Goal: Task Accomplishment & Management: Use online tool/utility

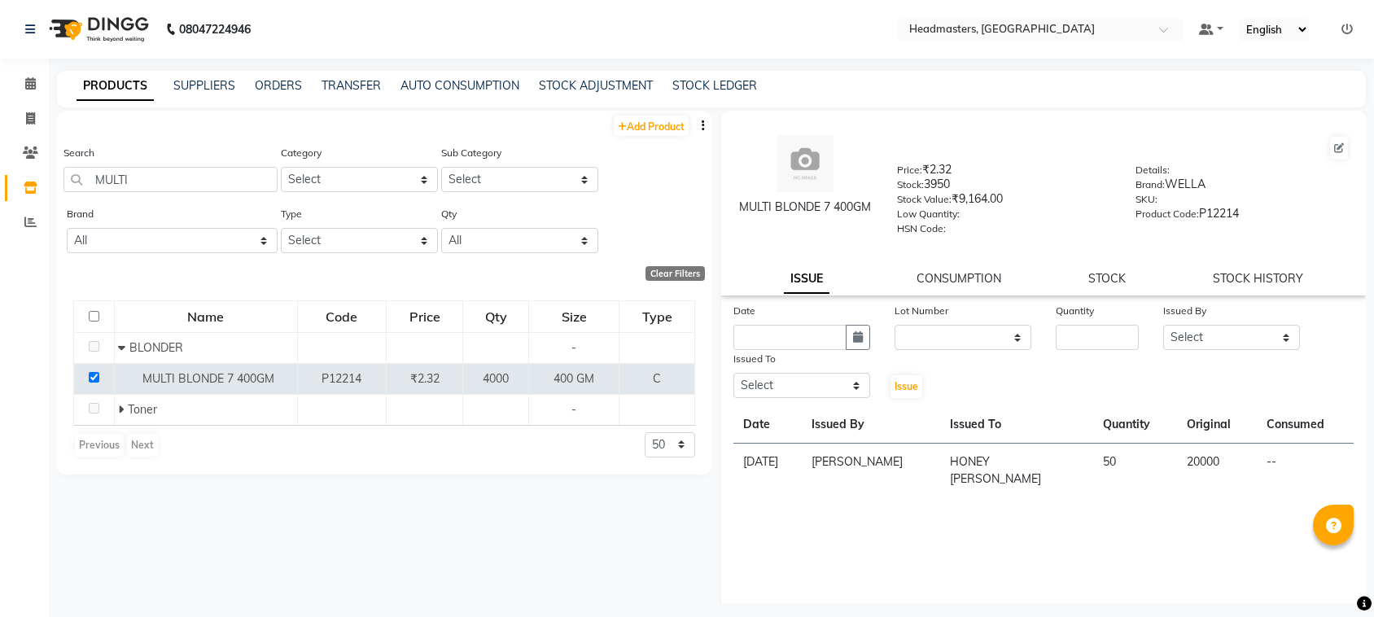
select select
click at [762, 334] on input "text" at bounding box center [789, 337] width 113 height 25
select select "9"
select select "2025"
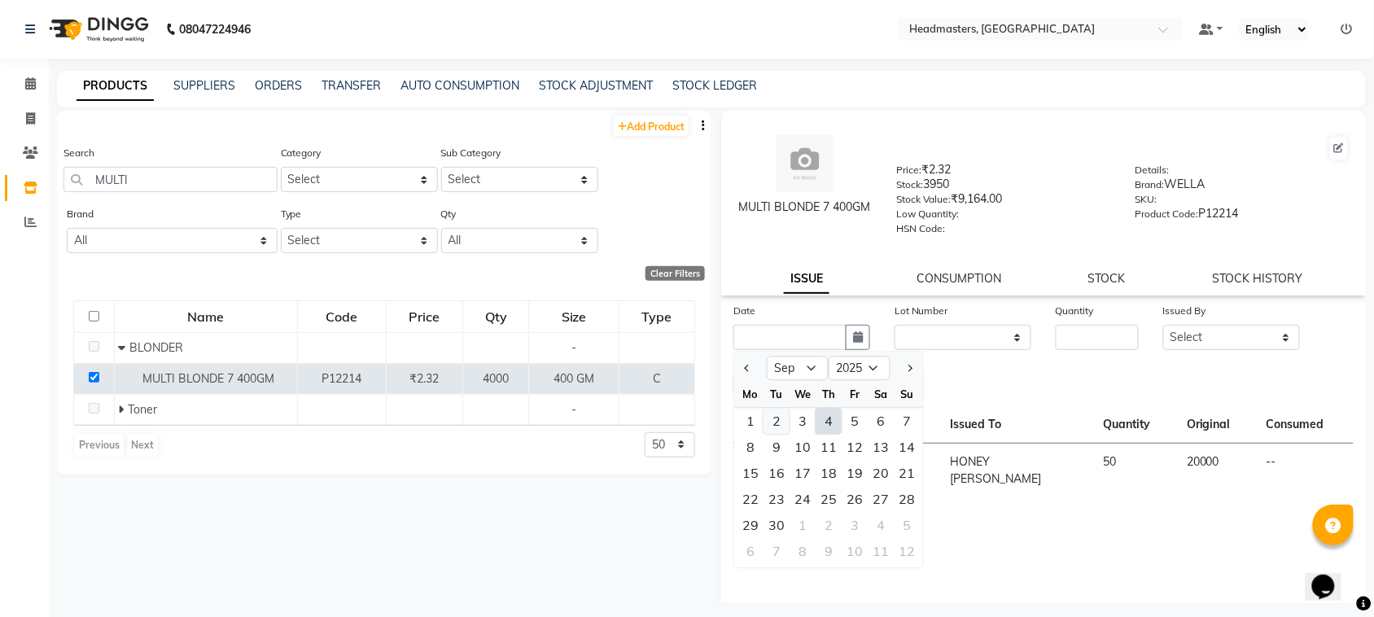
click at [770, 416] on div "2" at bounding box center [776, 422] width 26 height 26
type input "[DATE]"
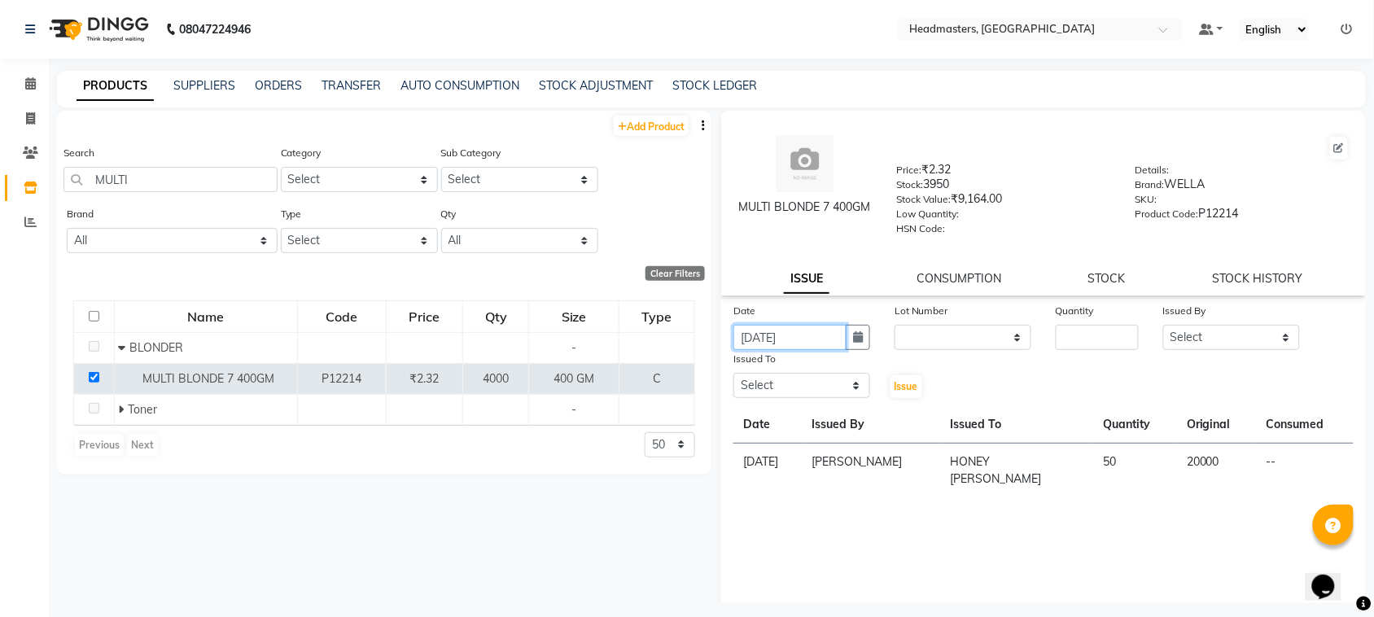
click at [832, 330] on input "[DATE]" at bounding box center [789, 337] width 113 height 25
select select "9"
select select "2025"
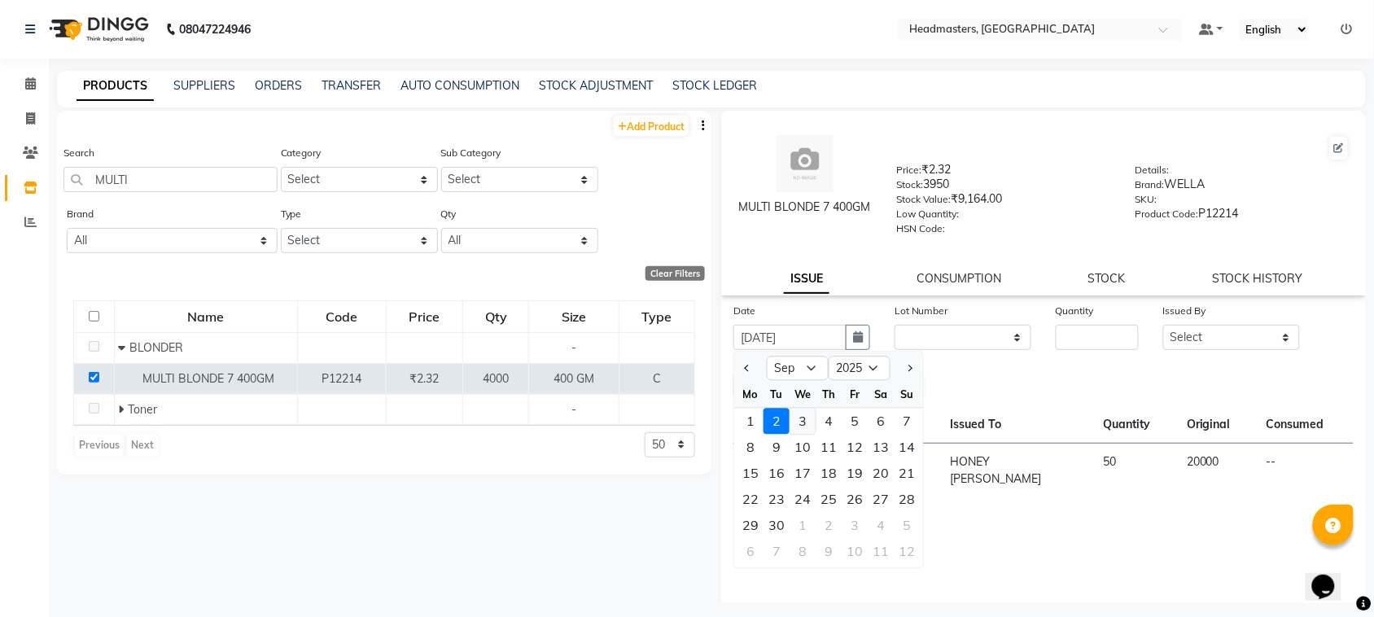
click at [796, 421] on div "3" at bounding box center [802, 422] width 26 height 26
type input "[DATE]"
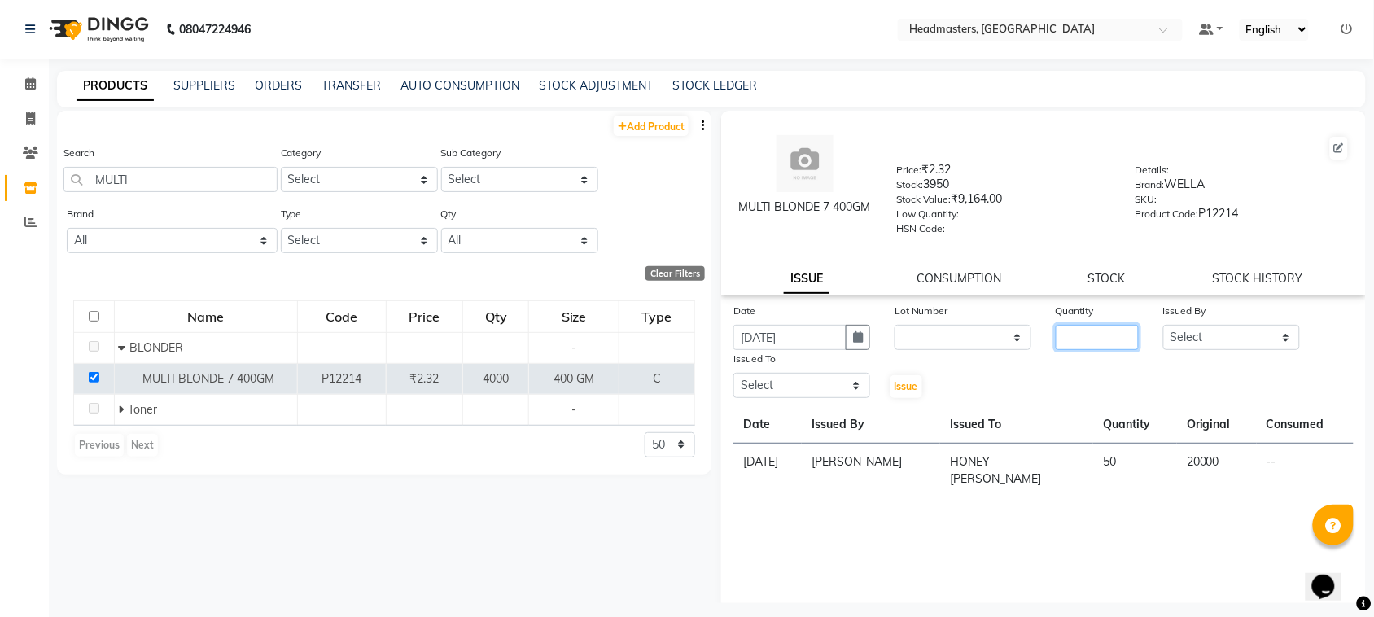
click at [1078, 327] on input "number" at bounding box center [1097, 337] width 83 height 25
type input "100"
click at [1190, 344] on select "Select ABID Amrit ANU ARSH [PERSON_NAME] HEAD MASTERS HONEY [PERSON_NAME] HONEY…" at bounding box center [1231, 337] width 137 height 25
select select "87408"
click at [1163, 325] on select "Select ABID Amrit ANU ARSH [PERSON_NAME] HEAD MASTERS HONEY [PERSON_NAME] HONEY…" at bounding box center [1231, 337] width 137 height 25
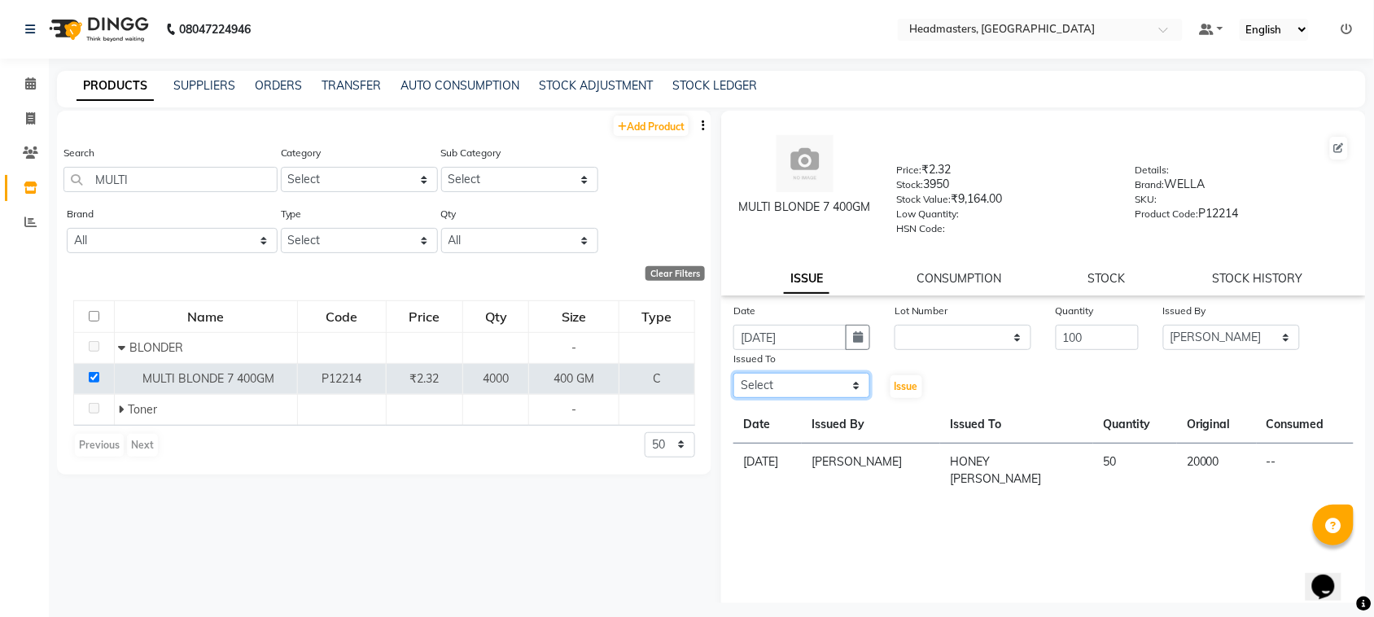
click at [812, 375] on select "Select ABID Amrit ANU ARSH [PERSON_NAME] HEAD MASTERS HONEY [PERSON_NAME] HONEY…" at bounding box center [801, 385] width 137 height 25
select select "60638"
click at [733, 373] on select "Select ABID Amrit ANU ARSH [PERSON_NAME] HEAD MASTERS HONEY [PERSON_NAME] HONEY…" at bounding box center [801, 385] width 137 height 25
click at [898, 380] on span "Issue" at bounding box center [906, 386] width 24 height 12
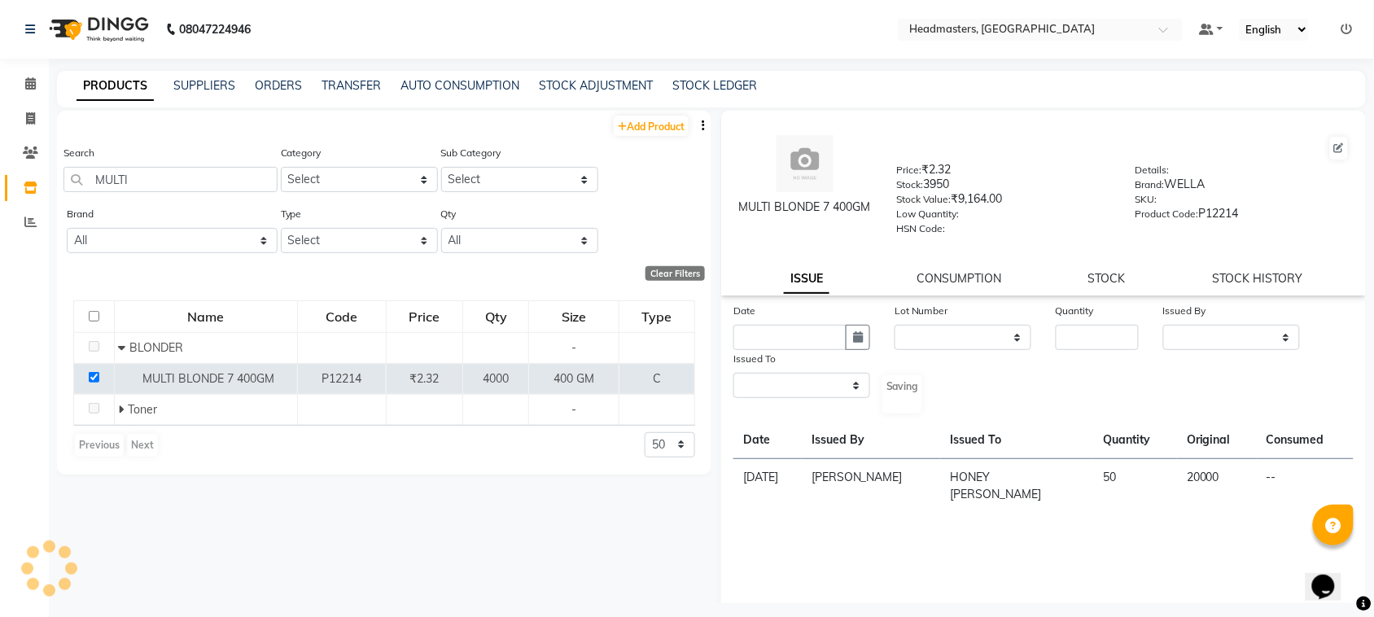
select select
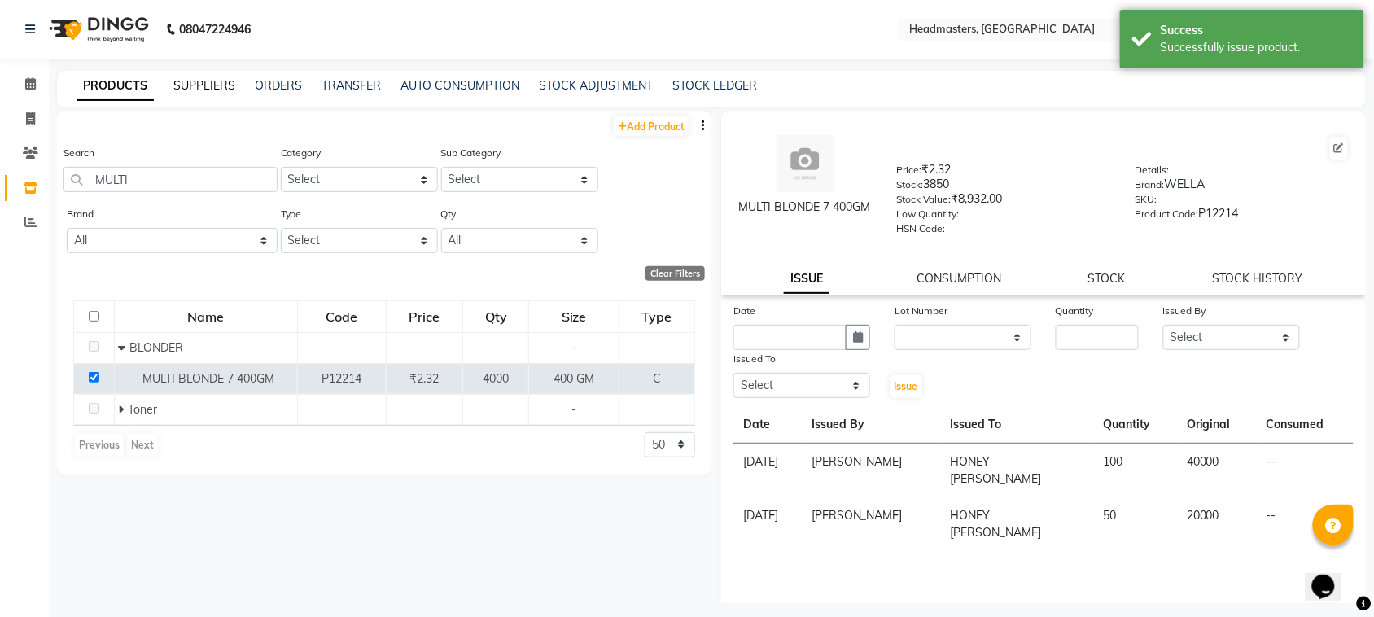
click at [195, 80] on link "SUPPLIERS" at bounding box center [204, 85] width 62 height 15
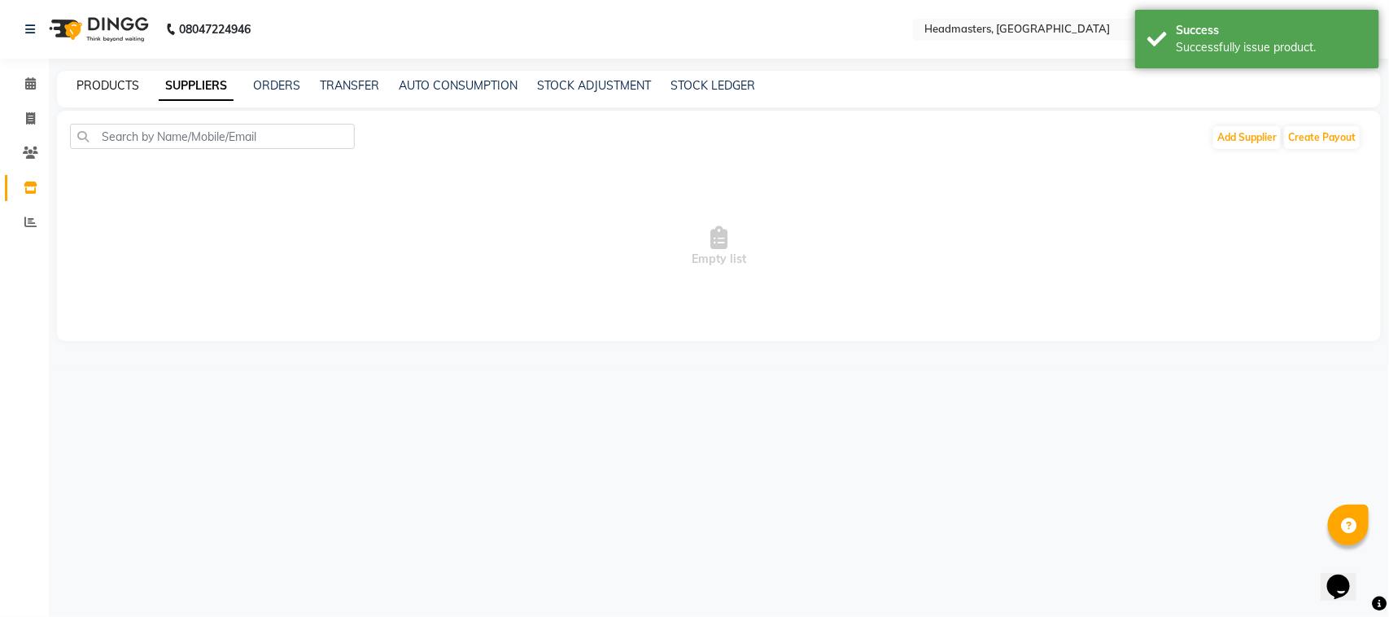
click at [98, 91] on link "PRODUCTS" at bounding box center [107, 85] width 63 height 15
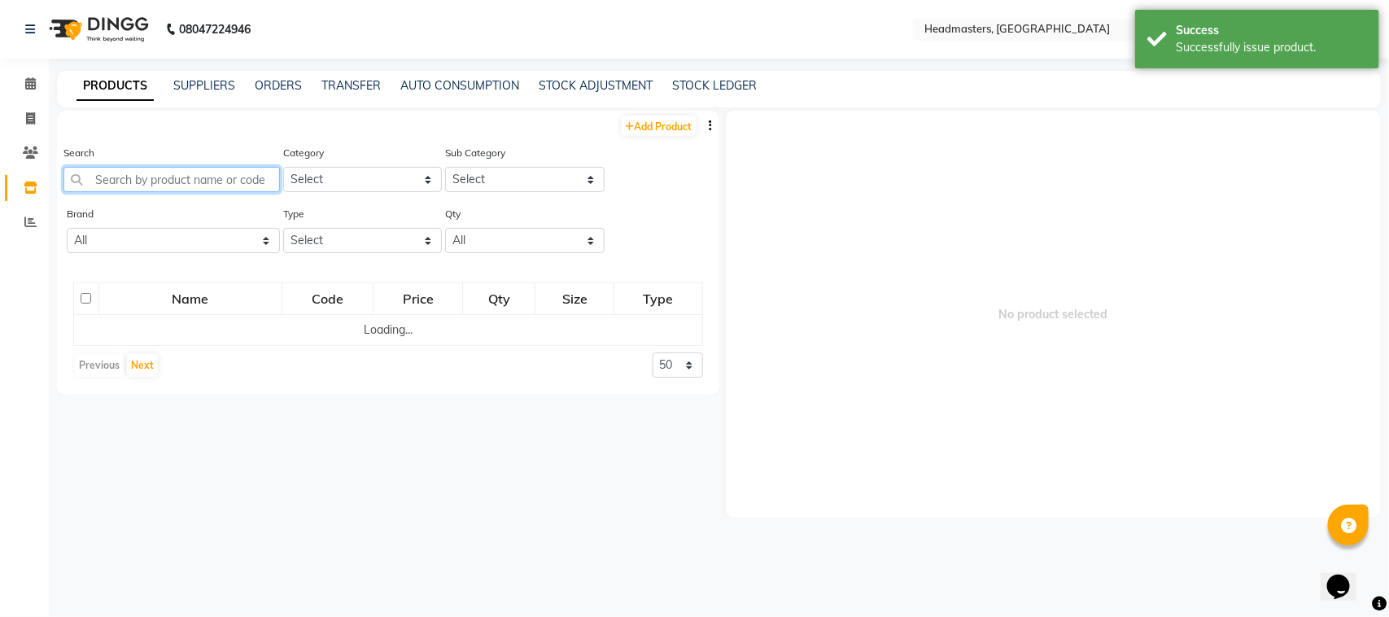
click at [171, 171] on input "text" at bounding box center [171, 179] width 216 height 25
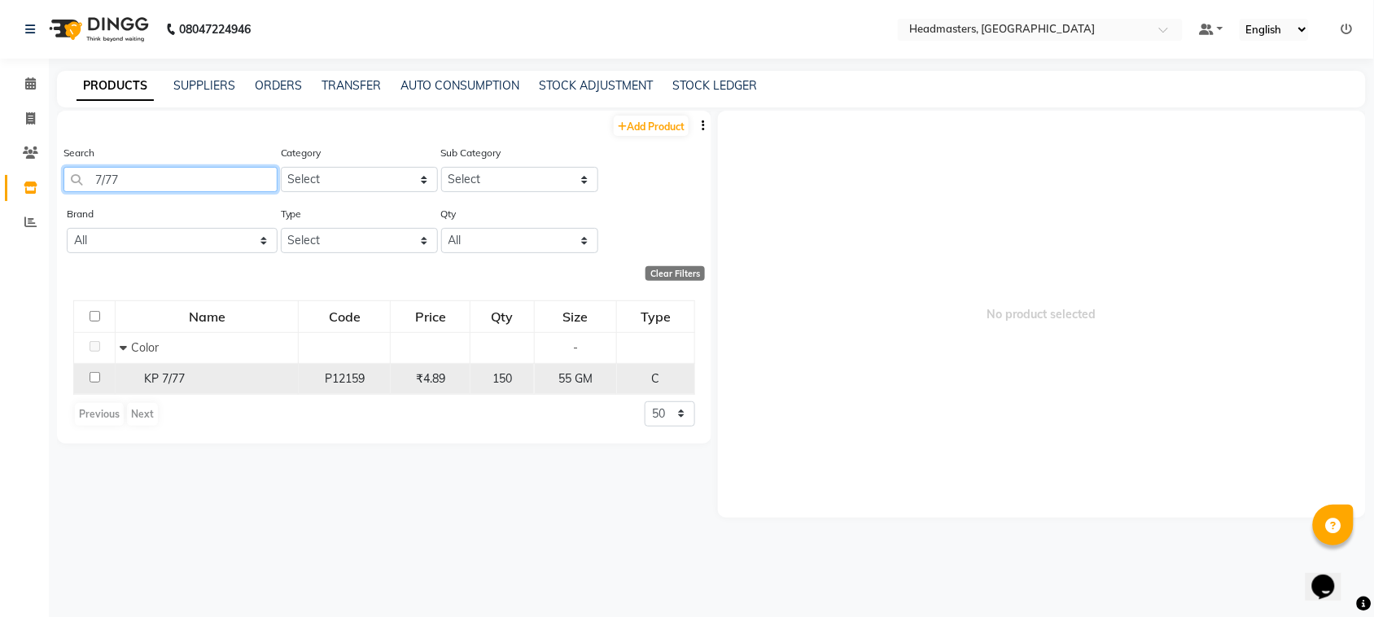
type input "7/77"
drag, startPoint x: 92, startPoint y: 377, endPoint x: 128, endPoint y: 384, distance: 36.5
click at [94, 377] on input "checkbox" at bounding box center [95, 377] width 11 height 11
checkbox input "true"
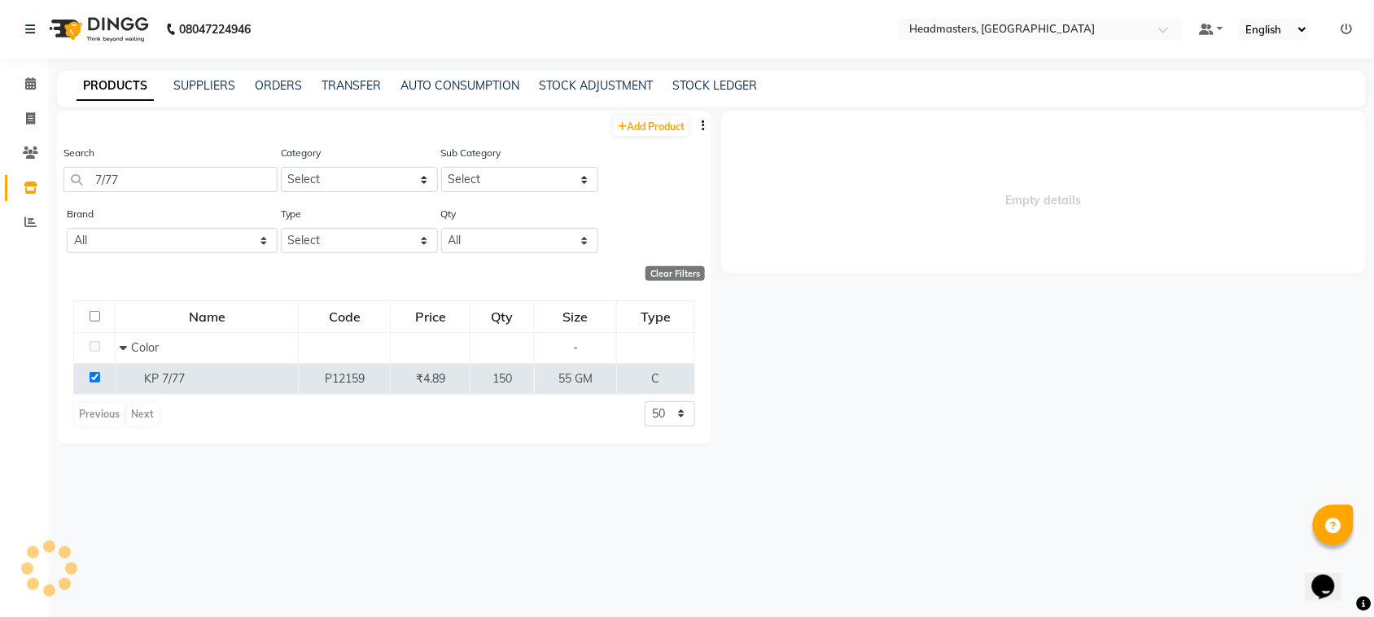
select select
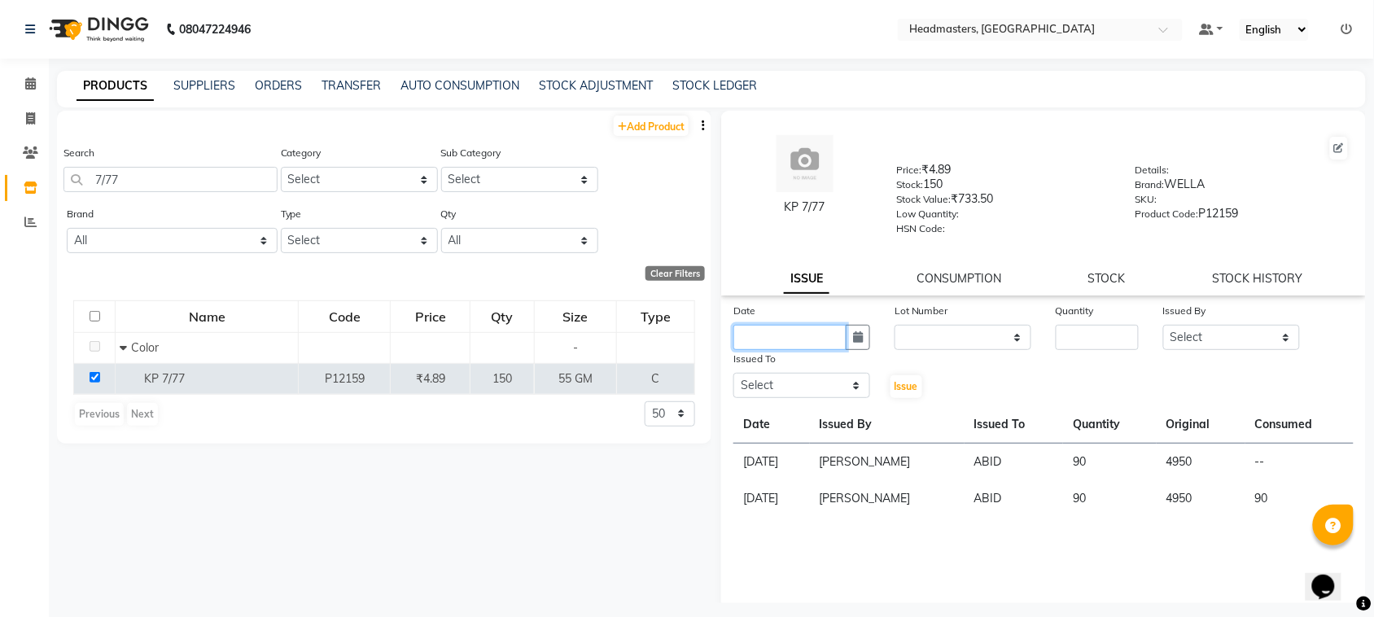
click at [838, 339] on input "text" at bounding box center [789, 337] width 113 height 25
select select "9"
select select "2025"
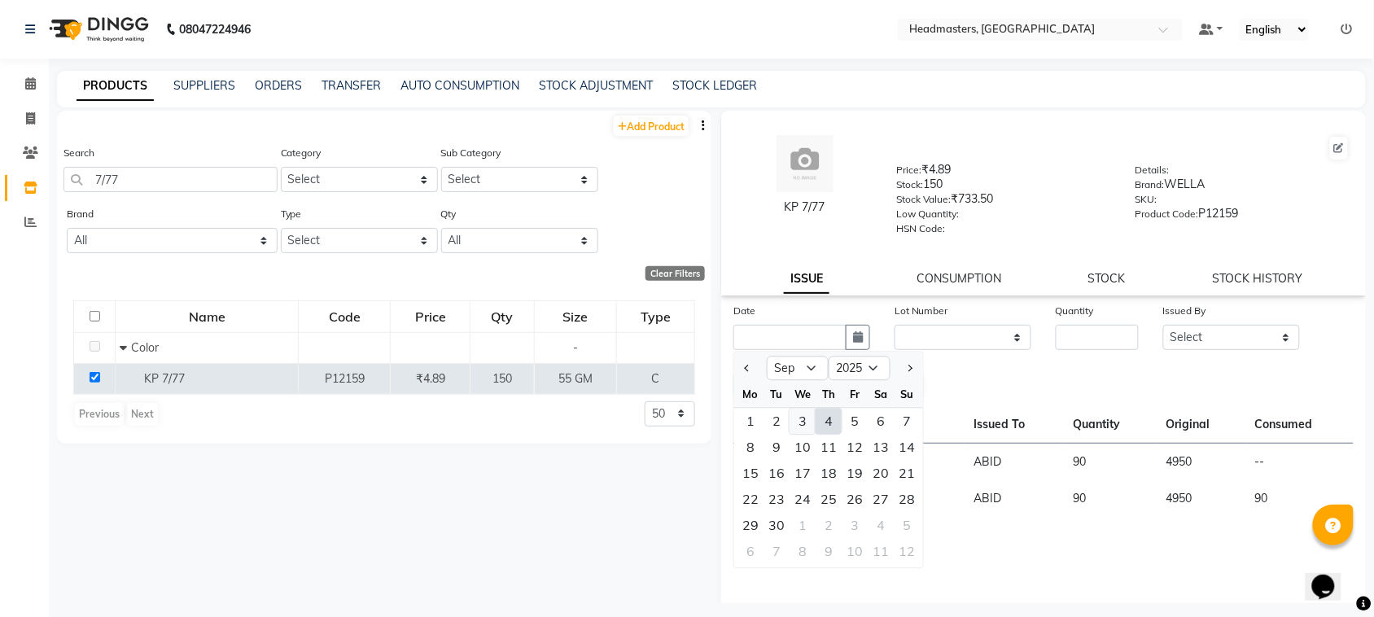
click at [806, 415] on div "3" at bounding box center [802, 422] width 26 height 26
type input "[DATE]"
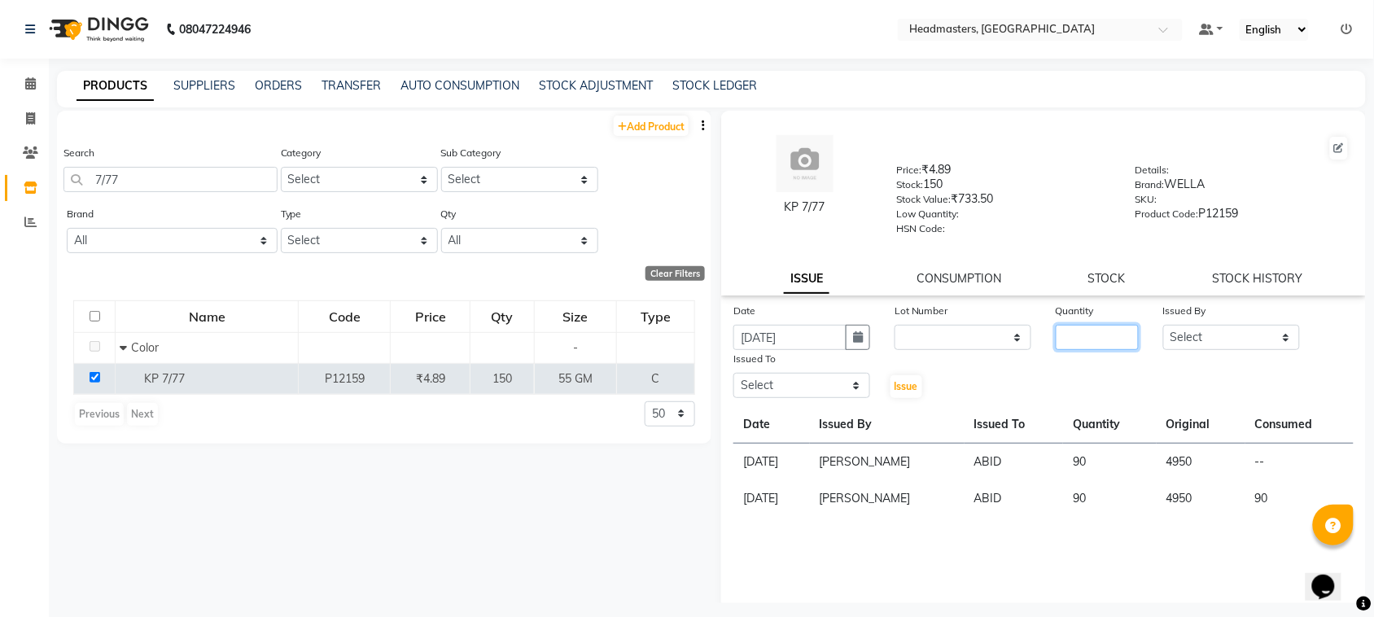
click at [1073, 325] on input "number" at bounding box center [1097, 337] width 83 height 25
type input "25"
click at [1200, 331] on select "Select ABID Amrit ANU ARSH [PERSON_NAME] HEAD MASTERS HONEY [PERSON_NAME] HONEY…" at bounding box center [1231, 337] width 137 height 25
select select "87408"
click at [1163, 325] on select "Select ABID Amrit ANU ARSH [PERSON_NAME] HEAD MASTERS HONEY [PERSON_NAME] HONEY…" at bounding box center [1231, 337] width 137 height 25
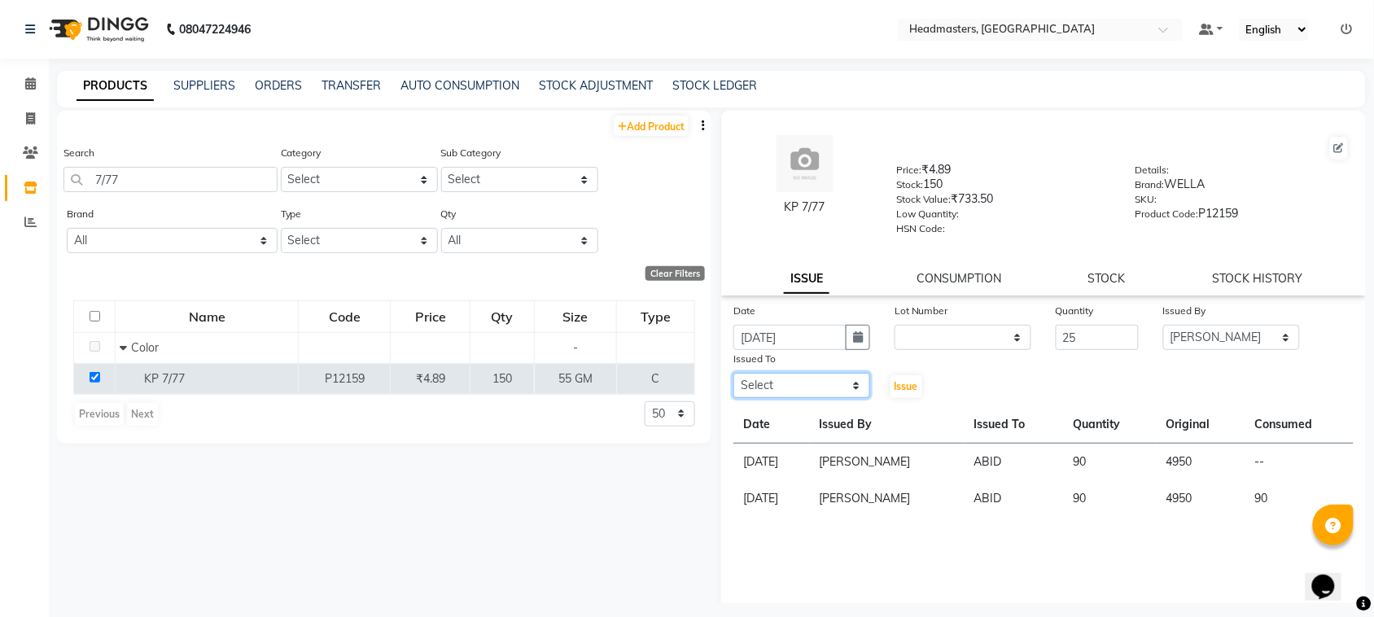
click at [791, 375] on select "Select ABID Amrit ANU ARSH [PERSON_NAME] HEAD MASTERS HONEY [PERSON_NAME] HONEY…" at bounding box center [801, 385] width 137 height 25
select select "60638"
click at [733, 373] on select "Select ABID Amrit ANU ARSH [PERSON_NAME] HEAD MASTERS HONEY [PERSON_NAME] HONEY…" at bounding box center [801, 385] width 137 height 25
click at [894, 387] on span "Issue" at bounding box center [906, 386] width 24 height 12
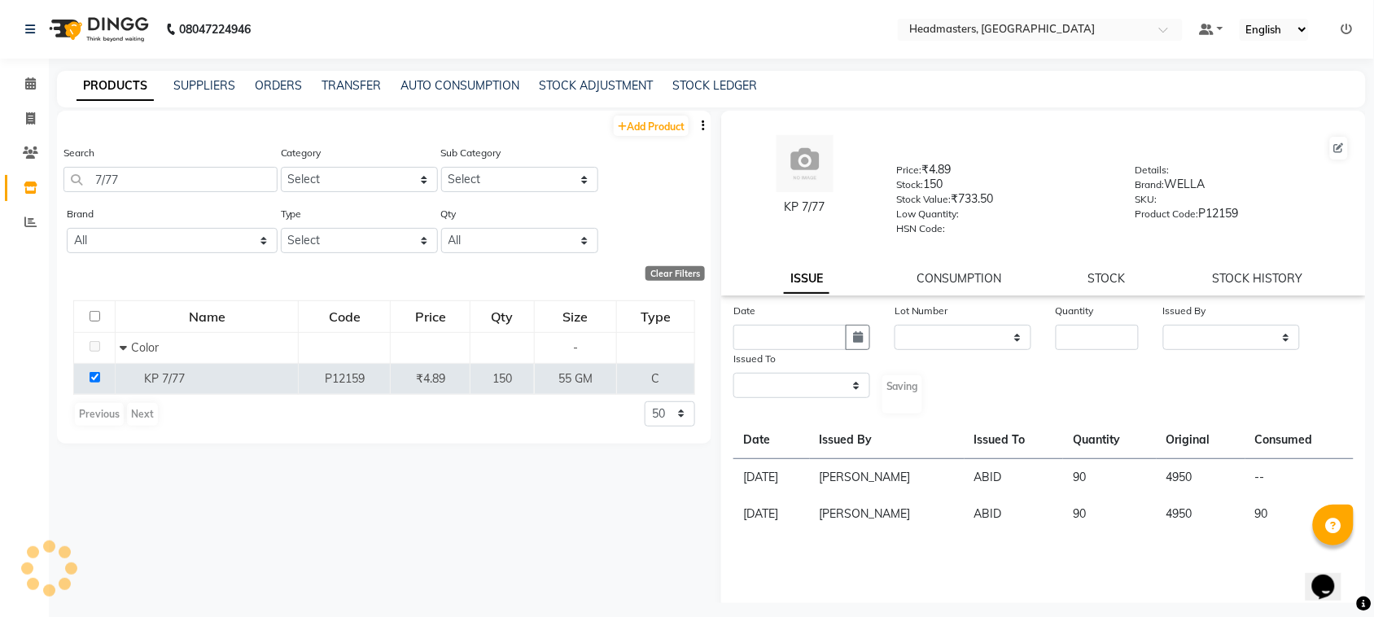
select select
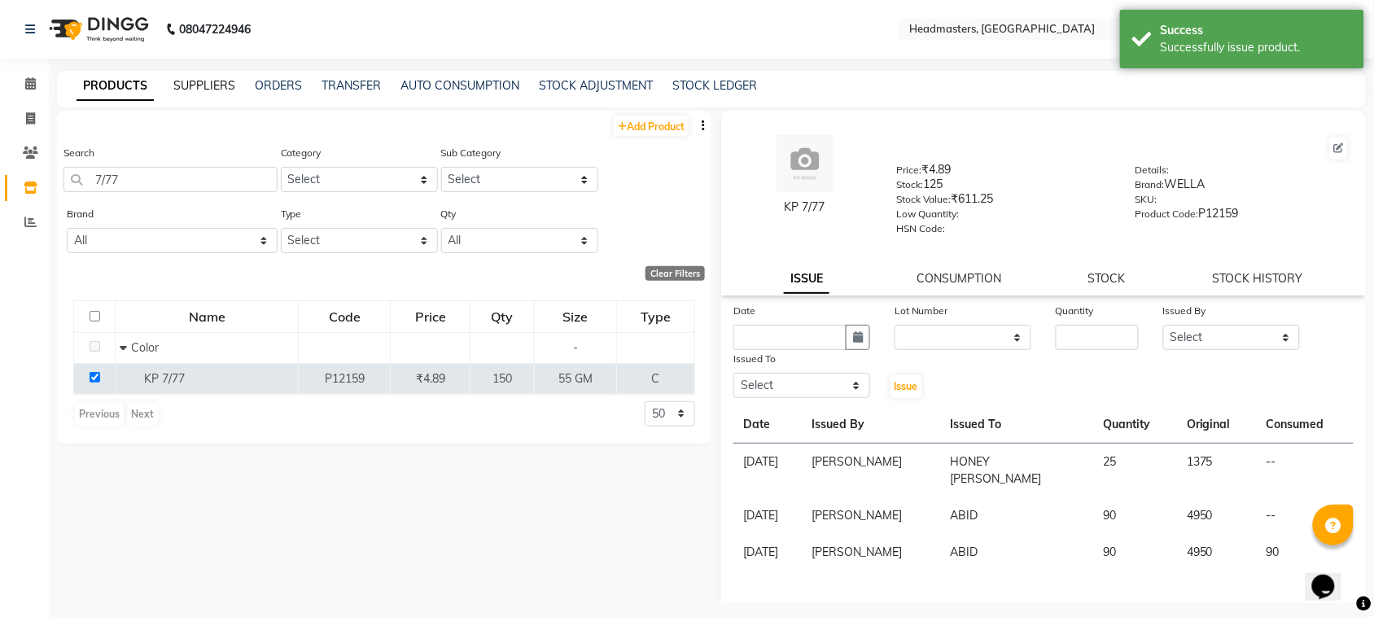
click at [225, 83] on link "SUPPLIERS" at bounding box center [204, 85] width 62 height 15
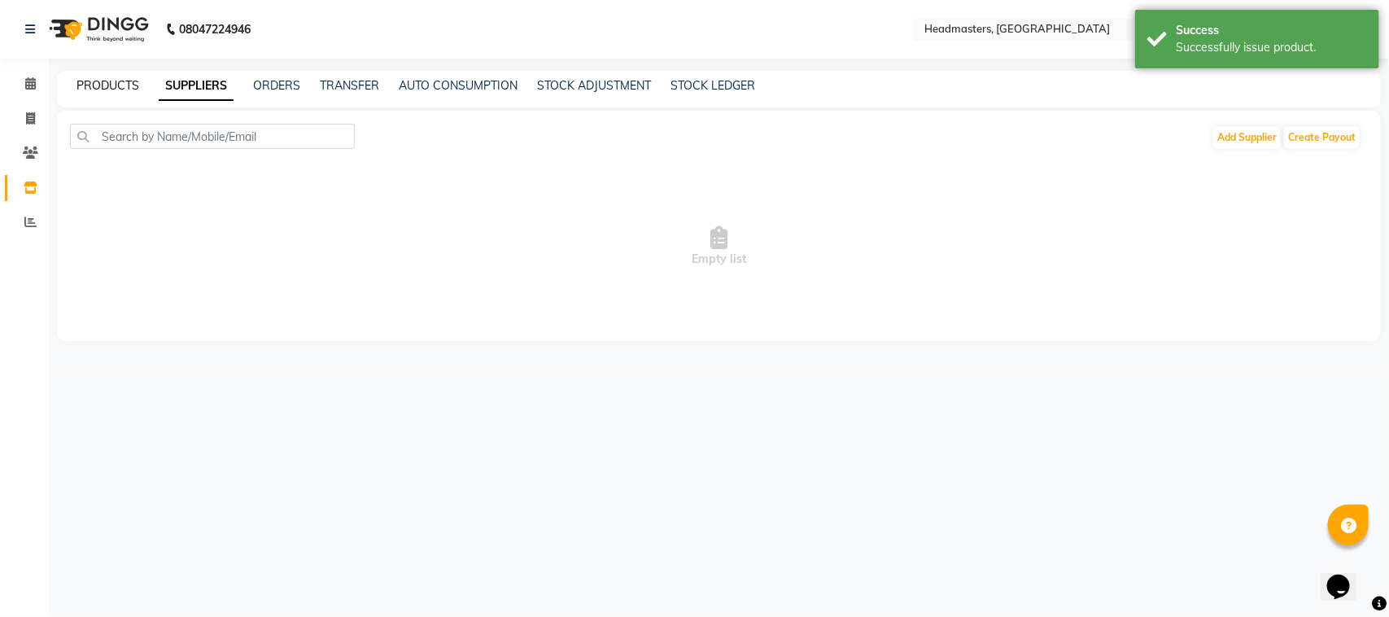
click at [107, 83] on link "PRODUCTS" at bounding box center [107, 85] width 63 height 15
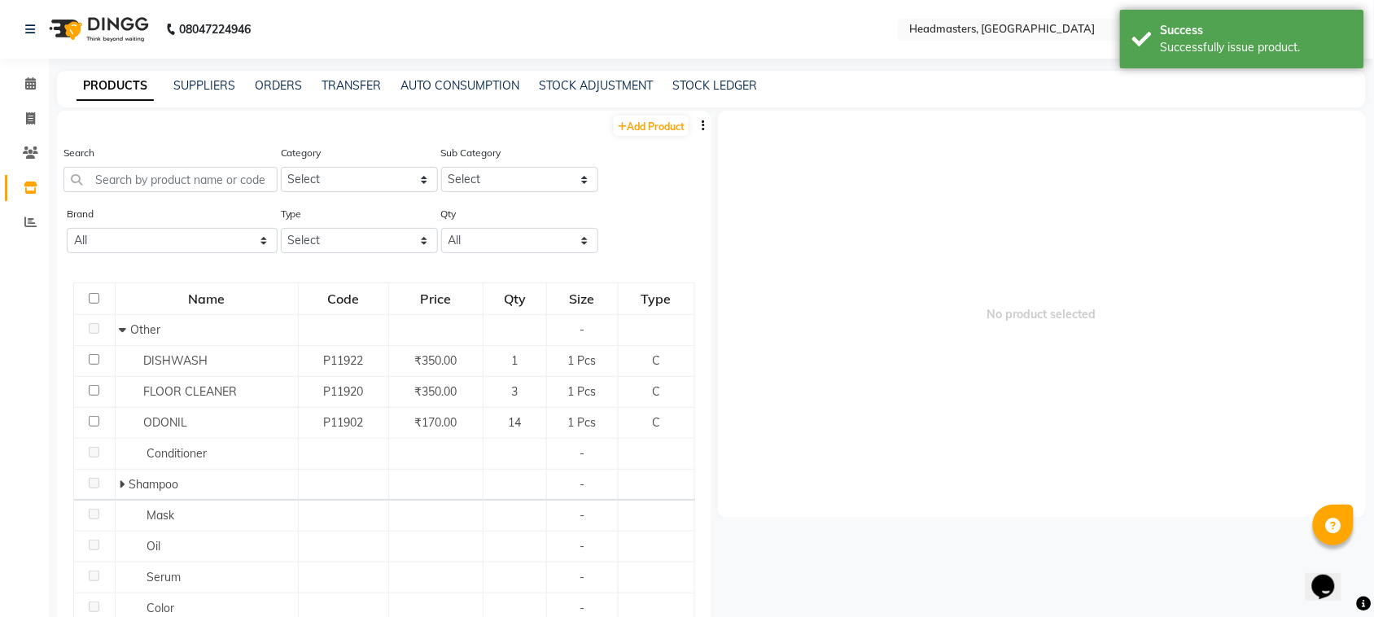
click at [163, 164] on div "Search" at bounding box center [170, 168] width 214 height 48
click at [164, 176] on input "text" at bounding box center [170, 179] width 214 height 25
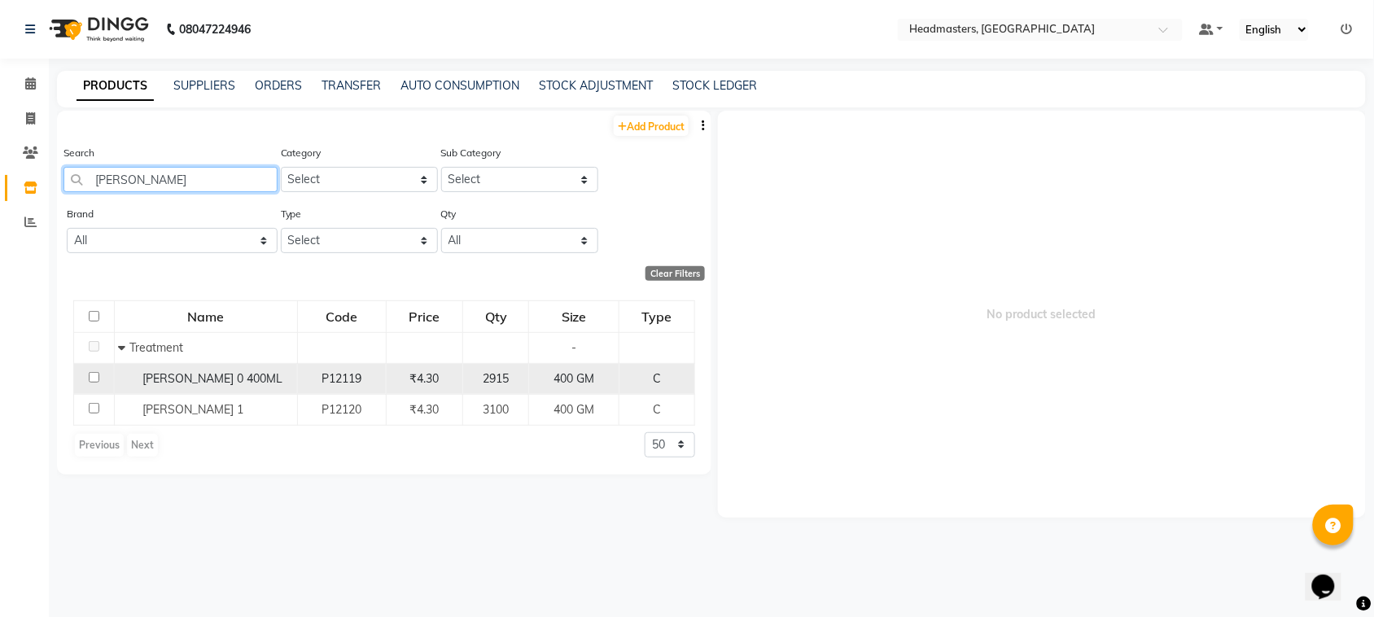
type input "[PERSON_NAME]"
click at [91, 375] on input "checkbox" at bounding box center [94, 377] width 11 height 11
checkbox input "true"
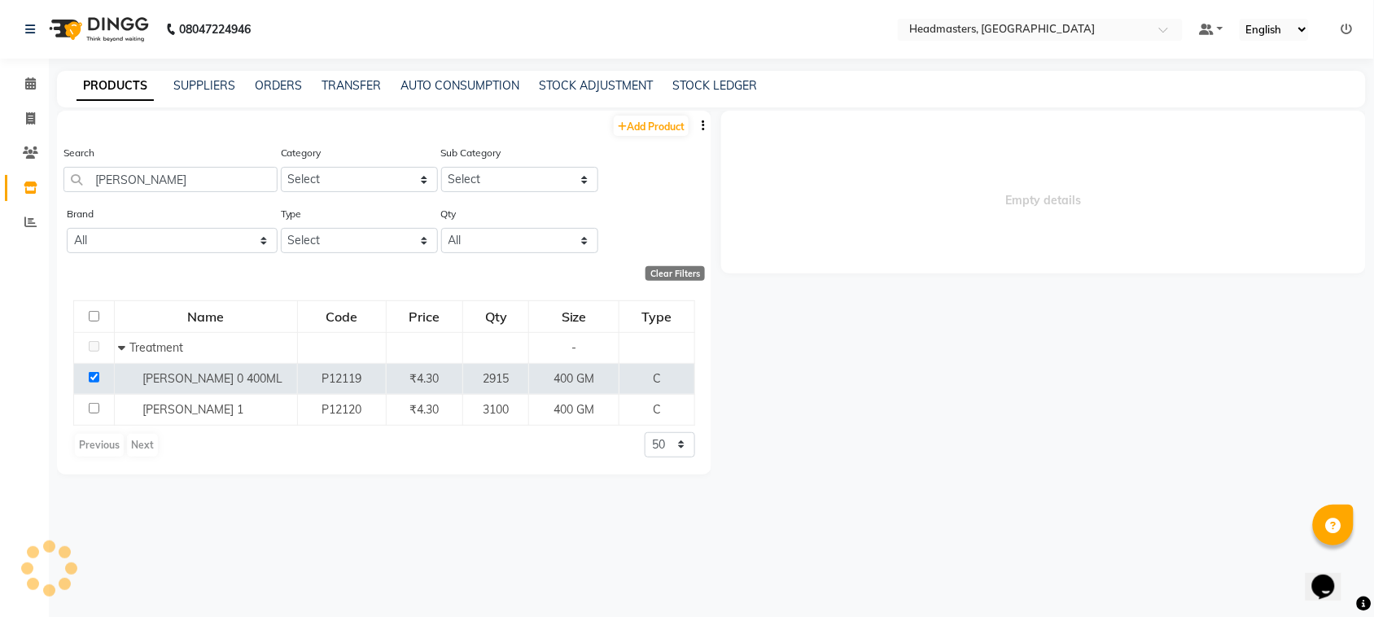
select select
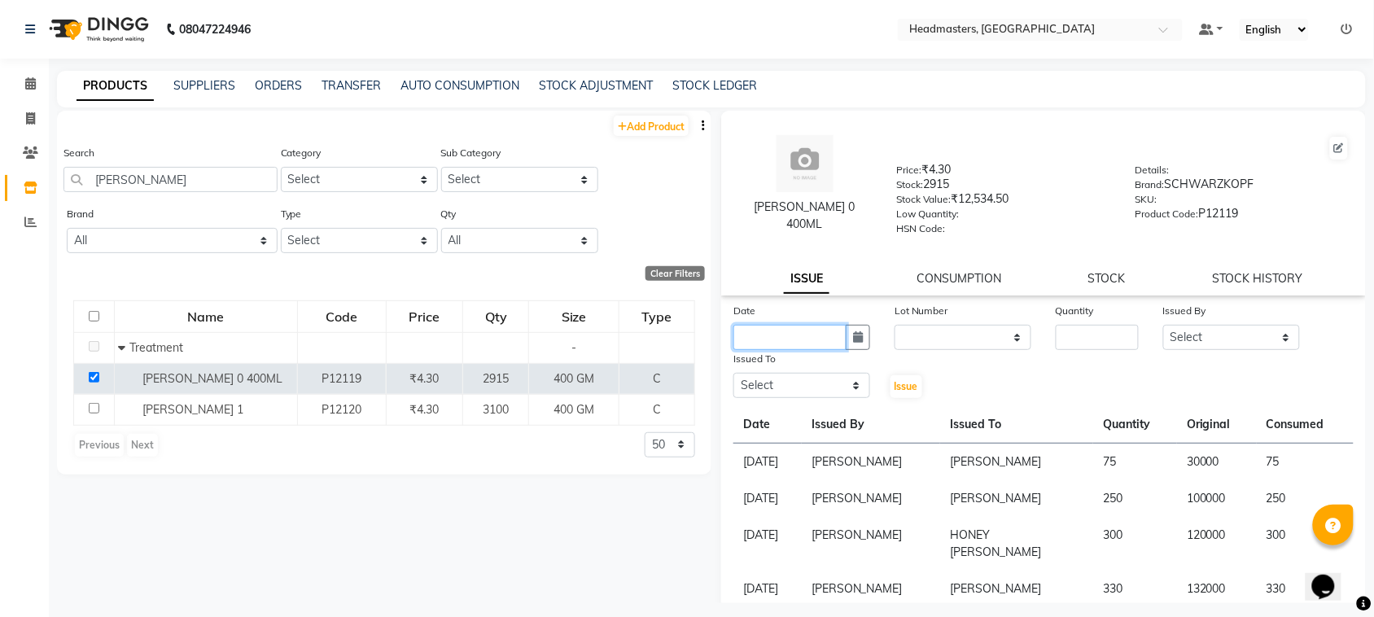
click at [826, 331] on input "text" at bounding box center [789, 337] width 113 height 25
select select "9"
select select "2025"
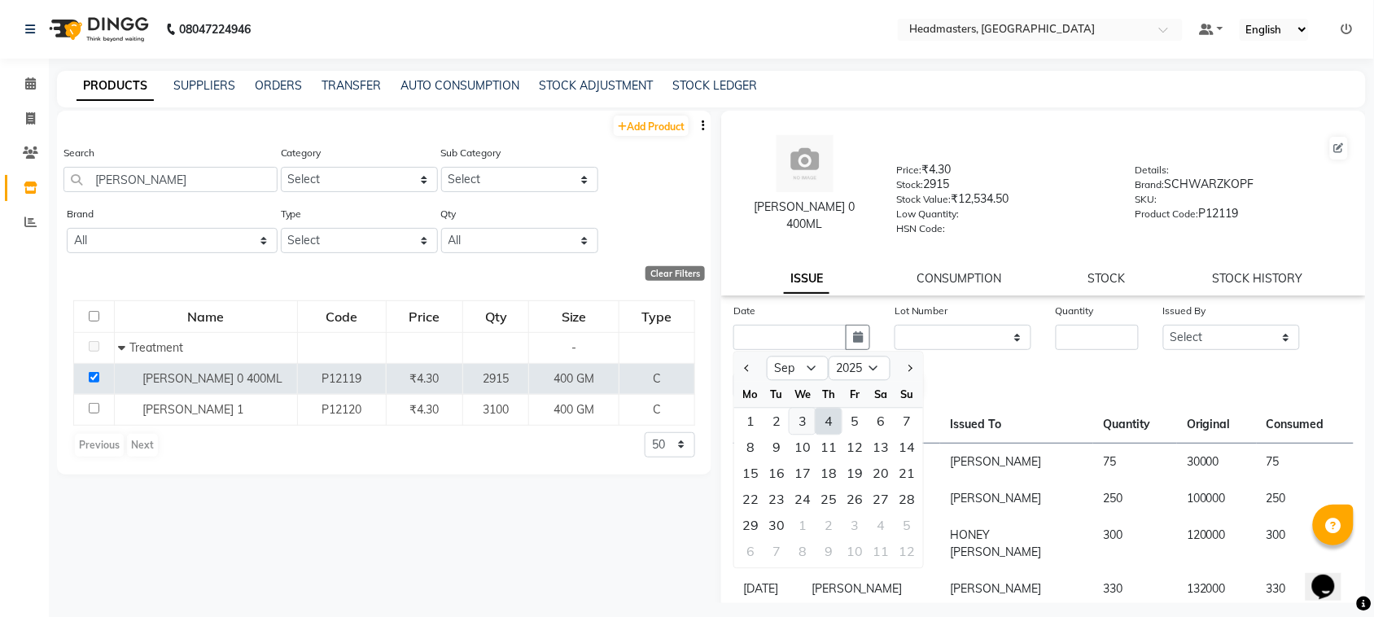
click at [798, 421] on div "3" at bounding box center [802, 422] width 26 height 26
type input "[DATE]"
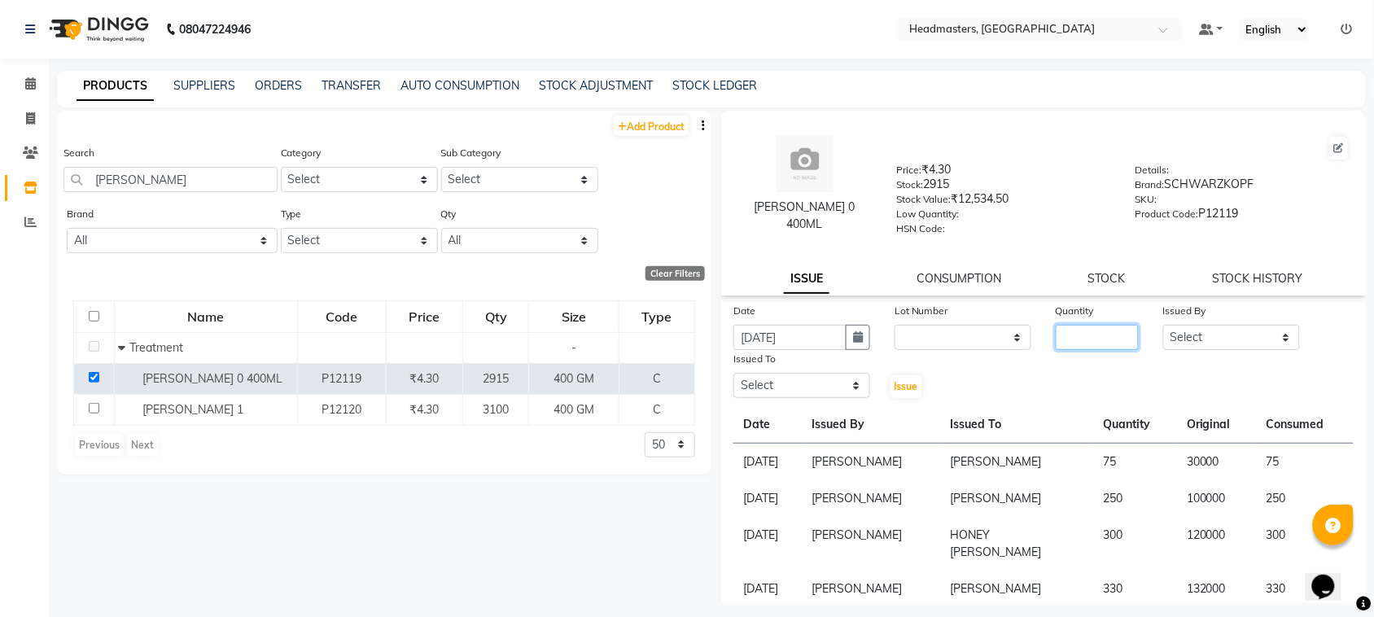
click at [1091, 342] on input "number" at bounding box center [1097, 337] width 83 height 25
type input "400"
click at [1210, 330] on select "Select ABID Amrit ANU ARSH [PERSON_NAME] HEAD MASTERS HONEY [PERSON_NAME] HONEY…" at bounding box center [1231, 337] width 137 height 25
select select "87408"
click at [1163, 325] on select "Select ABID Amrit ANU ARSH [PERSON_NAME] HEAD MASTERS HONEY [PERSON_NAME] HONEY…" at bounding box center [1231, 337] width 137 height 25
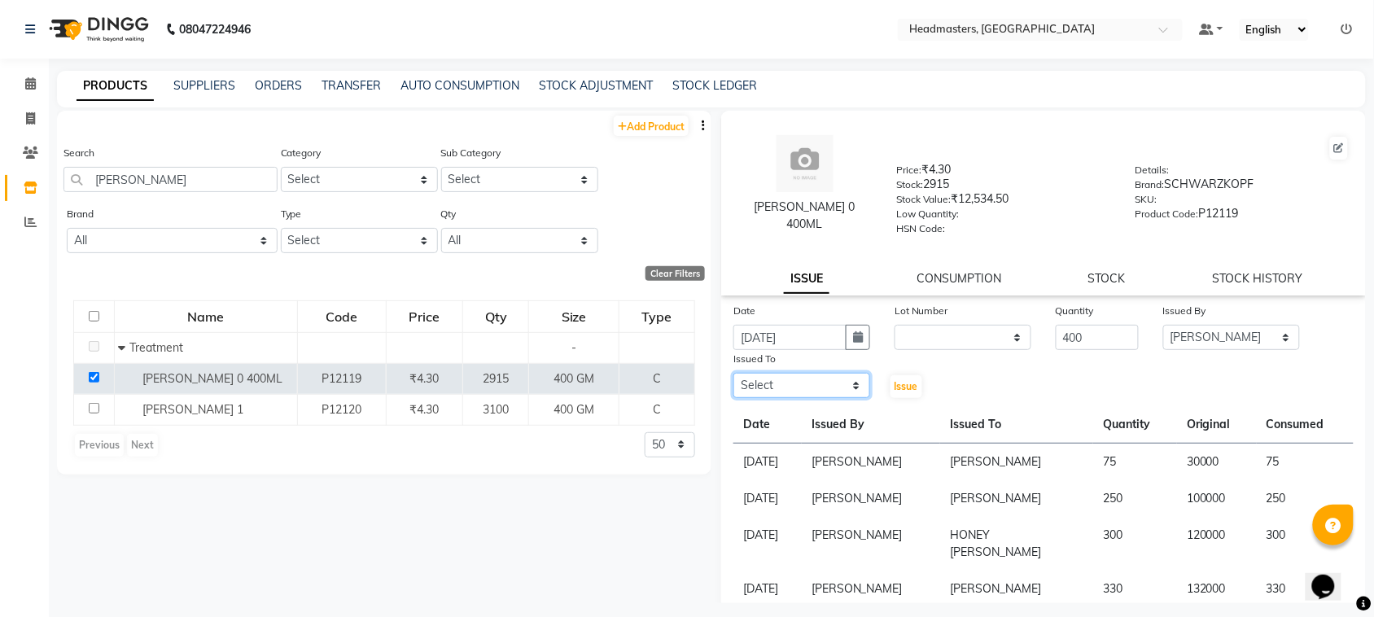
click at [774, 377] on select "Select ABID Amrit ANU ARSH [PERSON_NAME] HEAD MASTERS HONEY [PERSON_NAME] HONEY…" at bounding box center [801, 385] width 137 height 25
select select "60609"
click at [733, 373] on select "Select ABID Amrit ANU ARSH [PERSON_NAME] HEAD MASTERS HONEY [PERSON_NAME] HONEY…" at bounding box center [801, 385] width 137 height 25
click at [904, 391] on button "Issue" at bounding box center [906, 386] width 32 height 23
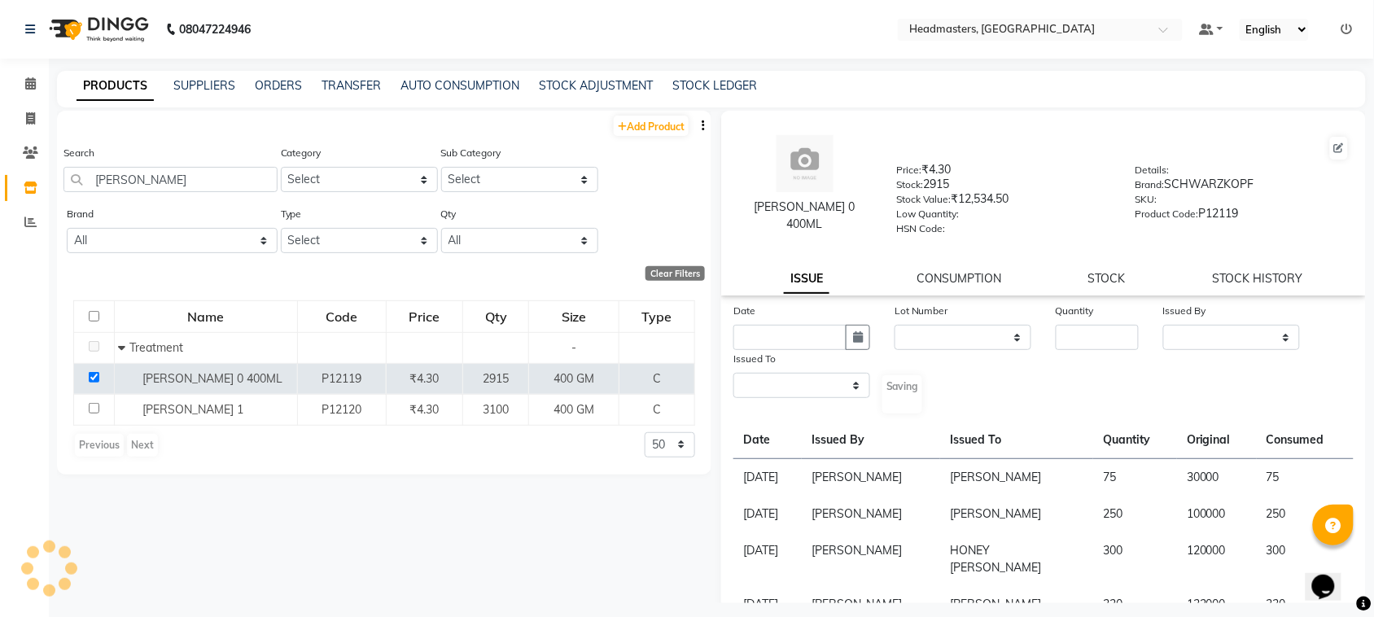
select select
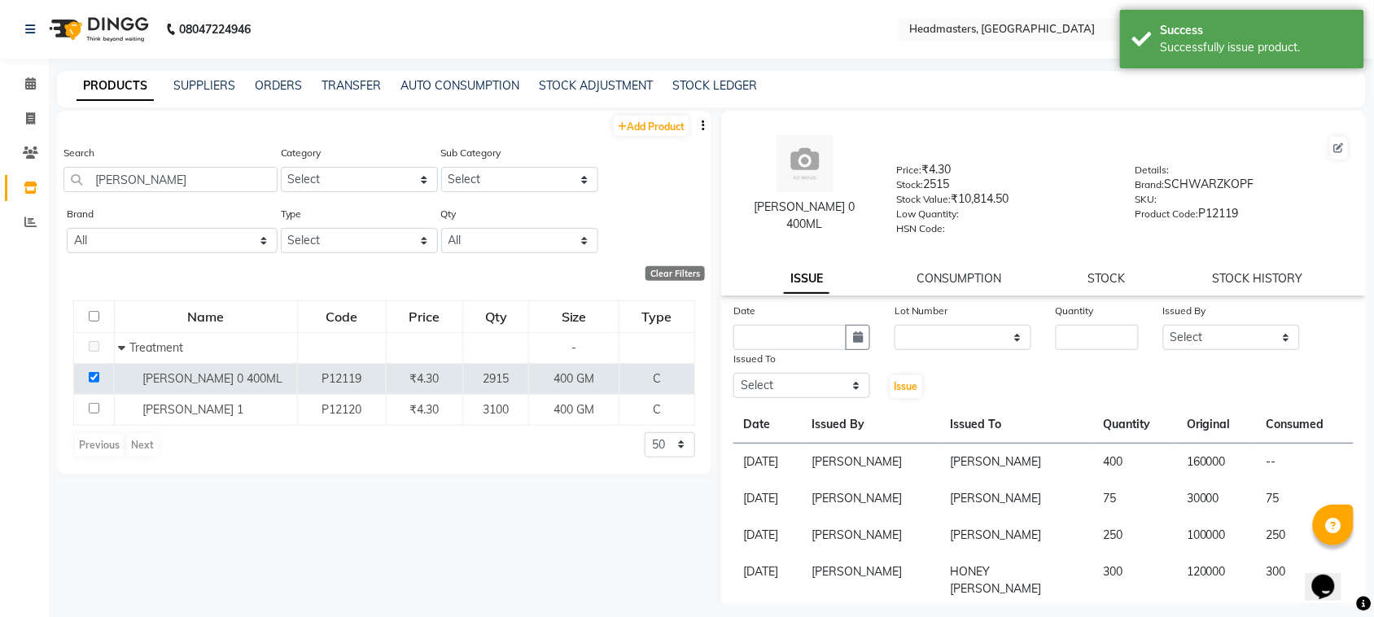
click at [205, 75] on div "PRODUCTS SUPPLIERS ORDERS TRANSFER AUTO CONSUMPTION STOCK ADJUSTMENT STOCK LEDG…" at bounding box center [711, 89] width 1309 height 37
click at [204, 90] on link "SUPPLIERS" at bounding box center [204, 85] width 62 height 15
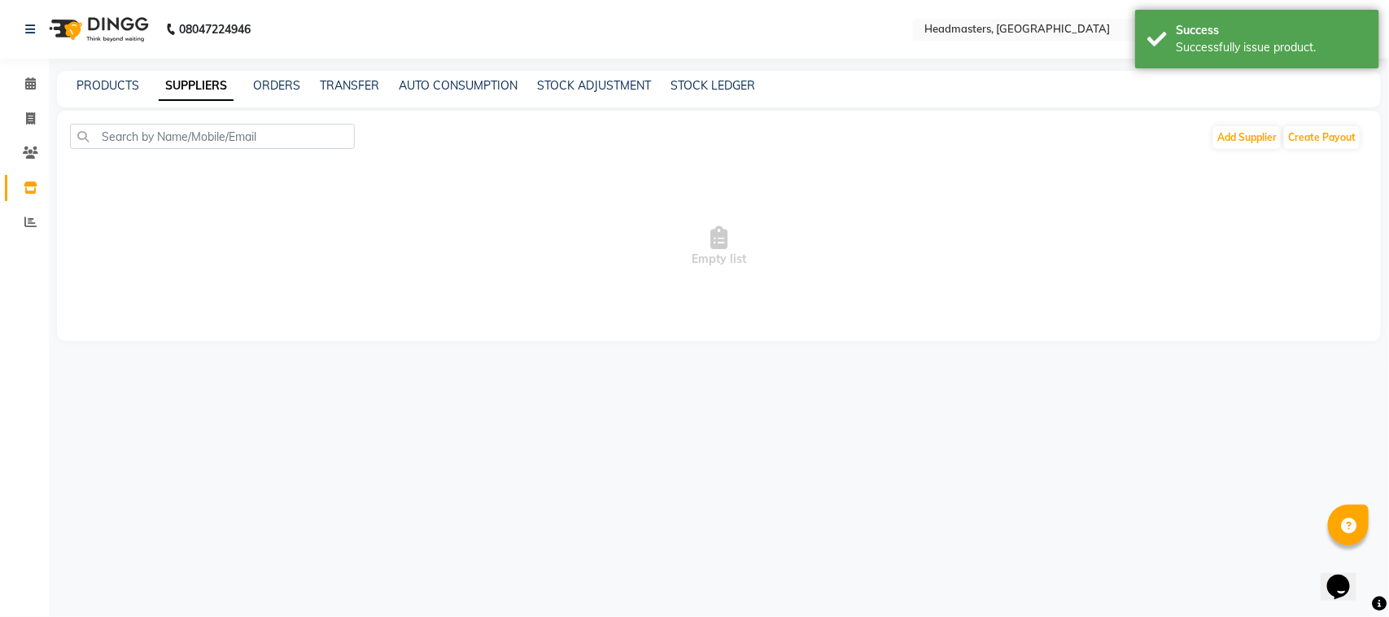
click at [123, 77] on div "PRODUCTS" at bounding box center [107, 85] width 63 height 17
click at [125, 90] on link "PRODUCTS" at bounding box center [107, 85] width 63 height 15
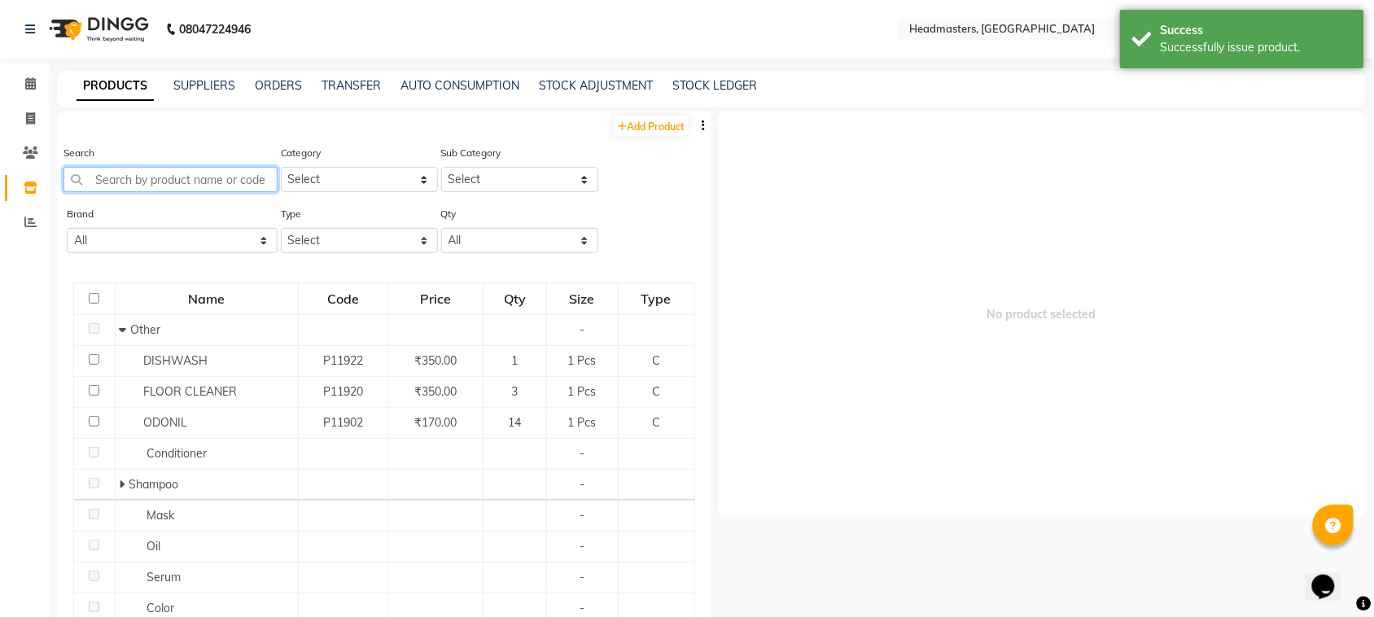
click at [161, 173] on input "text" at bounding box center [170, 179] width 214 height 25
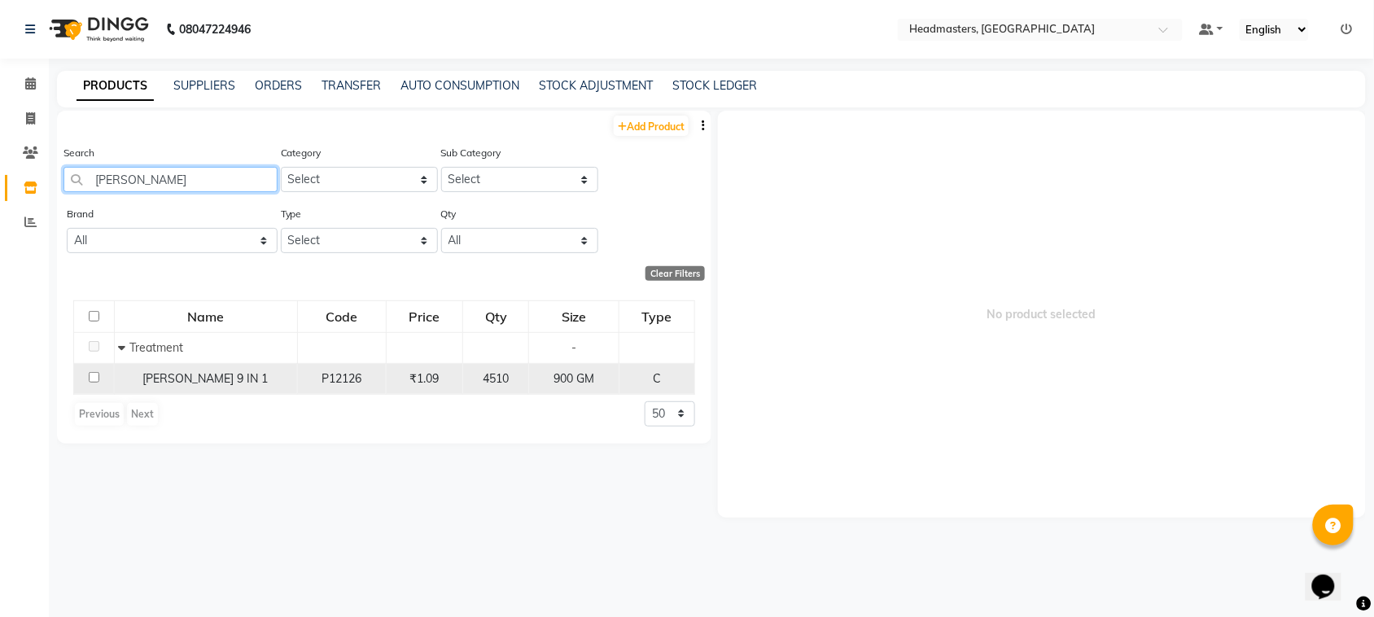
type input "[PERSON_NAME]"
drag, startPoint x: 92, startPoint y: 375, endPoint x: 103, endPoint y: 373, distance: 10.9
click at [94, 373] on input "checkbox" at bounding box center [94, 377] width 11 height 11
checkbox input "true"
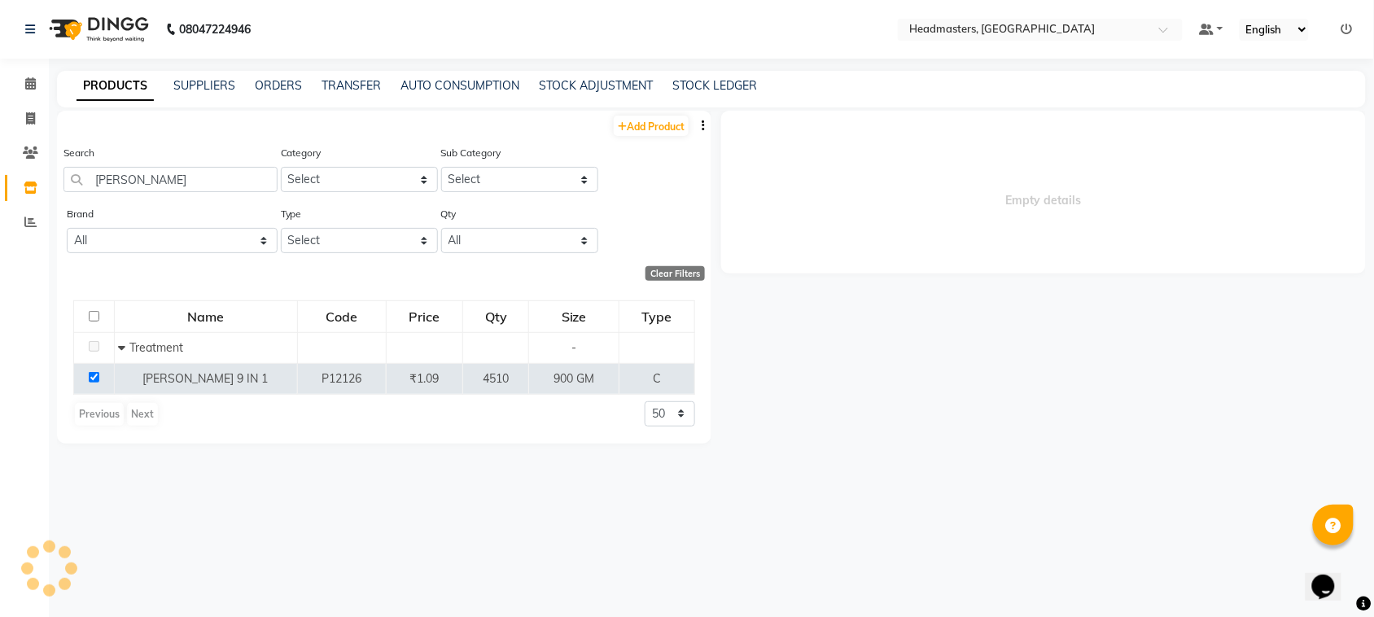
select select
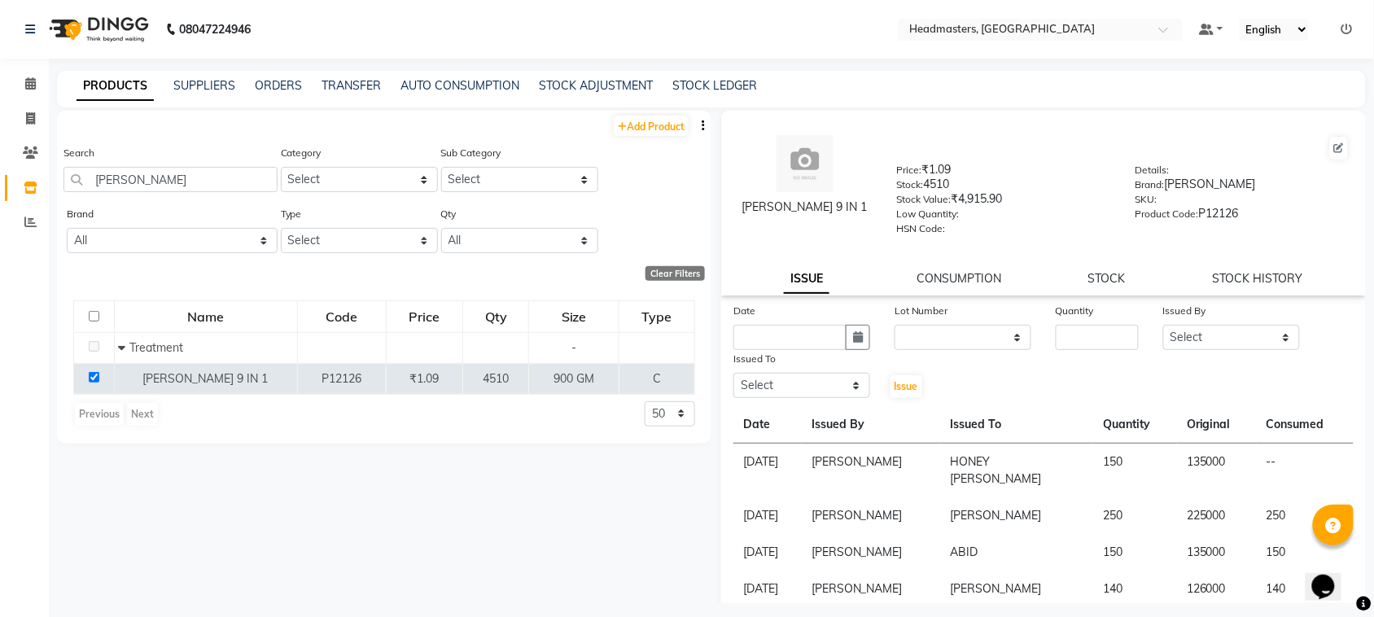
click at [869, 326] on div "Date" at bounding box center [801, 326] width 161 height 48
click at [853, 331] on icon "button" at bounding box center [858, 336] width 10 height 11
select select "9"
select select "2025"
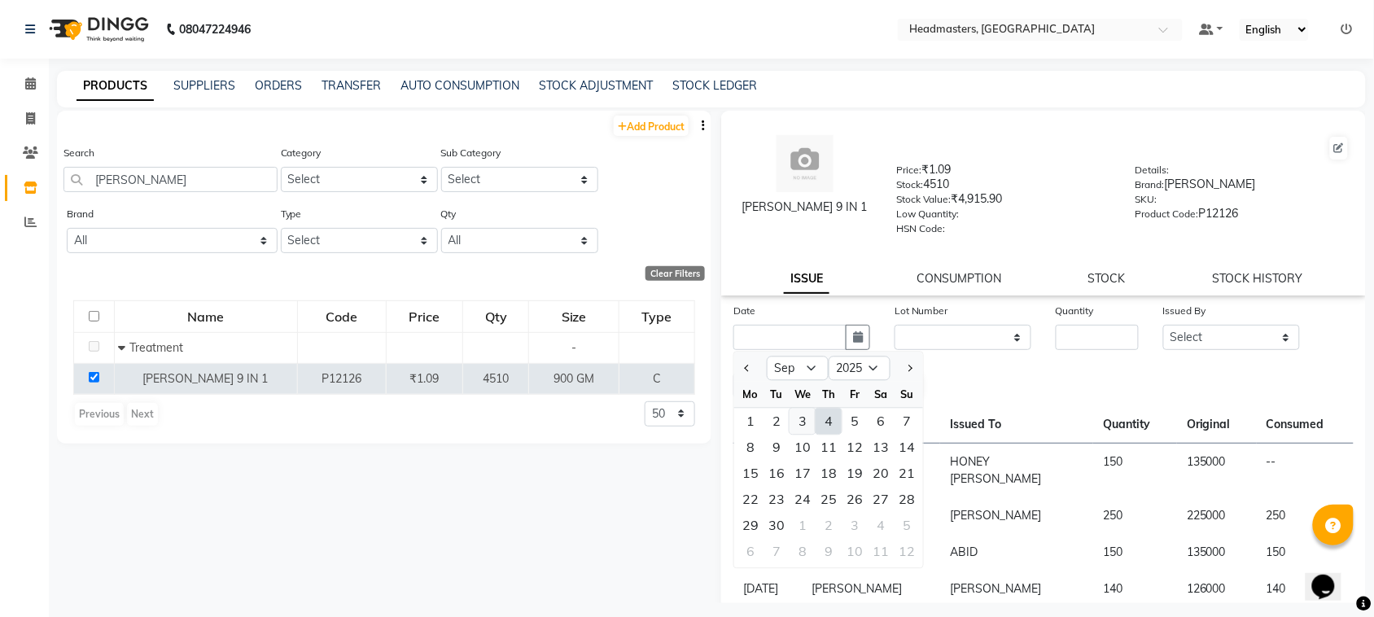
click at [807, 411] on div "3" at bounding box center [802, 422] width 26 height 26
type input "[DATE]"
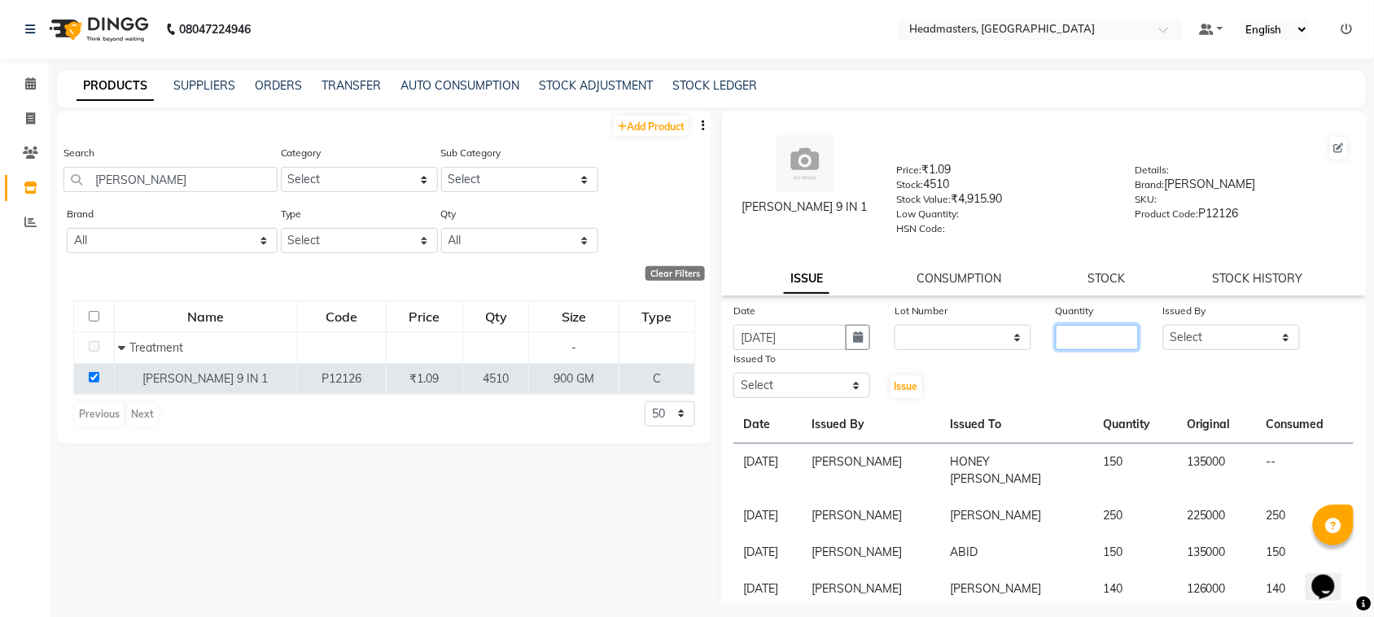
click at [1105, 336] on input "number" at bounding box center [1097, 337] width 83 height 25
type input "6"
type input "350"
click at [1204, 330] on select "Select ABID Amrit ANU ARSH [PERSON_NAME] HEAD MASTERS HONEY [PERSON_NAME] HONEY…" at bounding box center [1231, 337] width 137 height 25
select select "87408"
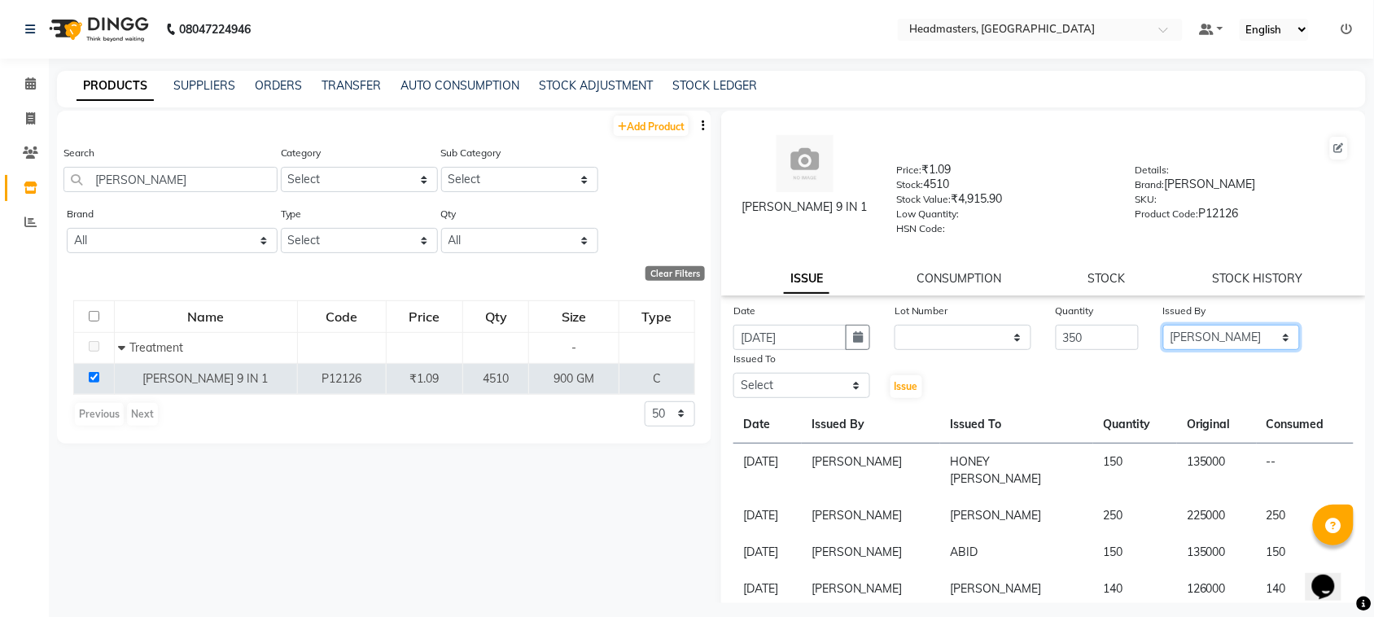
click at [1163, 325] on select "Select ABID Amrit ANU ARSH [PERSON_NAME] HEAD MASTERS HONEY [PERSON_NAME] HONEY…" at bounding box center [1231, 337] width 137 height 25
click at [773, 397] on div "Date [DATE] Lot Number None Quantity 350 Issued By Select ABID Amrit ANU ARSH […" at bounding box center [1043, 473] width 645 height 342
click at [767, 383] on select "Select ABID Amrit ANU ARSH [PERSON_NAME] HEAD MASTERS HONEY [PERSON_NAME] HONEY…" at bounding box center [801, 385] width 137 height 25
select select "60637"
click at [733, 373] on select "Select ABID Amrit ANU ARSH [PERSON_NAME] HEAD MASTERS HONEY [PERSON_NAME] HONEY…" at bounding box center [801, 385] width 137 height 25
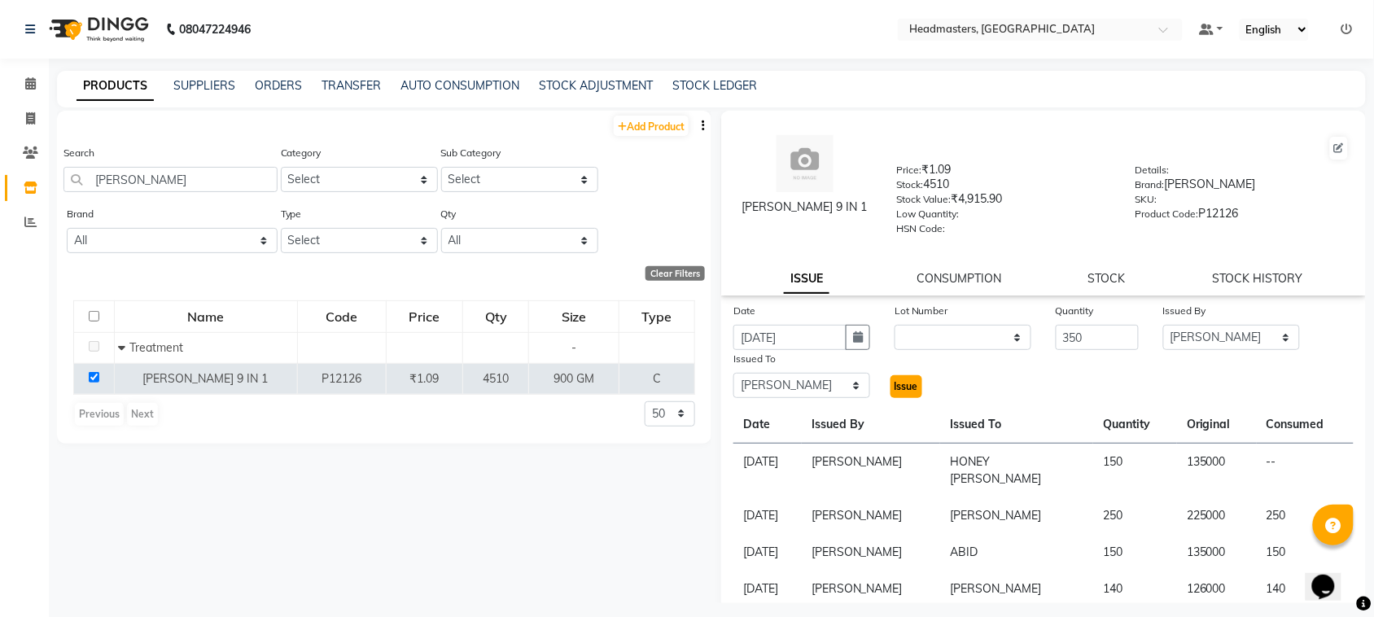
click at [908, 380] on span "Issue" at bounding box center [906, 386] width 24 height 12
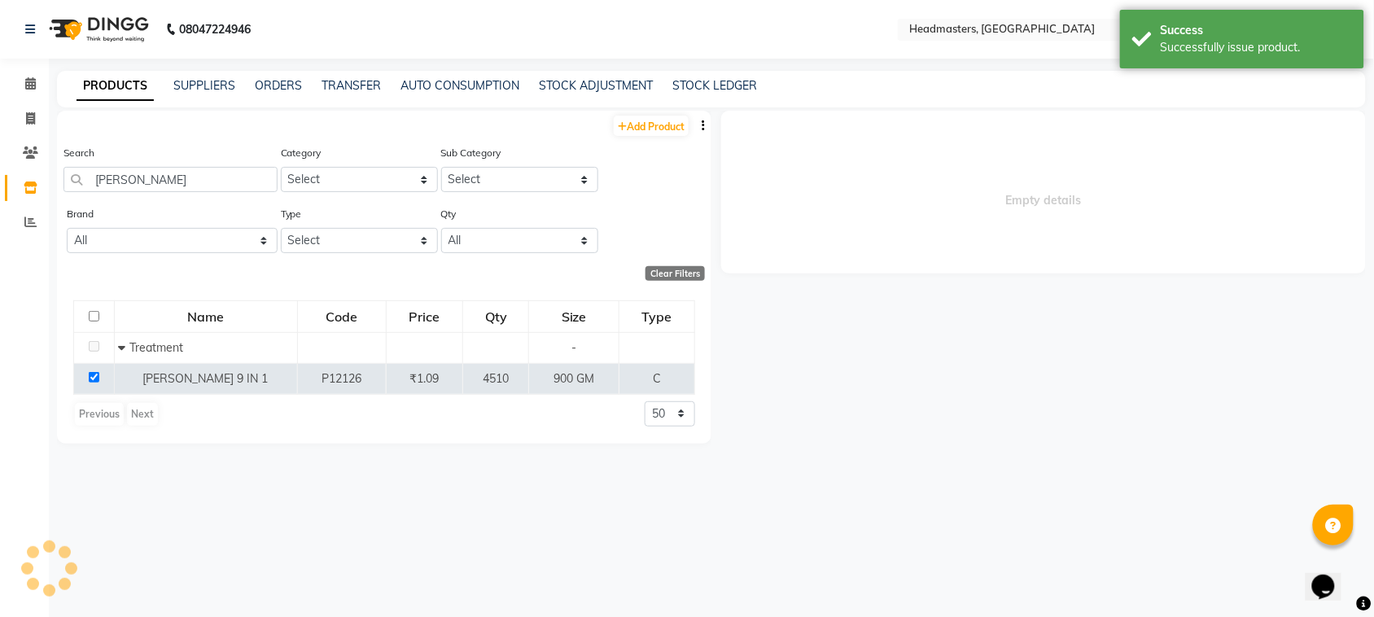
select select
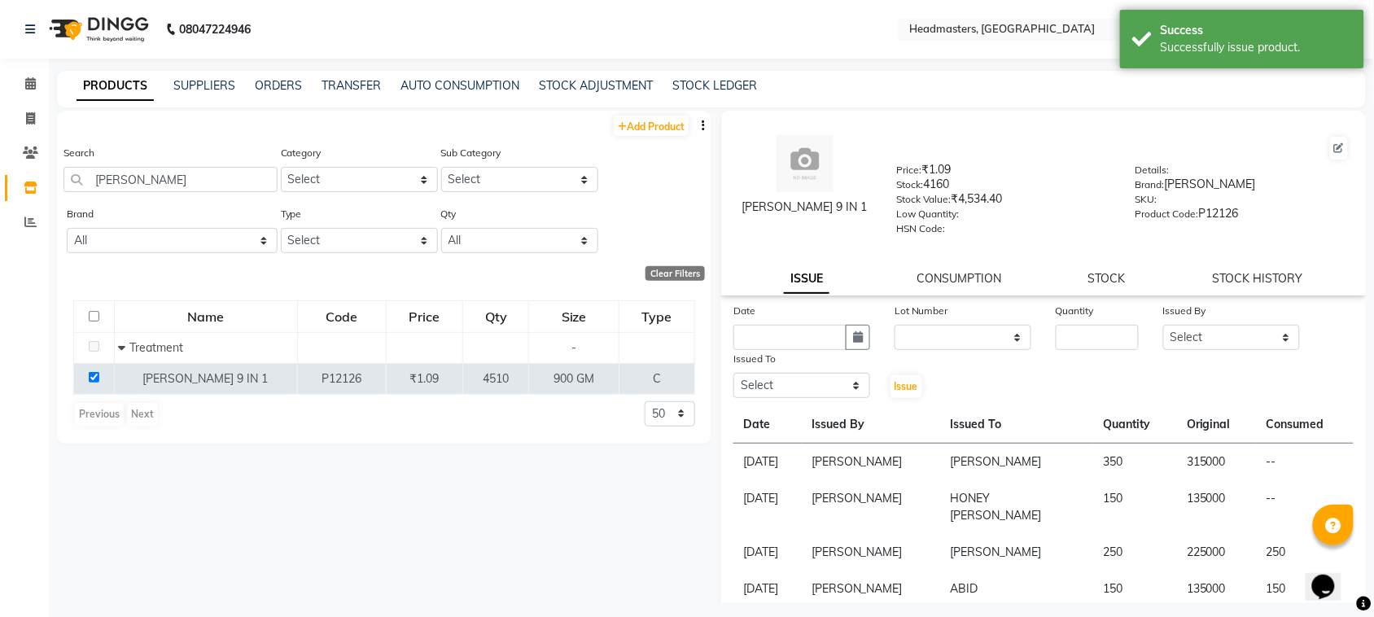
click at [145, 192] on div "Search [PERSON_NAME]" at bounding box center [170, 174] width 214 height 61
click at [195, 81] on link "SUPPLIERS" at bounding box center [204, 85] width 62 height 15
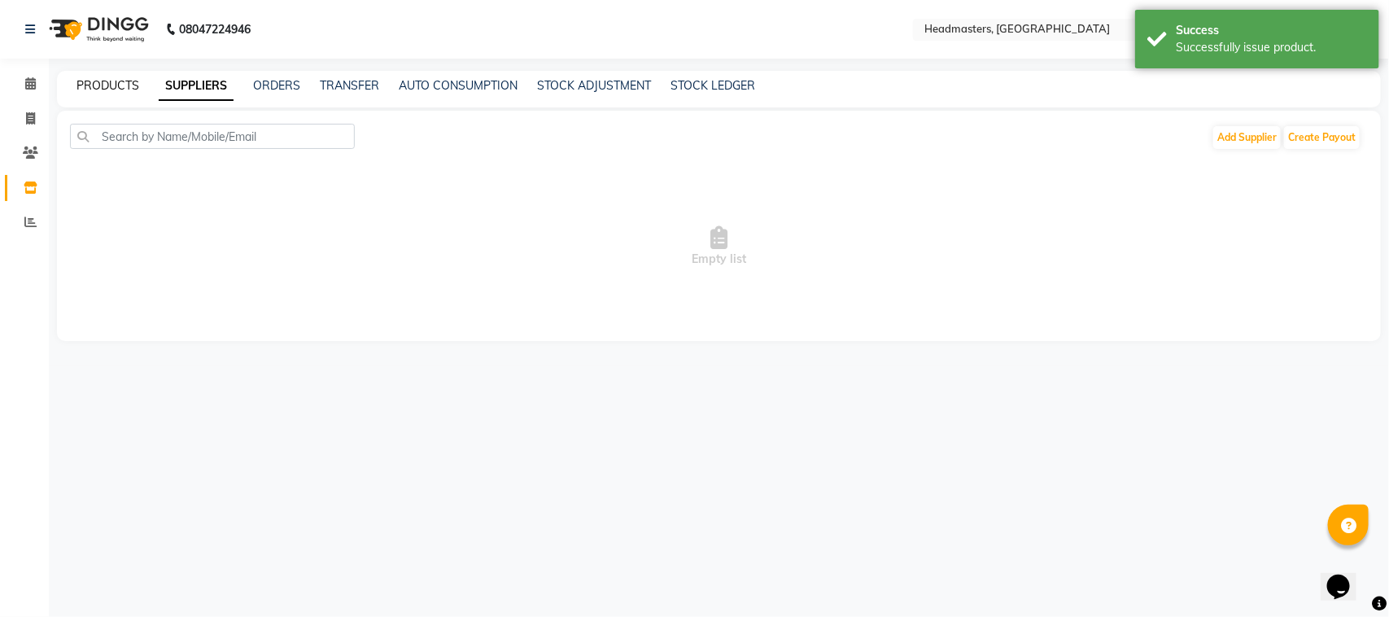
click at [124, 82] on link "PRODUCTS" at bounding box center [107, 85] width 63 height 15
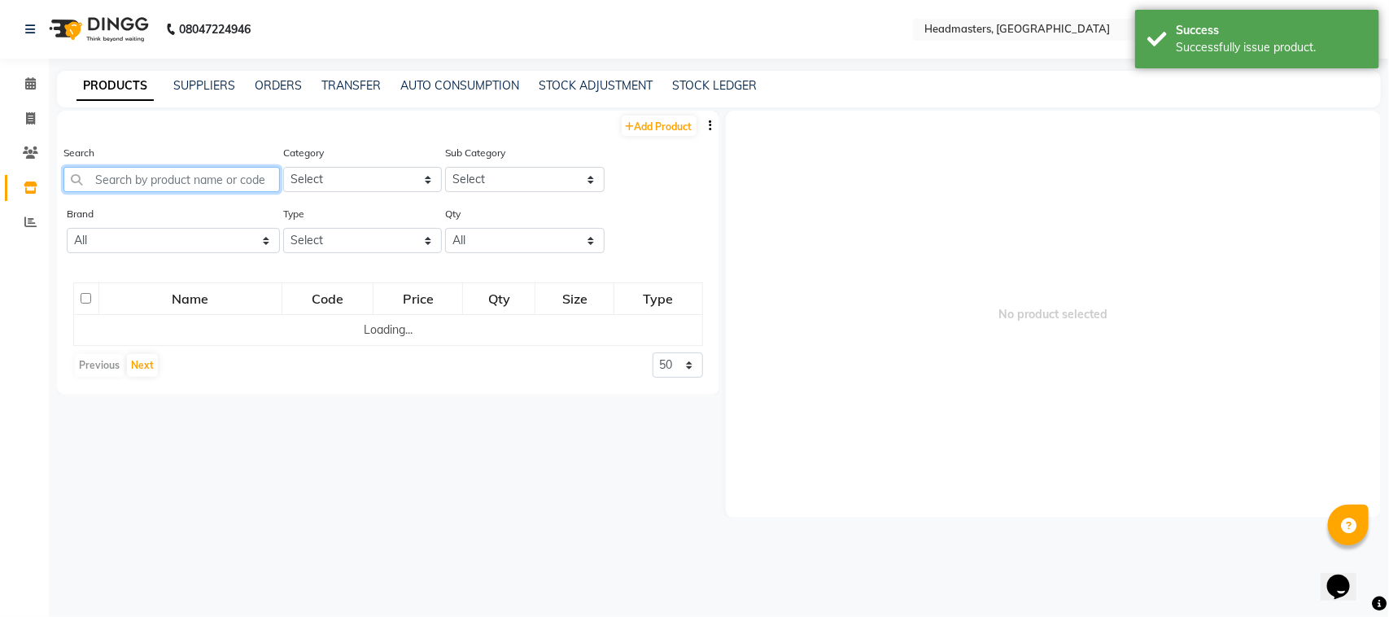
click at [129, 189] on input "text" at bounding box center [171, 179] width 216 height 25
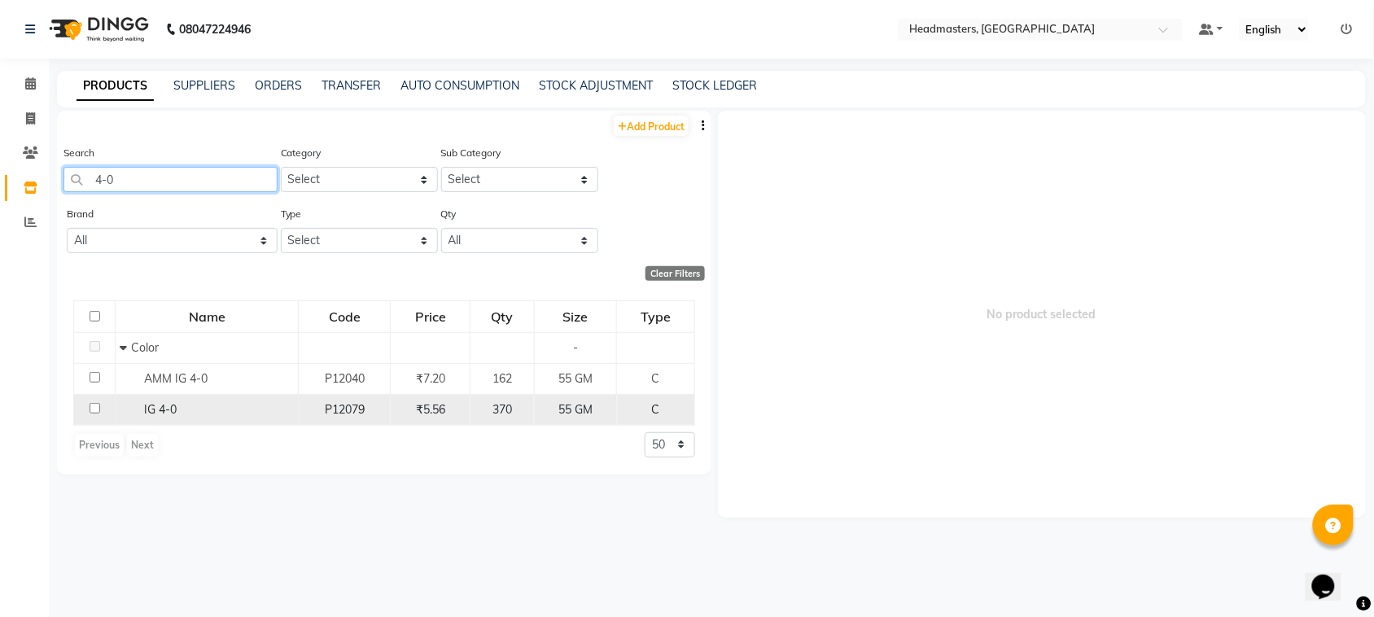
type input "4-0"
click at [94, 404] on input "checkbox" at bounding box center [95, 408] width 11 height 11
checkbox input "true"
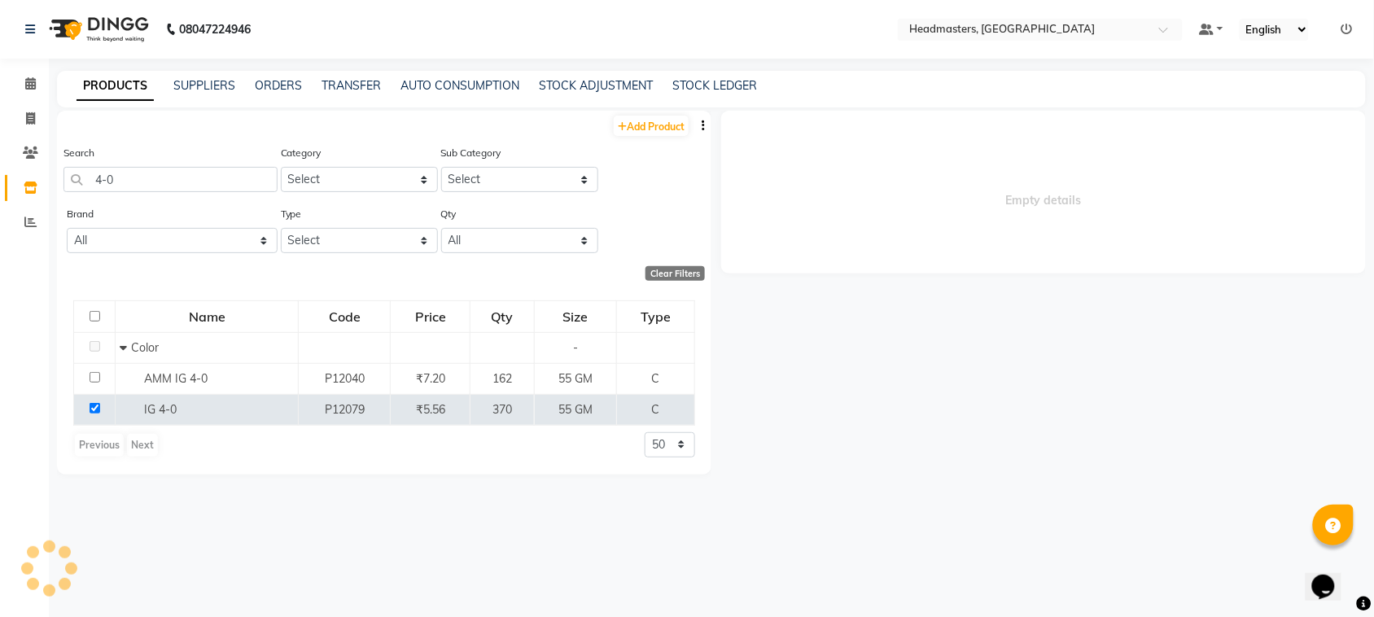
select select
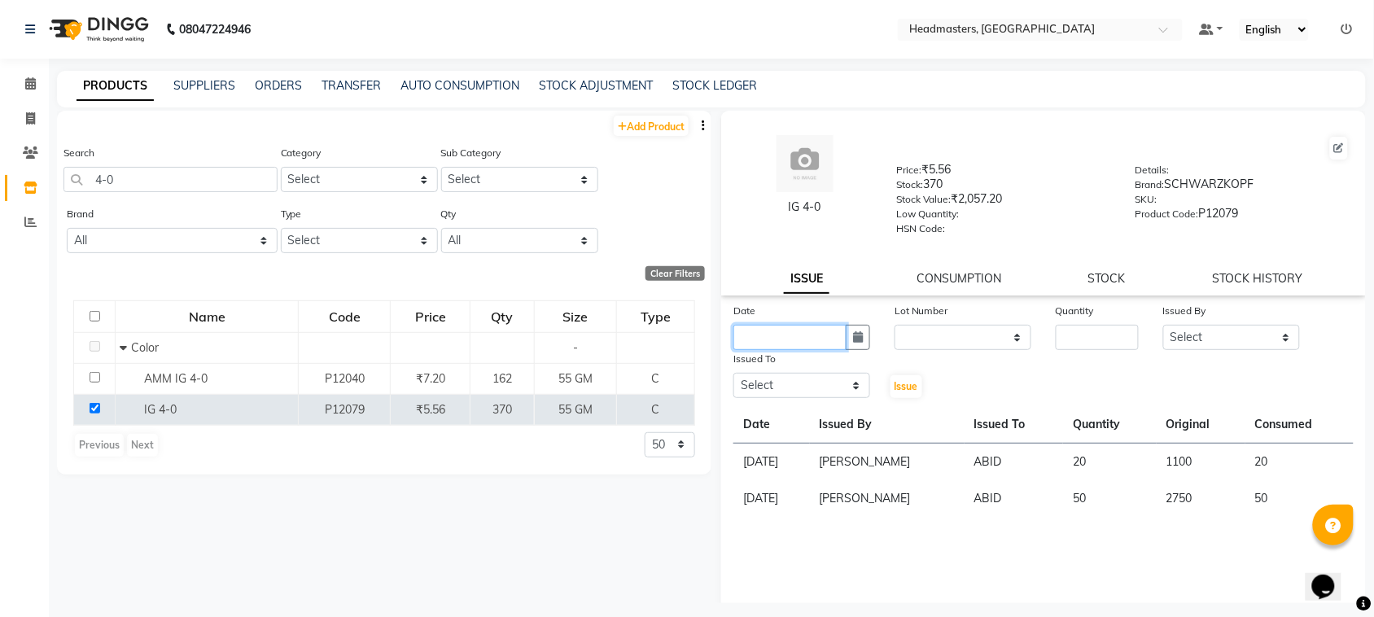
click at [803, 334] on input "text" at bounding box center [789, 337] width 113 height 25
select select "9"
select select "2025"
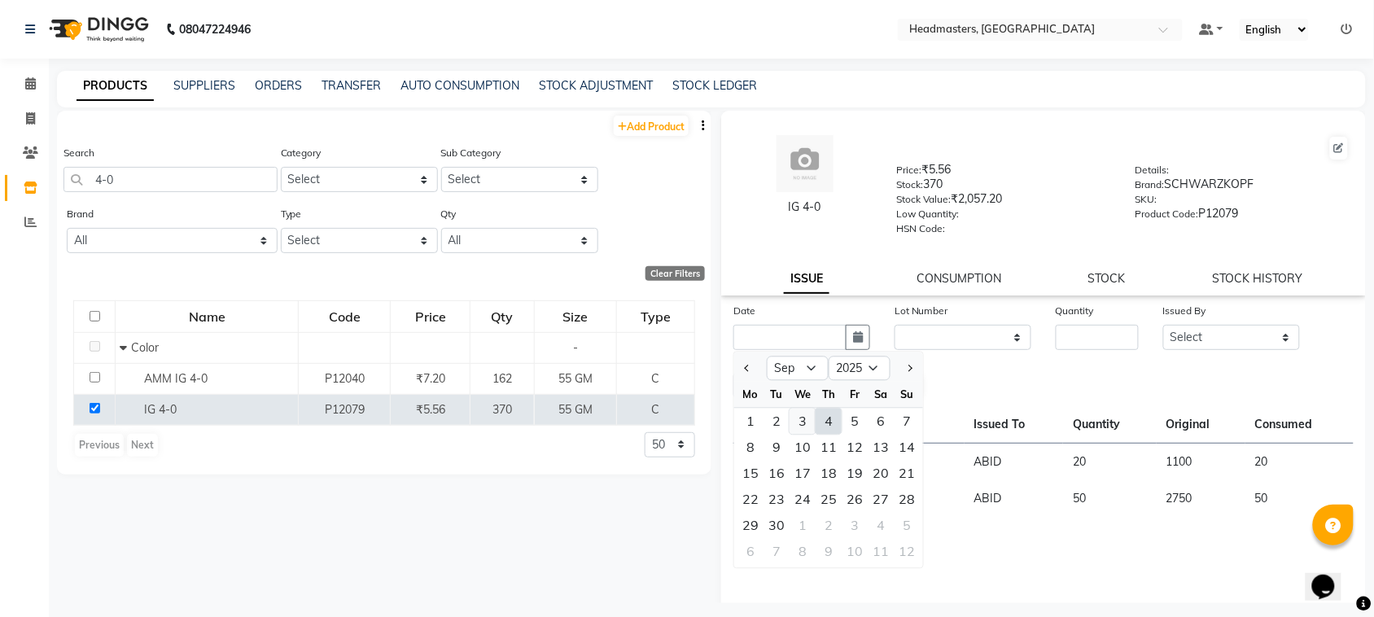
click at [810, 409] on div "3" at bounding box center [802, 422] width 26 height 26
type input "[DATE]"
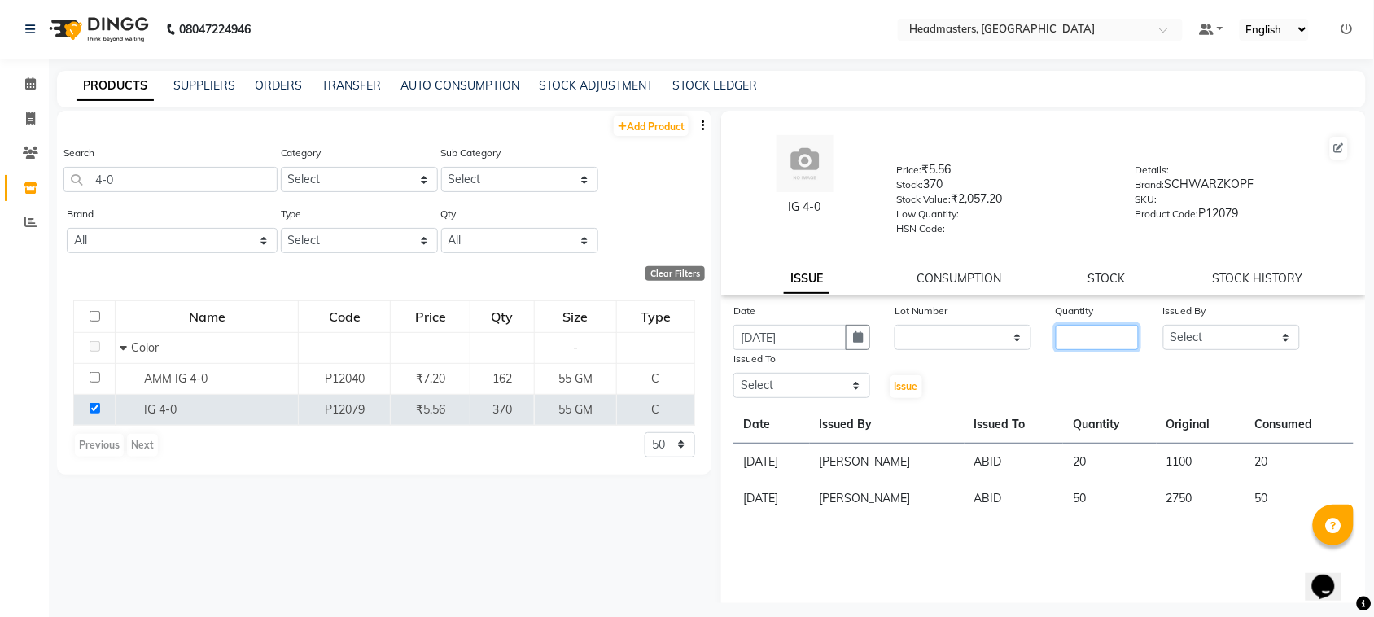
click at [1066, 340] on input "number" at bounding box center [1097, 337] width 83 height 25
type input "90"
click at [1173, 340] on select "Select ABID Amrit ANU ARSH [PERSON_NAME] HEAD MASTERS HONEY [PERSON_NAME] HONEY…" at bounding box center [1231, 337] width 137 height 25
select select "87408"
click at [1163, 325] on select "Select ABID Amrit ANU ARSH [PERSON_NAME] HEAD MASTERS HONEY [PERSON_NAME] HONEY…" at bounding box center [1231, 337] width 137 height 25
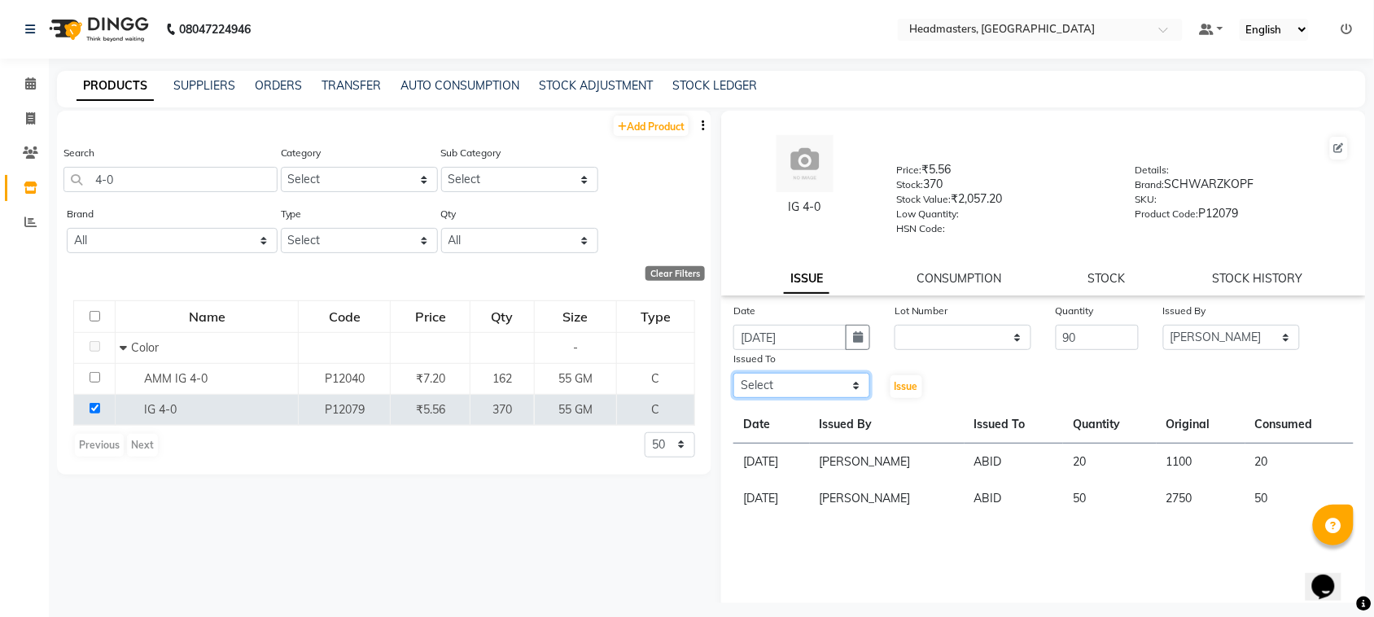
click at [832, 382] on select "Select ABID Amrit ANU ARSH [PERSON_NAME] HEAD MASTERS HONEY [PERSON_NAME] HONEY…" at bounding box center [801, 385] width 137 height 25
select select "60637"
click at [733, 373] on select "Select ABID Amrit ANU ARSH [PERSON_NAME] HEAD MASTERS HONEY [PERSON_NAME] HONEY…" at bounding box center [801, 385] width 137 height 25
click at [903, 381] on span "Issue" at bounding box center [906, 386] width 24 height 12
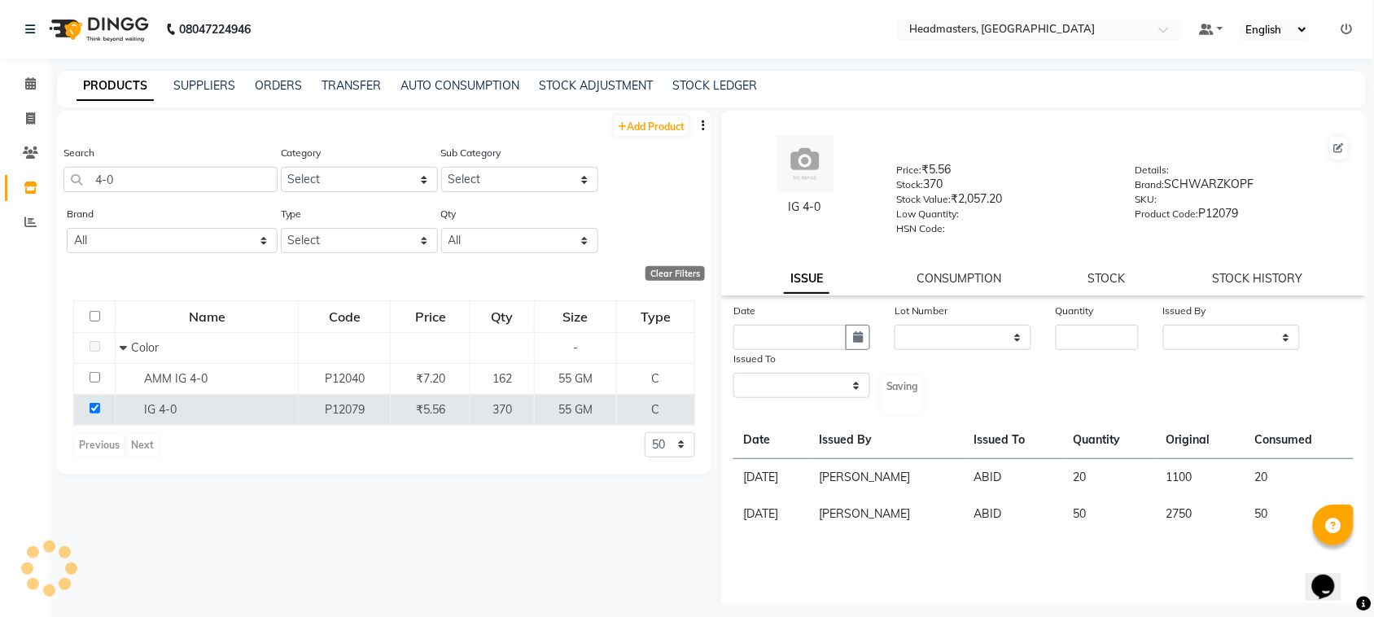
select select
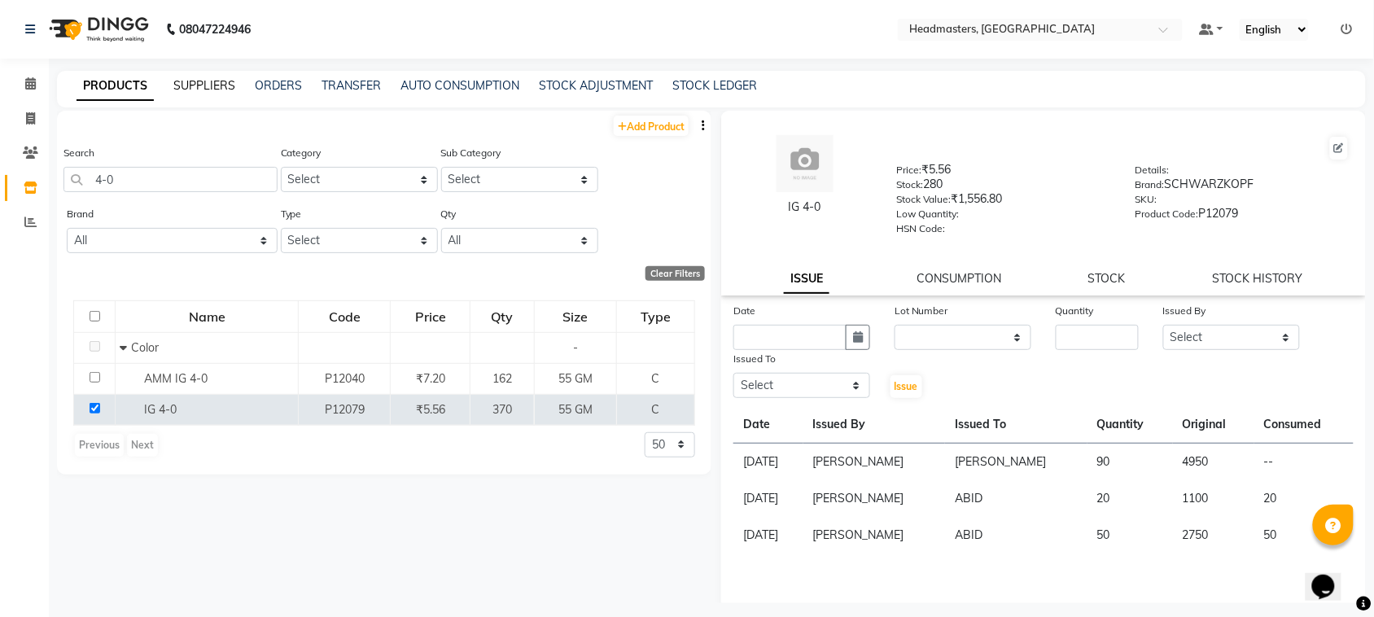
click at [209, 79] on link "SUPPLIERS" at bounding box center [204, 85] width 62 height 15
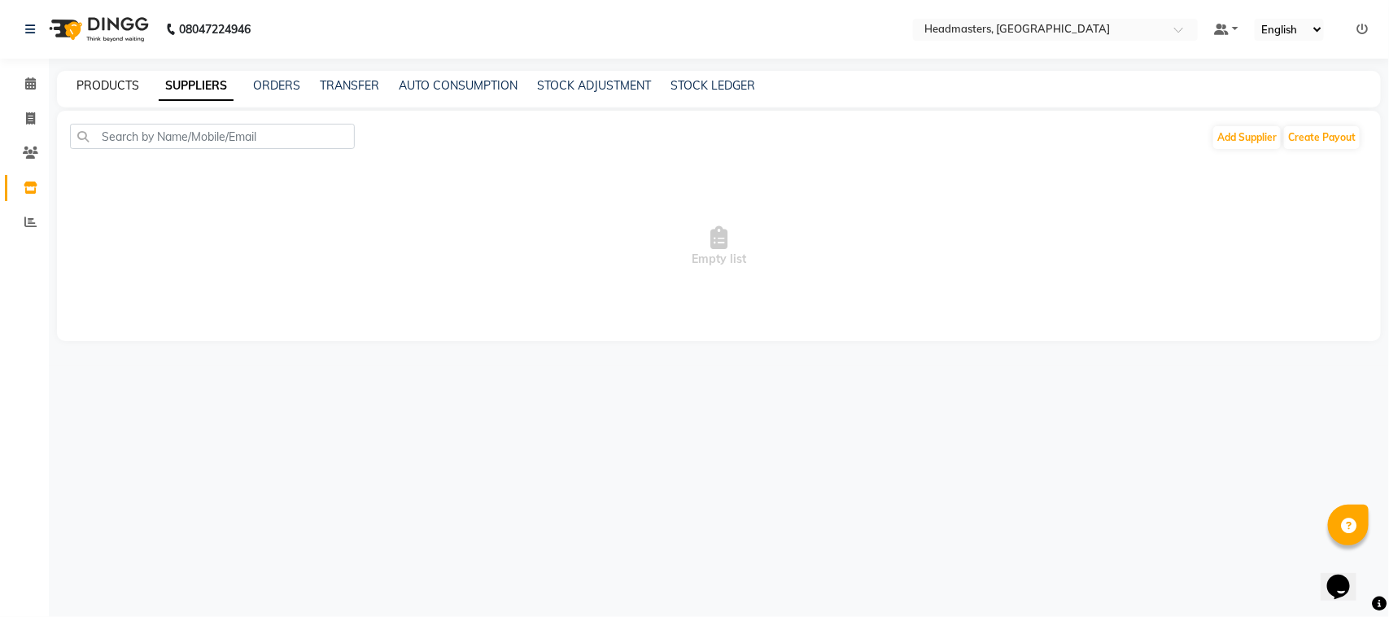
click at [104, 84] on link "PRODUCTS" at bounding box center [107, 85] width 63 height 15
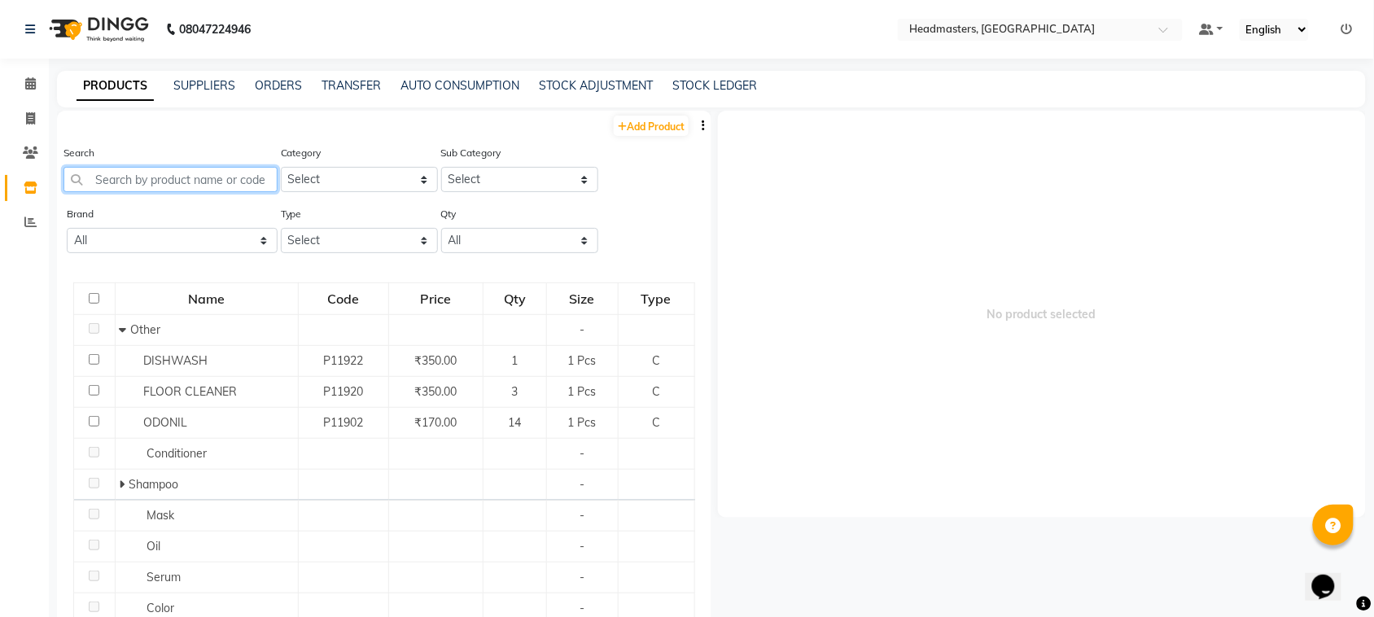
click at [143, 180] on input "text" at bounding box center [170, 179] width 214 height 25
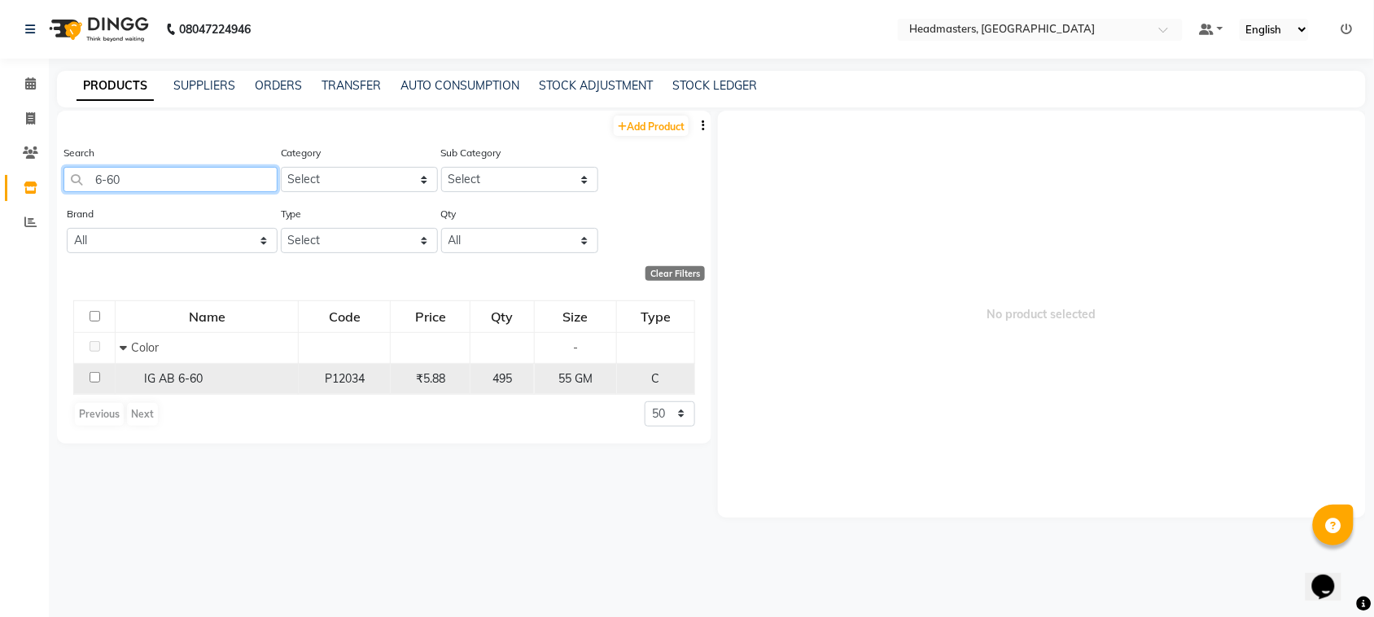
type input "6-60"
click at [92, 372] on input "checkbox" at bounding box center [95, 377] width 11 height 11
checkbox input "true"
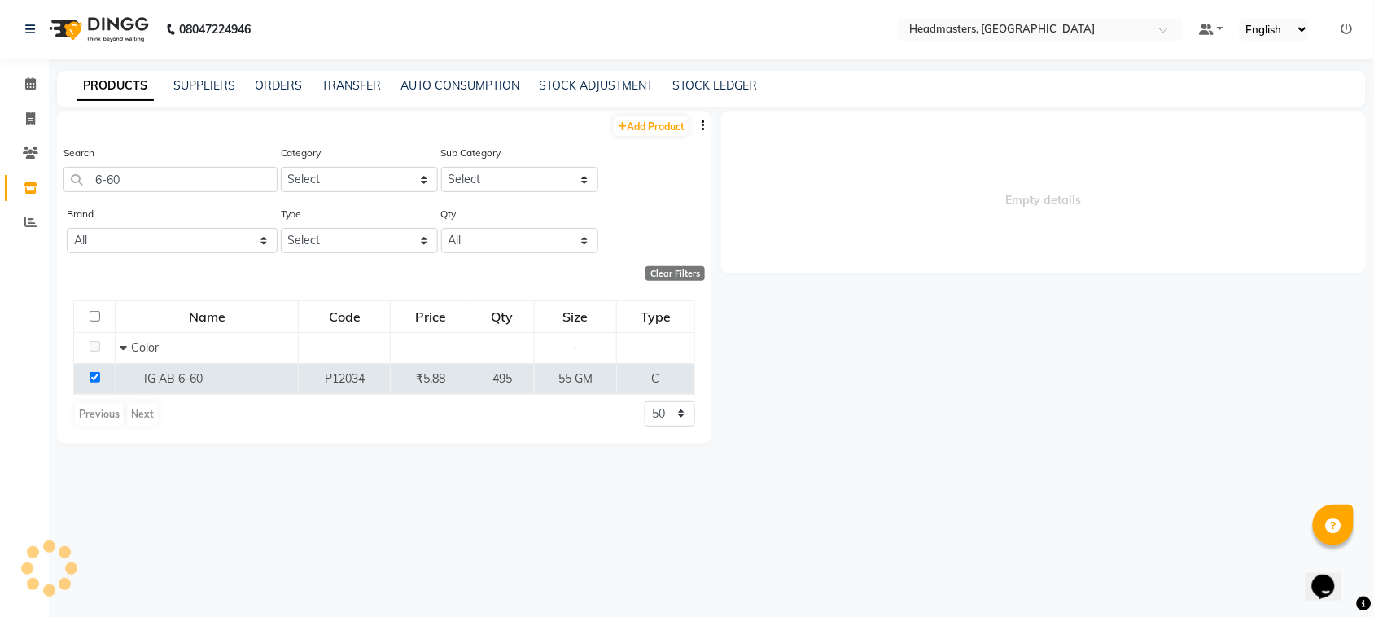
select select
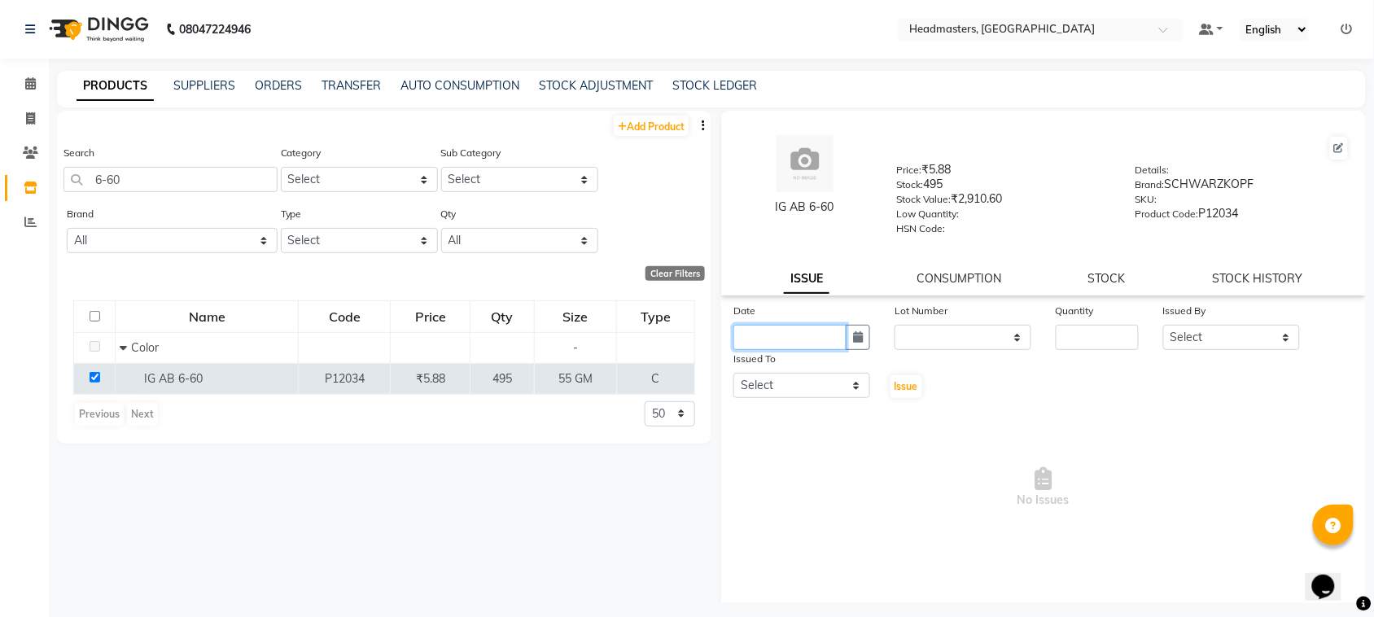
click at [781, 336] on input "text" at bounding box center [789, 337] width 113 height 25
select select "9"
select select "2025"
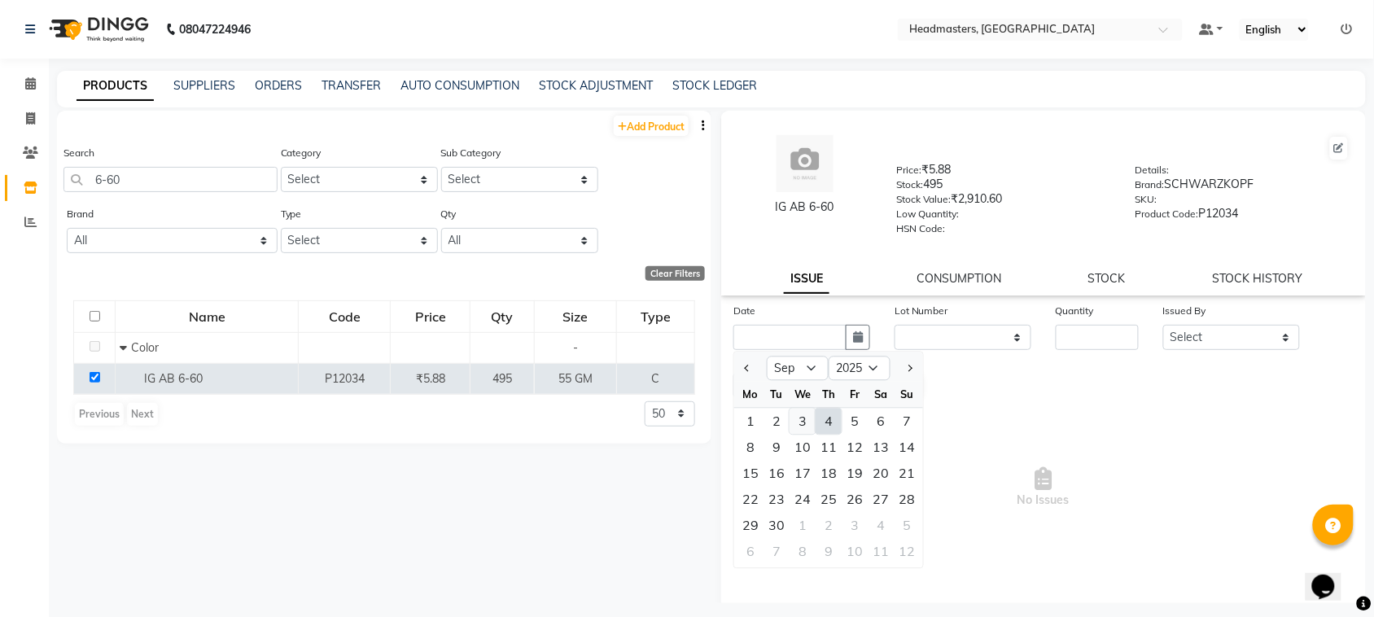
click at [802, 409] on div "3" at bounding box center [802, 422] width 26 height 26
type input "[DATE]"
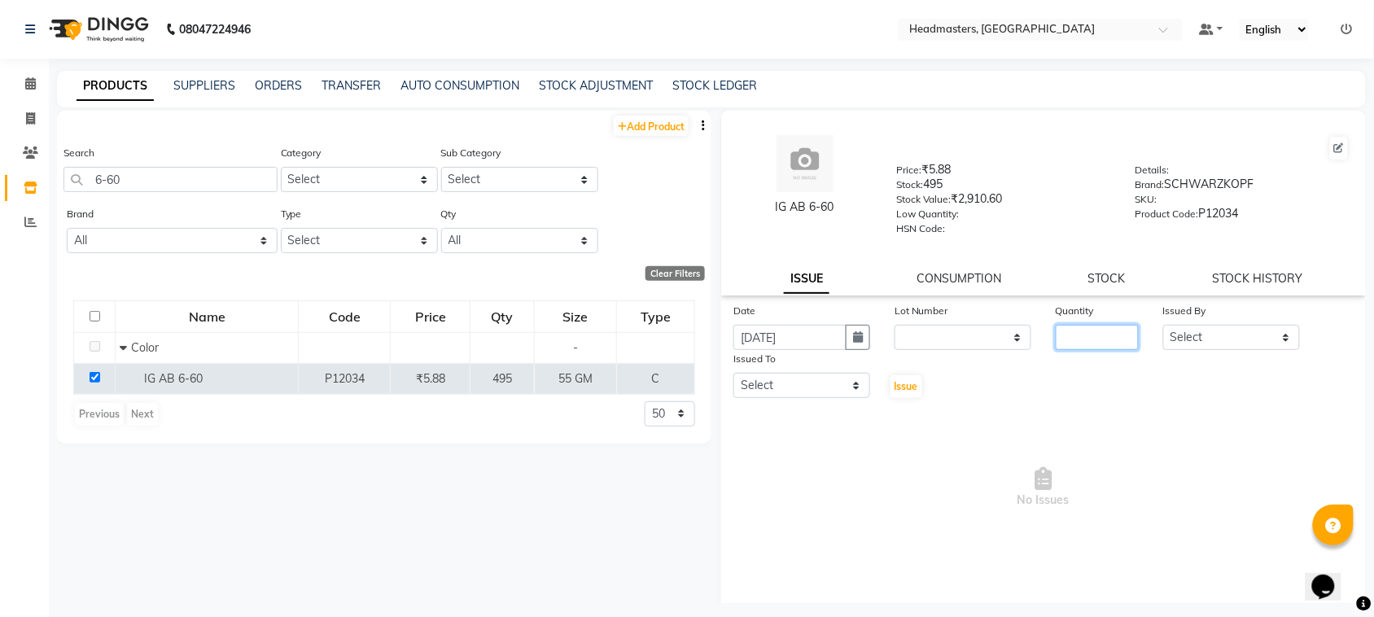
click at [1078, 328] on input "number" at bounding box center [1097, 337] width 83 height 25
type input "15"
click at [1174, 338] on select "Select ABID Amrit ANU ARSH [PERSON_NAME] HEAD MASTERS HONEY [PERSON_NAME] HONEY…" at bounding box center [1231, 337] width 137 height 25
select select "87408"
click at [1163, 325] on select "Select ABID Amrit ANU ARSH [PERSON_NAME] HEAD MASTERS HONEY [PERSON_NAME] HONEY…" at bounding box center [1231, 337] width 137 height 25
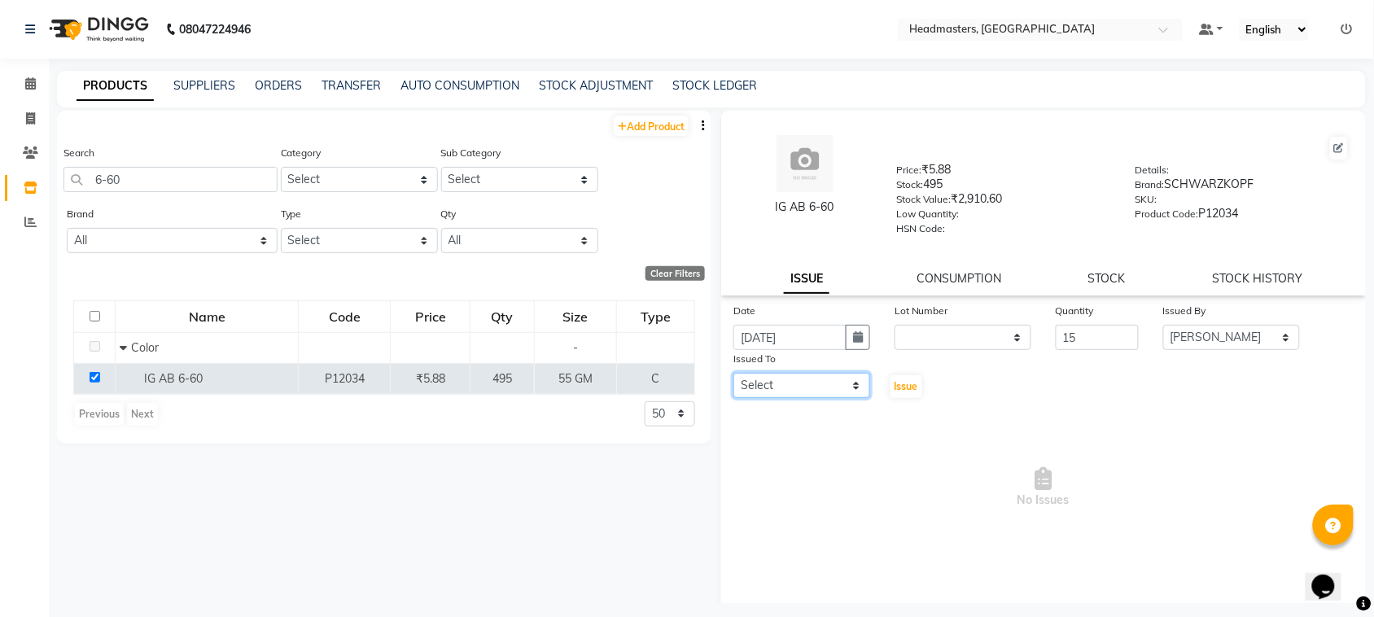
click at [758, 376] on select "Select ABID Amrit ANU ARSH [PERSON_NAME] HEAD MASTERS HONEY [PERSON_NAME] HONEY…" at bounding box center [801, 385] width 137 height 25
select select "60637"
click at [733, 373] on select "Select ABID Amrit ANU ARSH [PERSON_NAME] HEAD MASTERS HONEY [PERSON_NAME] HONEY…" at bounding box center [801, 385] width 137 height 25
click at [890, 392] on button "Issue" at bounding box center [906, 386] width 32 height 23
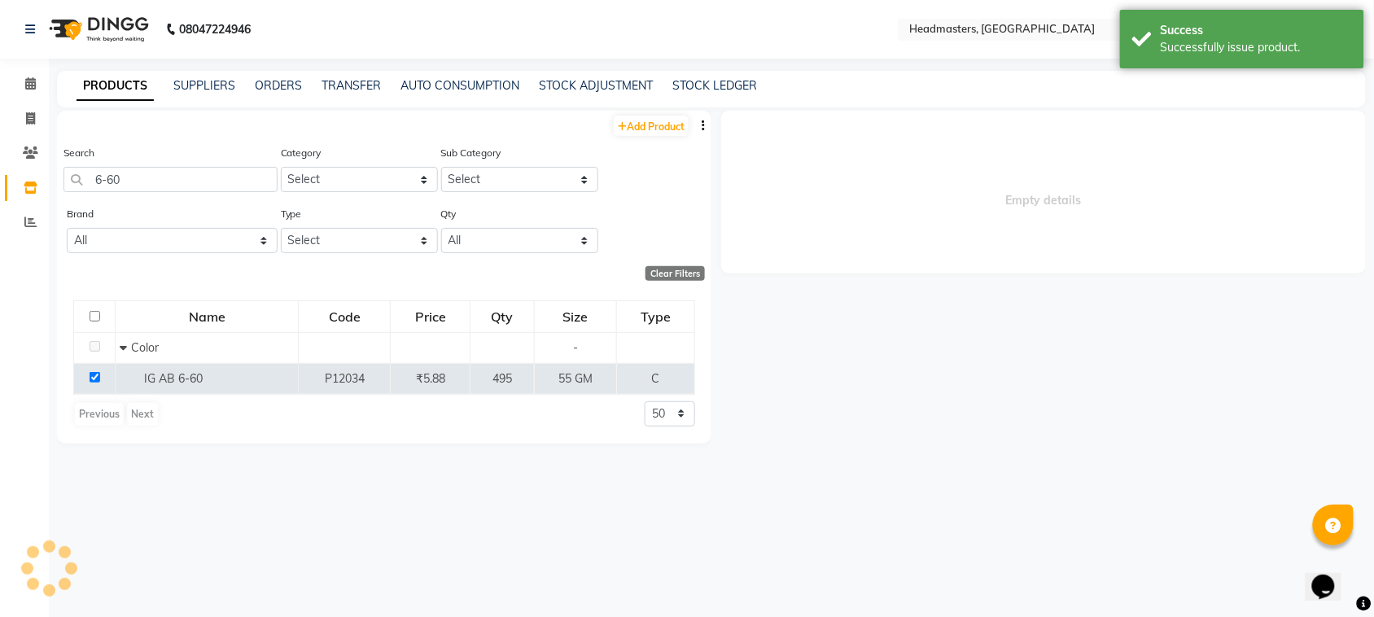
select select
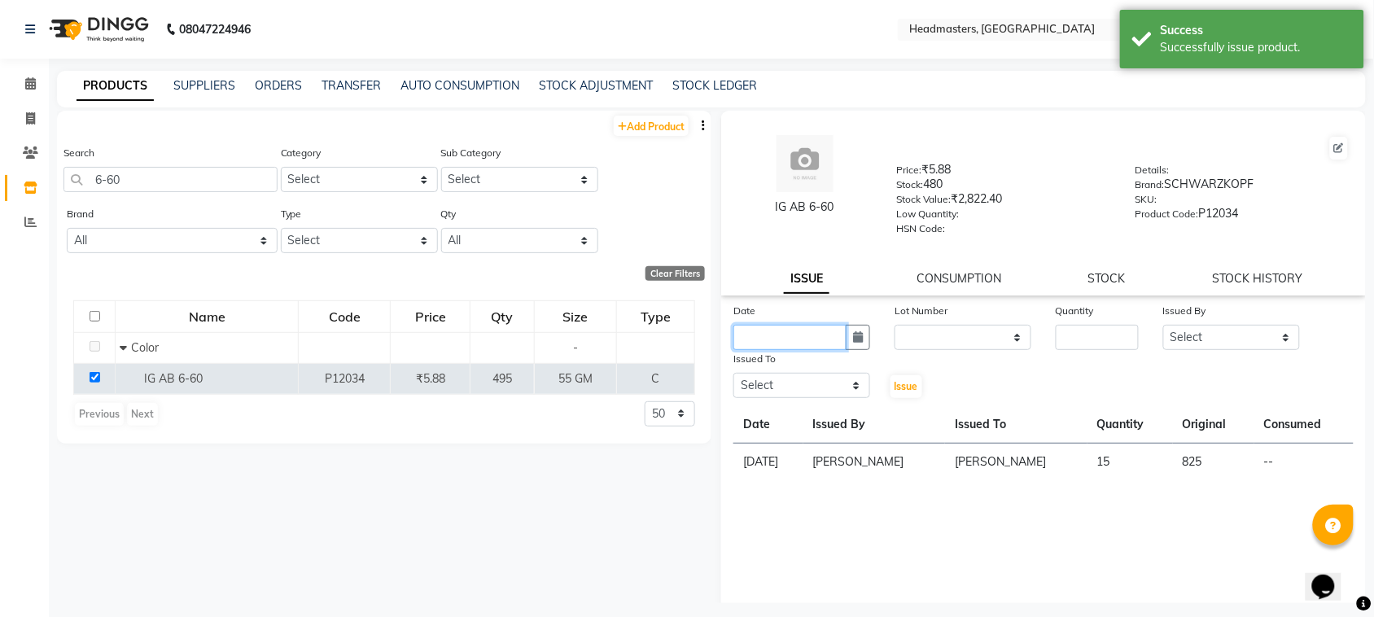
click at [796, 330] on input "text" at bounding box center [789, 337] width 113 height 25
select select "9"
select select "2025"
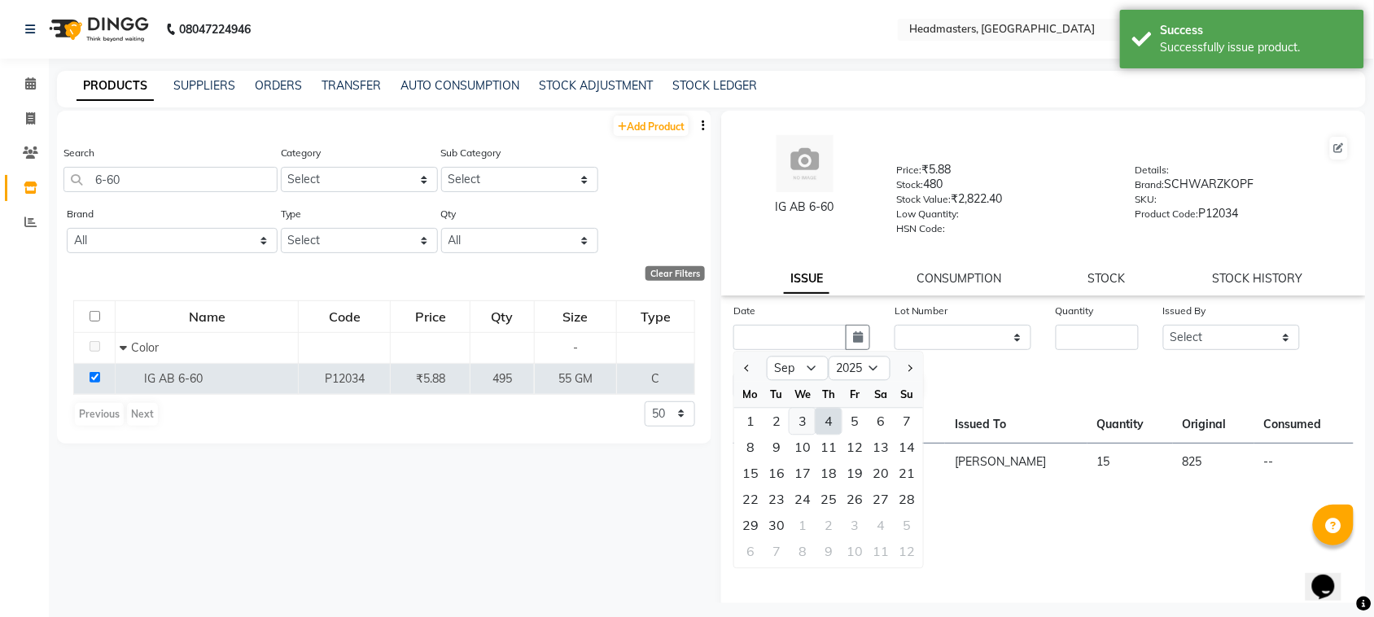
click at [804, 417] on div "3" at bounding box center [802, 422] width 26 height 26
type input "[DATE]"
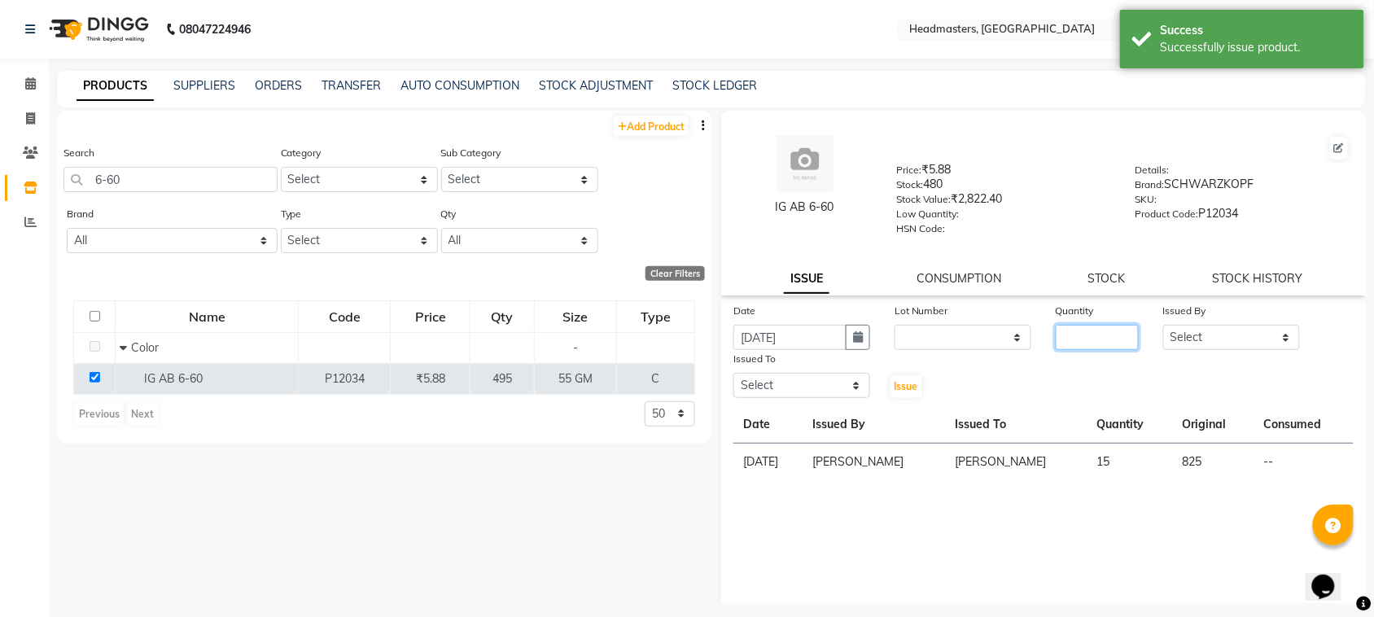
click at [1081, 330] on input "number" at bounding box center [1097, 337] width 83 height 25
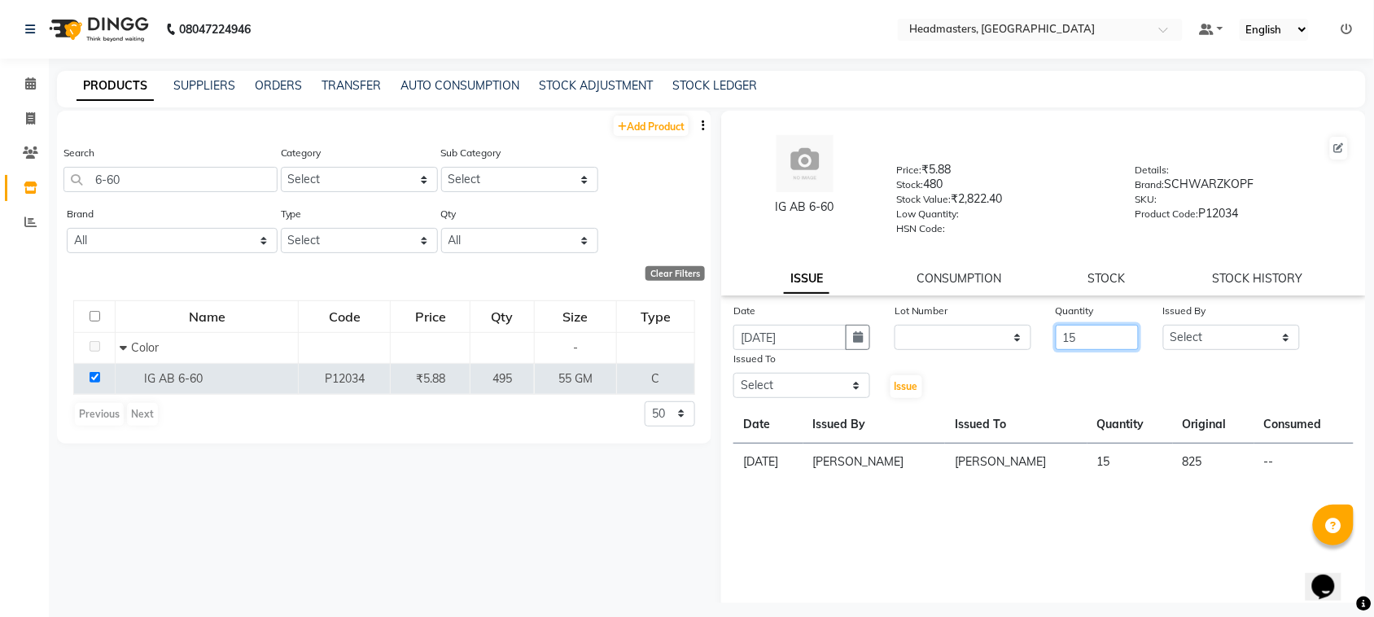
type input "15"
click at [1185, 325] on select "Select ABID Amrit ANU ARSH [PERSON_NAME] HEAD MASTERS HONEY [PERSON_NAME] HONEY…" at bounding box center [1231, 337] width 137 height 25
select select "87408"
click at [1163, 325] on select "Select ABID Amrit ANU ARSH [PERSON_NAME] HEAD MASTERS HONEY [PERSON_NAME] HONEY…" at bounding box center [1231, 337] width 137 height 25
click at [771, 373] on select "Select ABID Amrit ANU ARSH [PERSON_NAME] HEAD MASTERS HONEY [PERSON_NAME] HONEY…" at bounding box center [801, 385] width 137 height 25
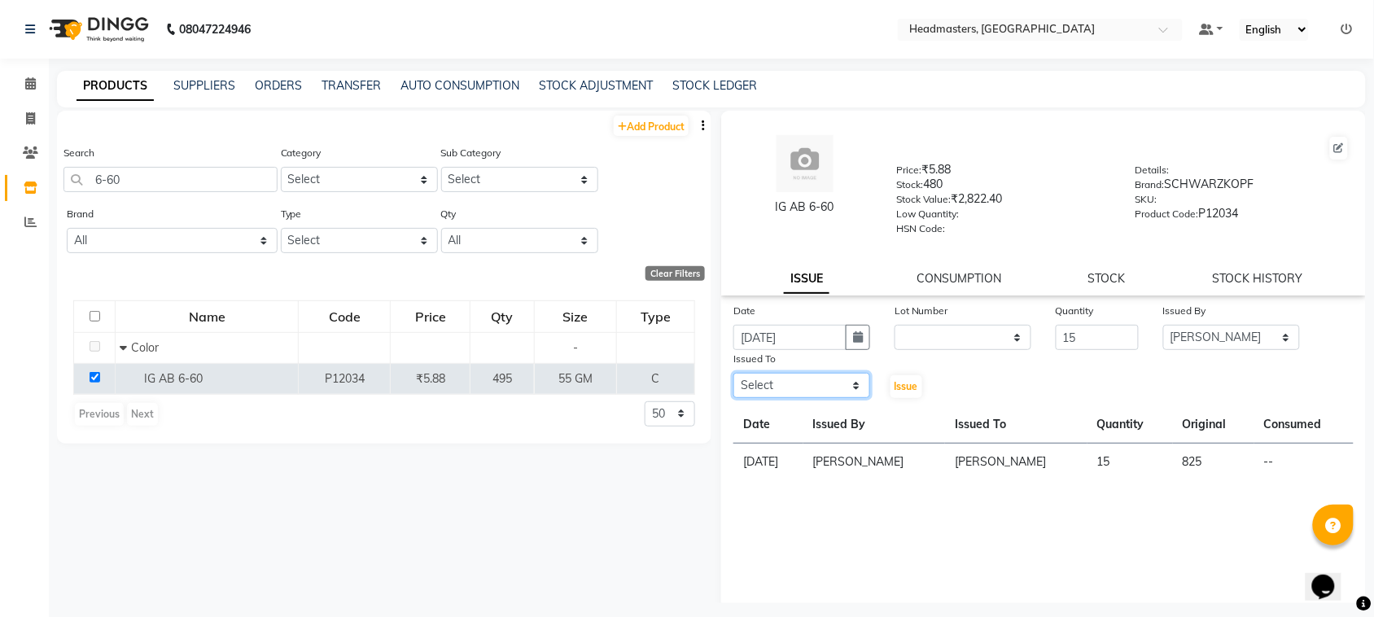
select select "60609"
click at [733, 373] on select "Select ABID Amrit ANU ARSH [PERSON_NAME] HEAD MASTERS HONEY [PERSON_NAME] HONEY…" at bounding box center [801, 385] width 137 height 25
click at [907, 391] on button "Issue" at bounding box center [906, 386] width 32 height 23
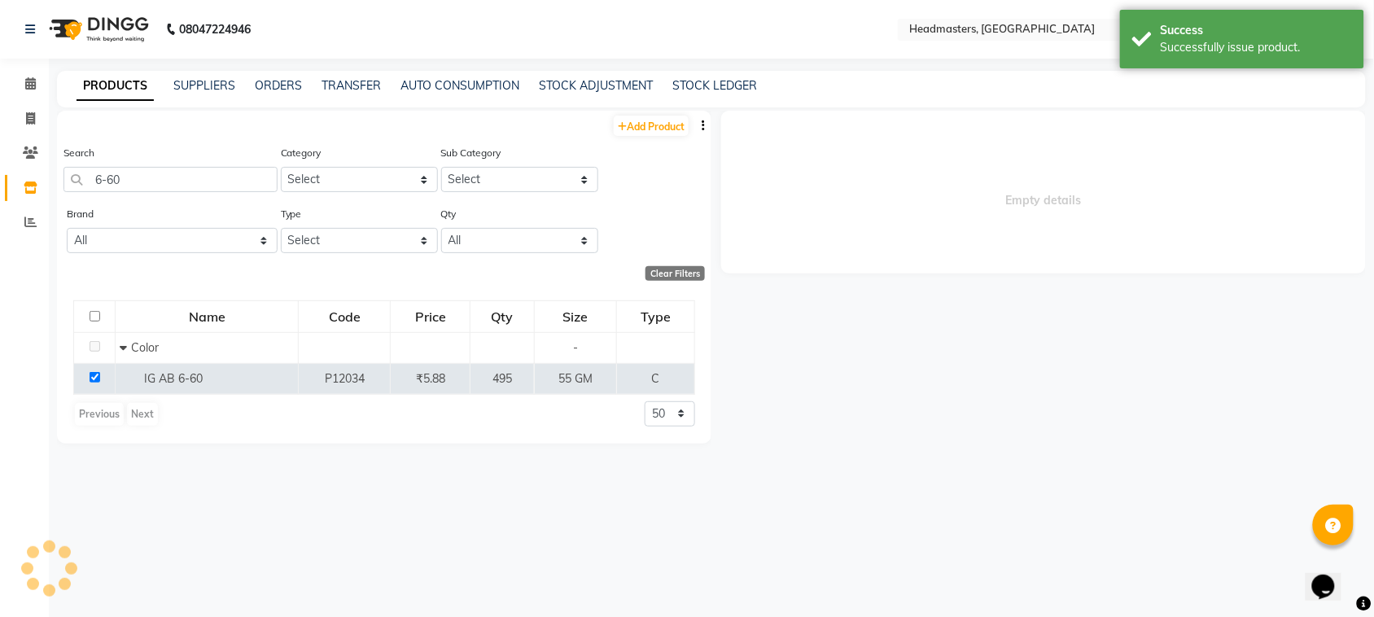
select select
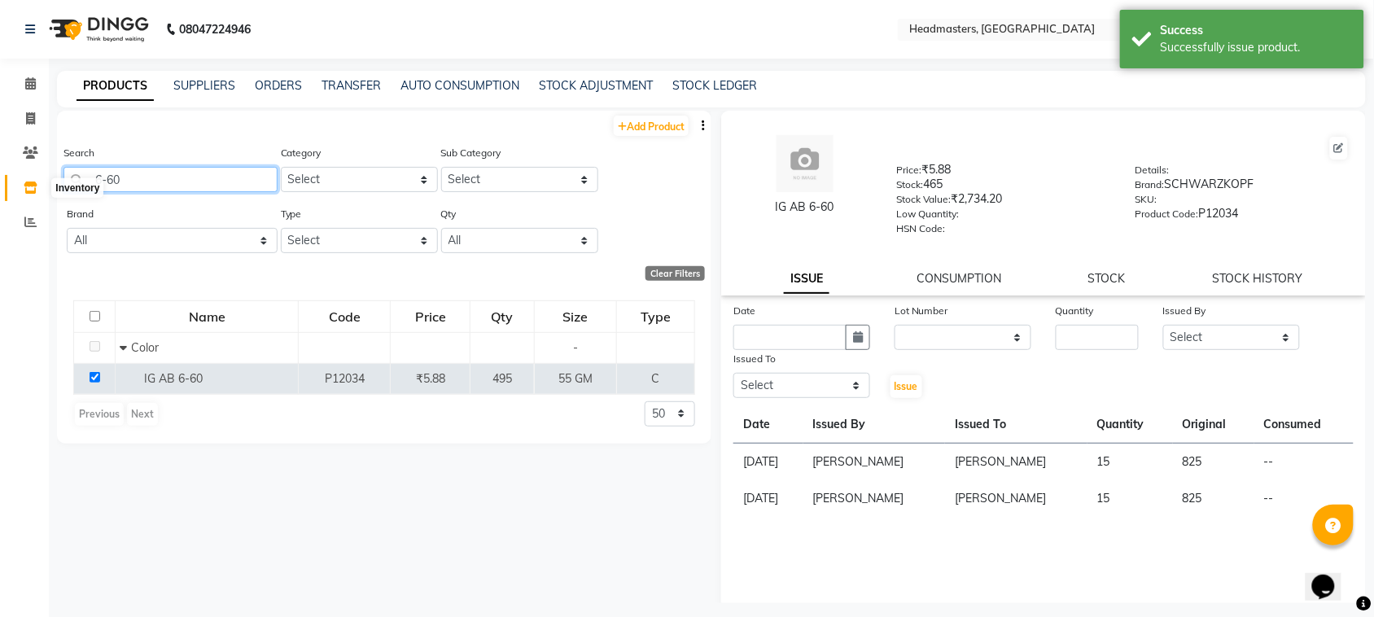
drag, startPoint x: 146, startPoint y: 173, endPoint x: 43, endPoint y: 186, distance: 104.2
click at [43, 186] on app-home "08047224946 Select Location × Headmasters, [GEOGRAPHIC_DATA] Default Panel My P…" at bounding box center [687, 313] width 1374 height 627
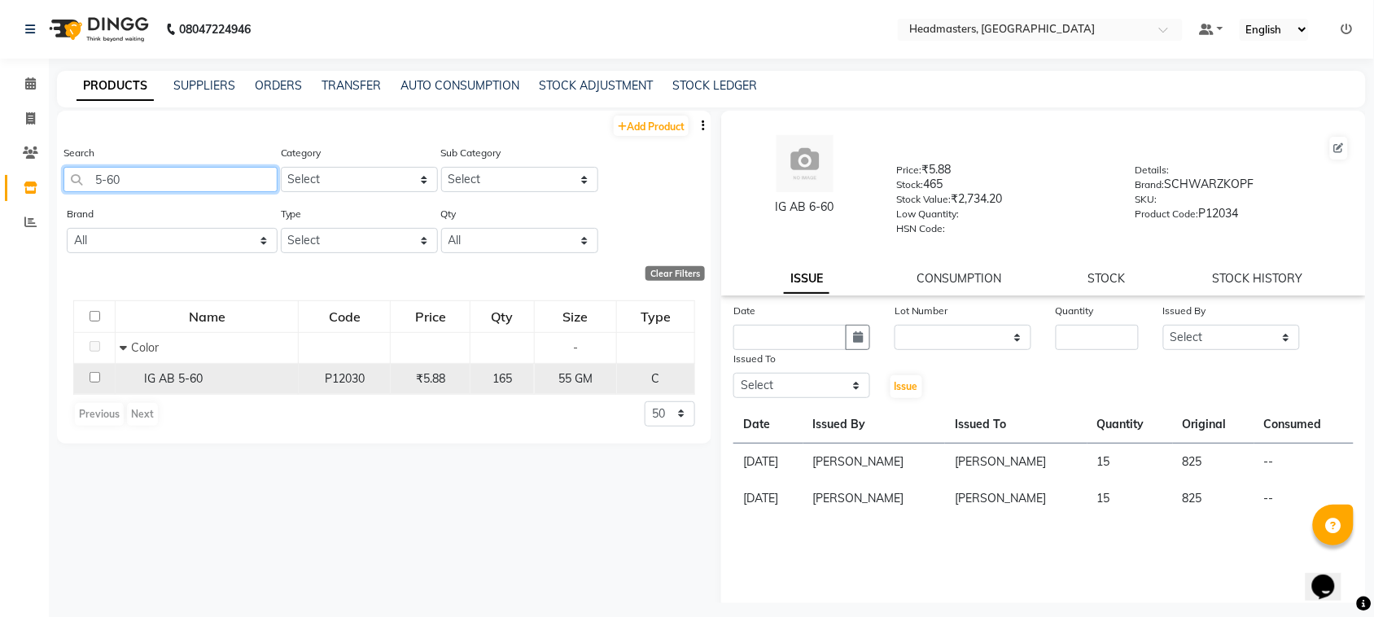
type input "5-60"
click at [95, 380] on input "checkbox" at bounding box center [95, 377] width 11 height 11
checkbox input "true"
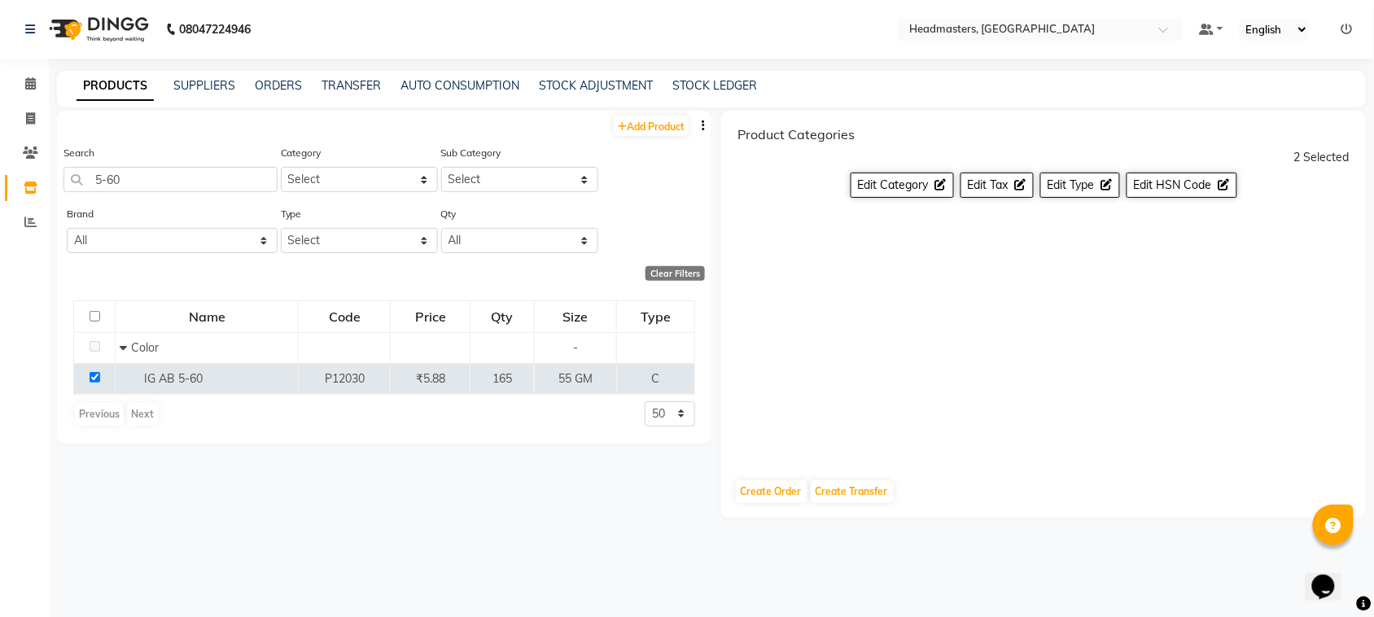
click at [168, 90] on div "PRODUCTS SUPPLIERS ORDERS TRANSFER AUTO CONSUMPTION STOCK ADJUSTMENT STOCK LEDG…" at bounding box center [701, 85] width 1289 height 17
click at [188, 90] on link "SUPPLIERS" at bounding box center [204, 85] width 62 height 15
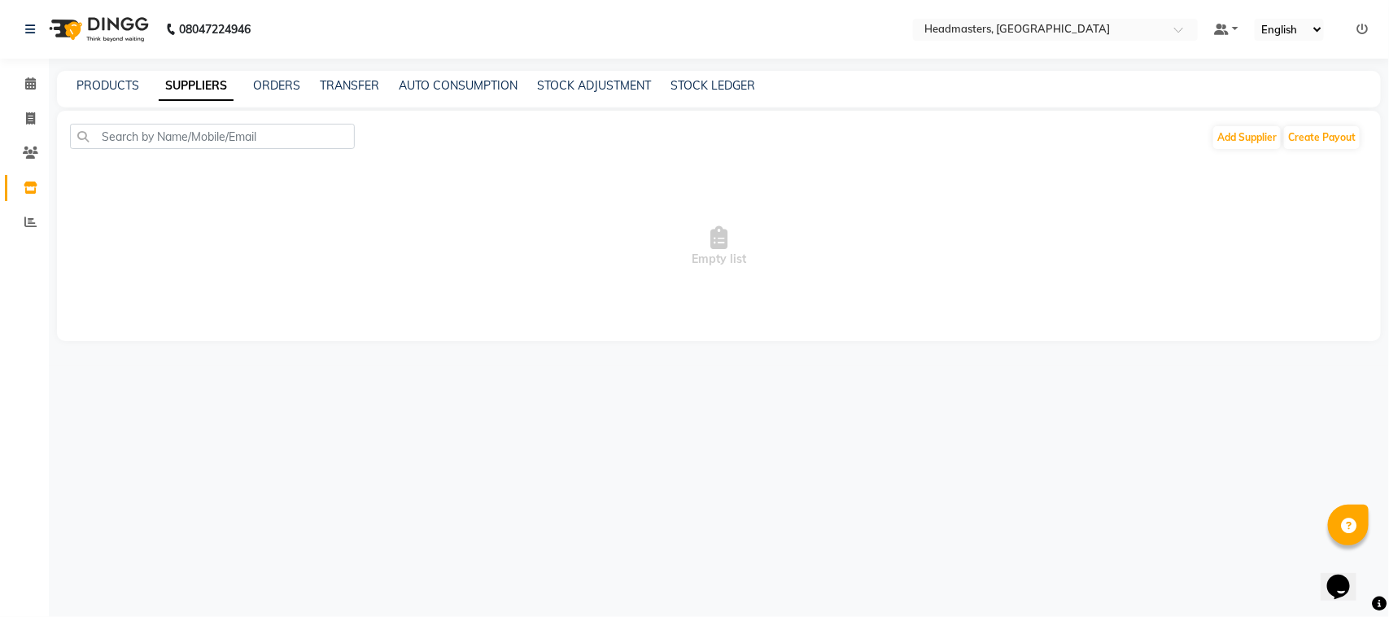
click at [123, 92] on div "PRODUCTS" at bounding box center [107, 85] width 63 height 17
click at [120, 81] on link "PRODUCTS" at bounding box center [107, 85] width 63 height 15
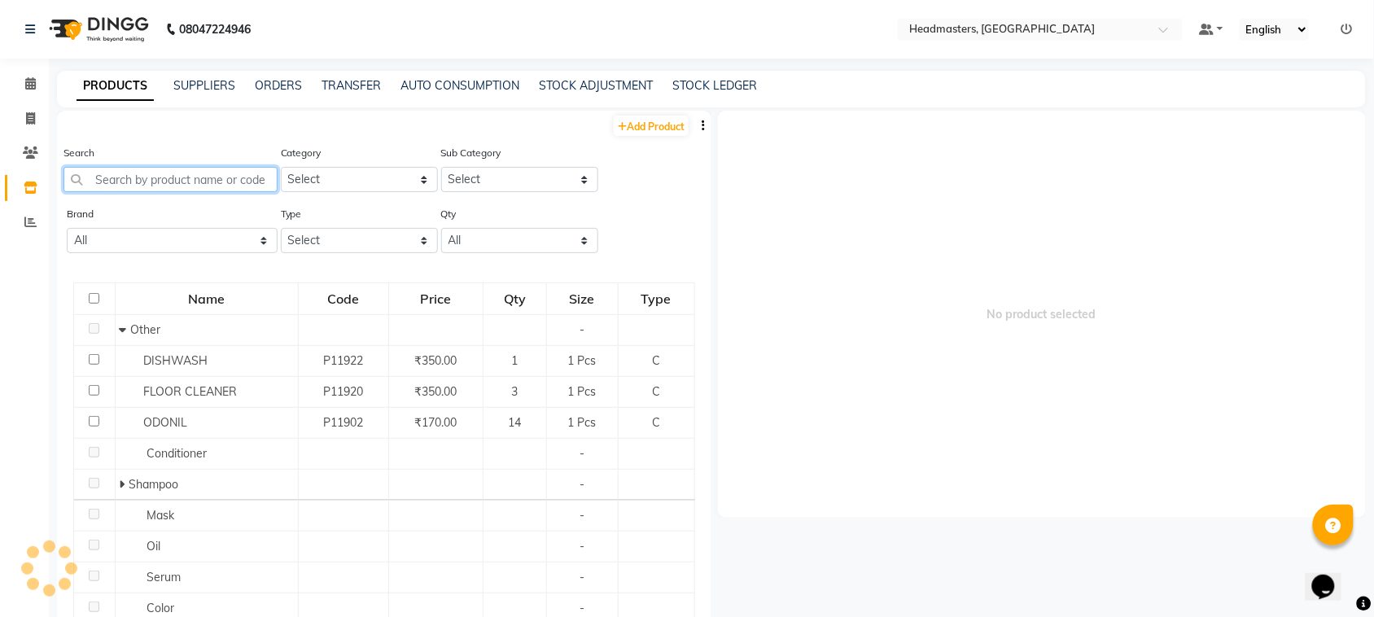
click at [155, 190] on input "text" at bounding box center [170, 179] width 214 height 25
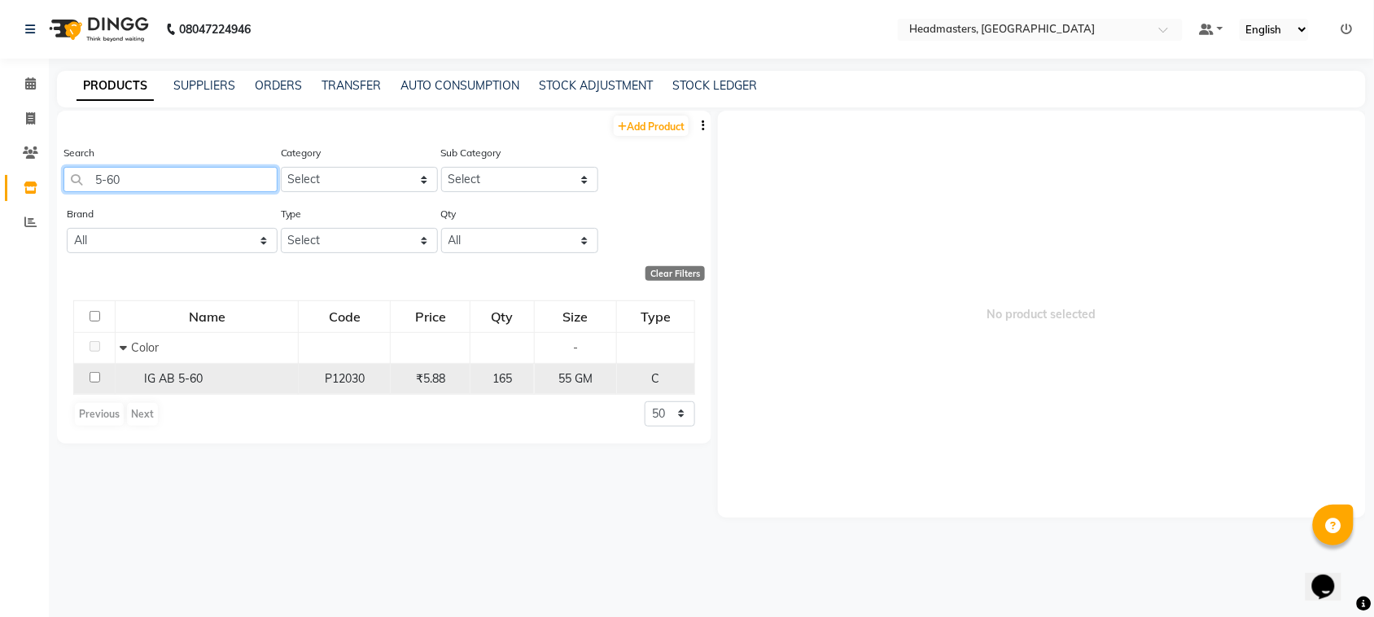
type input "5-60"
click at [96, 377] on input "checkbox" at bounding box center [95, 377] width 11 height 11
checkbox input "true"
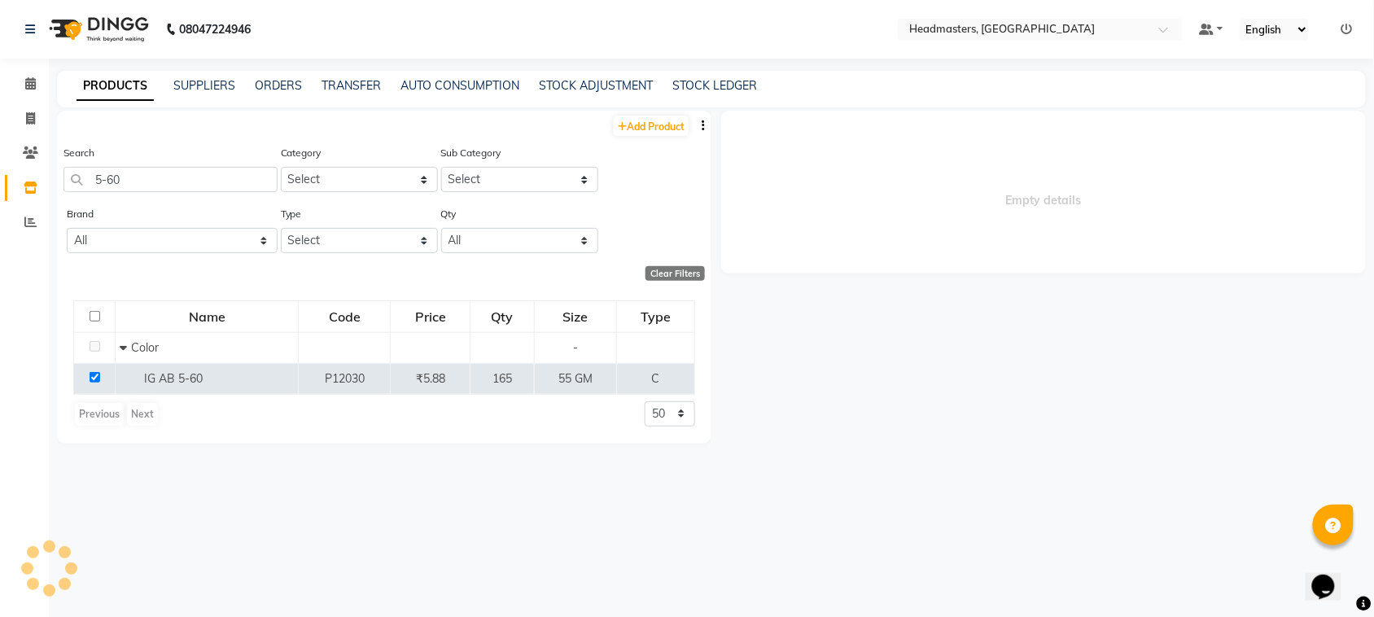
select select
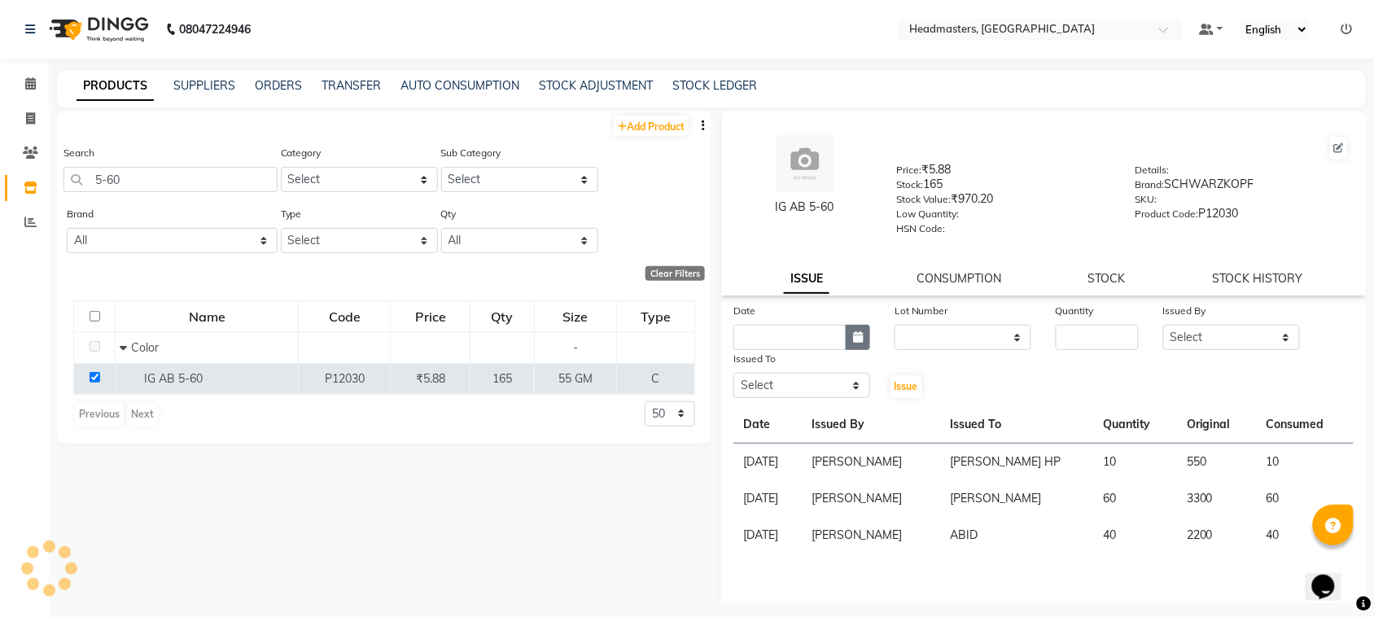
click at [846, 339] on button "button" at bounding box center [858, 337] width 24 height 25
select select "9"
select select "2025"
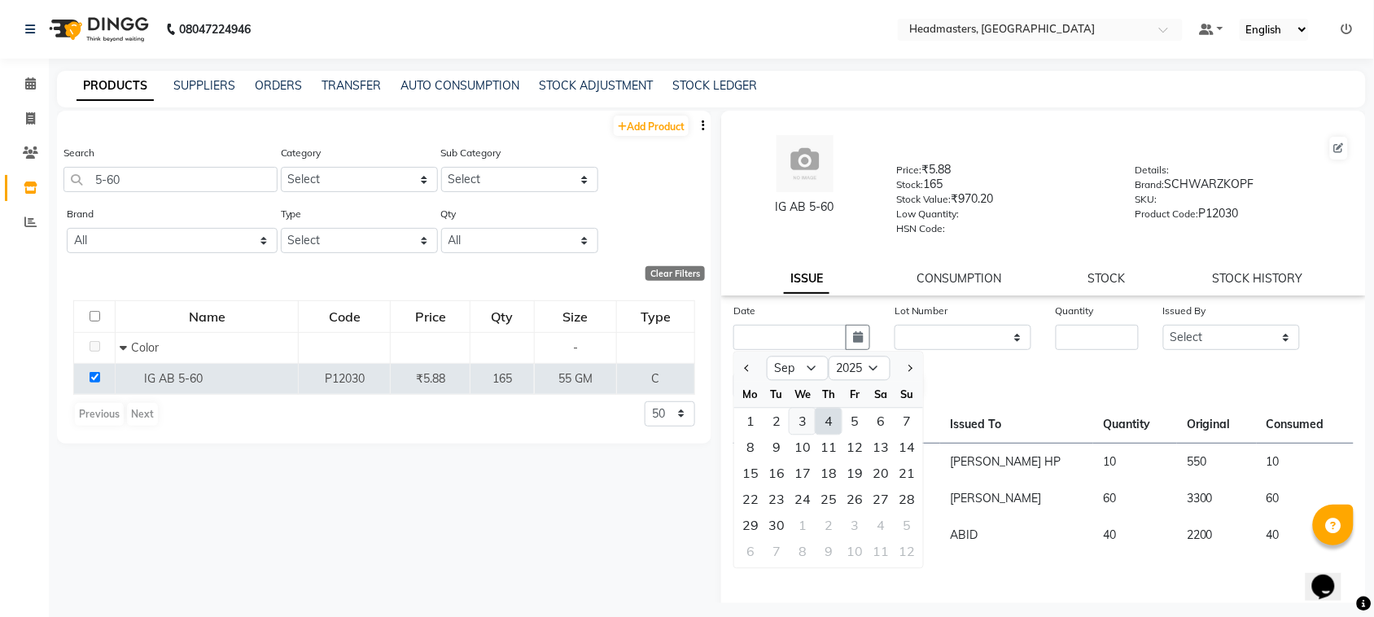
click at [808, 409] on div "3" at bounding box center [802, 422] width 26 height 26
type input "[DATE]"
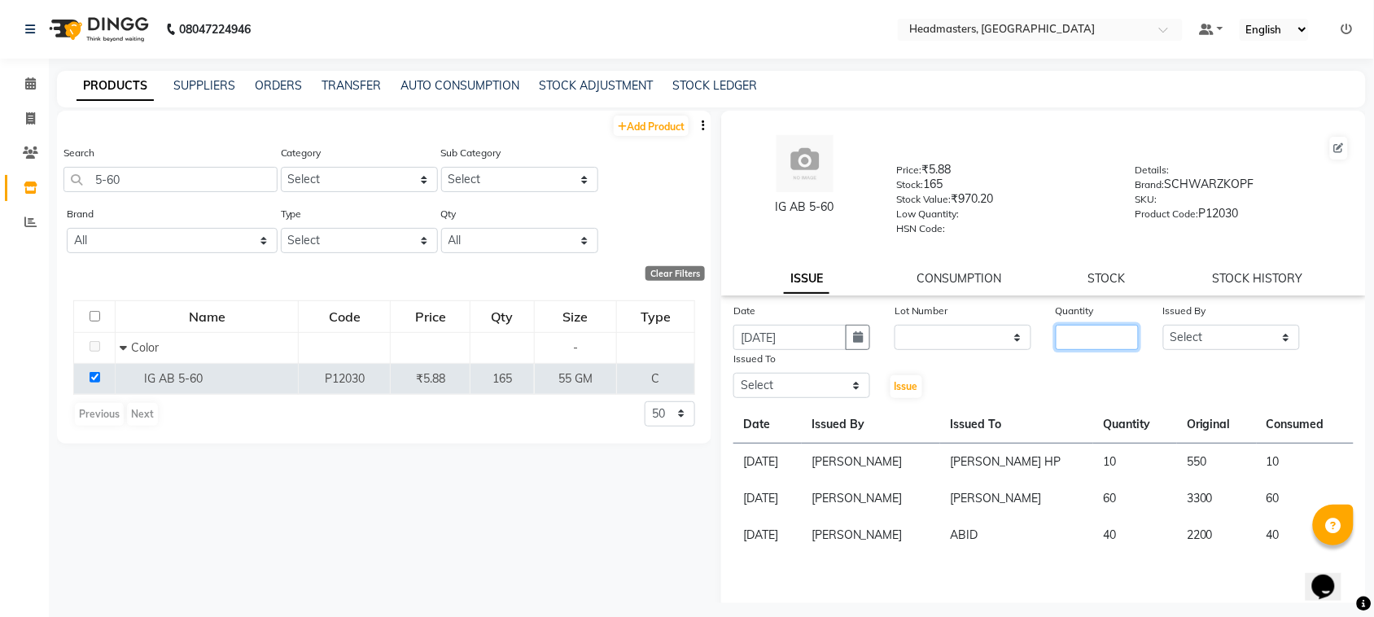
click at [1100, 332] on input "number" at bounding box center [1097, 337] width 83 height 25
type input "7"
click at [1174, 326] on select "Select ABID Amrit ANU ARSH [PERSON_NAME] HEAD MASTERS HONEY [PERSON_NAME] HONEY…" at bounding box center [1231, 337] width 137 height 25
select select "87408"
click at [1163, 325] on select "Select ABID Amrit ANU ARSH [PERSON_NAME] HEAD MASTERS HONEY [PERSON_NAME] HONEY…" at bounding box center [1231, 337] width 137 height 25
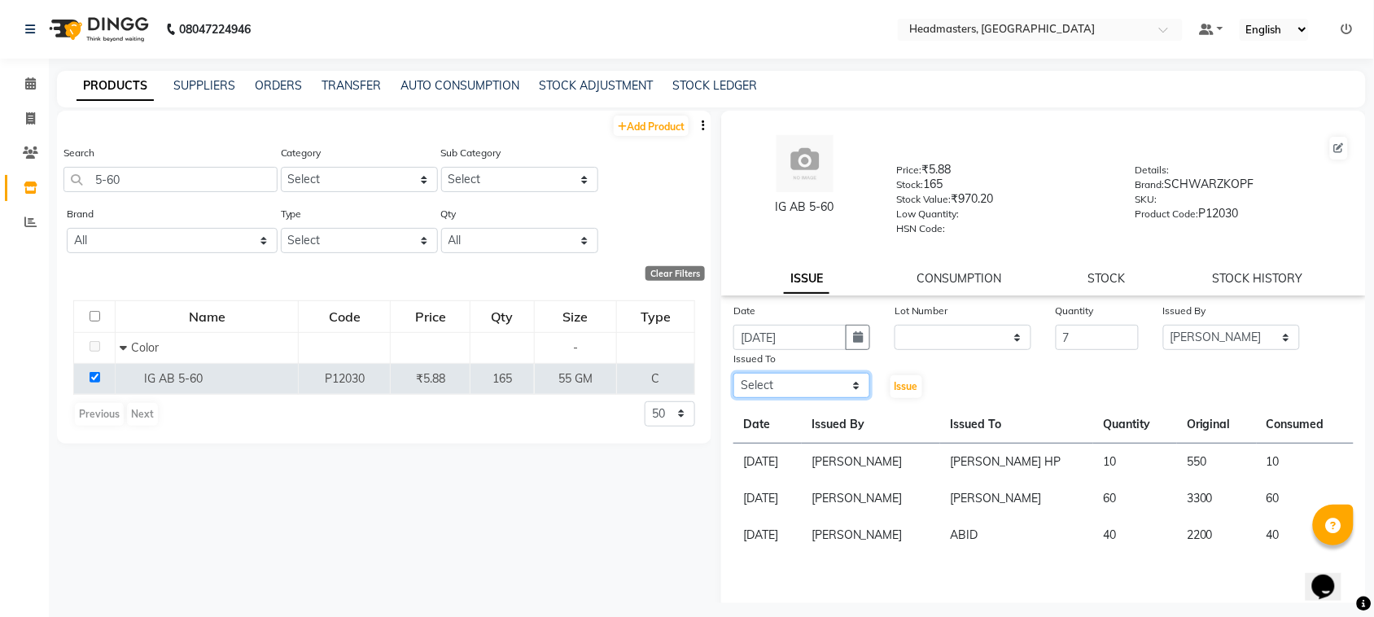
click at [811, 388] on select "Select ABID Amrit ANU ARSH [PERSON_NAME] HEAD MASTERS HONEY [PERSON_NAME] HONEY…" at bounding box center [801, 385] width 137 height 25
select select "60609"
click at [733, 373] on select "Select ABID Amrit ANU ARSH [PERSON_NAME] HEAD MASTERS HONEY [PERSON_NAME] HONEY…" at bounding box center [801, 385] width 137 height 25
click at [914, 381] on button "Issue" at bounding box center [906, 386] width 32 height 23
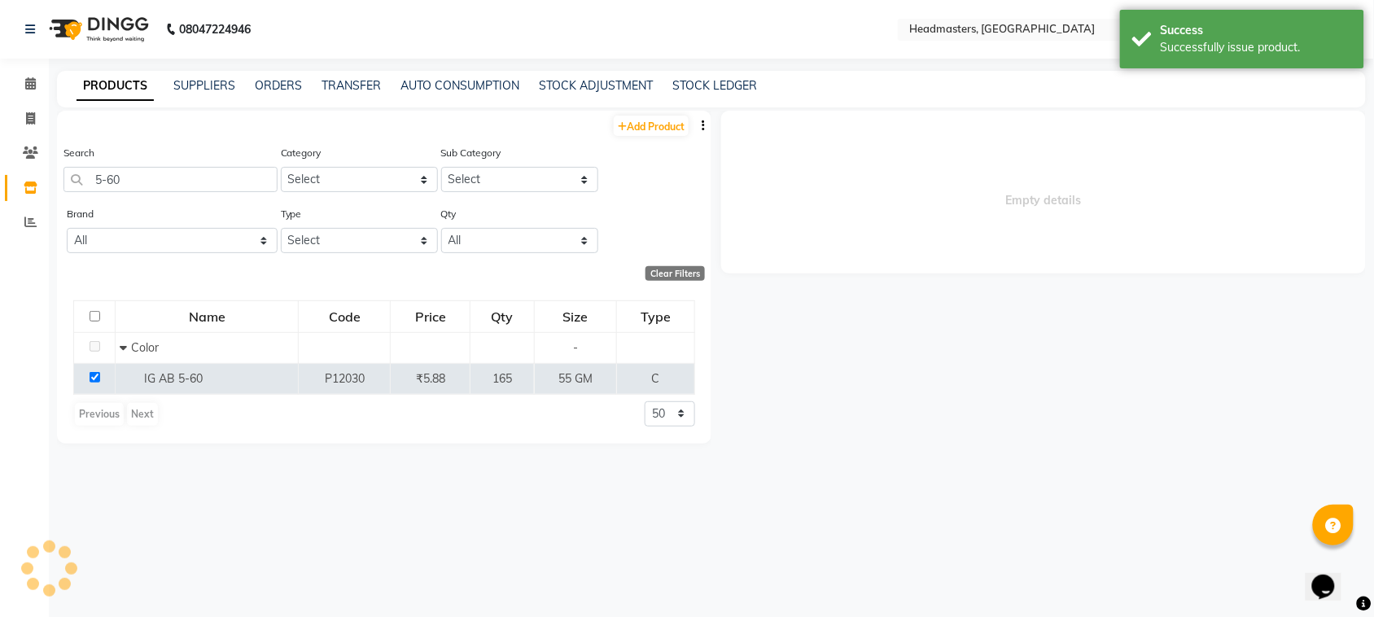
select select
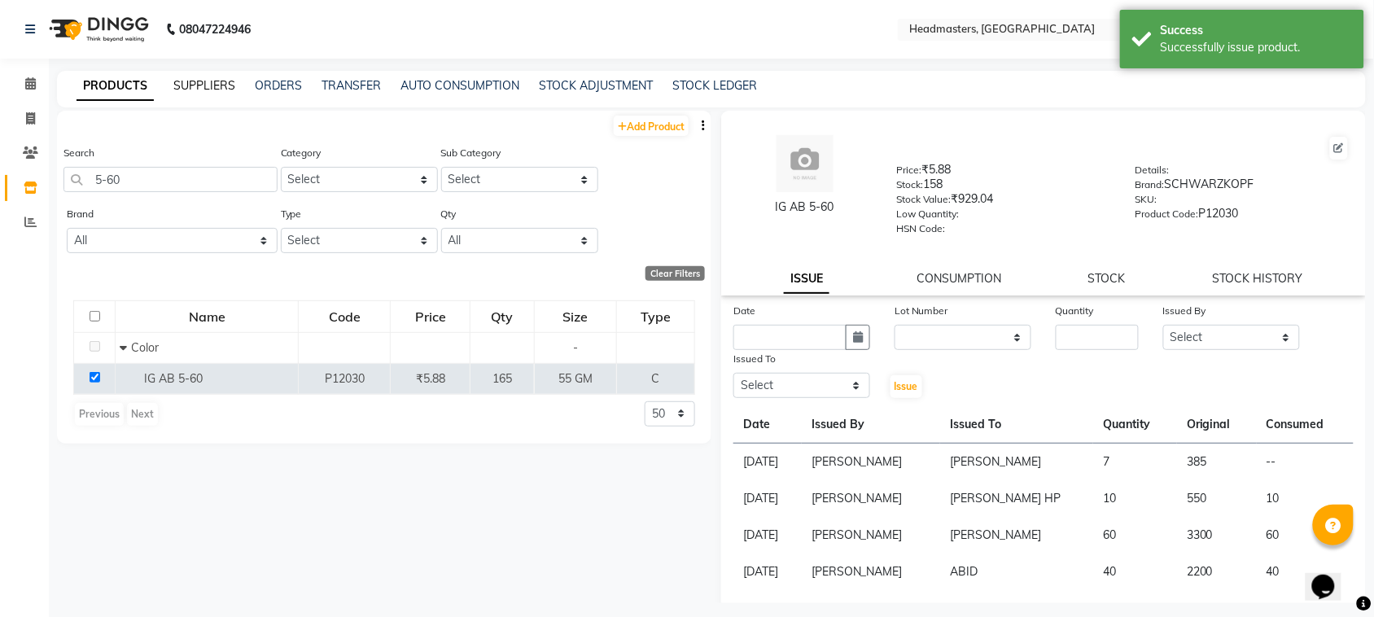
click at [189, 88] on link "SUPPLIERS" at bounding box center [204, 85] width 62 height 15
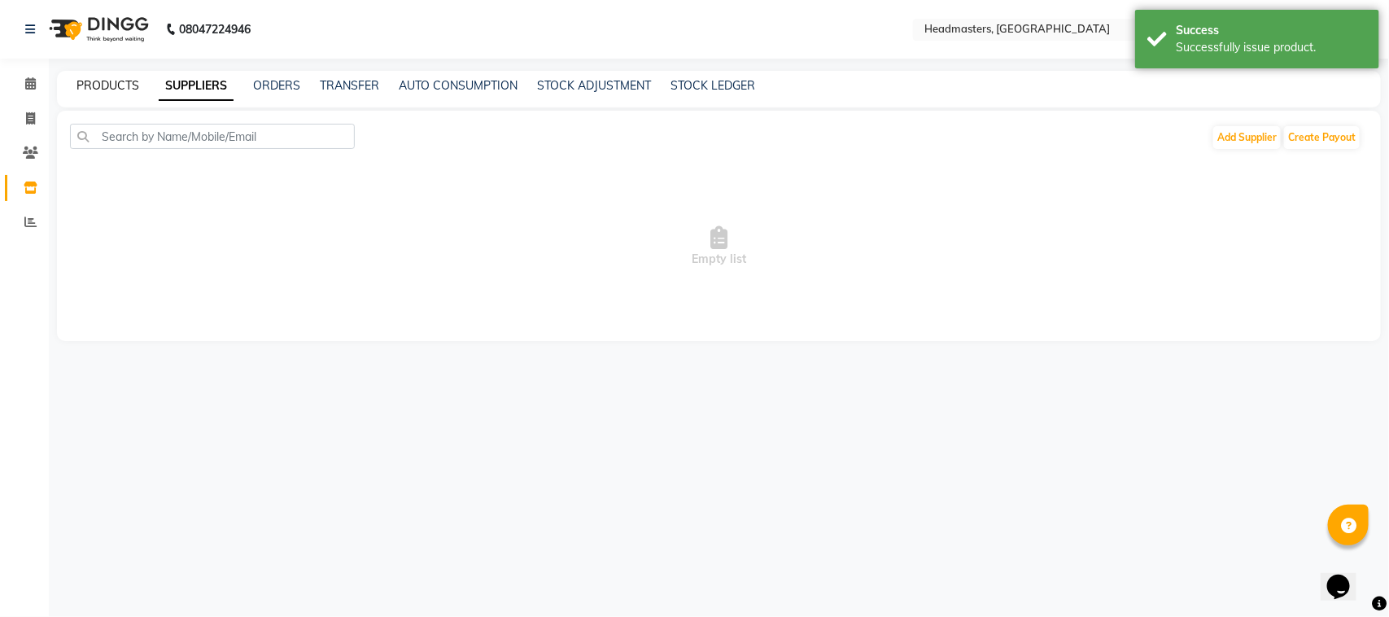
drag, startPoint x: 110, startPoint y: 86, endPoint x: 118, endPoint y: 107, distance: 22.7
click at [111, 87] on link "PRODUCTS" at bounding box center [107, 85] width 63 height 15
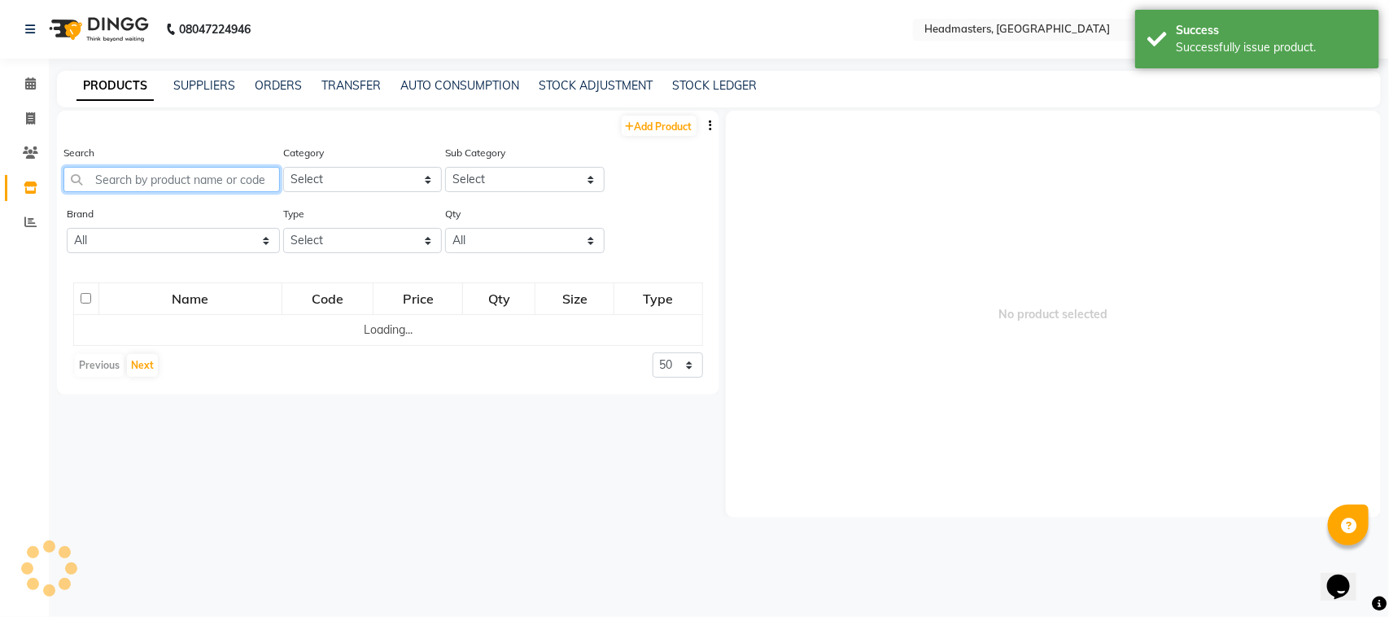
click at [138, 167] on input "text" at bounding box center [171, 179] width 216 height 25
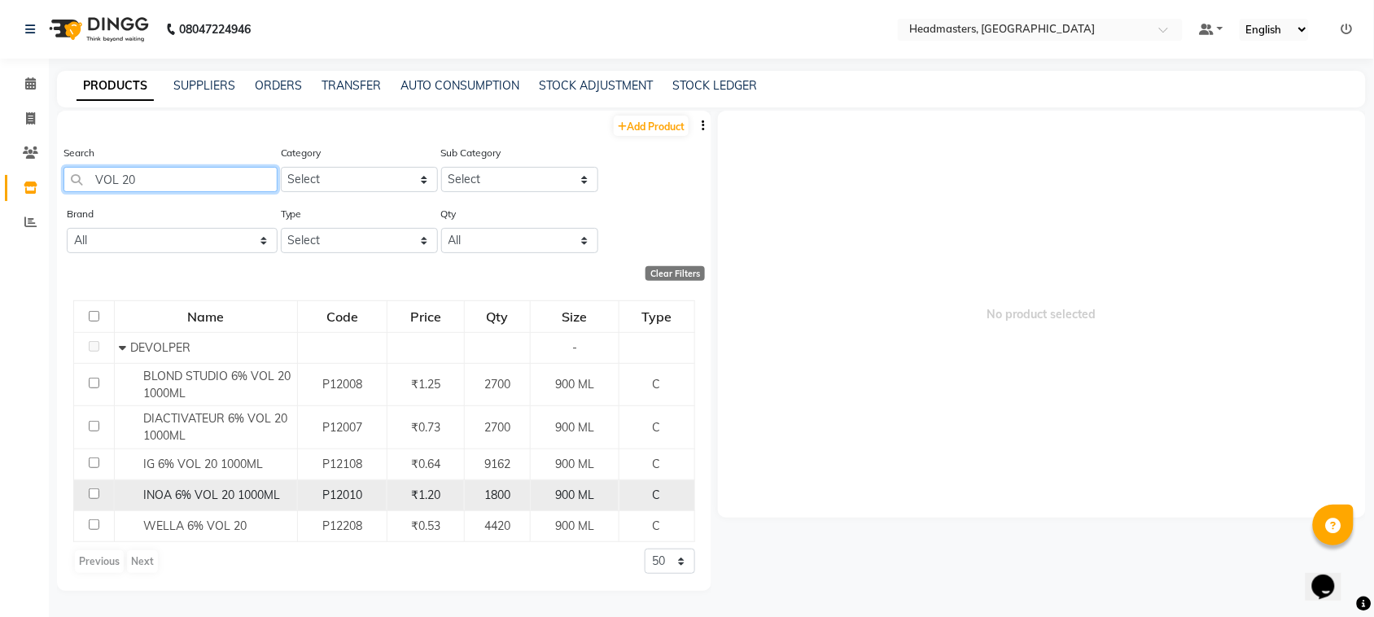
scroll to position [10, 0]
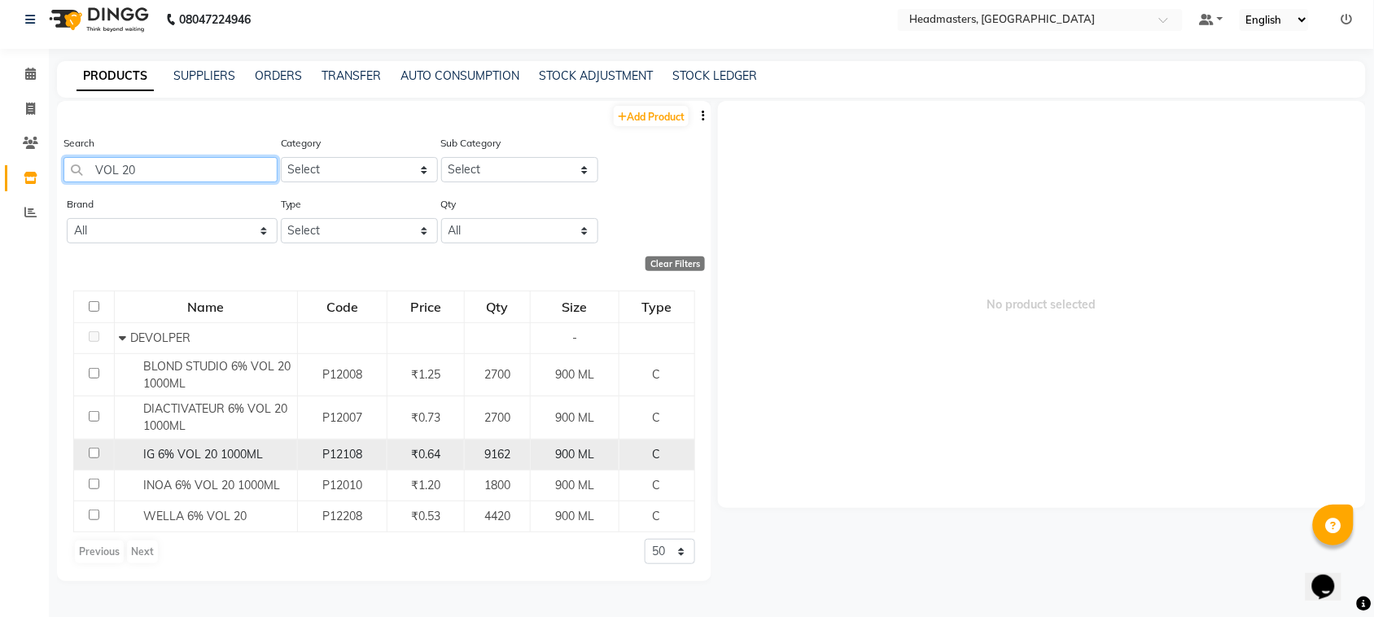
type input "VOL 20"
click at [92, 450] on input "checkbox" at bounding box center [94, 453] width 11 height 11
checkbox input "true"
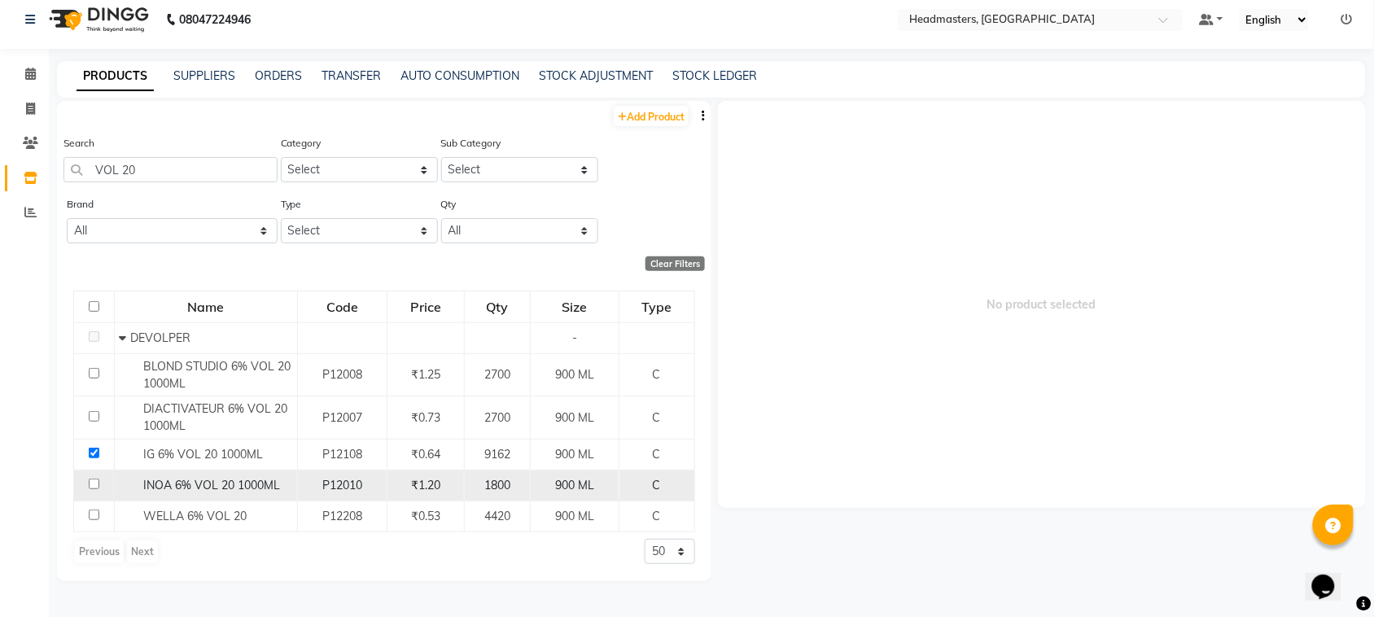
select select
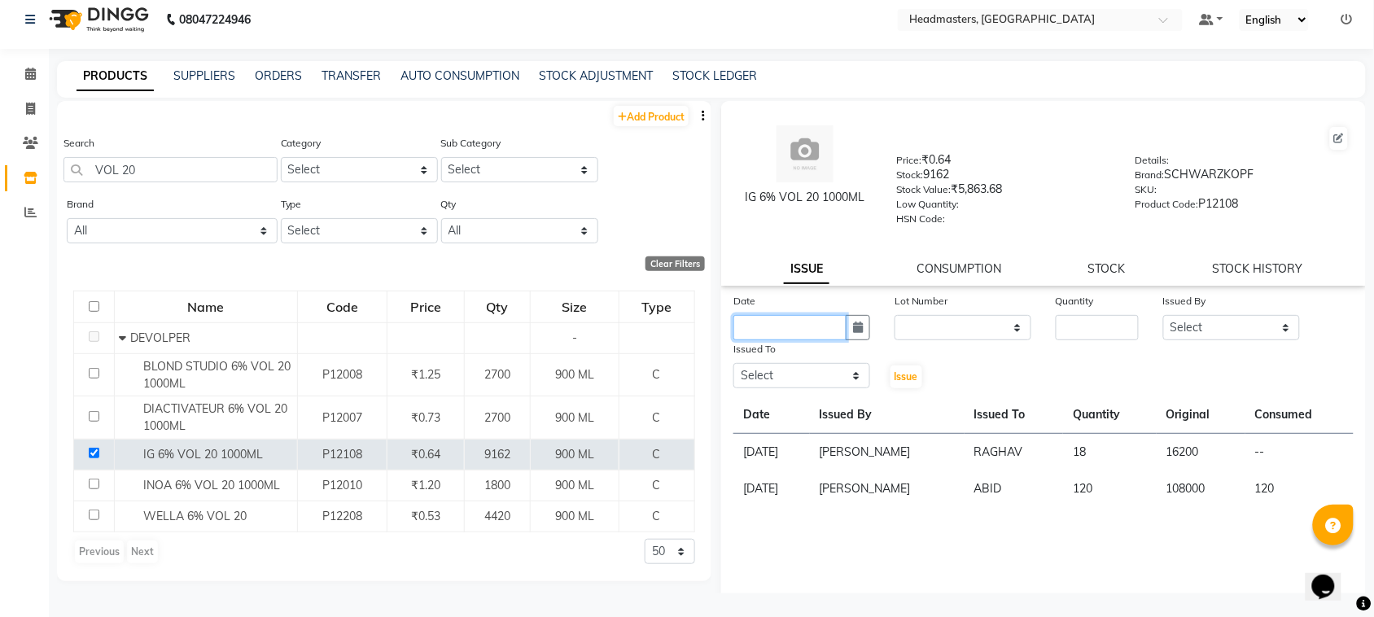
click at [830, 323] on input "text" at bounding box center [789, 327] width 113 height 25
select select "9"
select select "2025"
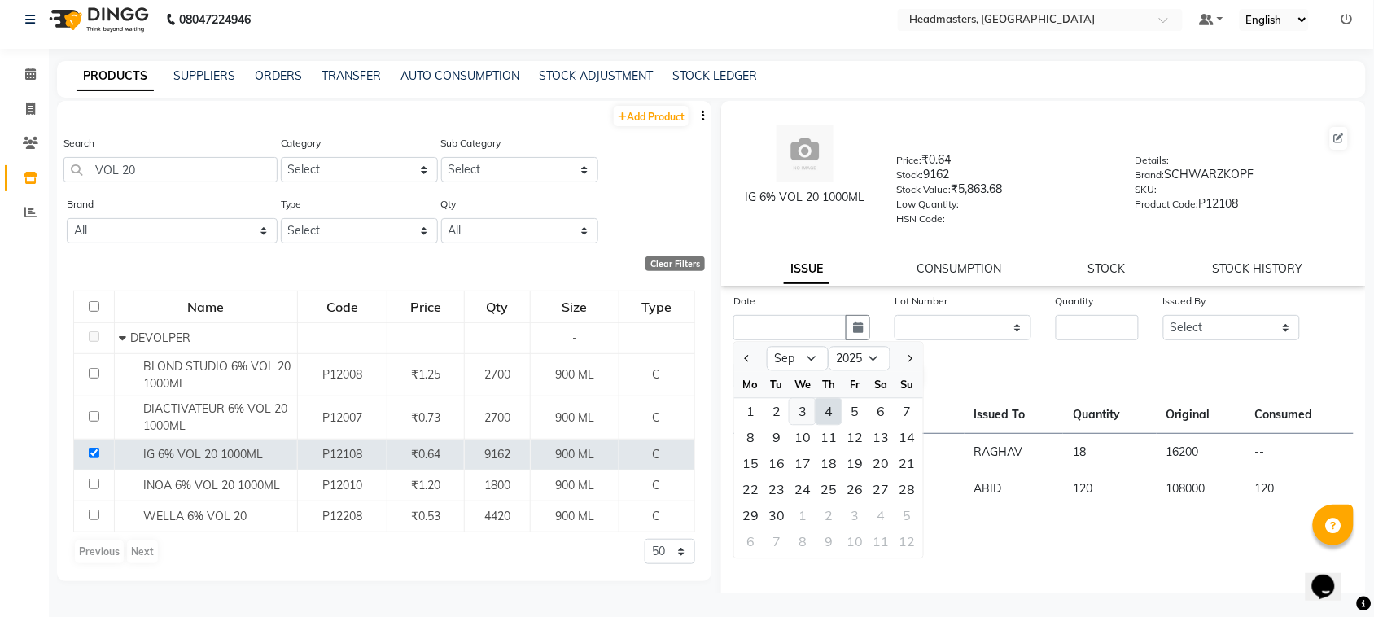
click at [798, 419] on div "3" at bounding box center [802, 412] width 26 height 26
type input "[DATE]"
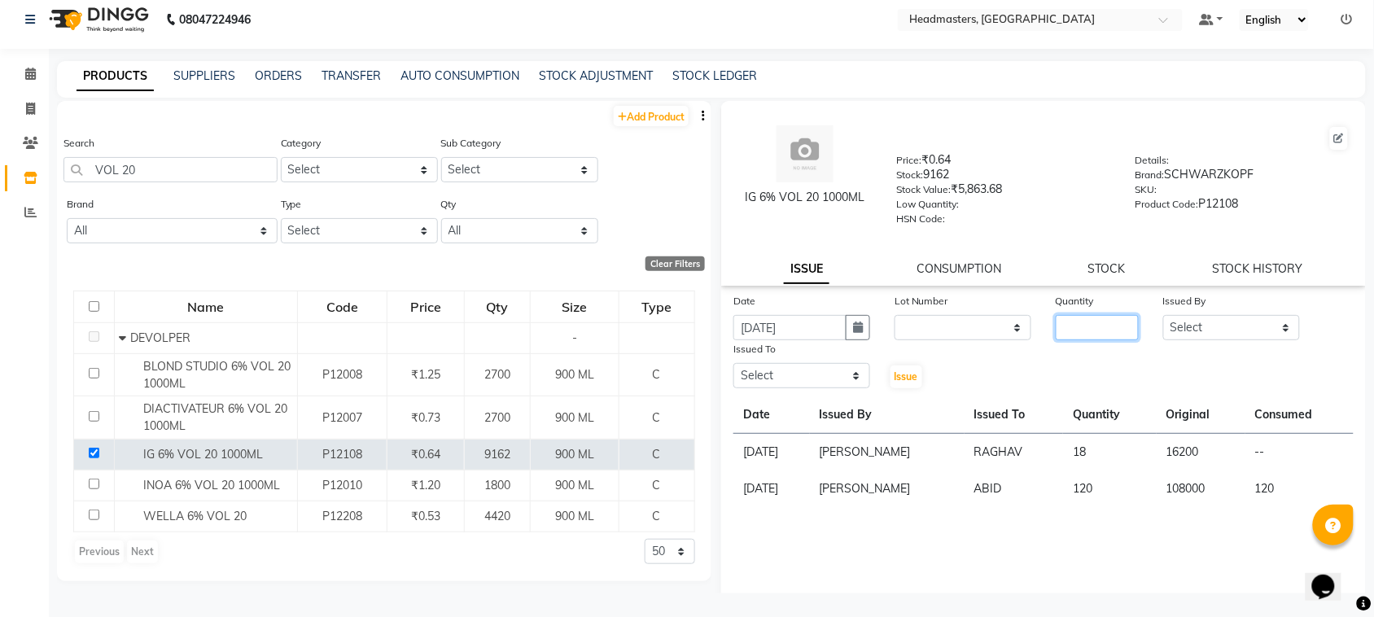
click at [1085, 330] on input "number" at bounding box center [1097, 327] width 83 height 25
type input "35"
click at [1174, 326] on select "Select ABID Amrit ANU ARSH [PERSON_NAME] HEAD MASTERS HONEY [PERSON_NAME] HONEY…" at bounding box center [1231, 327] width 137 height 25
select select "87408"
click at [1163, 315] on select "Select ABID Amrit ANU ARSH [PERSON_NAME] HEAD MASTERS HONEY [PERSON_NAME] HONEY…" at bounding box center [1231, 327] width 137 height 25
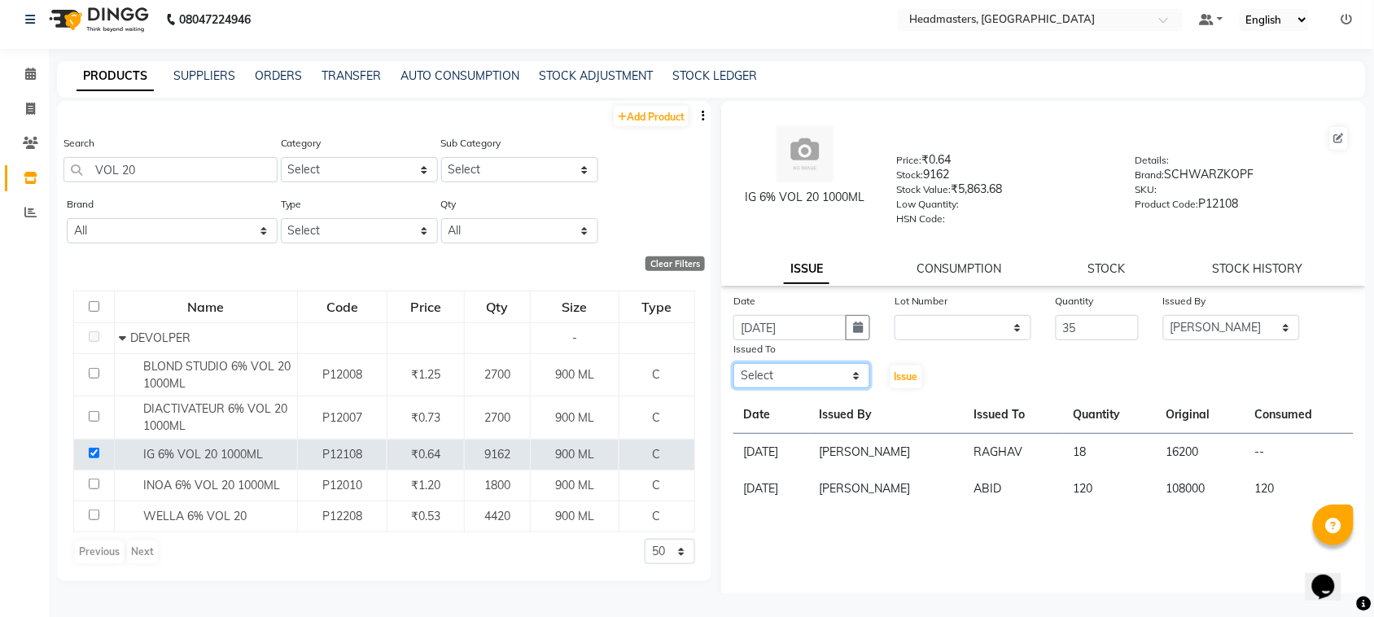
drag, startPoint x: 761, startPoint y: 365, endPoint x: 769, endPoint y: 359, distance: 9.9
click at [762, 366] on select "Select ABID Amrit ANU ARSH [PERSON_NAME] HEAD MASTERS HONEY [PERSON_NAME] HONEY…" at bounding box center [801, 375] width 137 height 25
select select "60609"
click at [733, 363] on select "Select ABID Amrit ANU ARSH [PERSON_NAME] HEAD MASTERS HONEY [PERSON_NAME] HONEY…" at bounding box center [801, 375] width 137 height 25
click at [894, 376] on span "Issue" at bounding box center [906, 376] width 24 height 12
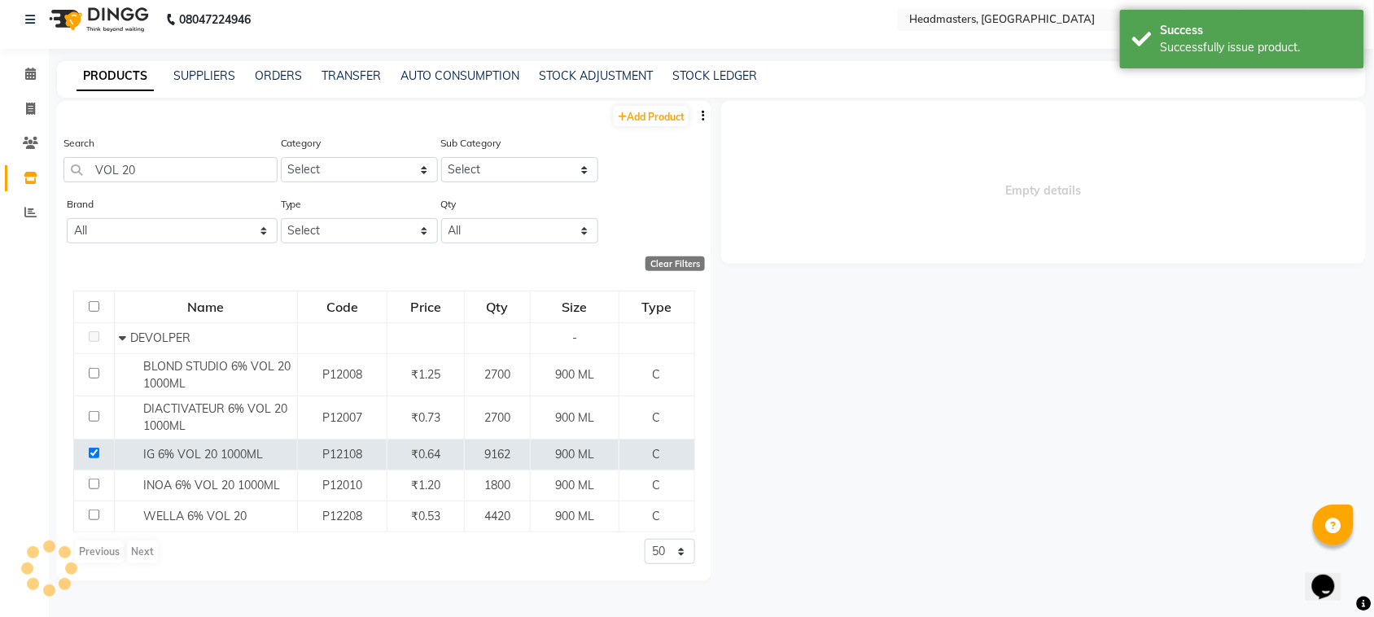
select select
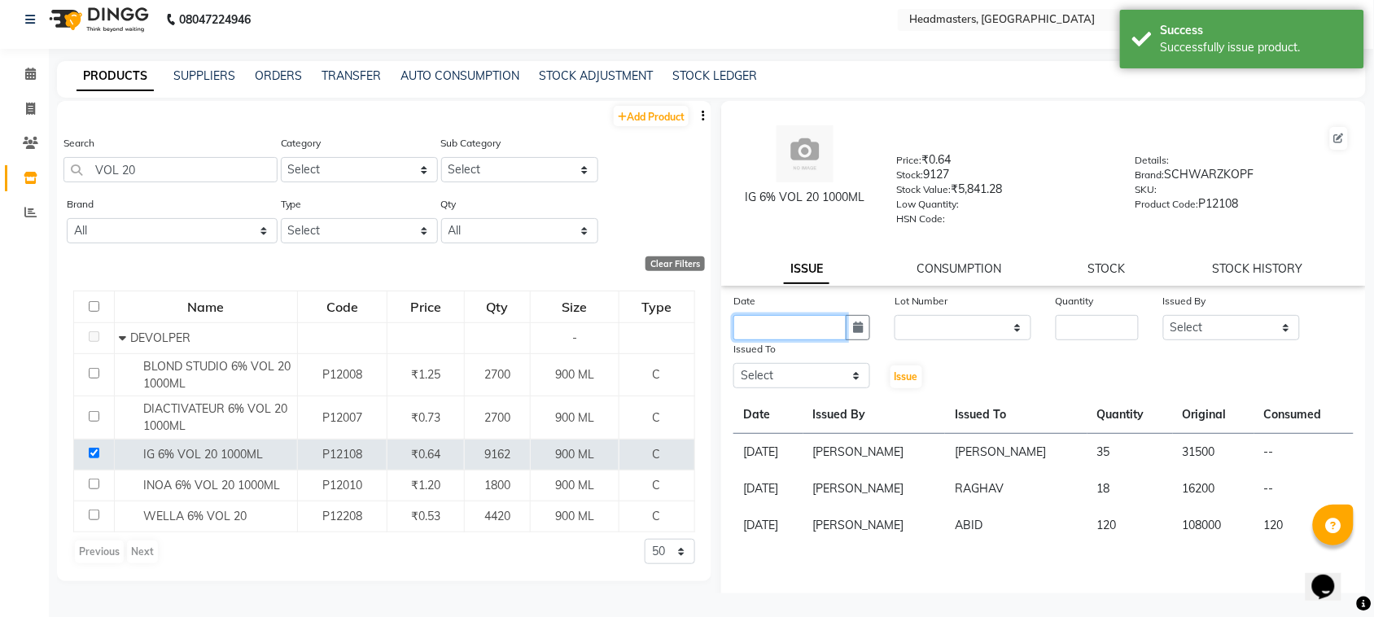
click at [832, 326] on input "text" at bounding box center [789, 327] width 113 height 25
select select "9"
select select "2025"
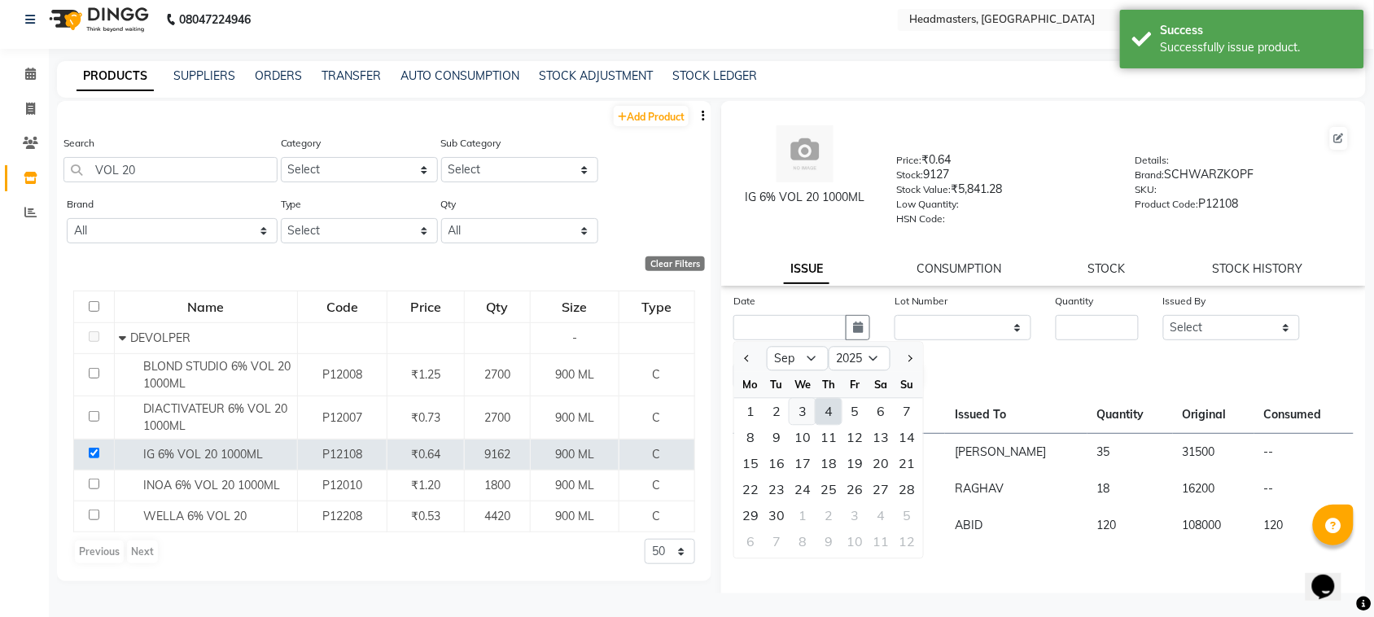
click at [812, 399] on div "3" at bounding box center [802, 412] width 26 height 26
type input "[DATE]"
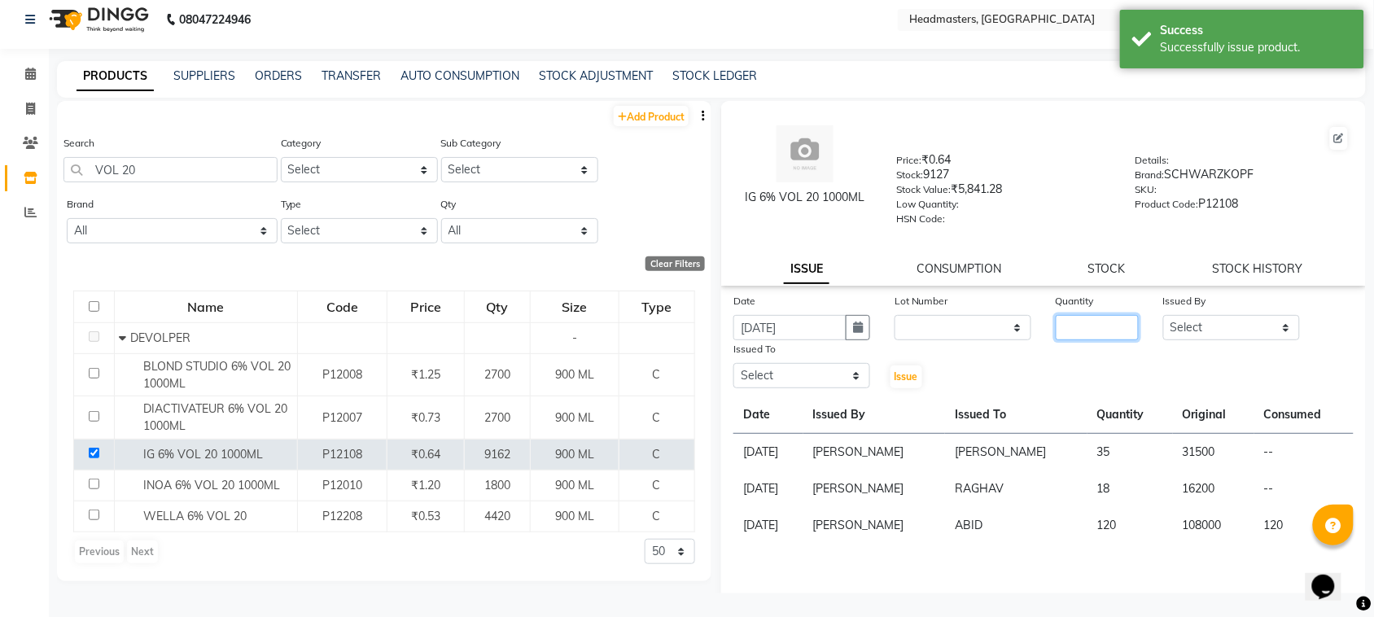
click at [1088, 330] on input "number" at bounding box center [1097, 327] width 83 height 25
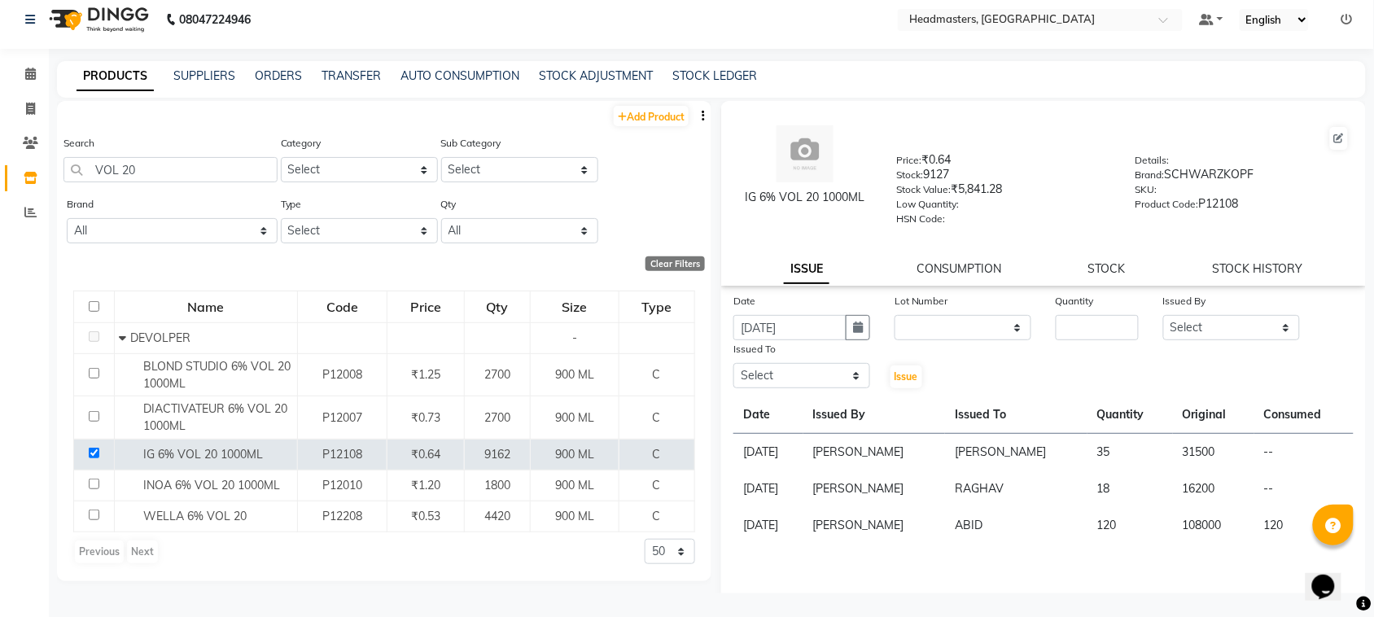
click at [192, 65] on div "PRODUCTS SUPPLIERS ORDERS TRANSFER AUTO CONSUMPTION STOCK ADJUSTMENT STOCK LEDG…" at bounding box center [711, 79] width 1309 height 37
click at [184, 70] on link "SUPPLIERS" at bounding box center [204, 75] width 62 height 15
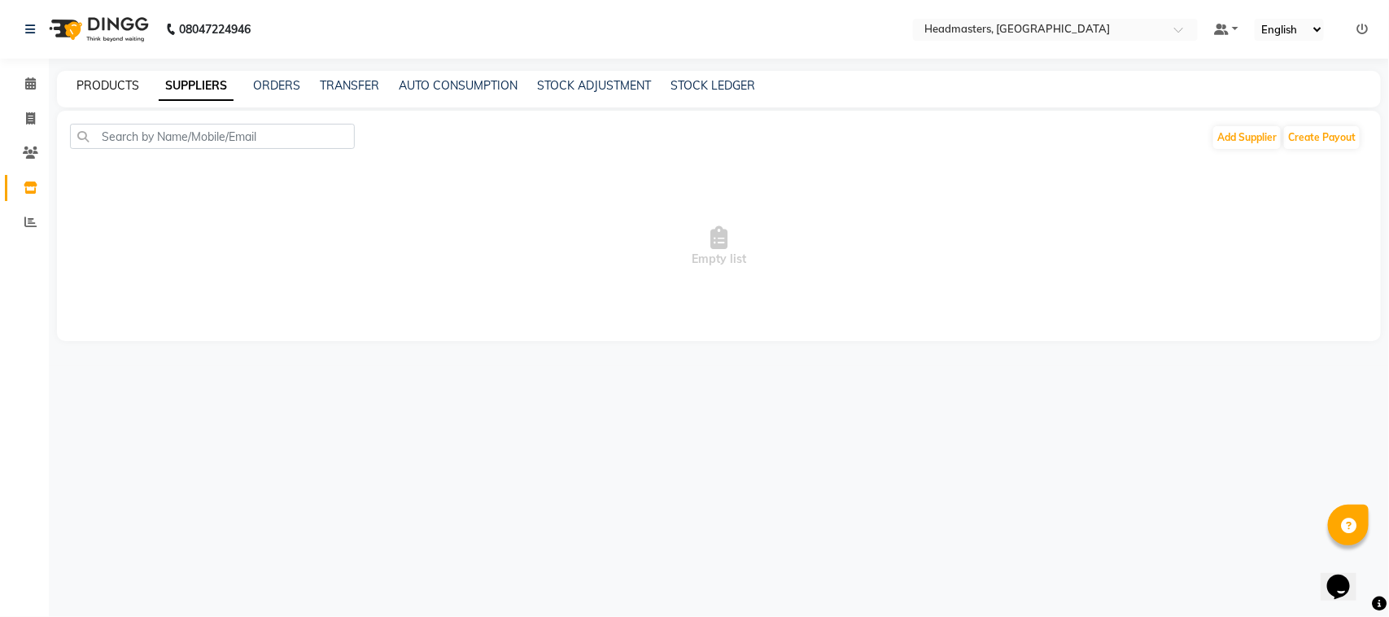
click at [130, 81] on link "PRODUCTS" at bounding box center [107, 85] width 63 height 15
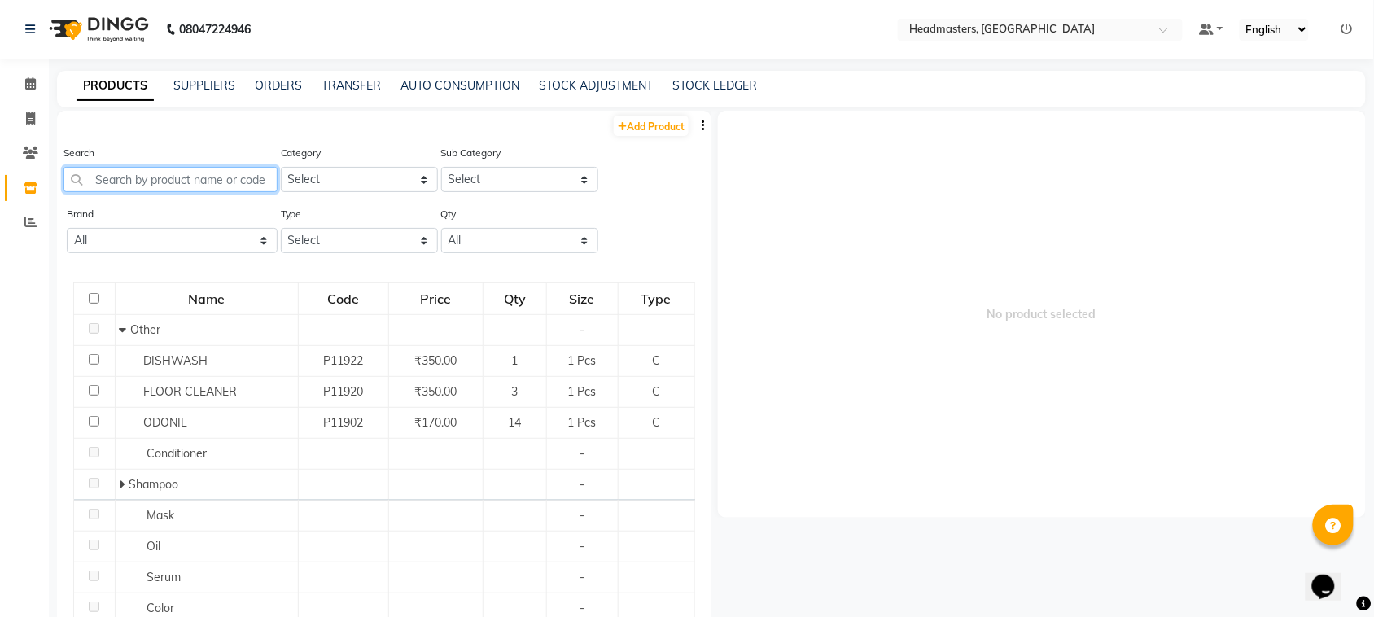
drag, startPoint x: 143, startPoint y: 169, endPoint x: 144, endPoint y: 177, distance: 8.2
click at [144, 177] on input "text" at bounding box center [170, 179] width 214 height 25
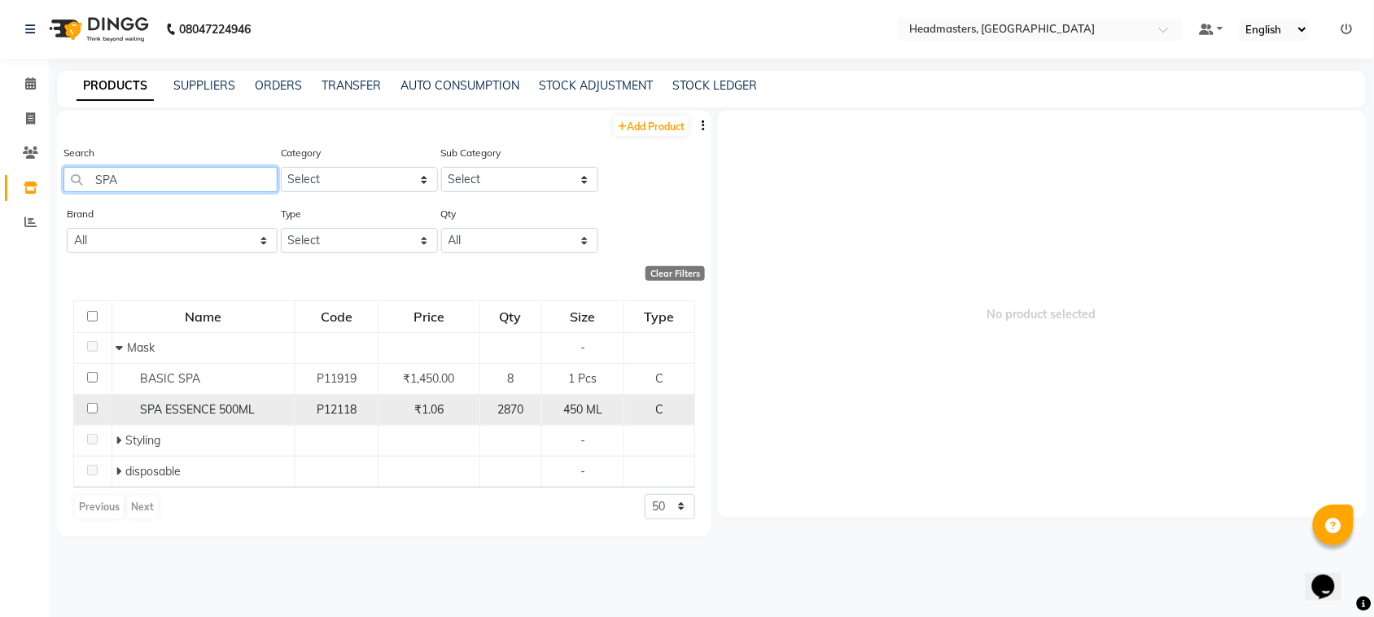
type input "SPA"
click at [92, 409] on input "checkbox" at bounding box center [92, 408] width 11 height 11
checkbox input "true"
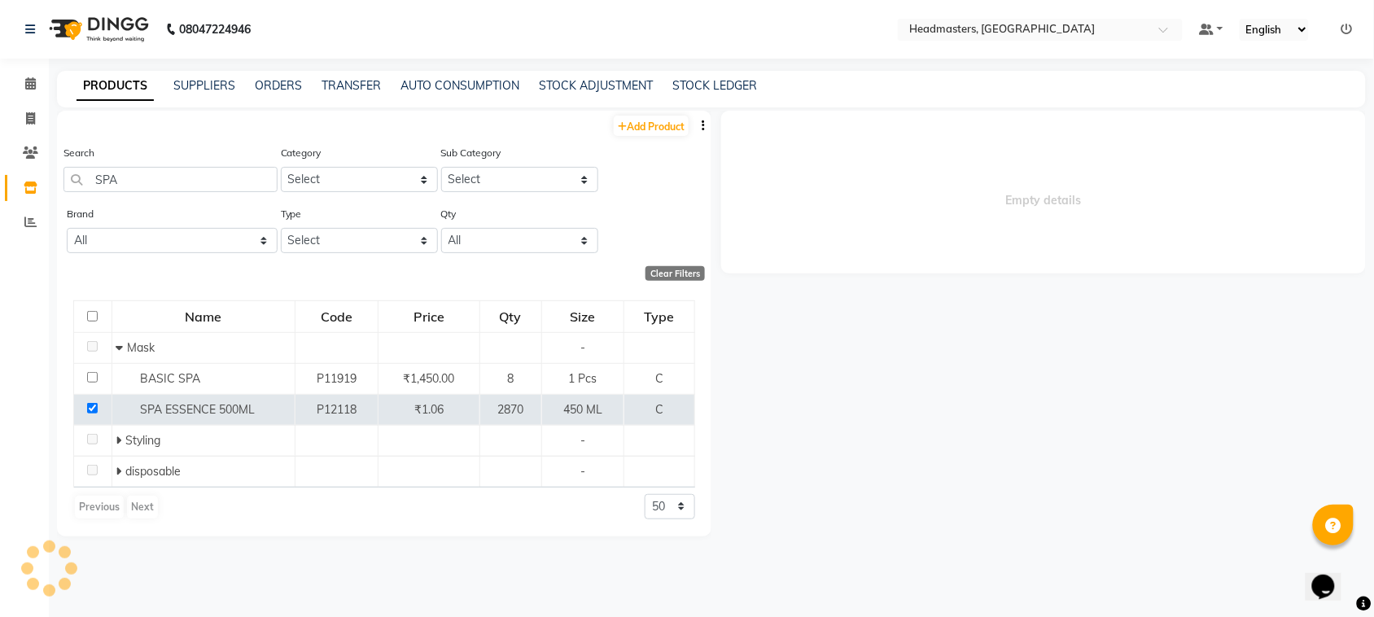
select select
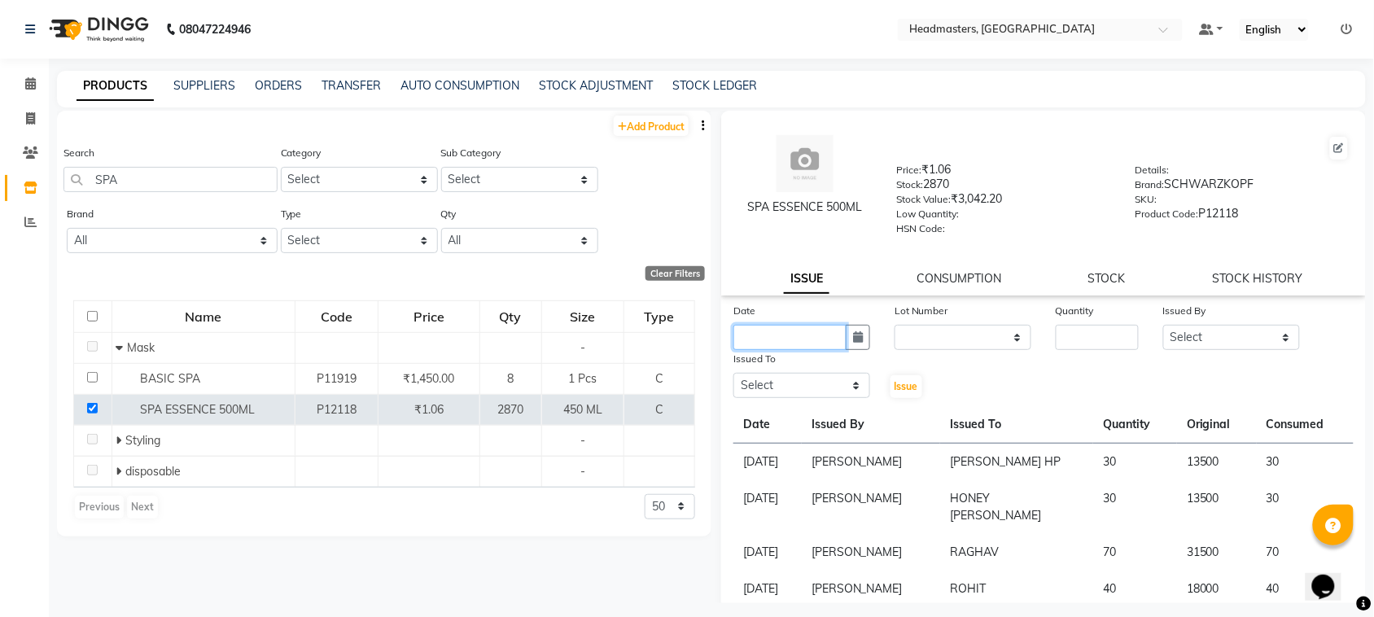
click at [761, 332] on input "text" at bounding box center [789, 337] width 113 height 25
select select "9"
select select "2025"
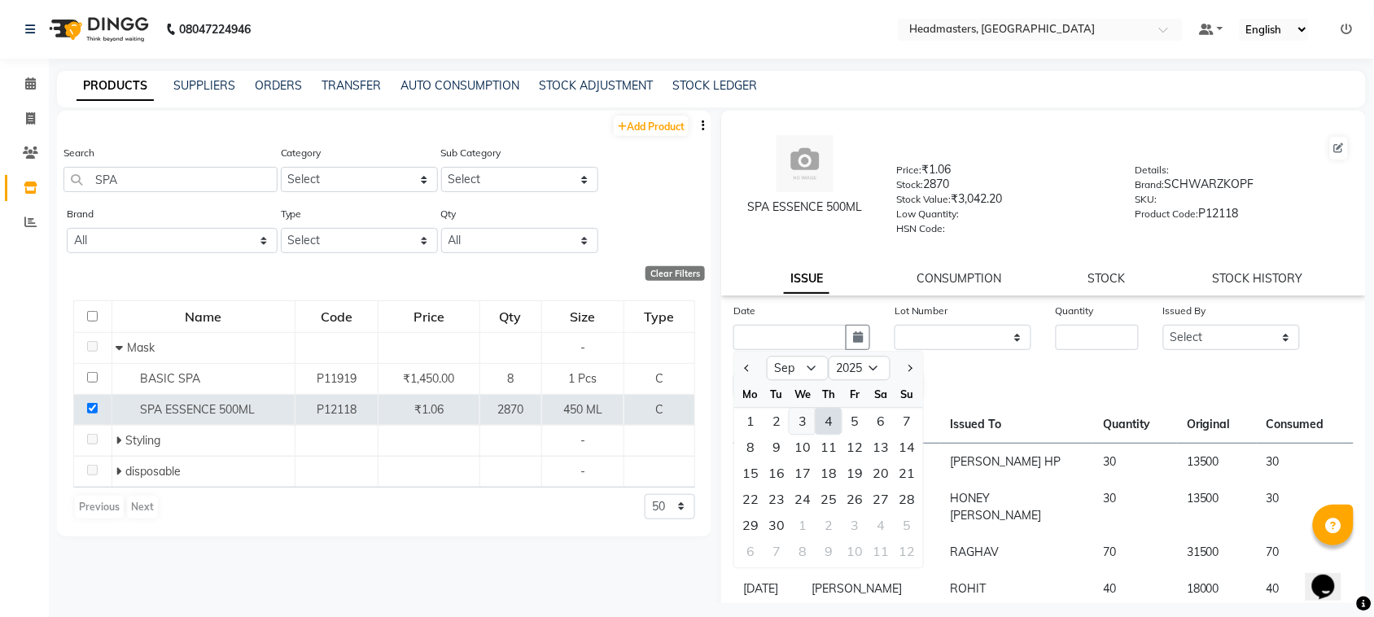
click at [811, 417] on div "3" at bounding box center [802, 422] width 26 height 26
type input "[DATE]"
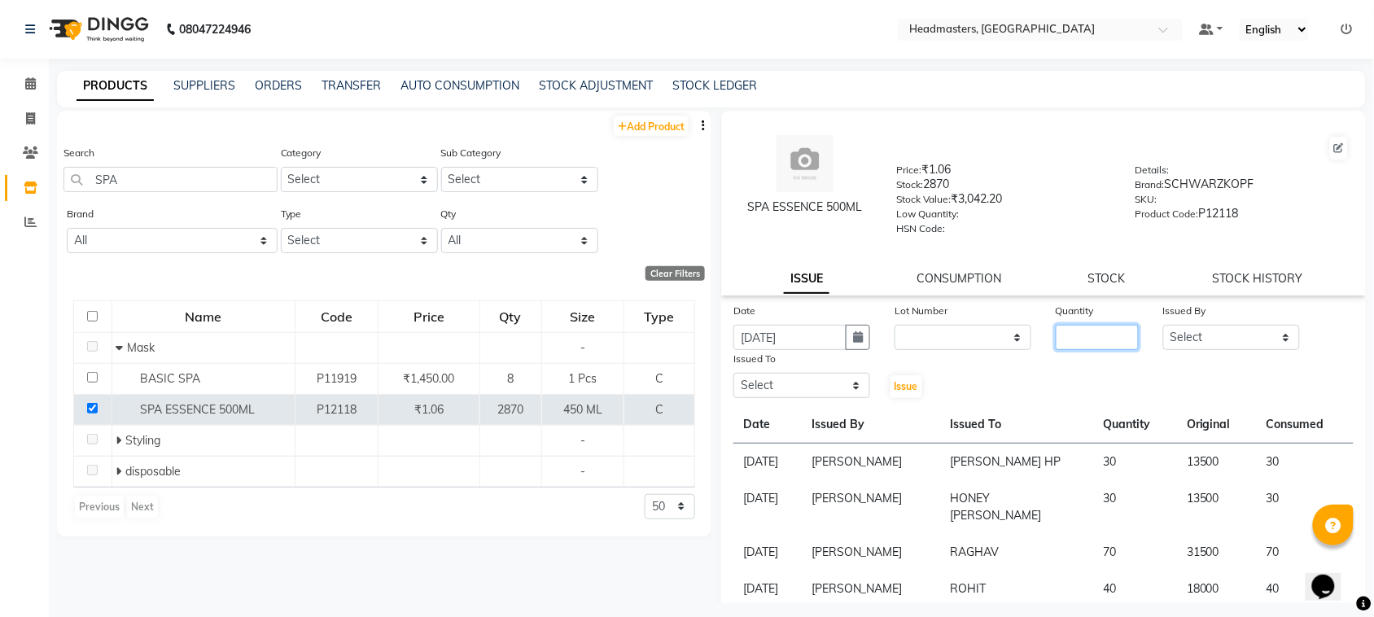
click at [1088, 331] on input "number" at bounding box center [1097, 337] width 83 height 25
type input "50"
click at [1254, 332] on select "Select ABID Amrit ANU ARSH [PERSON_NAME] HEAD MASTERS HONEY [PERSON_NAME] HONEY…" at bounding box center [1231, 337] width 137 height 25
select select "87408"
click at [1163, 325] on select "Select ABID Amrit ANU ARSH [PERSON_NAME] HEAD MASTERS HONEY [PERSON_NAME] HONEY…" at bounding box center [1231, 337] width 137 height 25
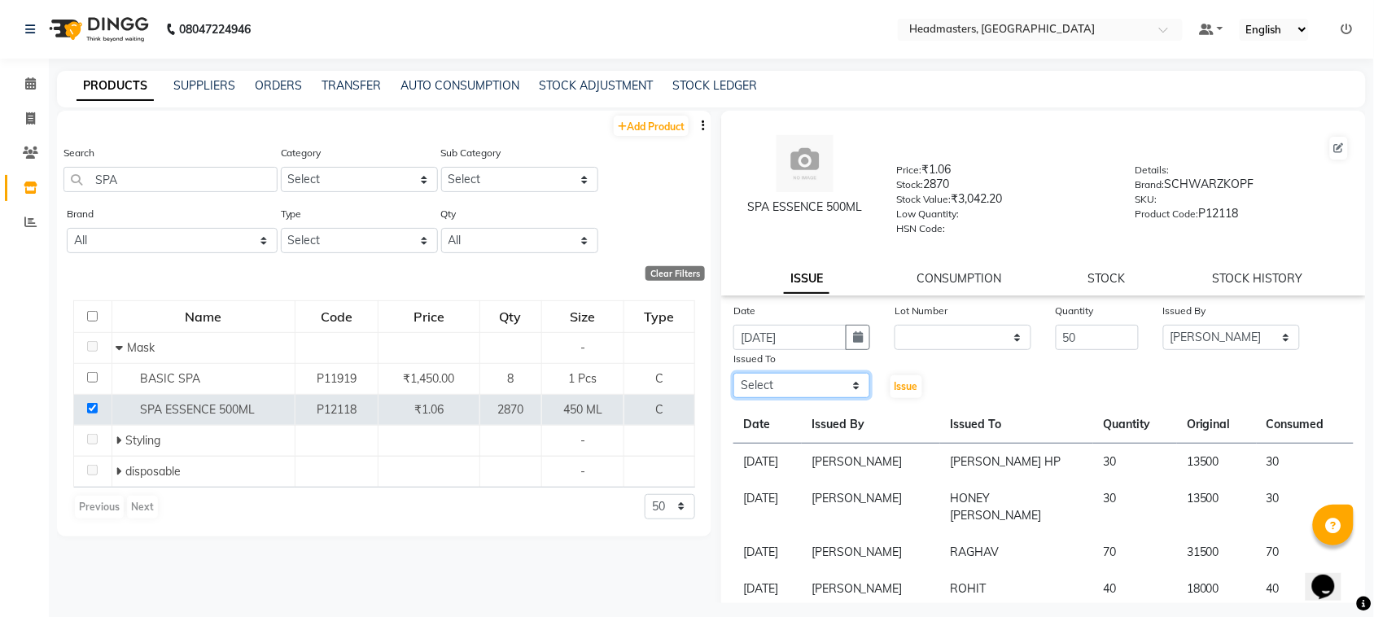
click at [804, 373] on select "Select ABID Amrit ANU ARSH [PERSON_NAME] HEAD MASTERS HONEY [PERSON_NAME] HONEY…" at bounding box center [801, 385] width 137 height 25
select select "60609"
click at [733, 373] on select "Select ABID Amrit ANU ARSH [PERSON_NAME] HEAD MASTERS HONEY [PERSON_NAME] HONEY…" at bounding box center [801, 385] width 137 height 25
click at [911, 385] on span "Issue" at bounding box center [906, 386] width 24 height 12
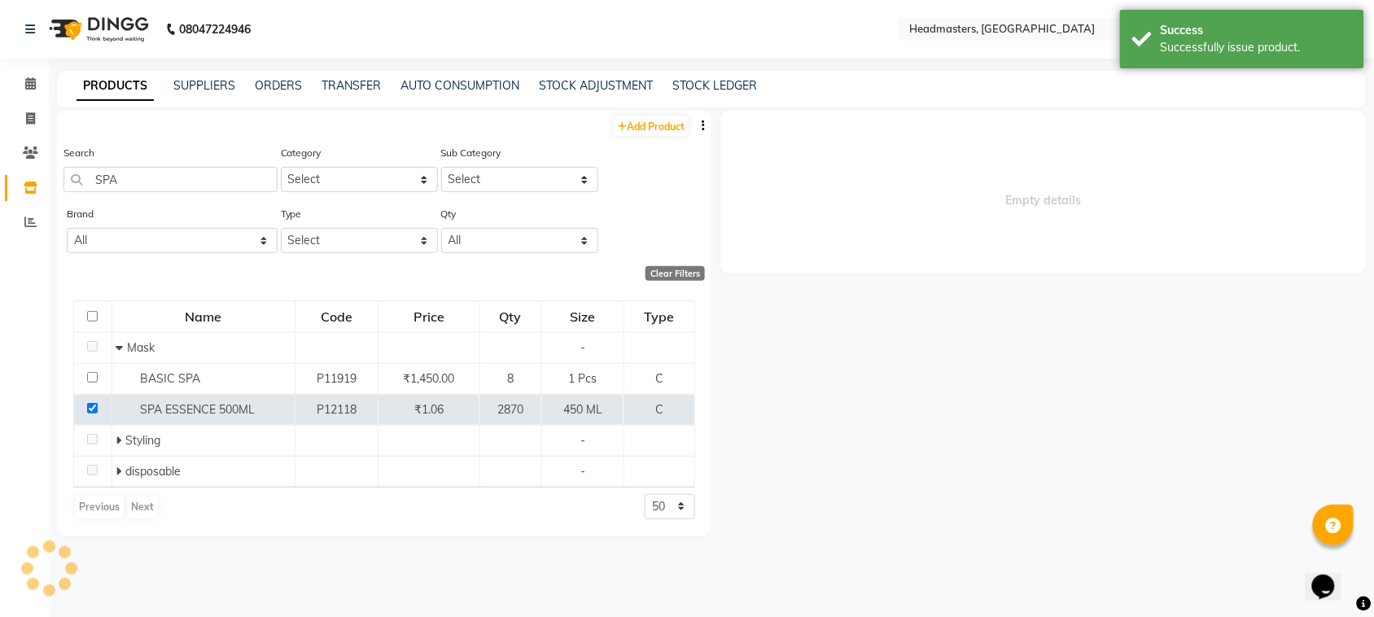
select select
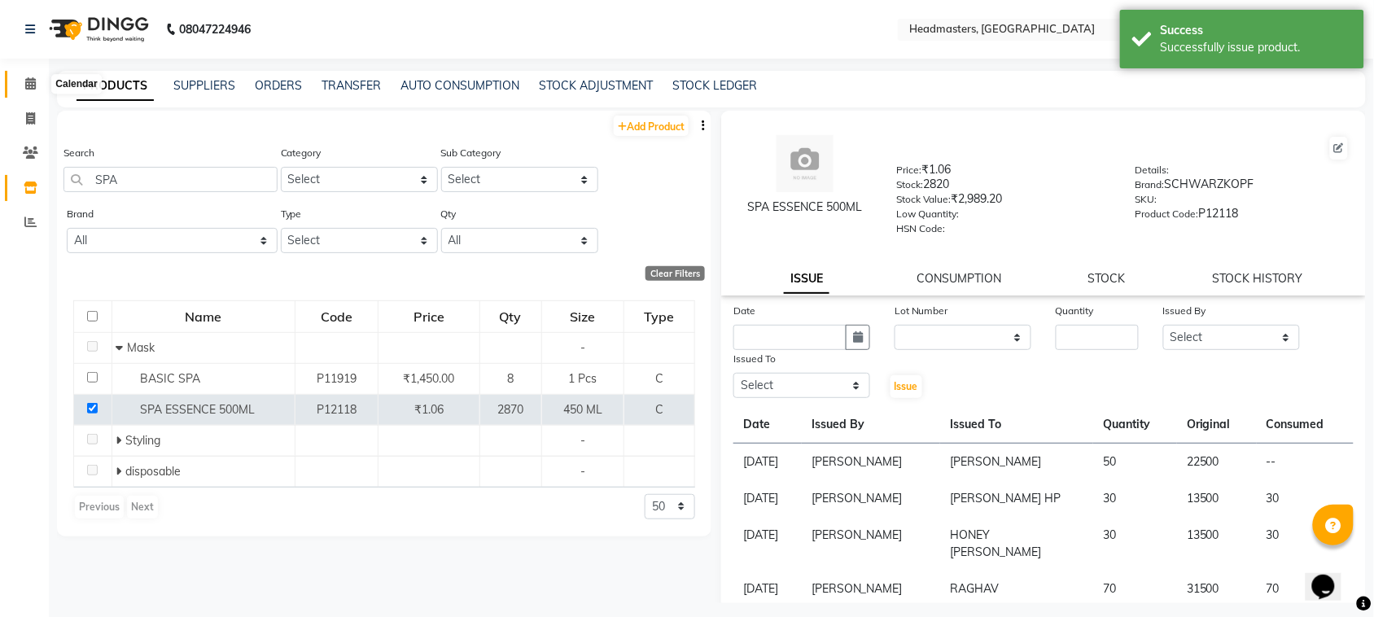
click at [35, 87] on span at bounding box center [30, 84] width 28 height 19
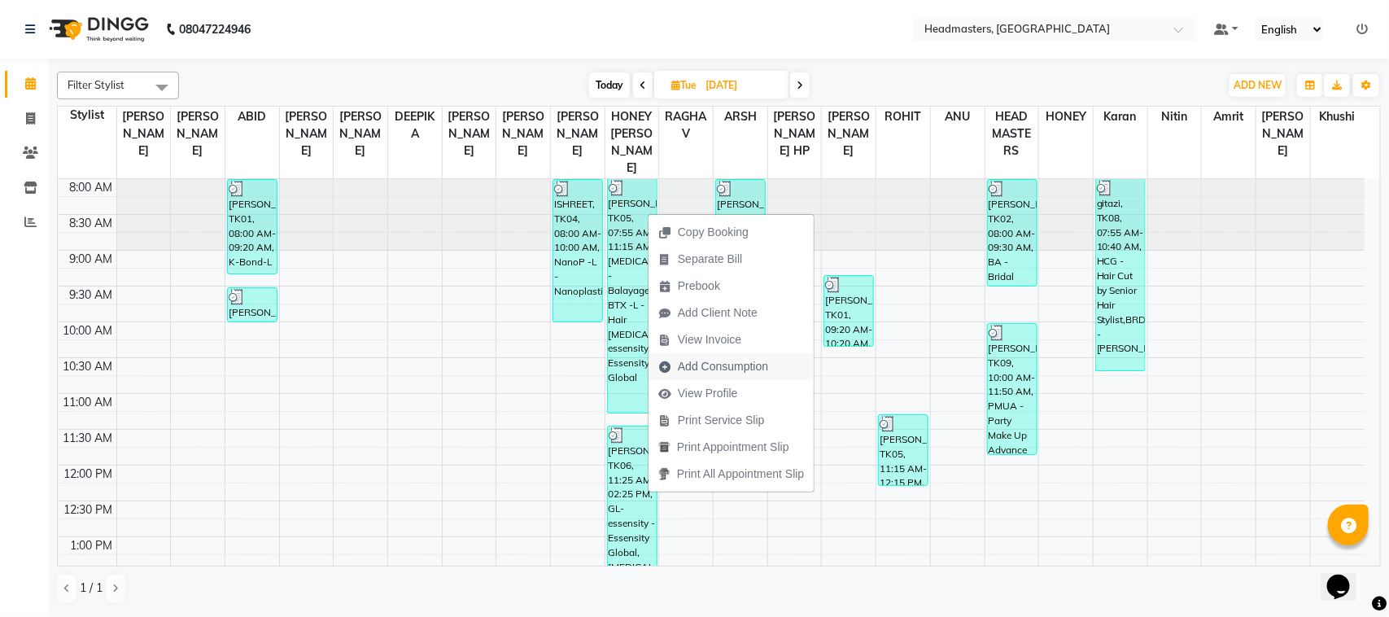
click at [693, 363] on span "Add Consumption" at bounding box center [723, 366] width 90 height 17
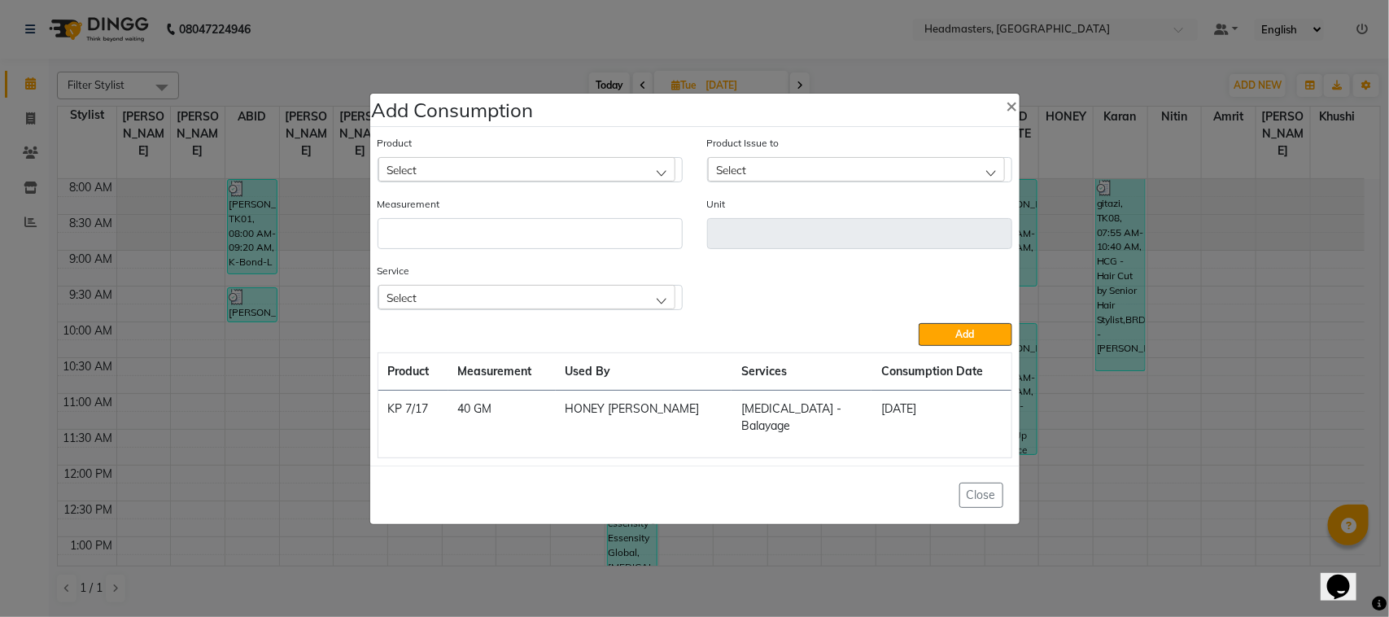
click at [438, 169] on div "Select" at bounding box center [526, 169] width 297 height 24
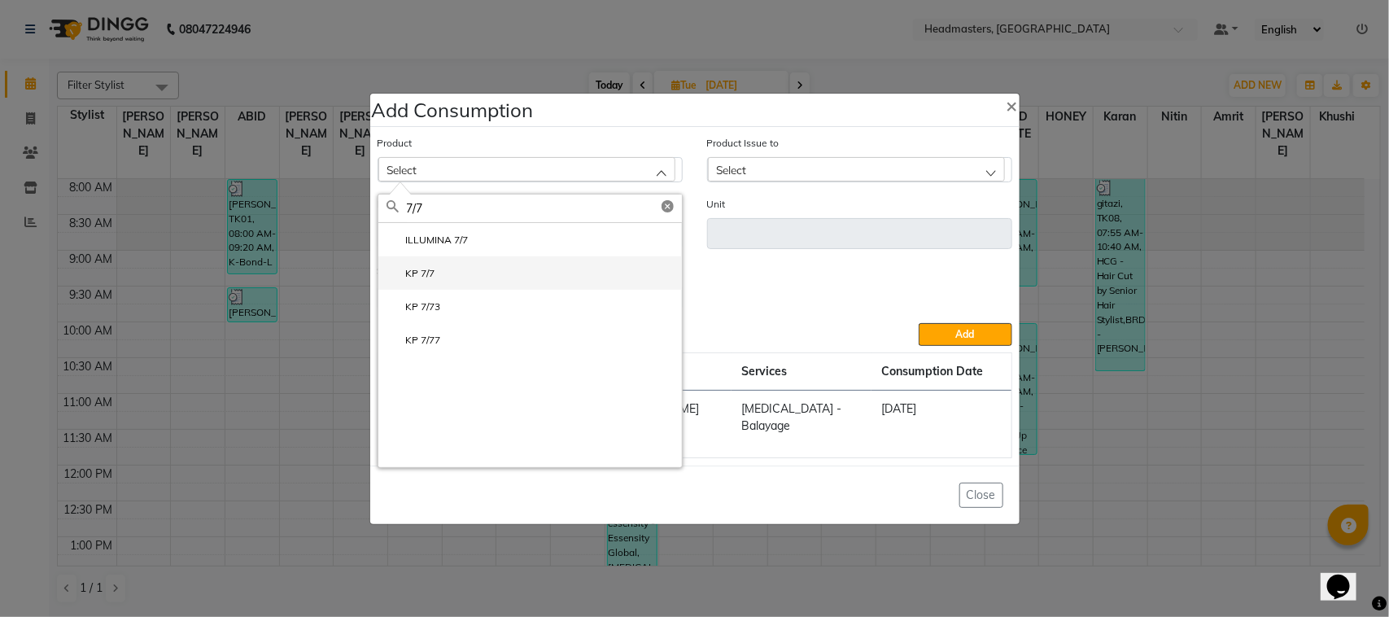
type input "7/7"
click at [445, 290] on li "KP 7/7" at bounding box center [530, 272] width 304 height 33
type input "GM"
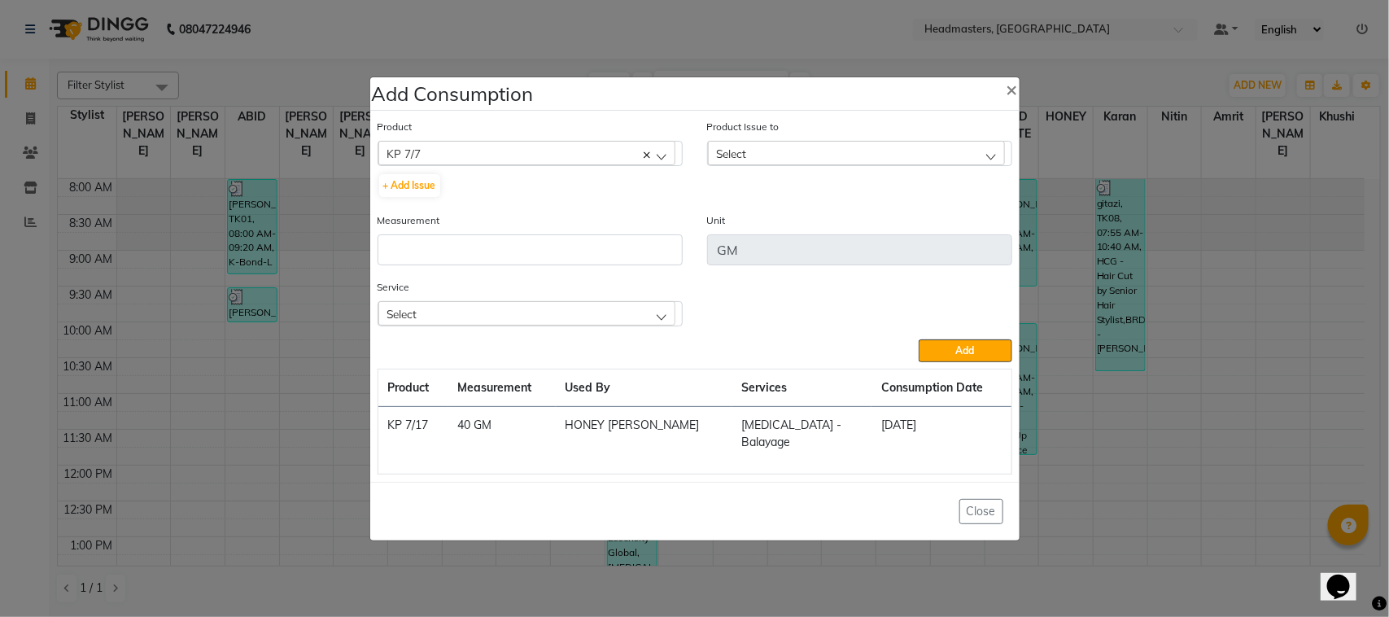
click at [780, 153] on div "Select" at bounding box center [856, 153] width 297 height 24
click at [787, 221] on li "[DATE], Issued to: HONEY [PERSON_NAME], Balance: 2200" at bounding box center [860, 223] width 304 height 33
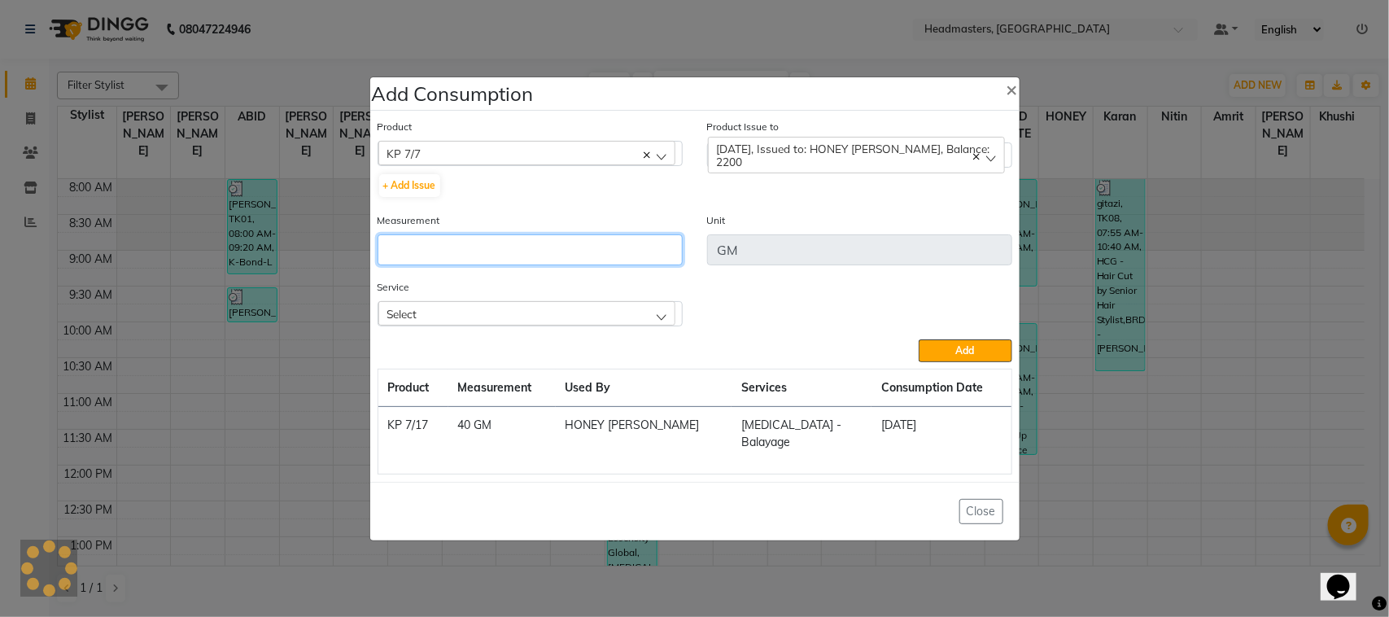
click at [590, 257] on input "number" at bounding box center [530, 249] width 305 height 31
type input "40"
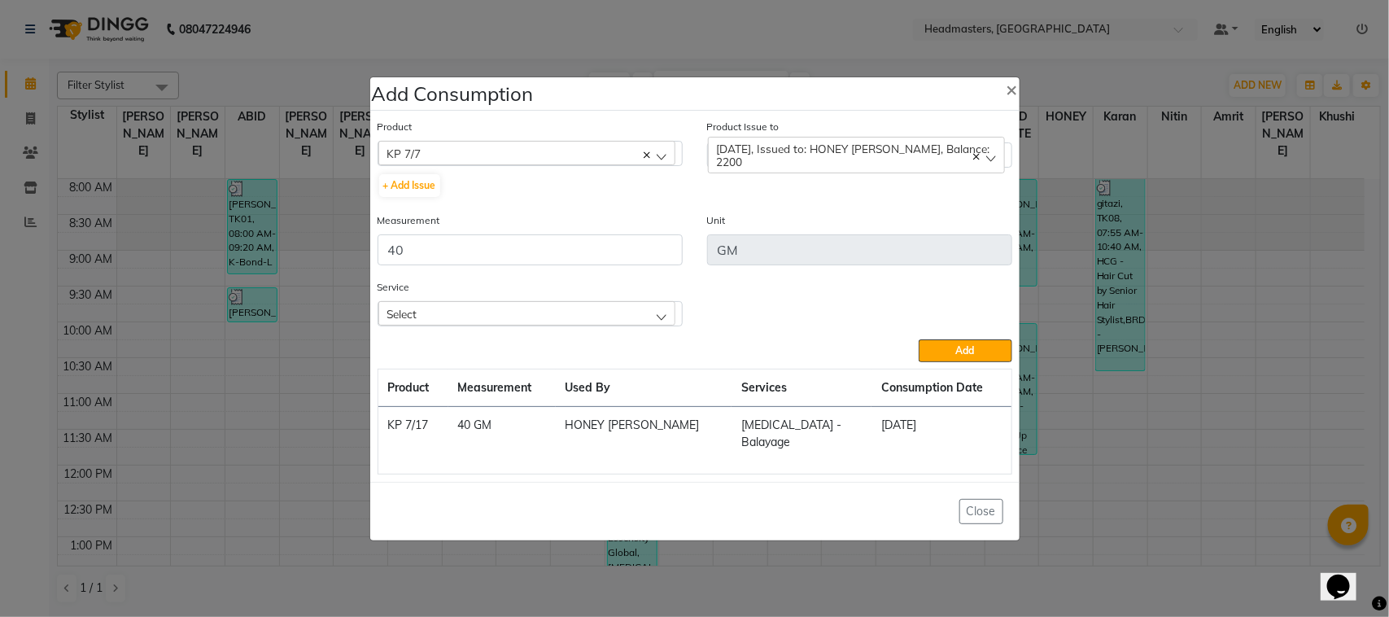
click at [523, 312] on div "Select" at bounding box center [526, 313] width 297 height 24
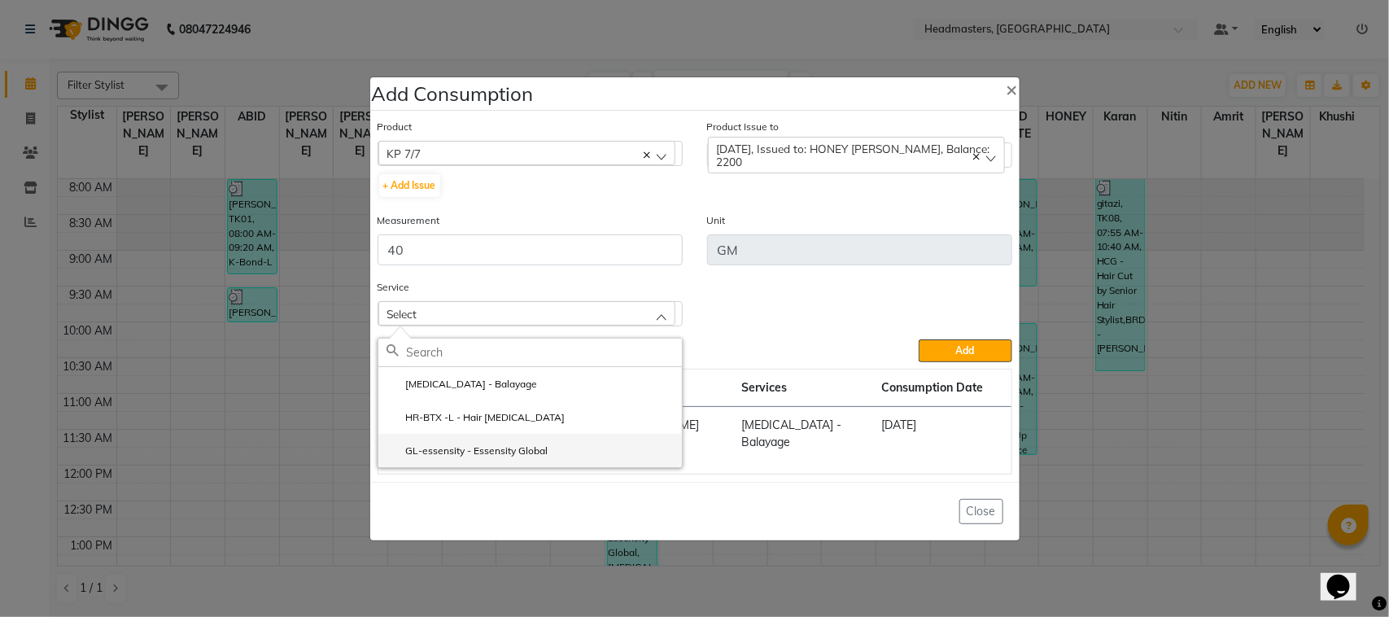
click at [478, 457] on label "GL-essensity - Essensity Global" at bounding box center [468, 451] width 162 height 15
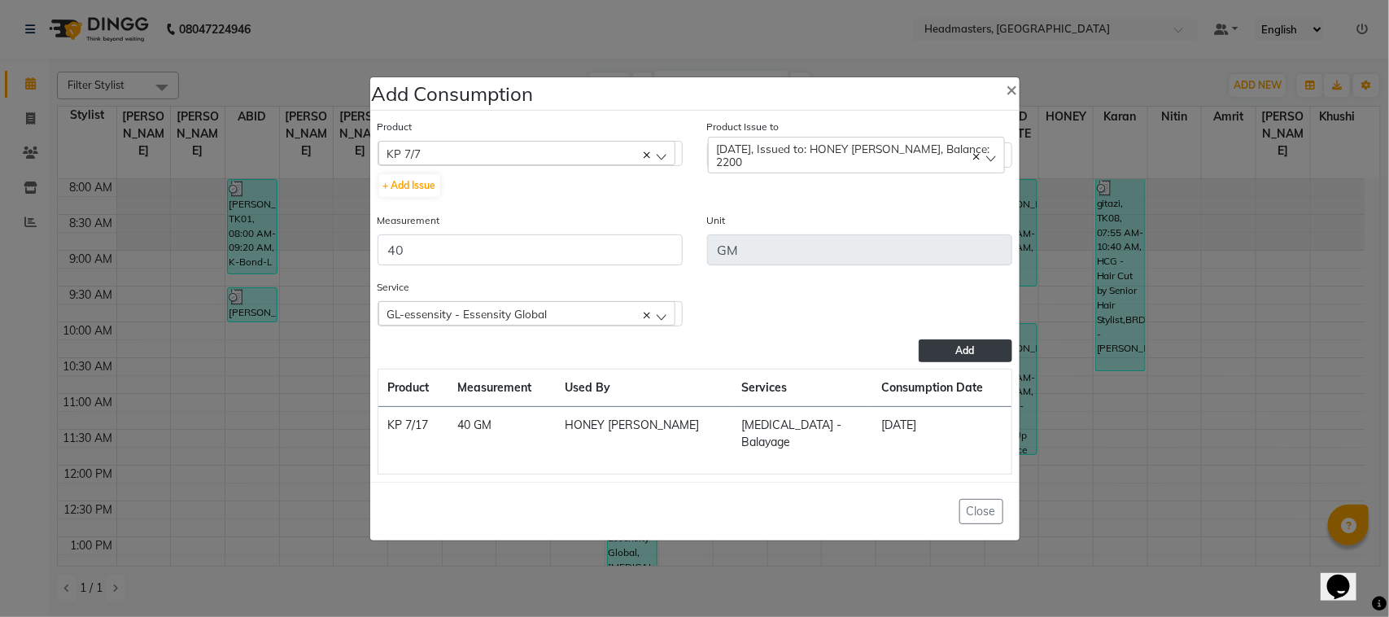
click at [946, 352] on button "Add" at bounding box center [965, 350] width 93 height 23
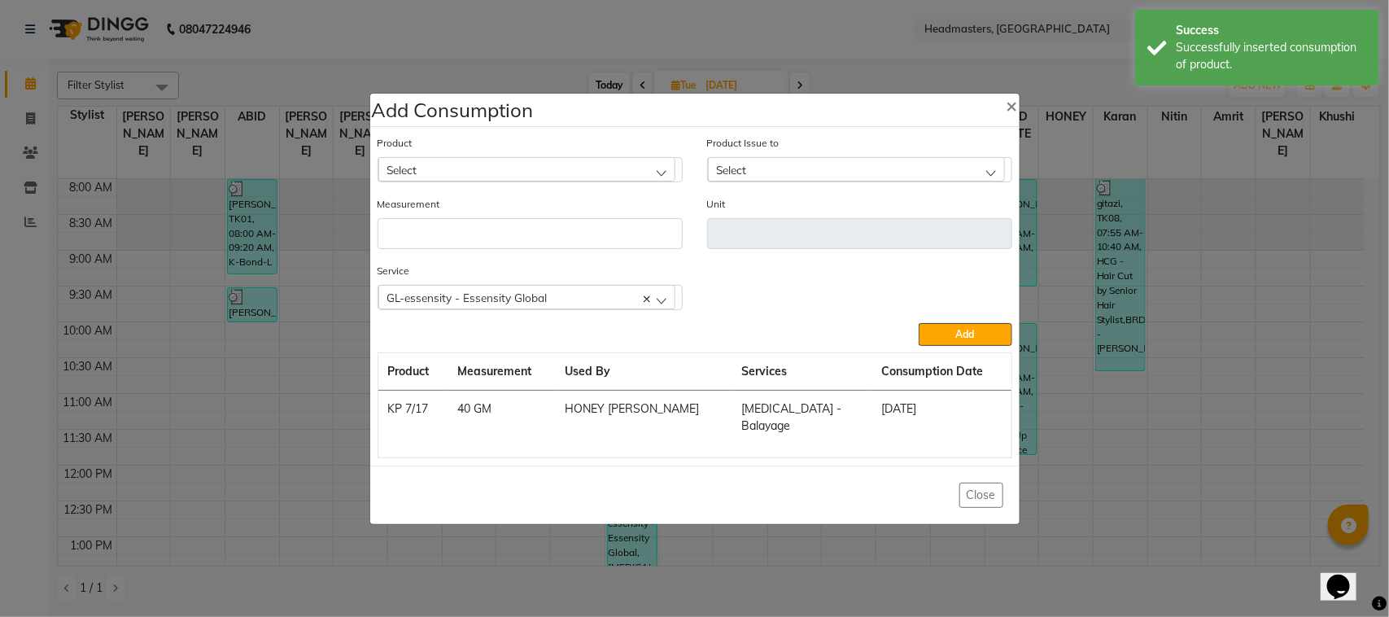
click at [485, 181] on div "Select" at bounding box center [526, 169] width 297 height 24
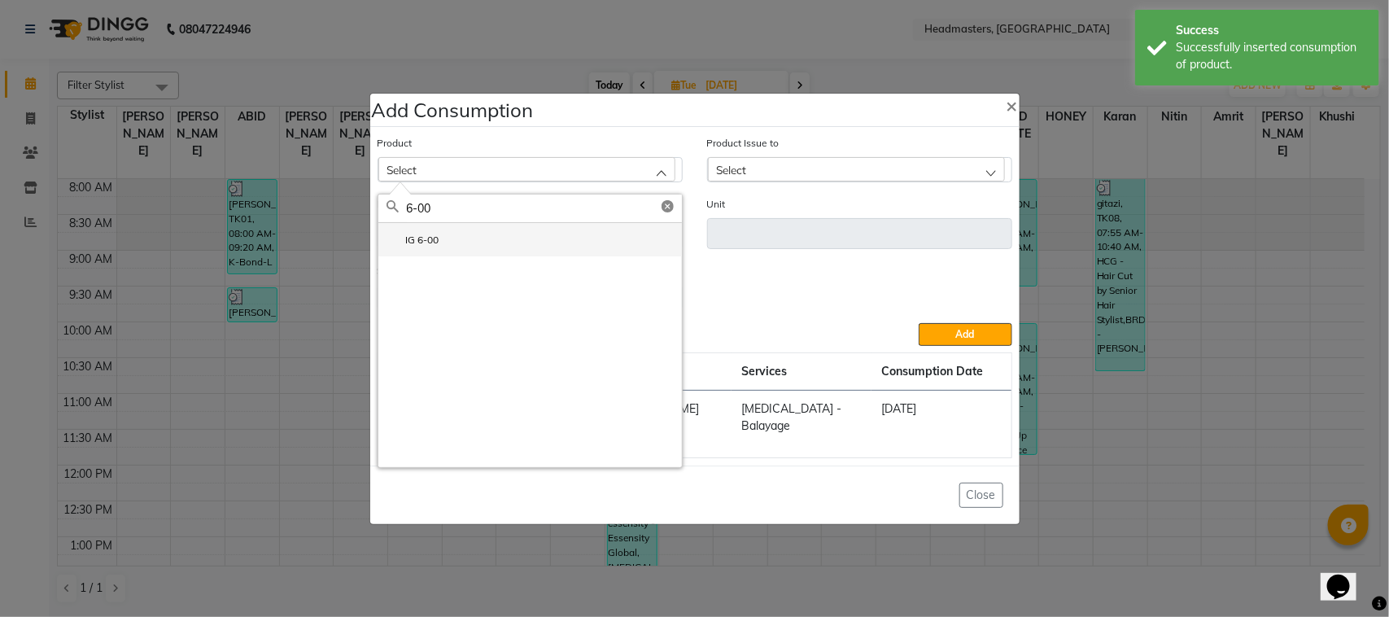
type input "6-00"
click at [552, 250] on li "IG 6-00" at bounding box center [530, 239] width 304 height 33
type input "GM"
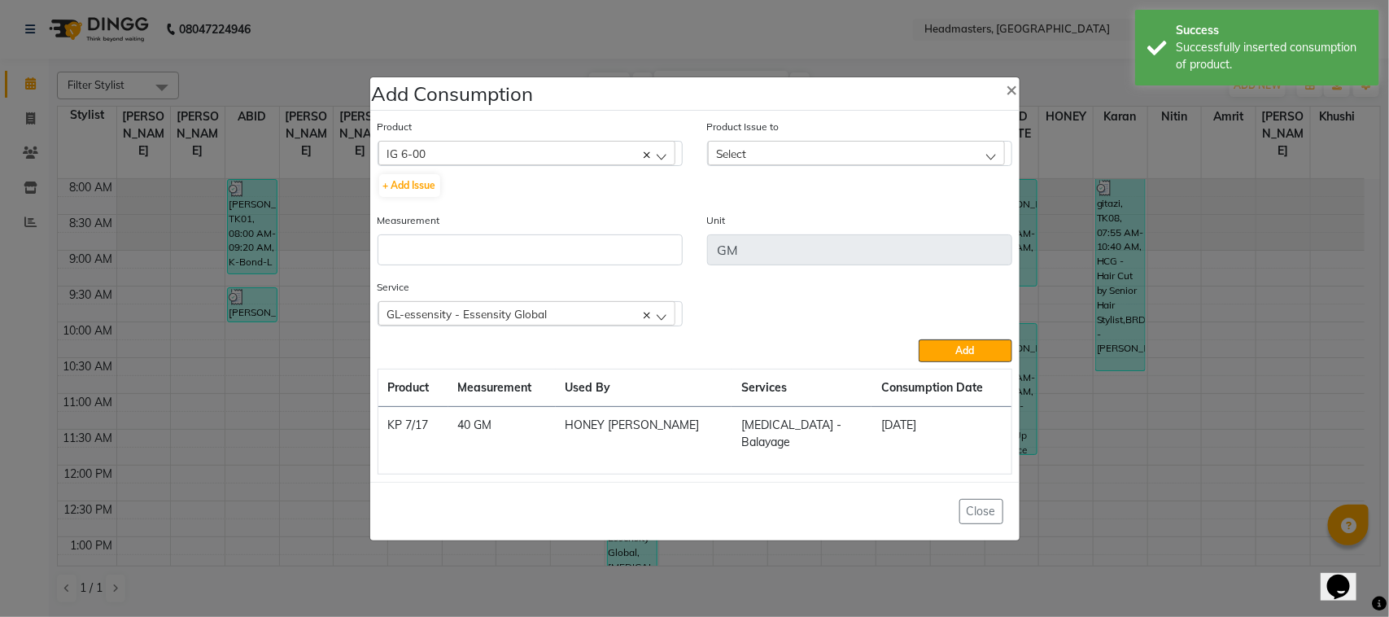
click at [850, 165] on div "Select" at bounding box center [856, 153] width 297 height 24
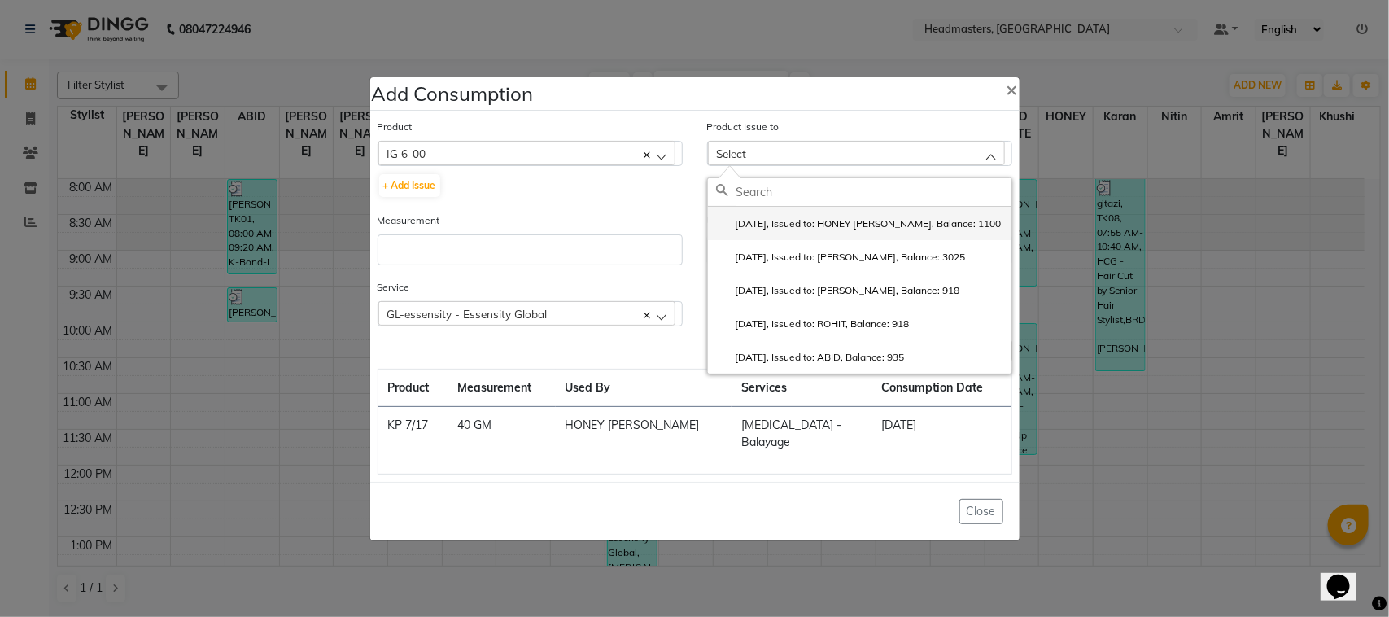
click at [848, 231] on label "[DATE], Issued to: HONEY [PERSON_NAME], Balance: 1100" at bounding box center [859, 223] width 286 height 15
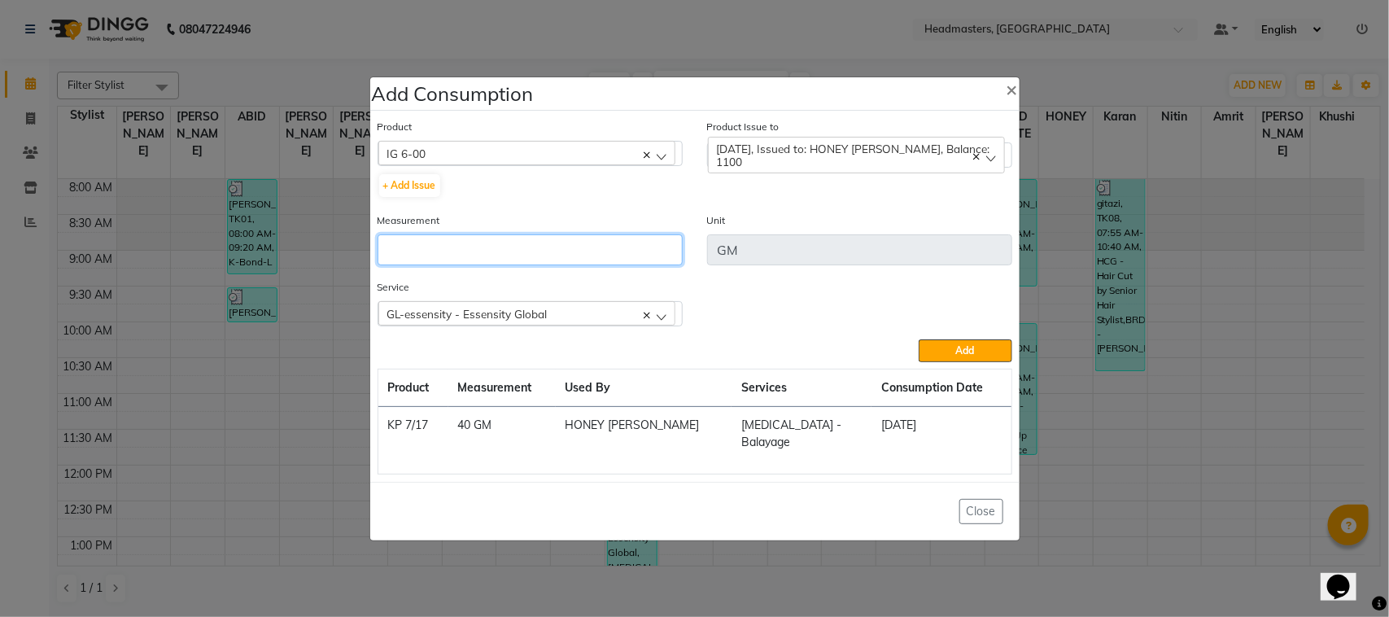
click at [579, 265] on input "number" at bounding box center [530, 249] width 305 height 31
type input "20"
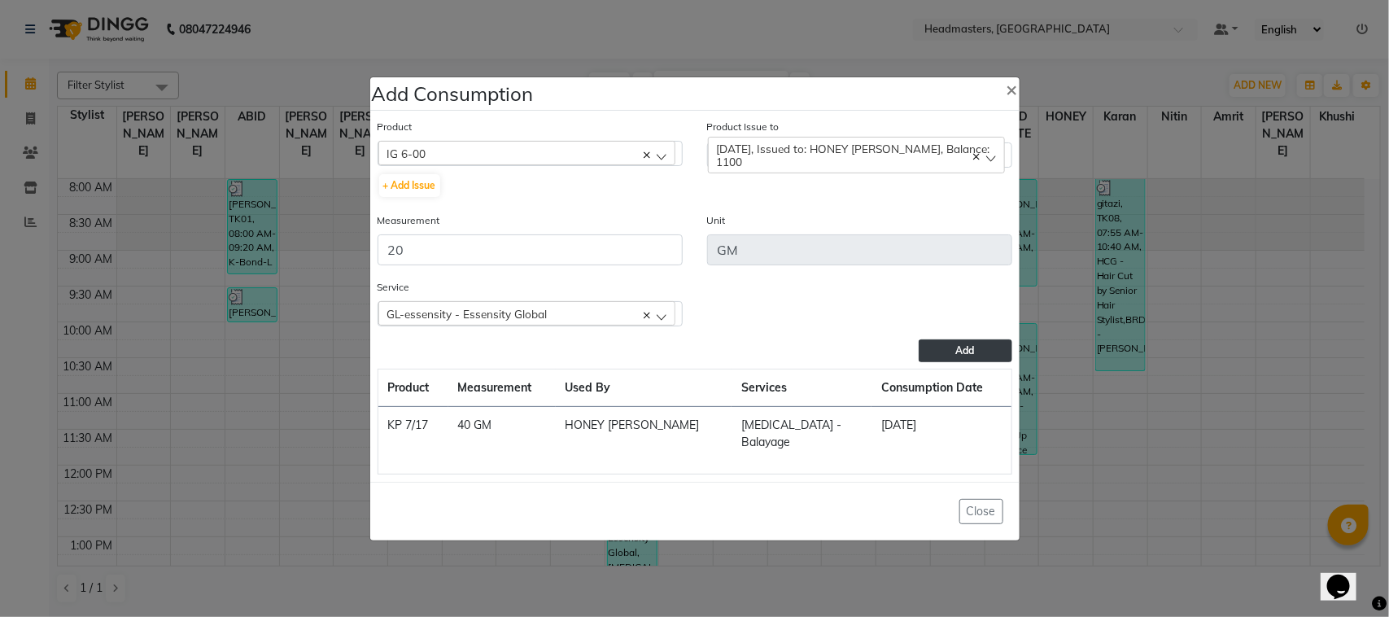
click at [942, 358] on button "Add" at bounding box center [965, 350] width 93 height 23
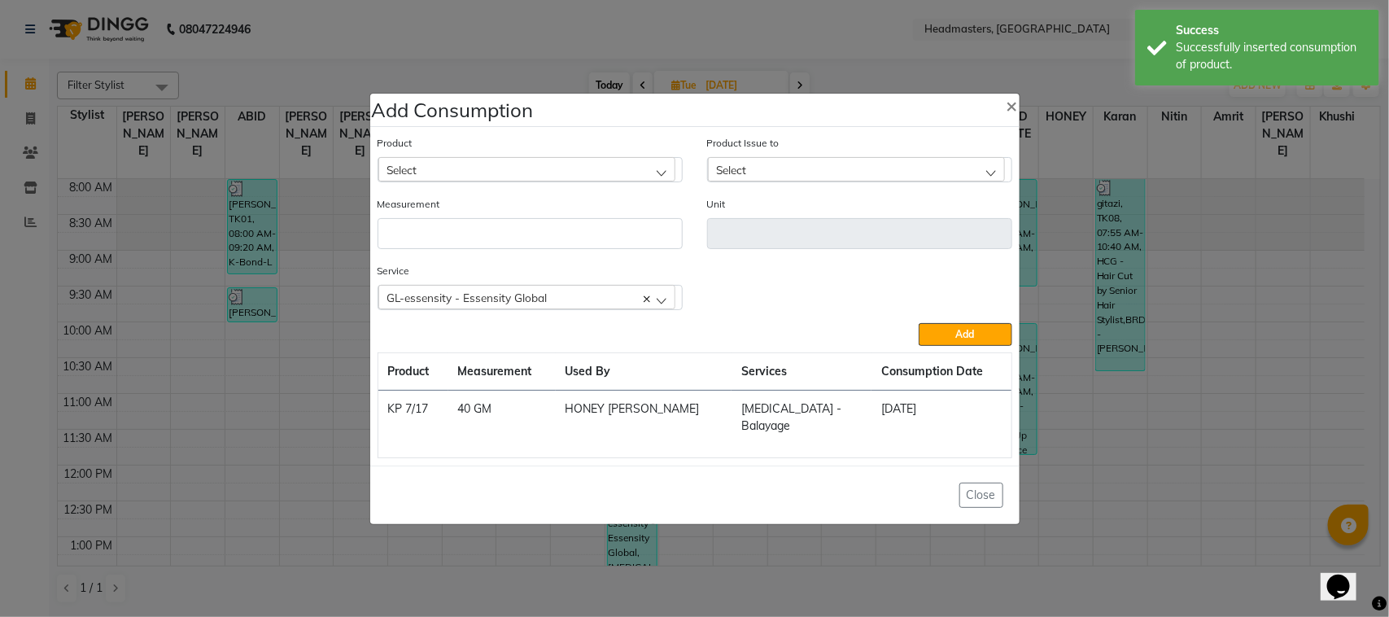
click at [196, 339] on ngb-modal-window "Add Consumption × Product Select ALOVERA GEL Product Issue to Select [DATE], Is…" at bounding box center [694, 308] width 1389 height 617
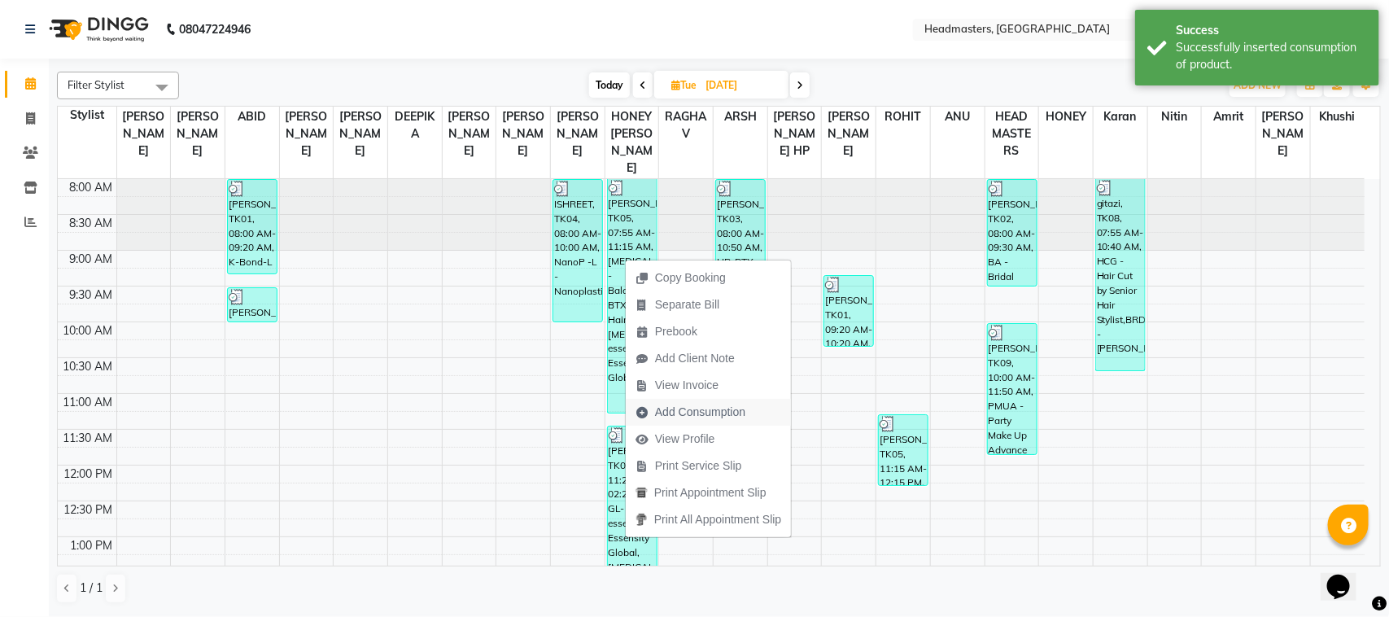
click at [684, 404] on span "Add Consumption" at bounding box center [700, 412] width 90 height 17
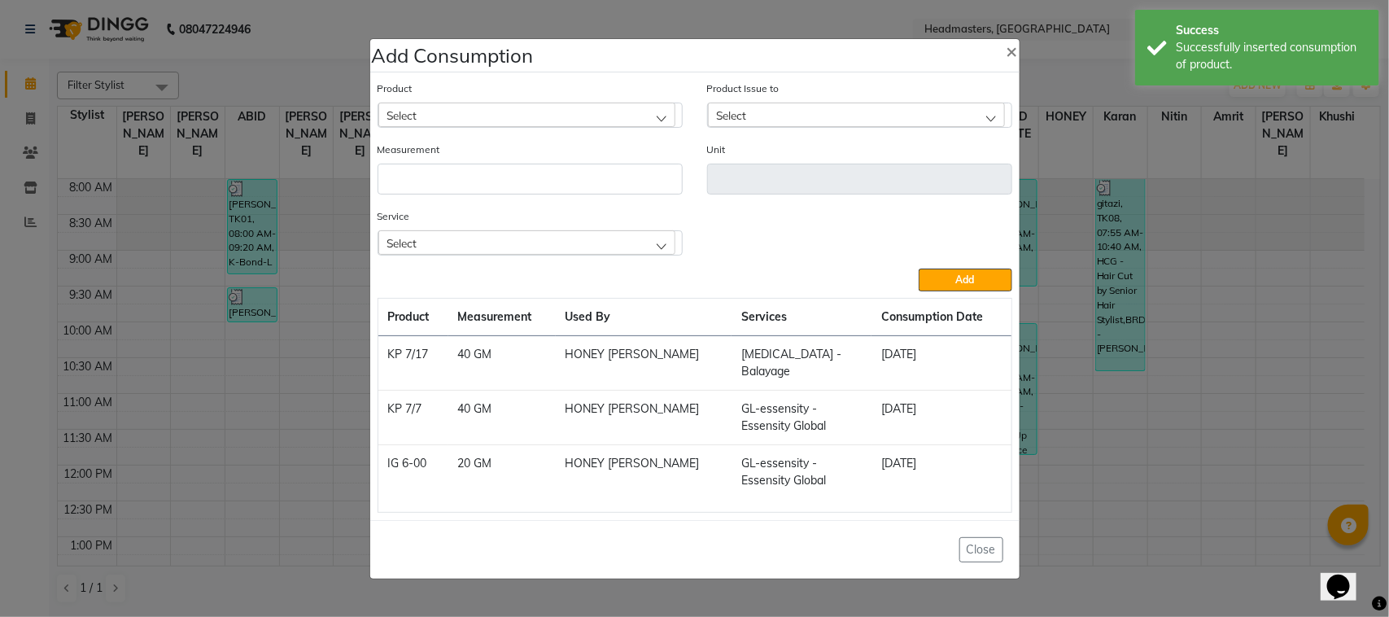
click at [195, 282] on ngb-modal-window "Add Consumption × Product Select Product Issue to Select Measurement Unit Servi…" at bounding box center [694, 308] width 1389 height 617
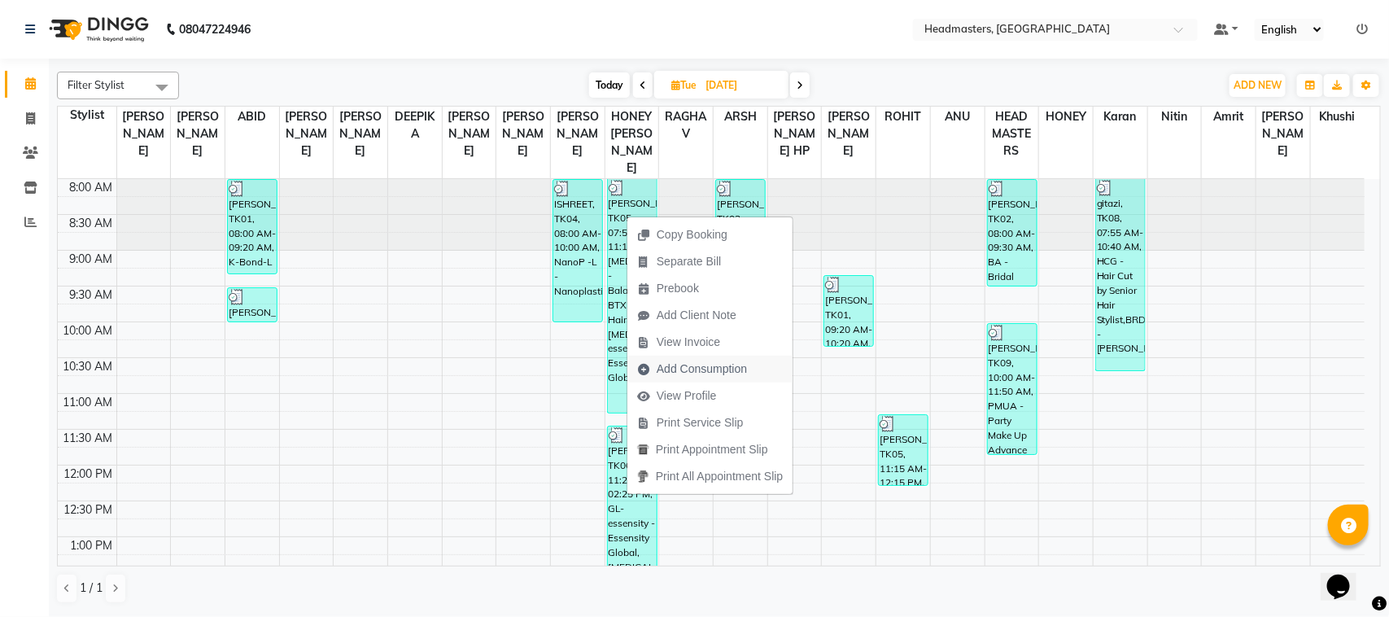
click at [730, 362] on span "Add Consumption" at bounding box center [702, 369] width 90 height 17
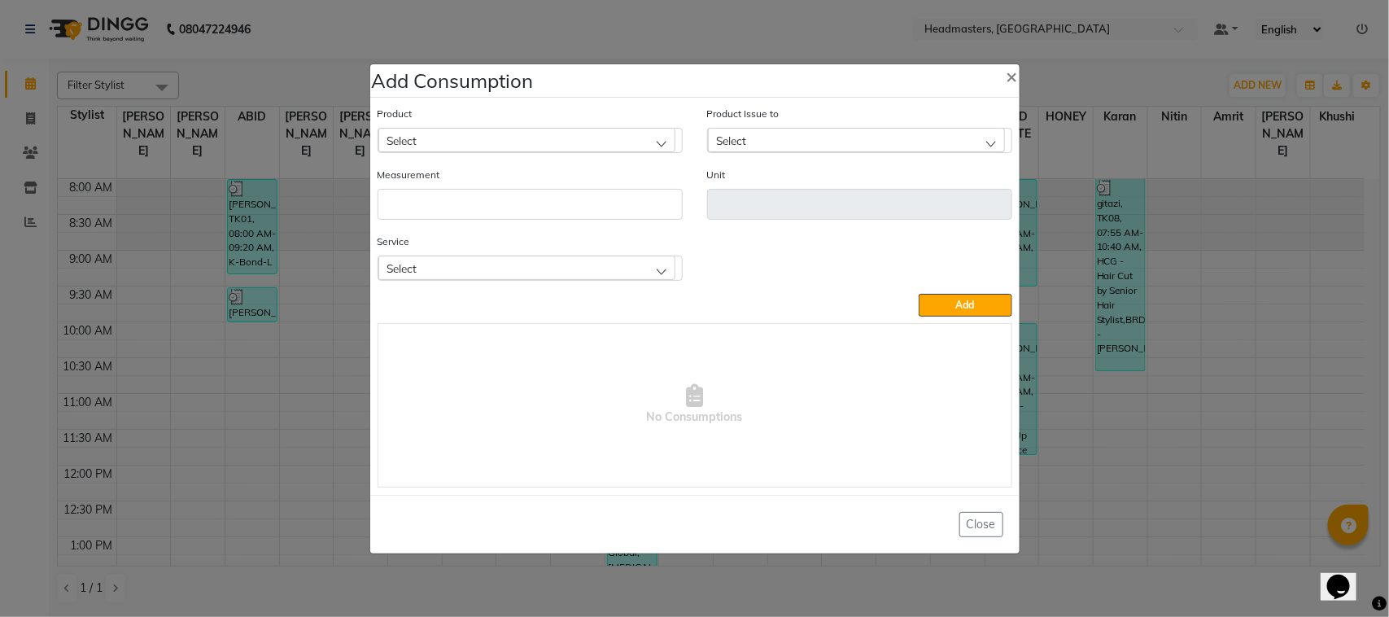
click at [539, 139] on div "Select" at bounding box center [526, 140] width 297 height 24
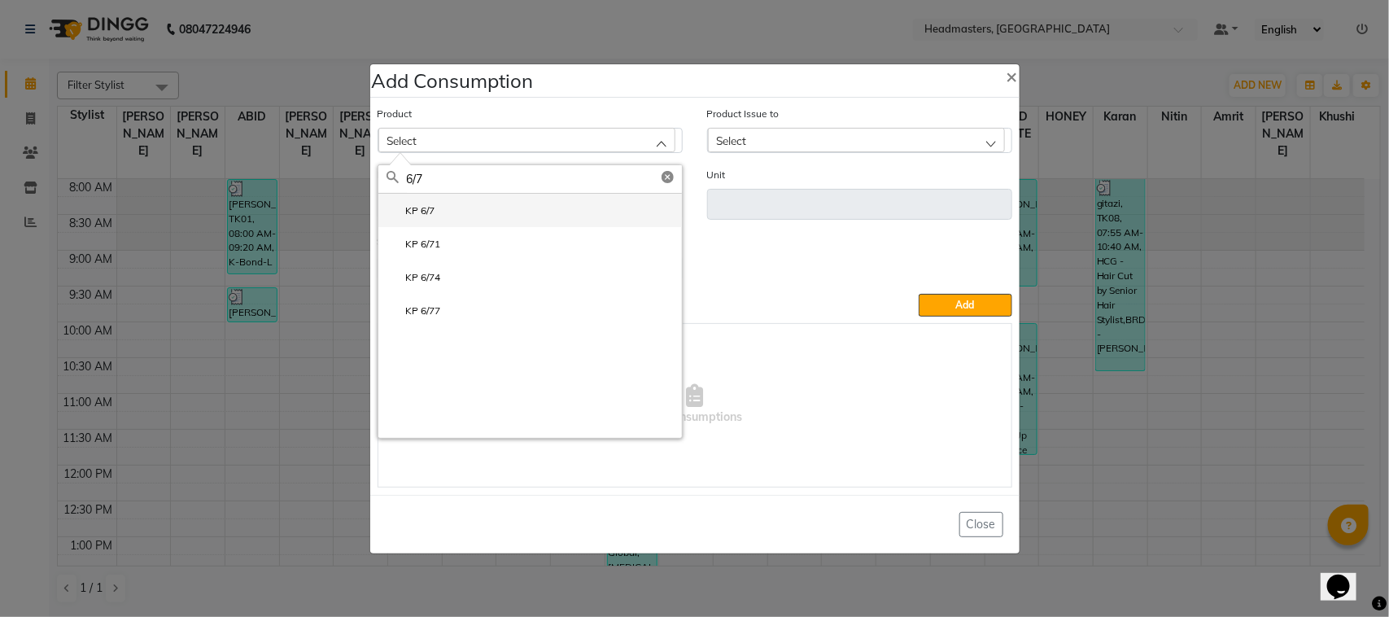
type input "6/7"
click at [407, 213] on label "KP 6/7" at bounding box center [411, 210] width 49 height 15
type input "GM"
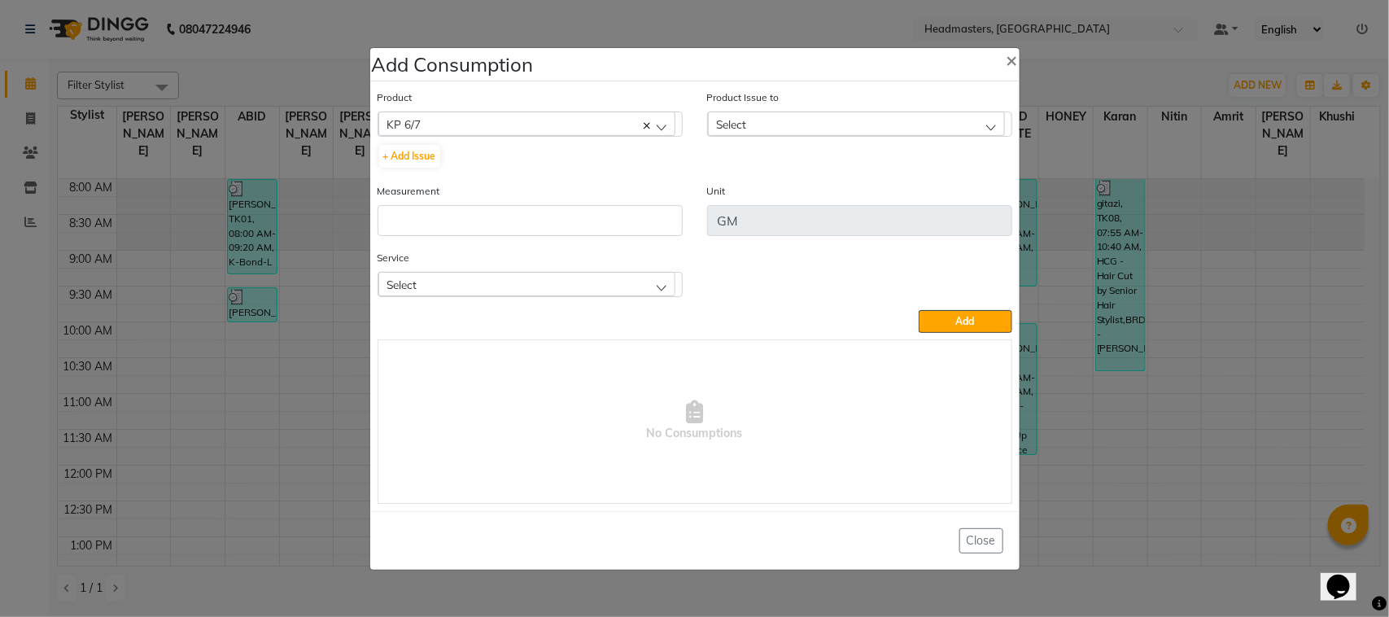
click at [755, 124] on div "Select" at bounding box center [856, 123] width 297 height 24
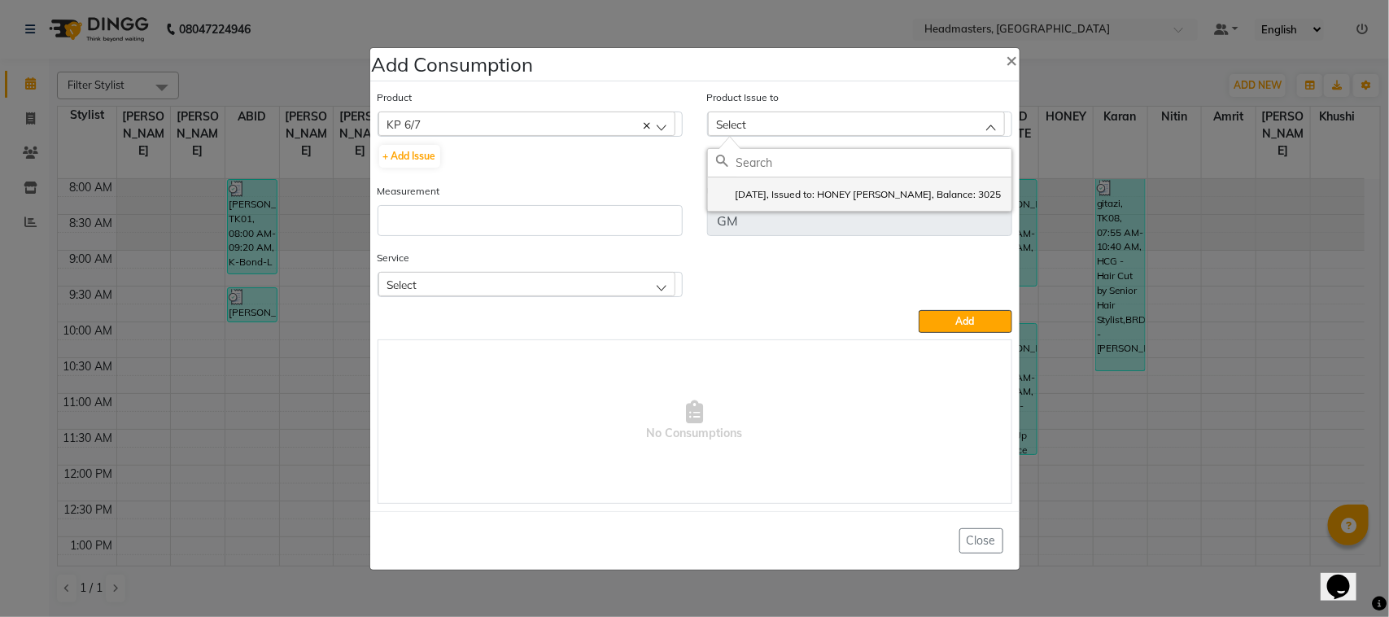
click at [767, 203] on li "[DATE], Issued to: HONEY [PERSON_NAME], Balance: 3025" at bounding box center [860, 193] width 304 height 33
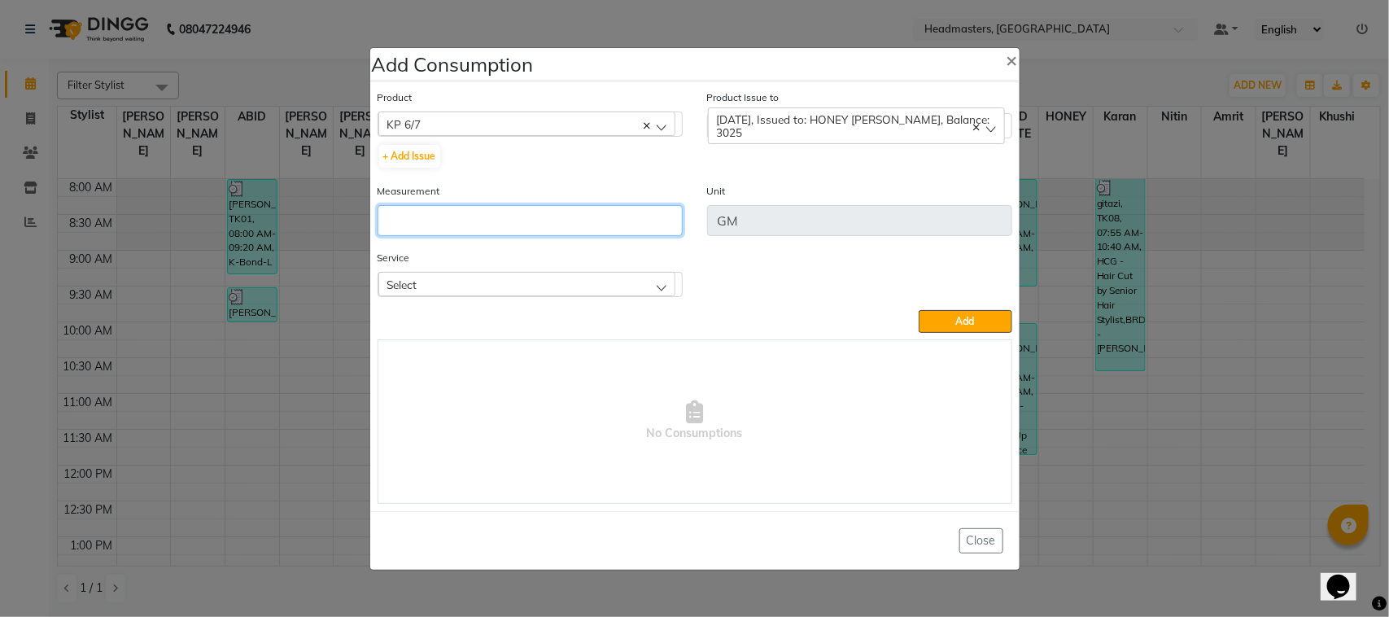
click at [562, 217] on input "number" at bounding box center [530, 220] width 305 height 31
type input "55"
click at [640, 273] on div "Select" at bounding box center [526, 284] width 297 height 24
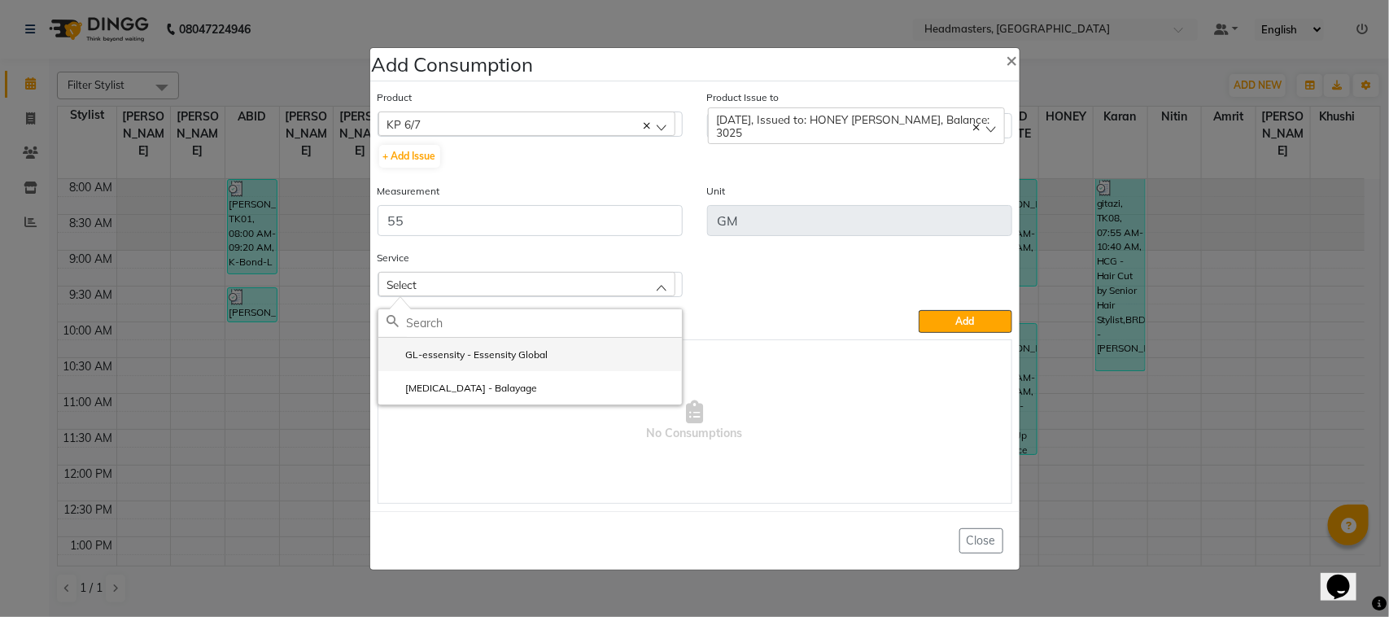
click at [570, 365] on li "GL-essensity - Essensity Global" at bounding box center [530, 354] width 304 height 33
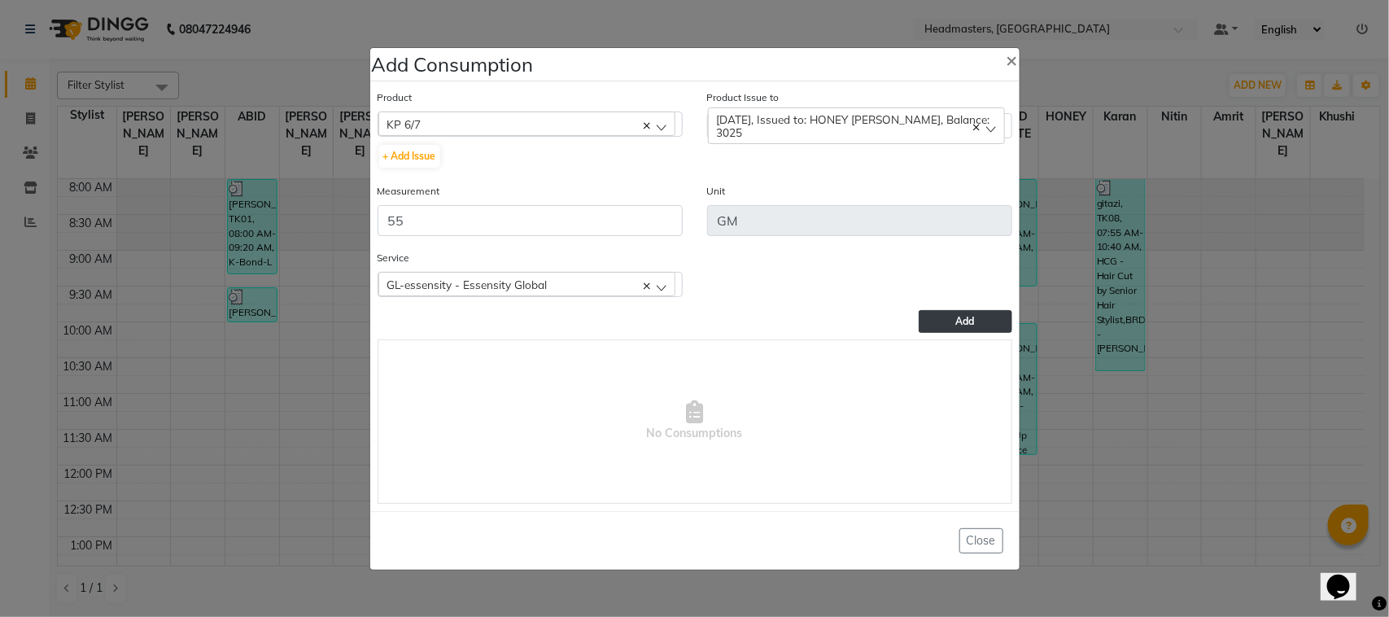
click at [975, 323] on button "Add" at bounding box center [965, 321] width 93 height 23
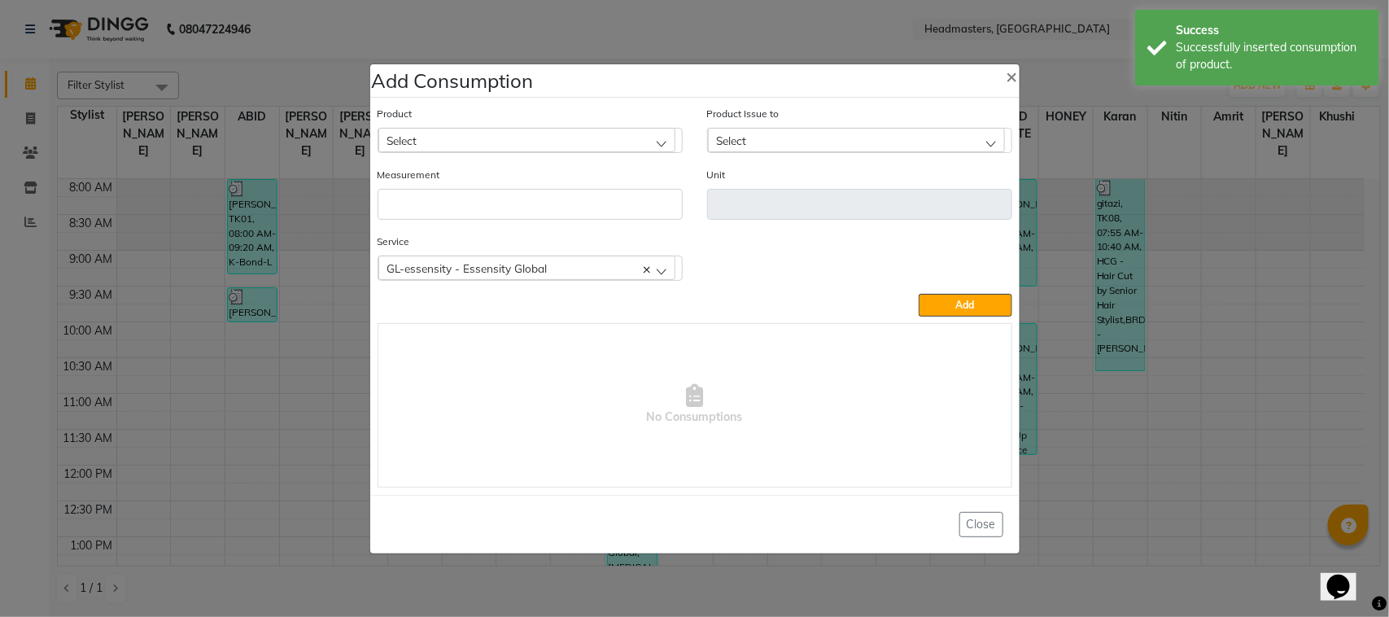
click at [566, 143] on div "Select" at bounding box center [526, 140] width 297 height 24
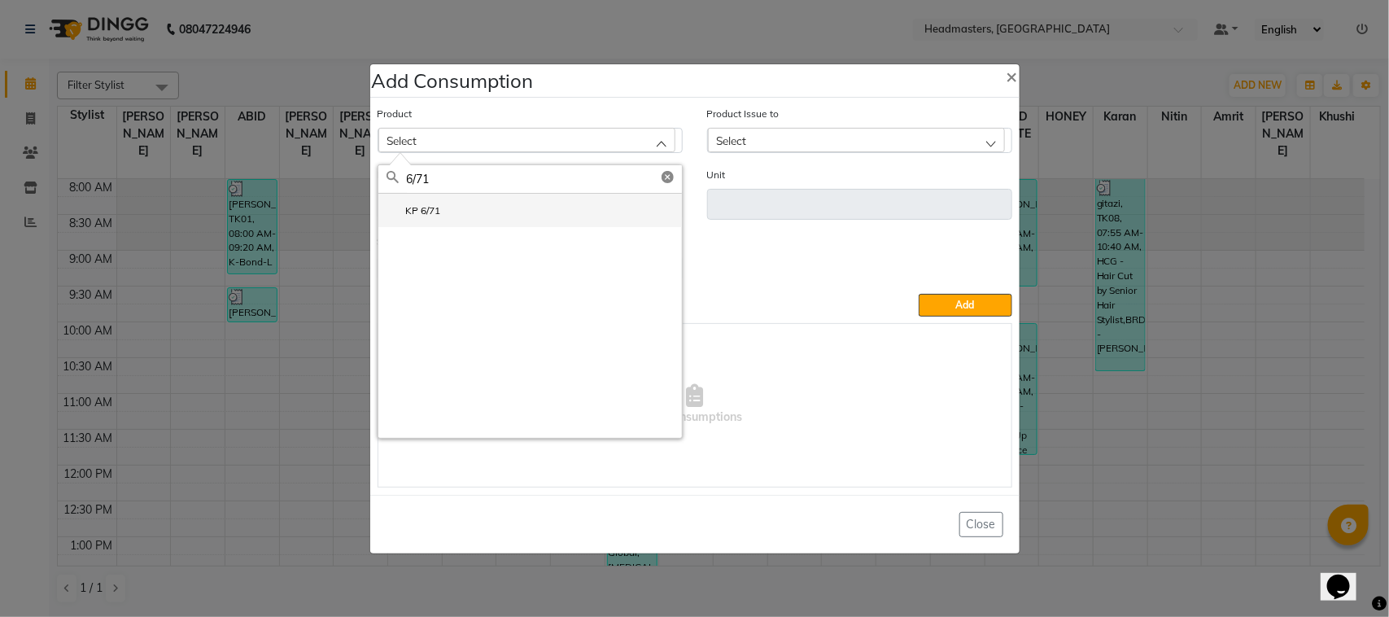
type input "6/71"
click at [509, 217] on li "KP 6/71" at bounding box center [530, 210] width 304 height 33
type input "GM"
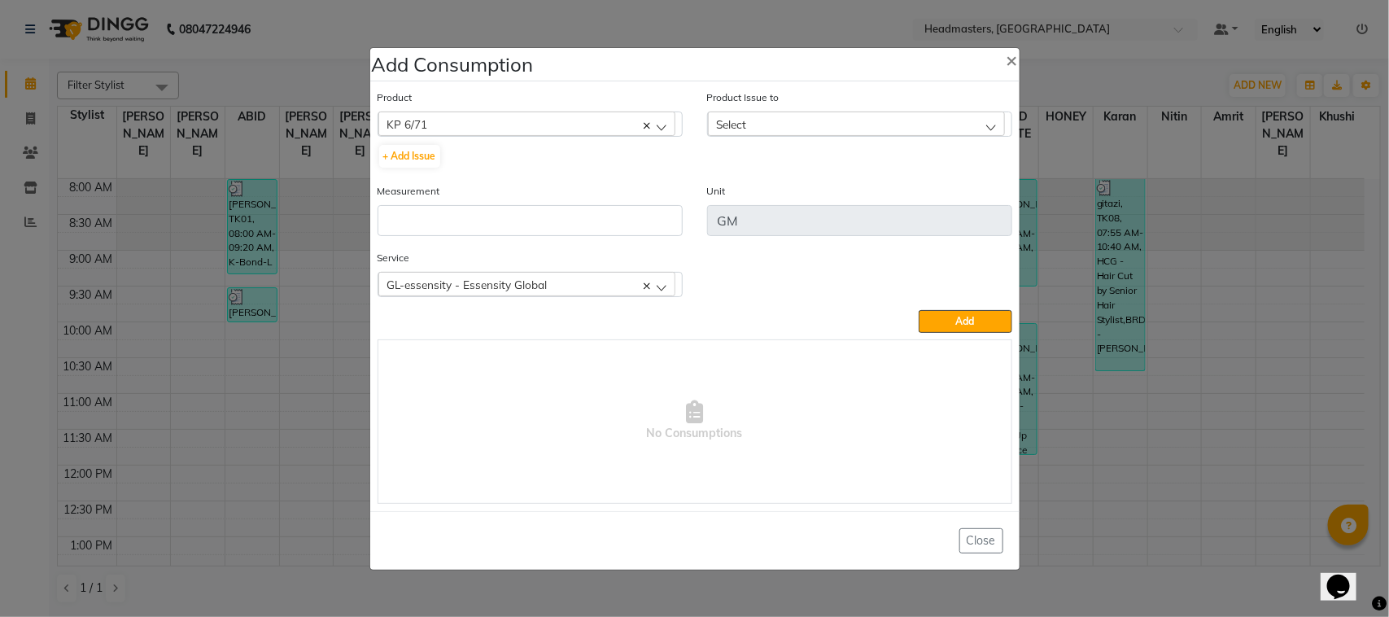
click at [833, 114] on div "Select" at bounding box center [856, 123] width 297 height 24
click at [802, 186] on li "[DATE], Issued to: HONEY [PERSON_NAME], Balance: 1100" at bounding box center [860, 193] width 304 height 33
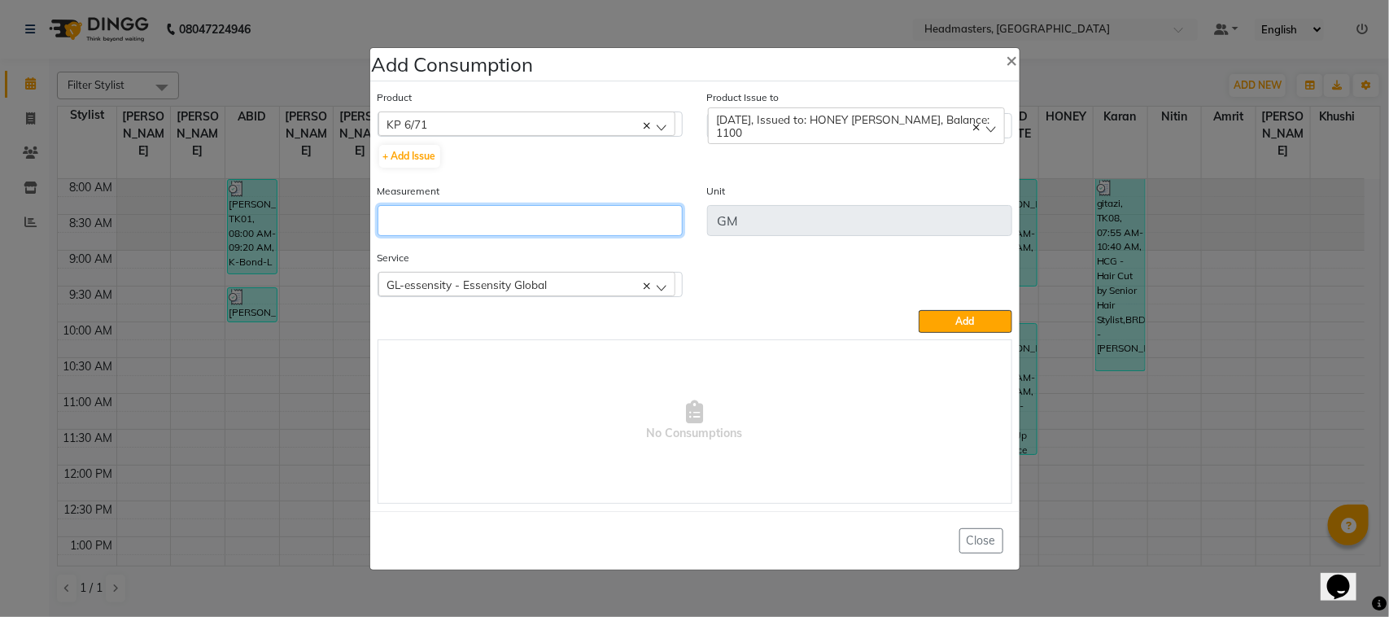
click at [545, 232] on input "number" at bounding box center [530, 220] width 305 height 31
type input "20"
click at [962, 336] on div "Product KP 6/71 ALOVERA GEL + Add Issue Product Issue to [DATE], Issued to: HON…" at bounding box center [695, 296] width 643 height 423
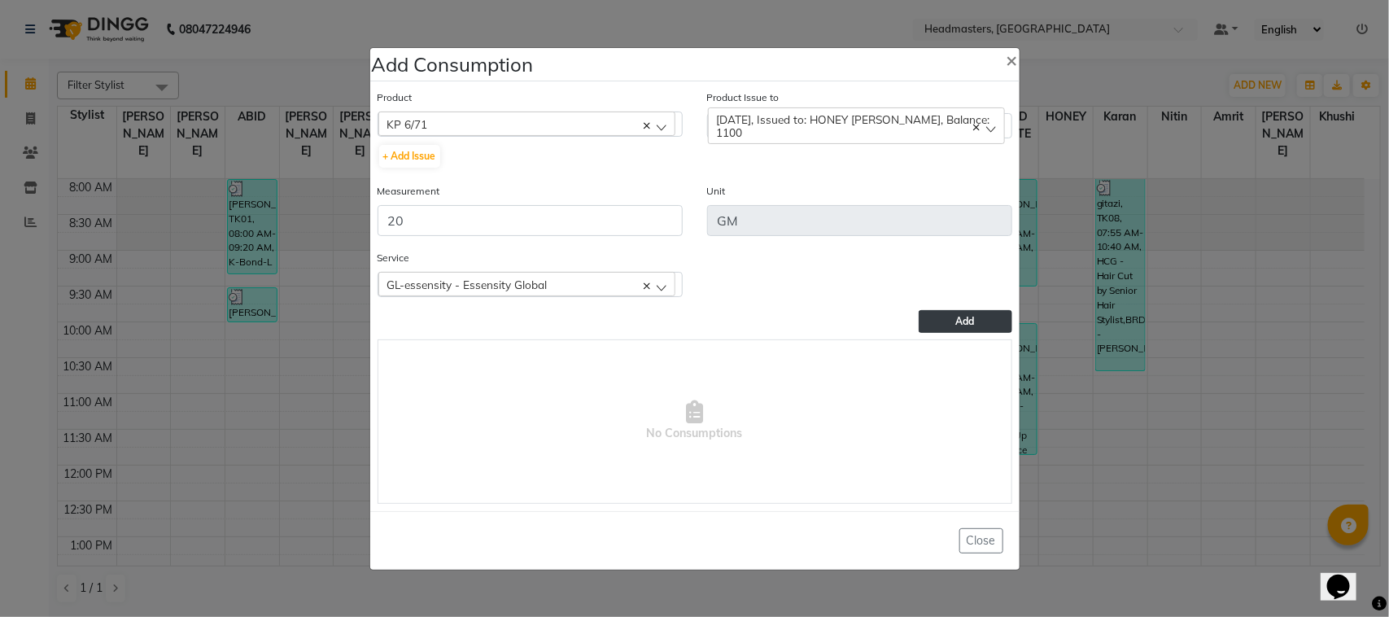
click at [944, 319] on button "Add" at bounding box center [965, 321] width 93 height 23
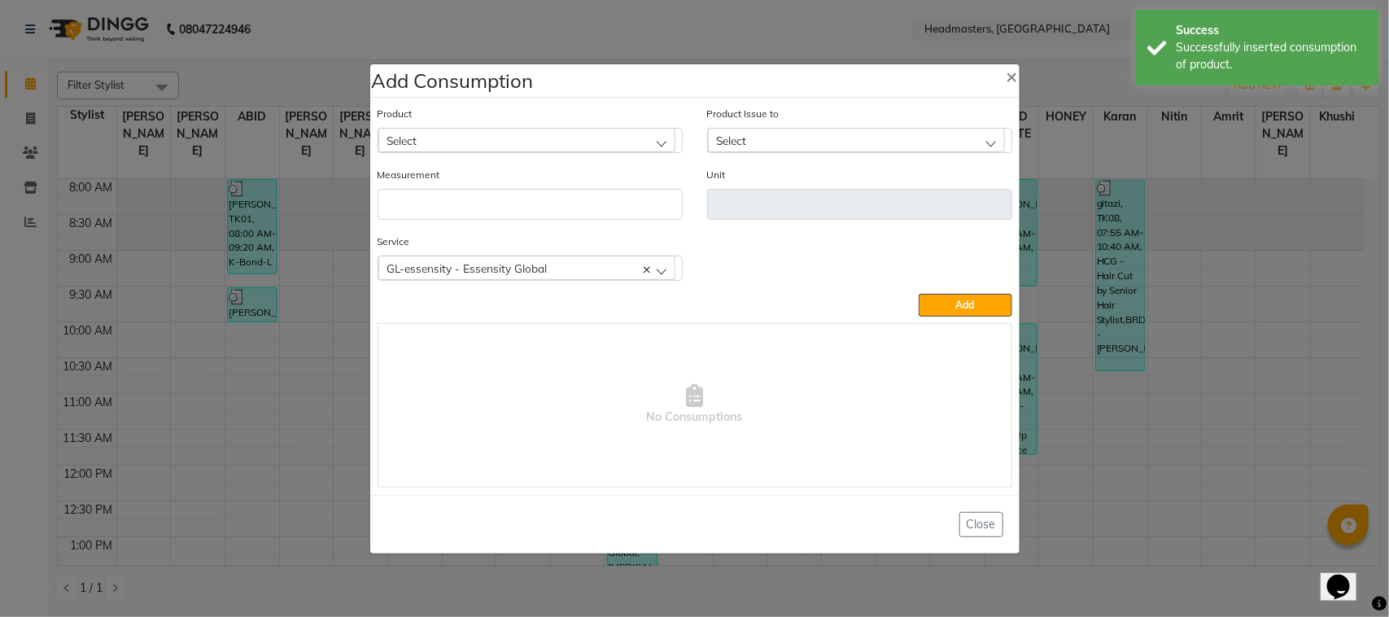
click at [229, 306] on ngb-modal-window "Add Consumption × Product Select ALOVERA GEL Product Issue to Select [DATE], Is…" at bounding box center [694, 308] width 1389 height 617
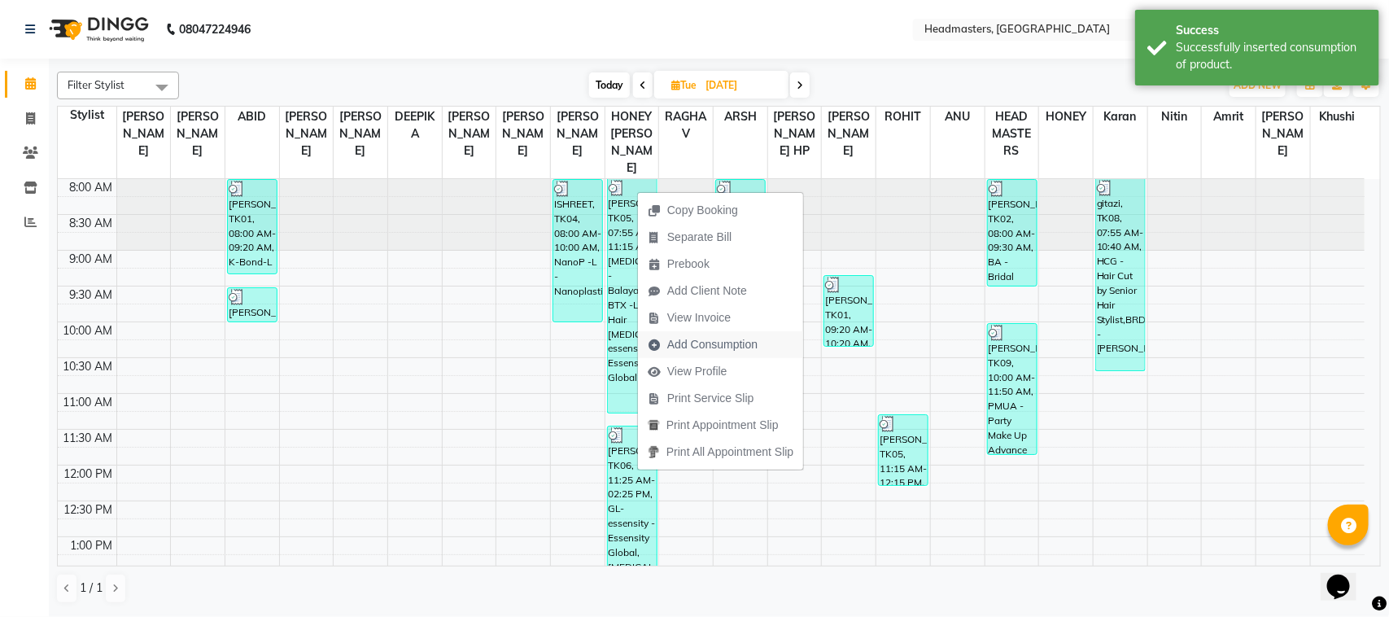
click at [710, 350] on span "Add Consumption" at bounding box center [712, 344] width 90 height 17
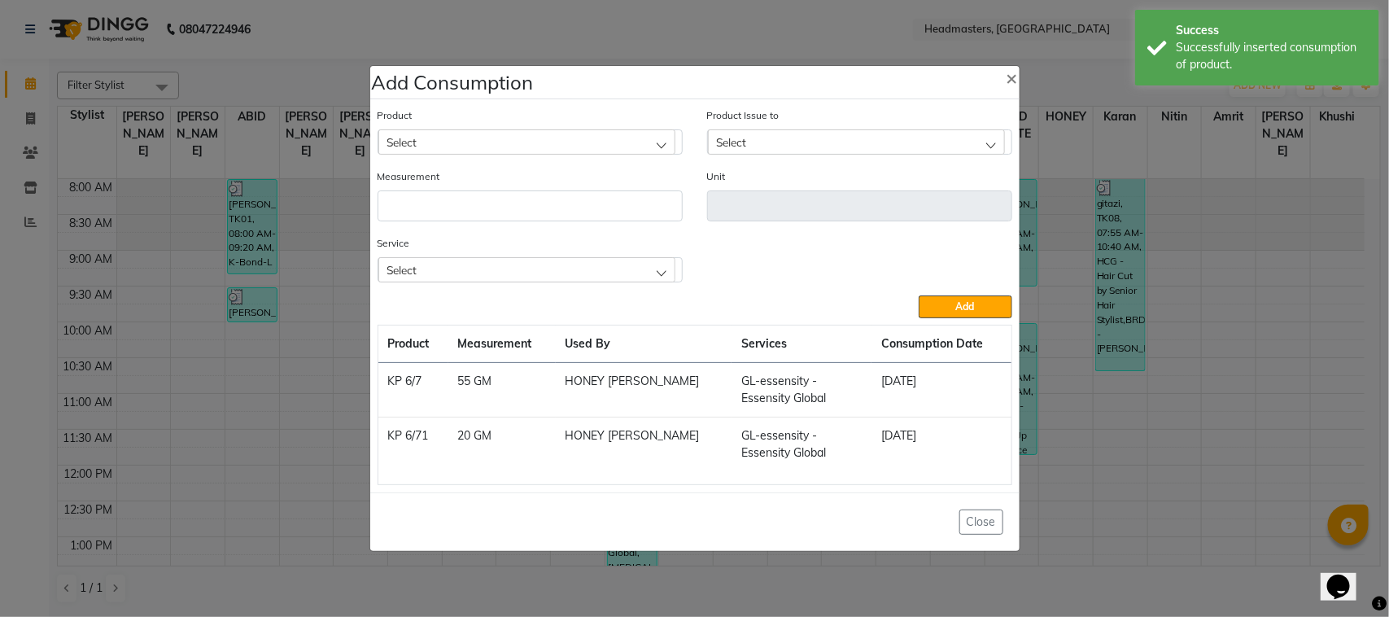
click at [470, 137] on div "Select" at bounding box center [526, 141] width 297 height 24
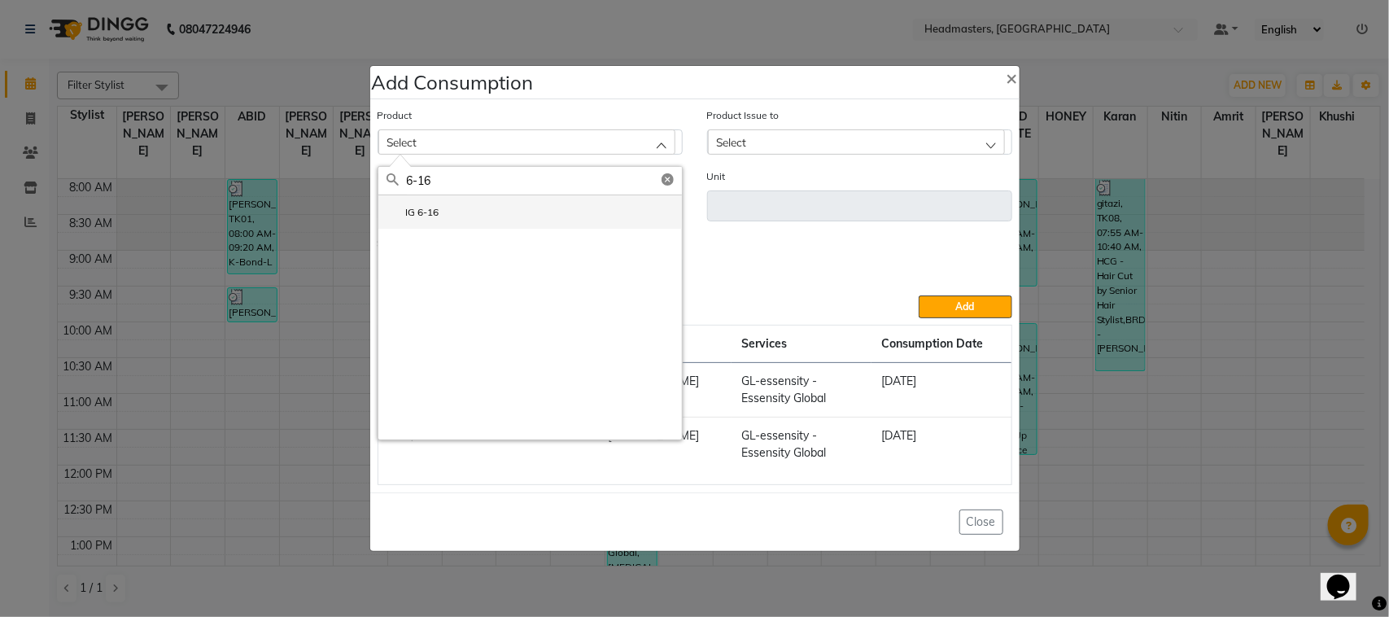
type input "6-16"
click at [482, 208] on li "IG 6-16" at bounding box center [530, 211] width 304 height 33
type input "GM"
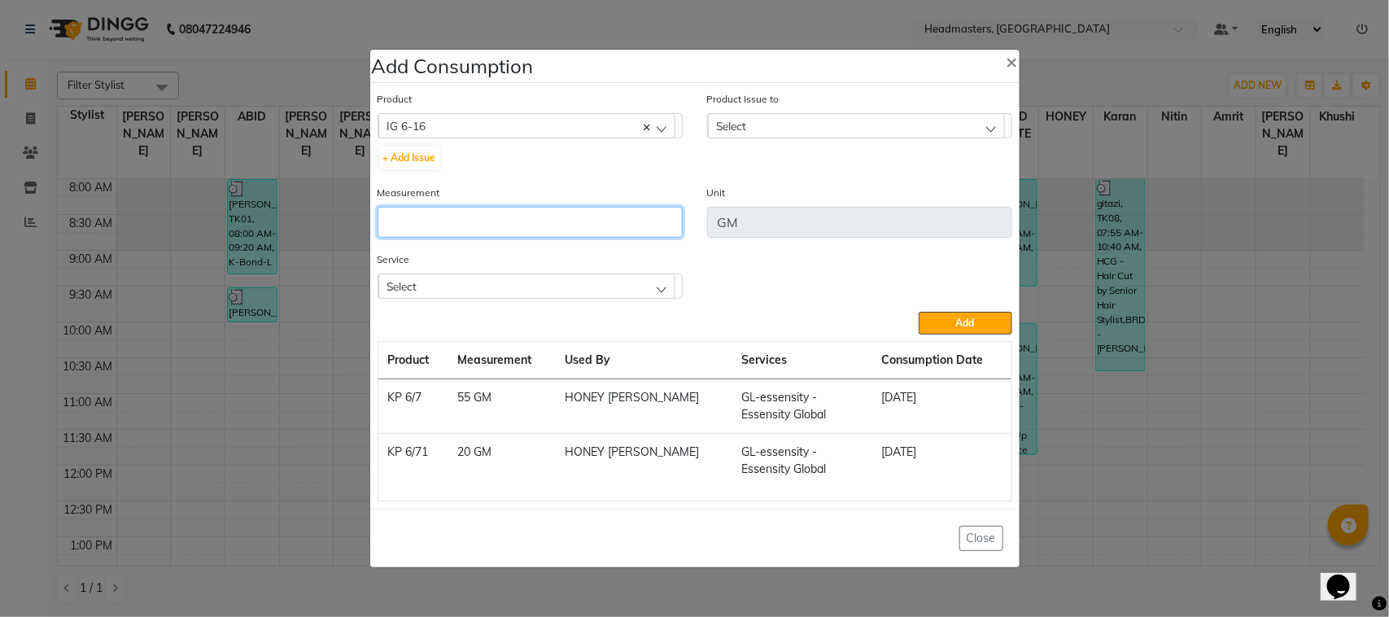
click at [500, 220] on input "number" at bounding box center [530, 222] width 305 height 31
click at [726, 128] on span "Select" at bounding box center [732, 126] width 30 height 14
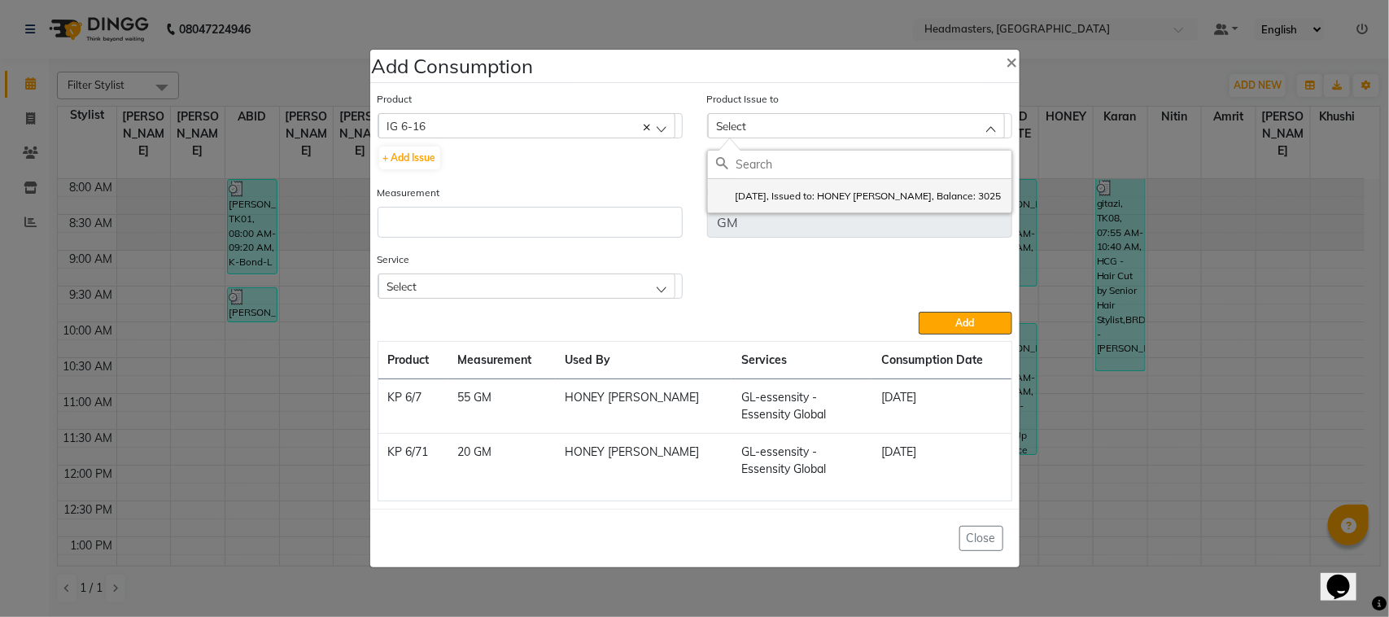
click at [758, 210] on li "[DATE], Issued to: HONEY [PERSON_NAME], Balance: 3025" at bounding box center [860, 195] width 304 height 33
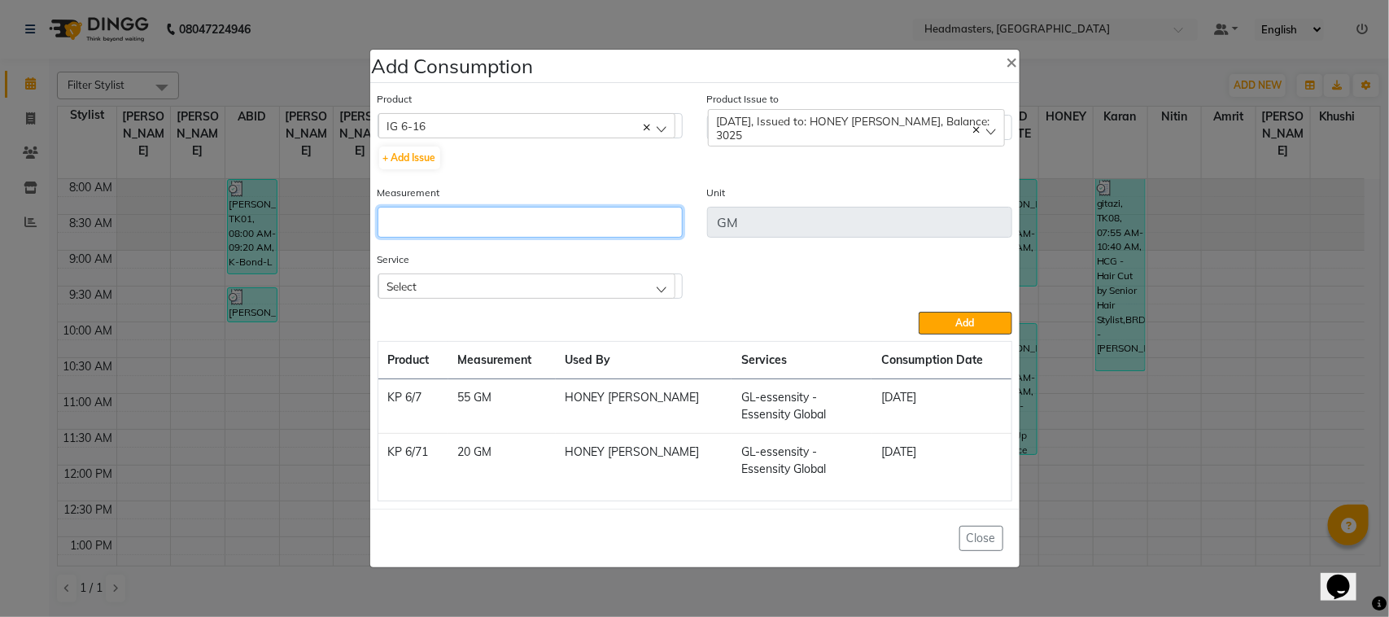
click at [570, 218] on input "number" at bounding box center [530, 222] width 305 height 31
type input "55"
click at [586, 278] on div "Select" at bounding box center [526, 285] width 297 height 24
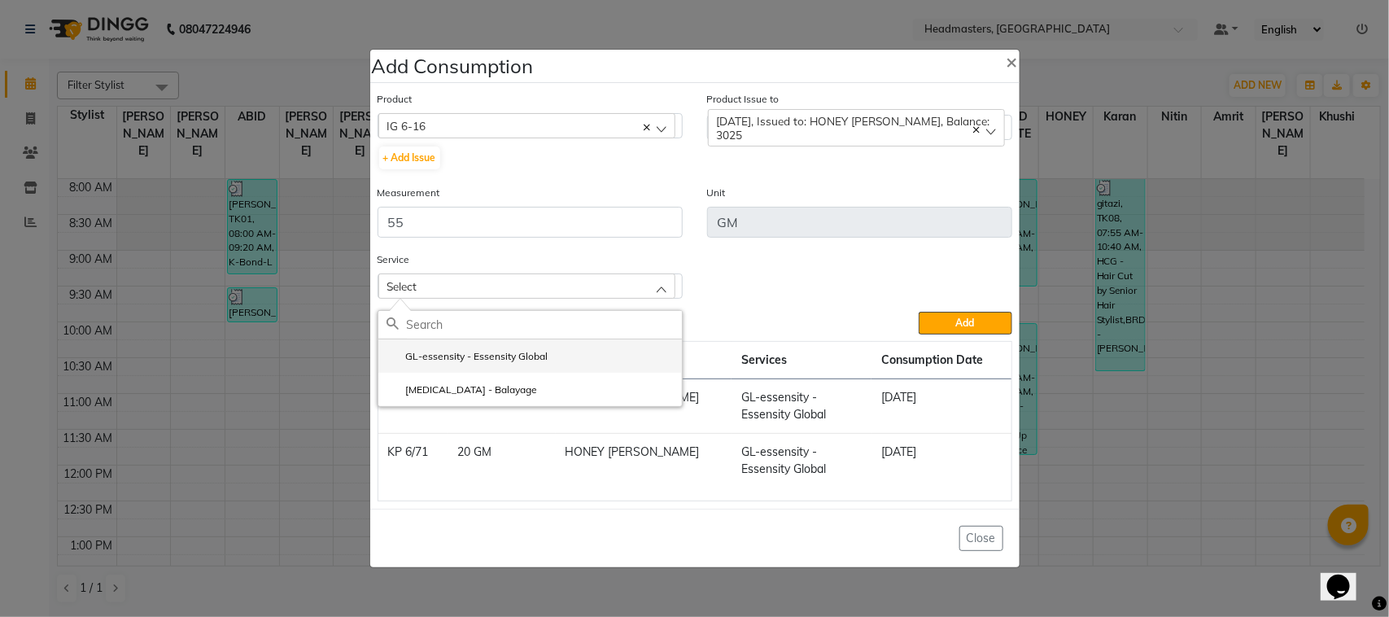
click at [588, 339] on li "GL-essensity - Essensity Global" at bounding box center [530, 355] width 304 height 33
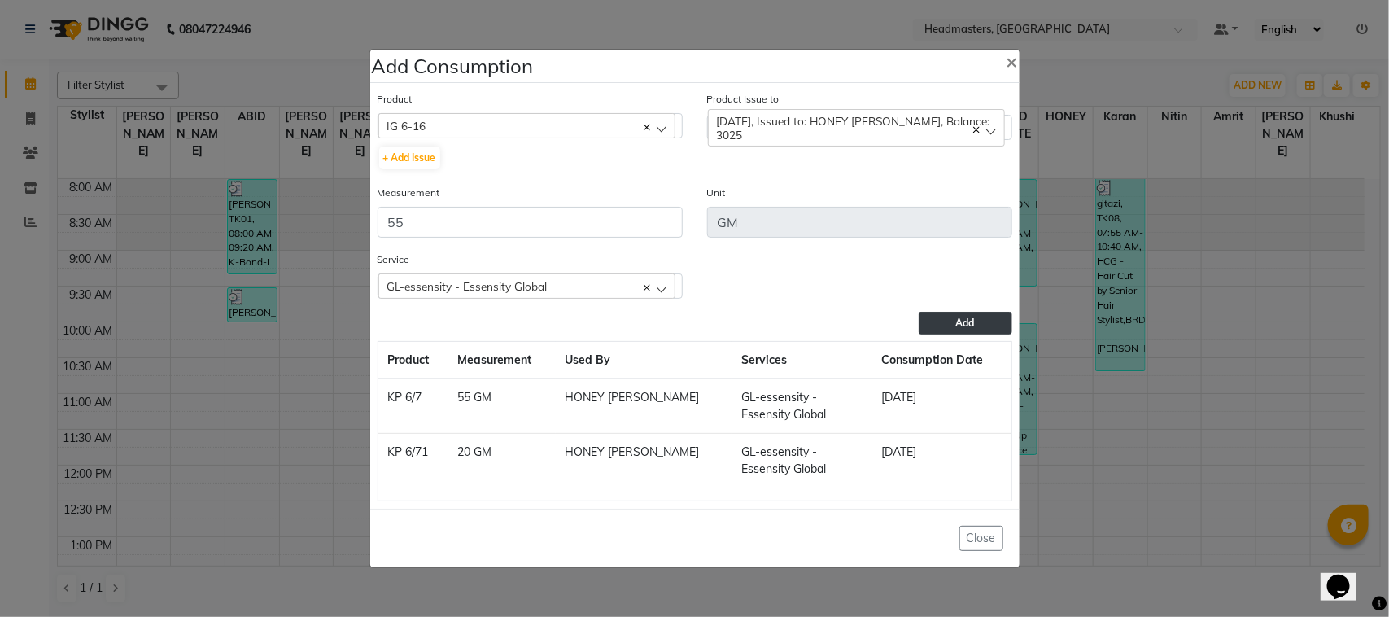
click at [951, 326] on button "Add" at bounding box center [965, 323] width 93 height 23
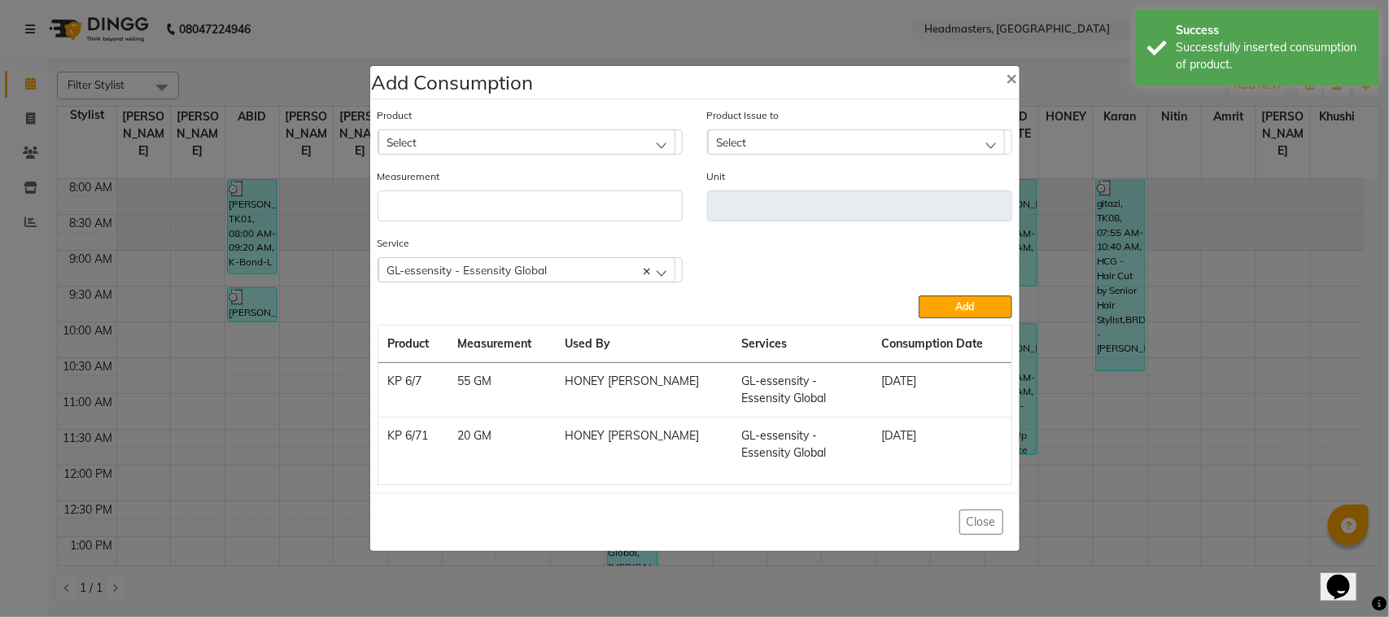
click at [466, 144] on div "Select" at bounding box center [526, 141] width 297 height 24
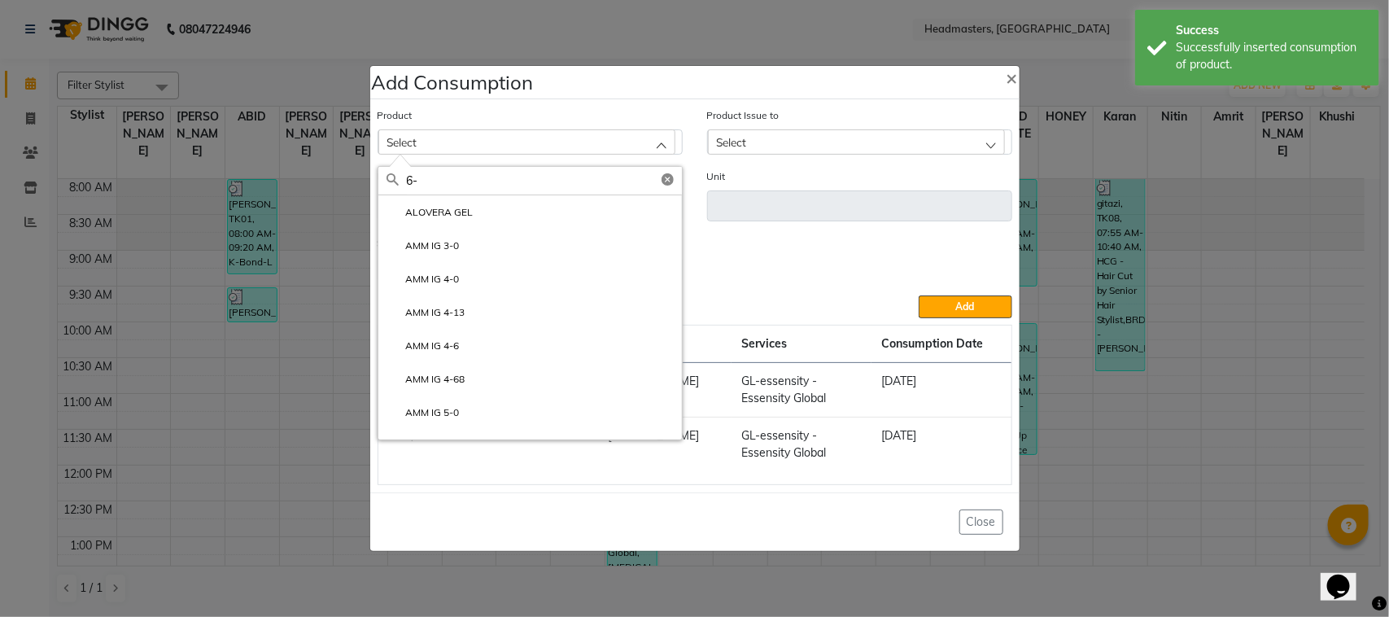
type input "6"
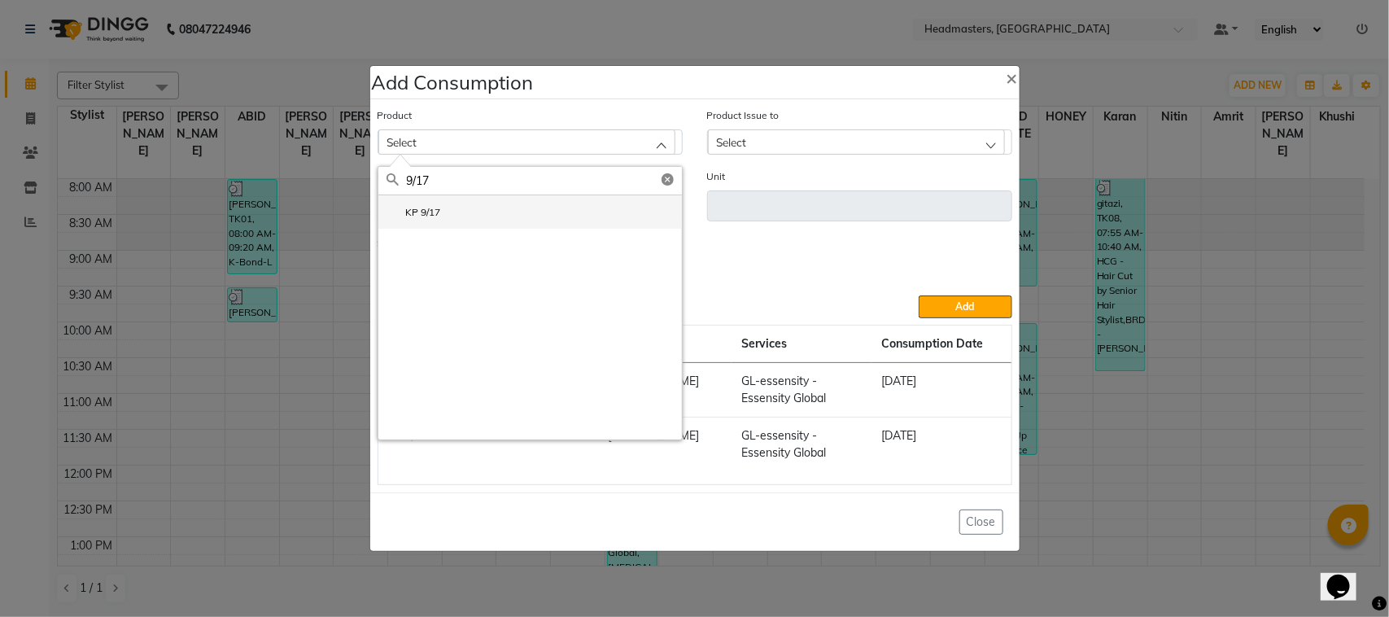
type input "9/17"
click at [499, 217] on li "KP 9/17" at bounding box center [530, 211] width 304 height 33
type input "GM"
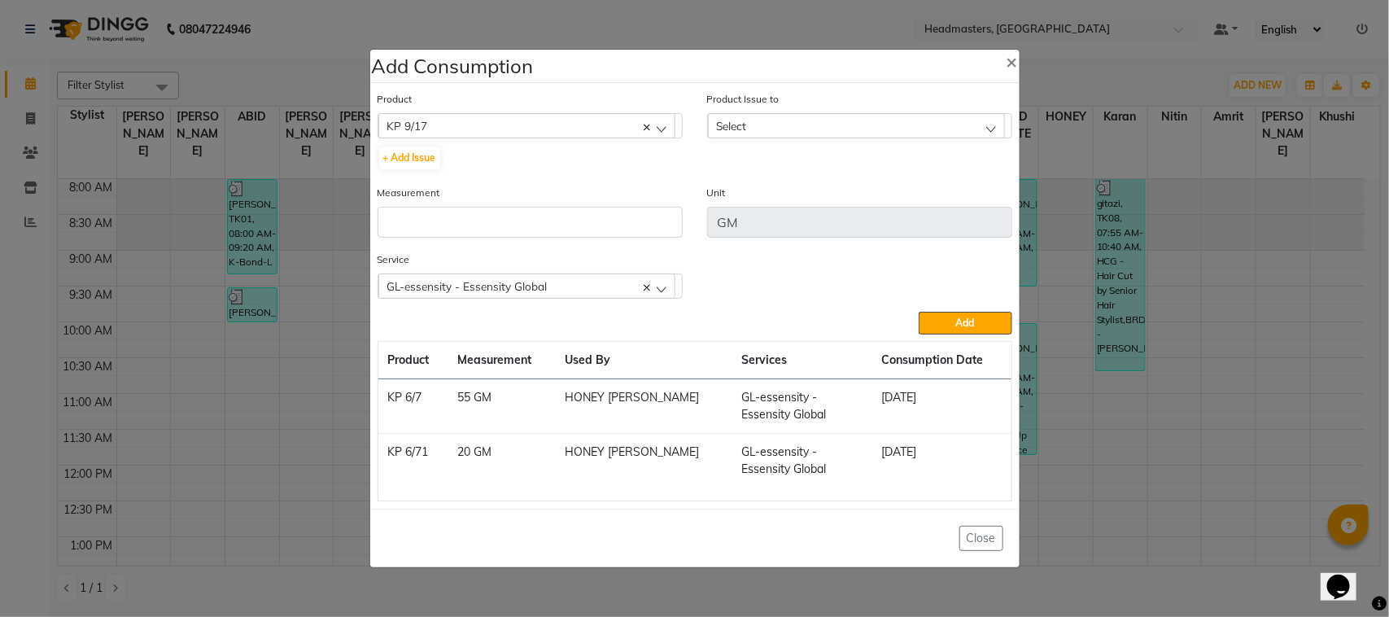
click at [786, 122] on div "Select" at bounding box center [856, 125] width 297 height 24
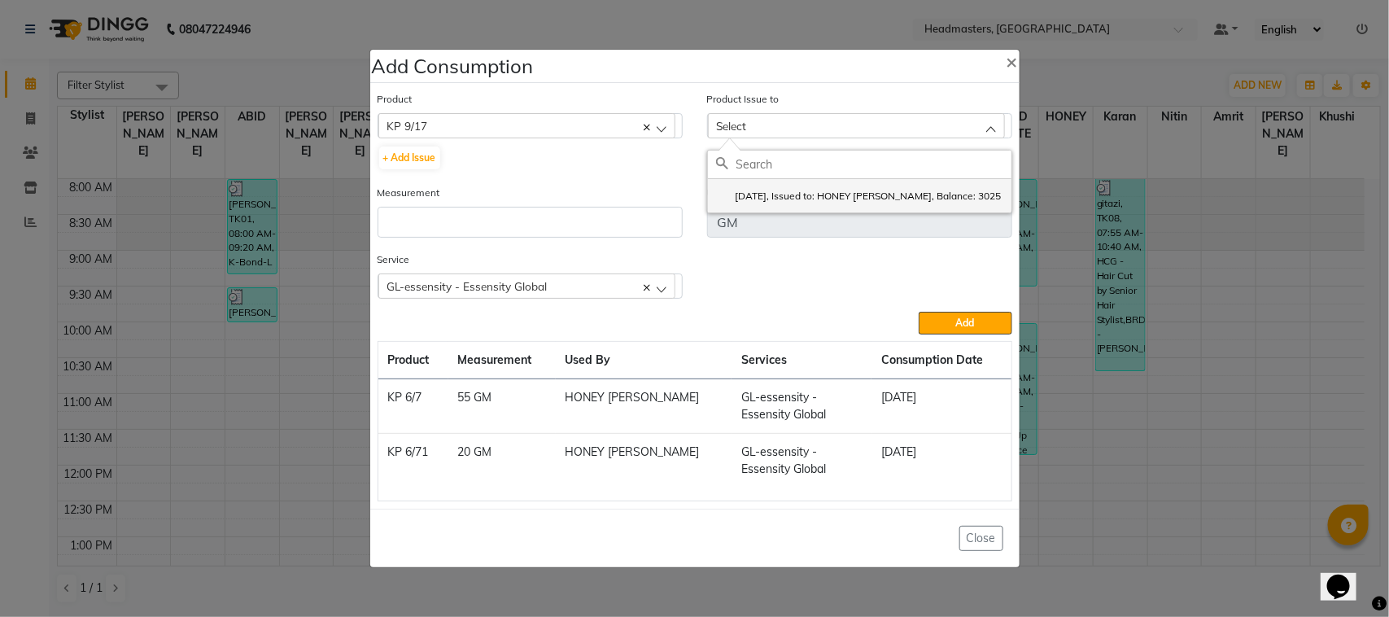
click at [816, 199] on label "[DATE], Issued to: HONEY [PERSON_NAME], Balance: 3025" at bounding box center [859, 196] width 286 height 15
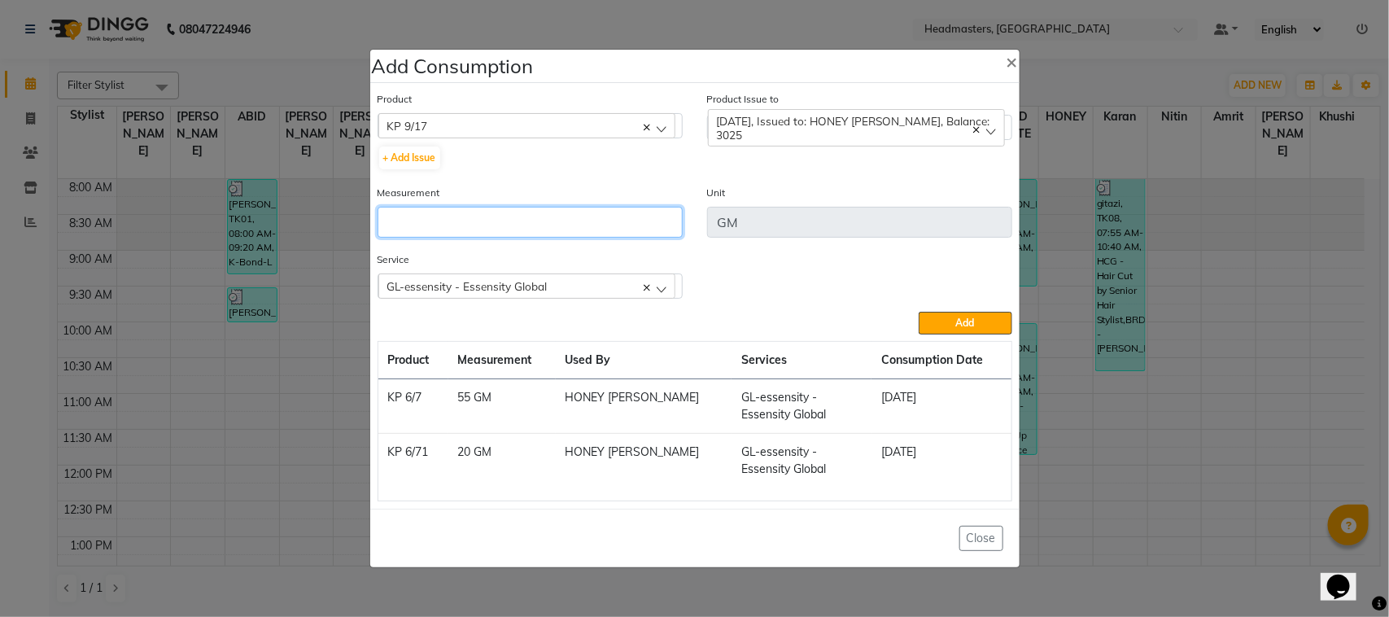
click at [628, 210] on input "number" at bounding box center [530, 222] width 305 height 31
type input "6"
type input "55"
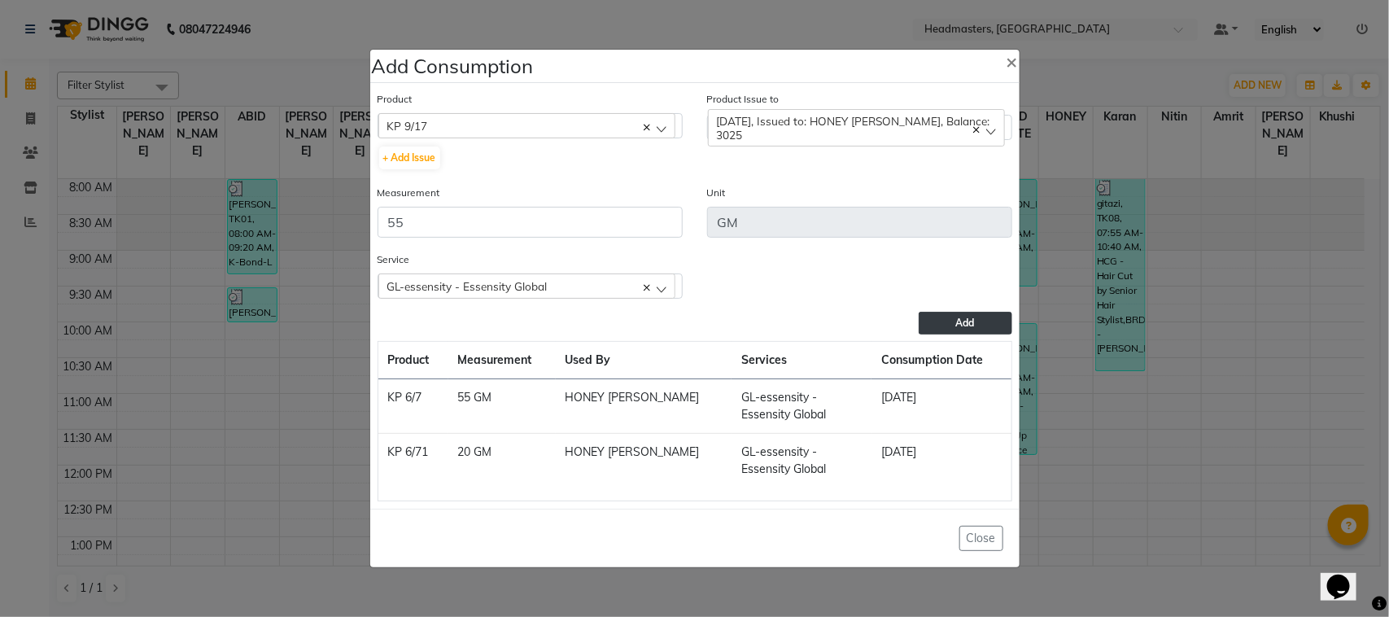
click at [936, 327] on button "Add" at bounding box center [965, 323] width 93 height 23
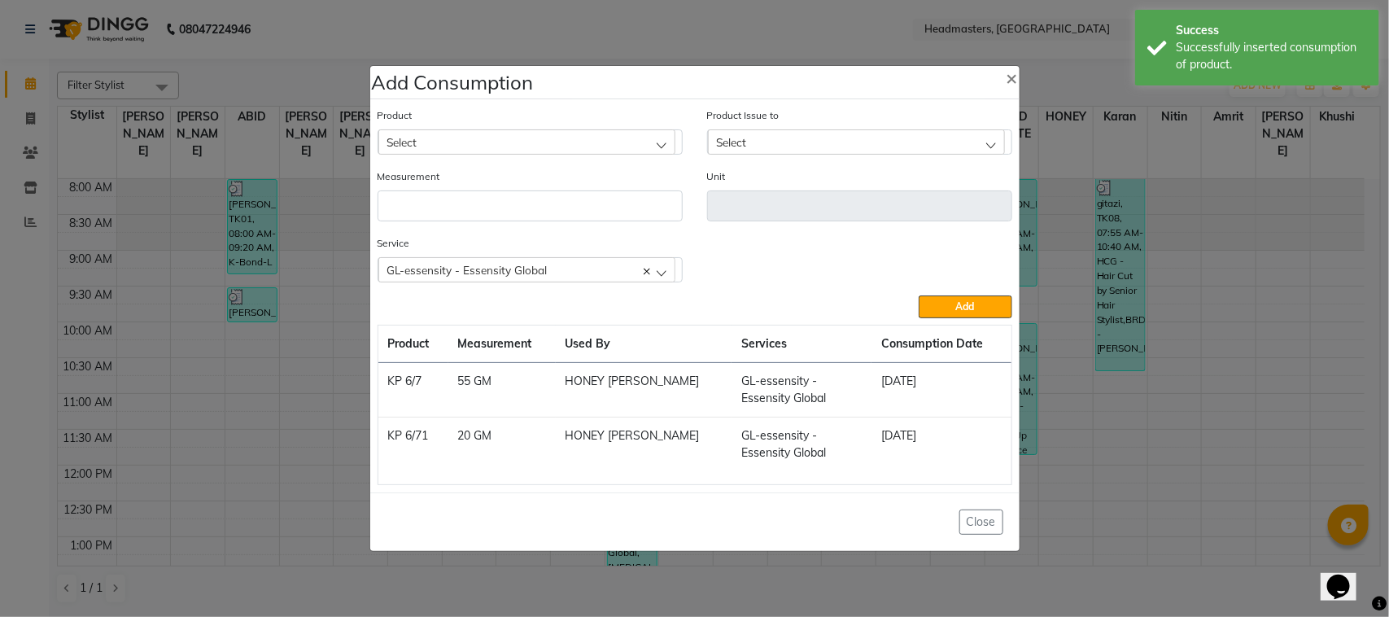
click at [400, 145] on span "Select" at bounding box center [402, 142] width 30 height 14
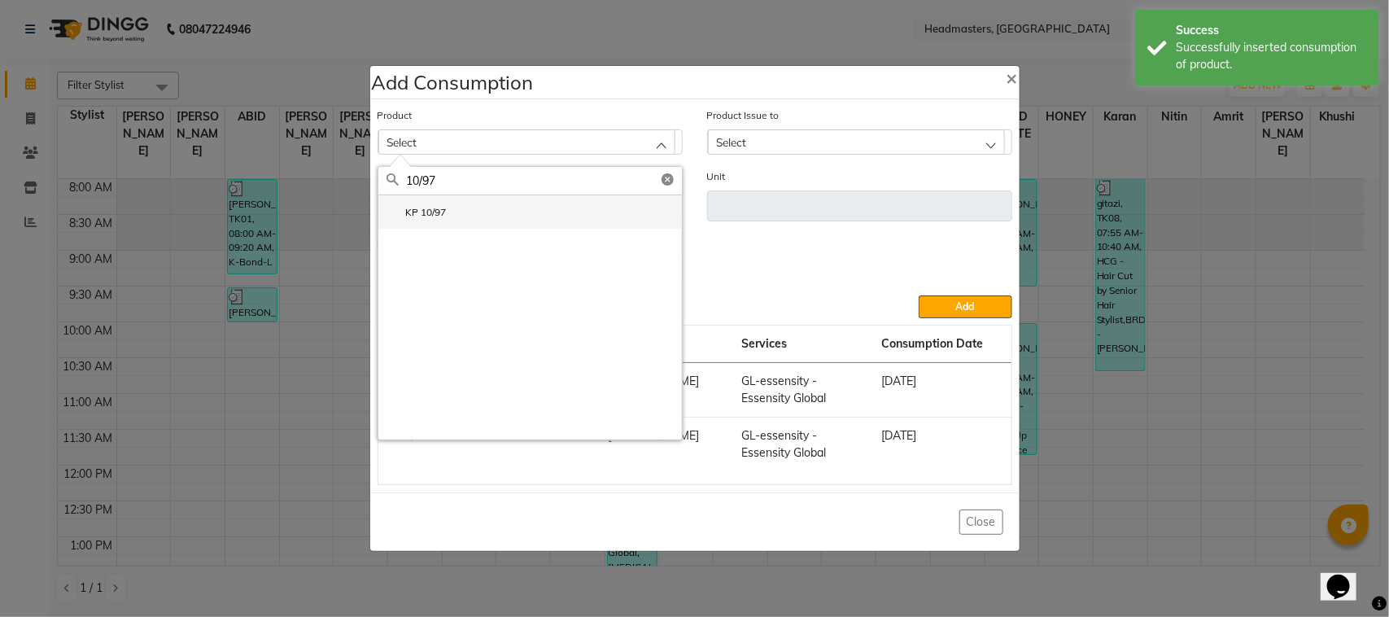
type input "10/97"
click at [500, 221] on li "KP 10/97" at bounding box center [530, 211] width 304 height 33
type input "GM"
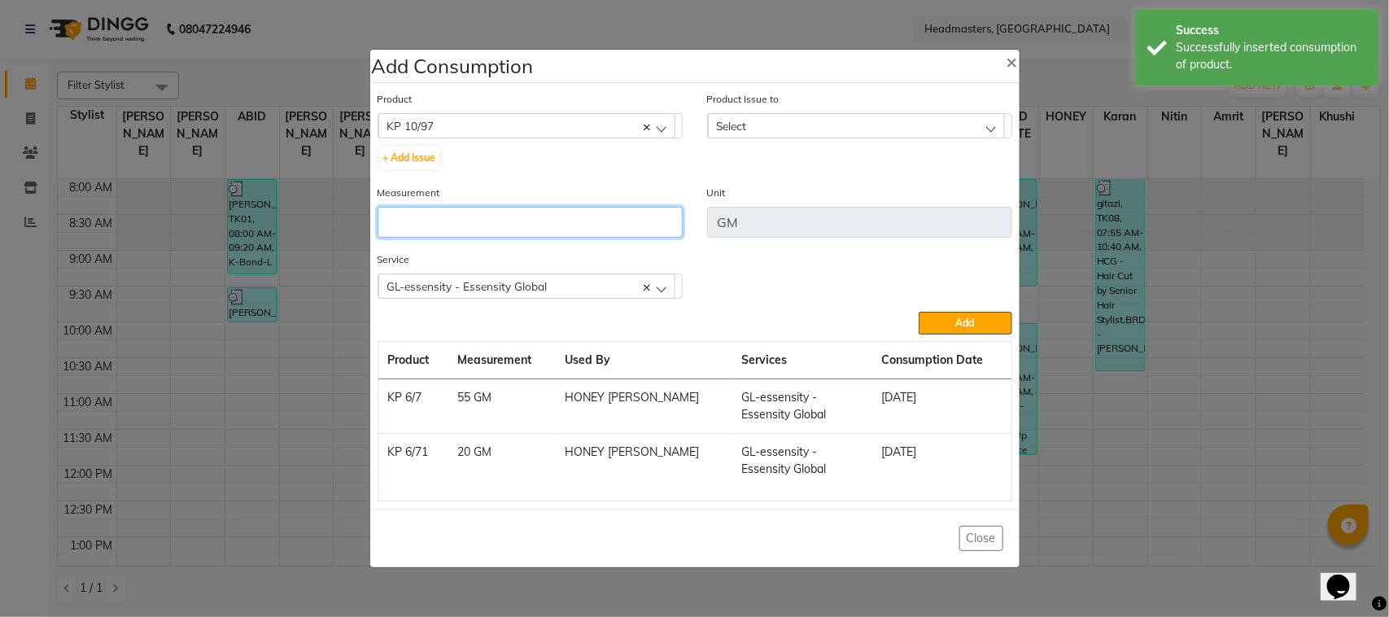
click at [645, 234] on input "number" at bounding box center [530, 222] width 305 height 31
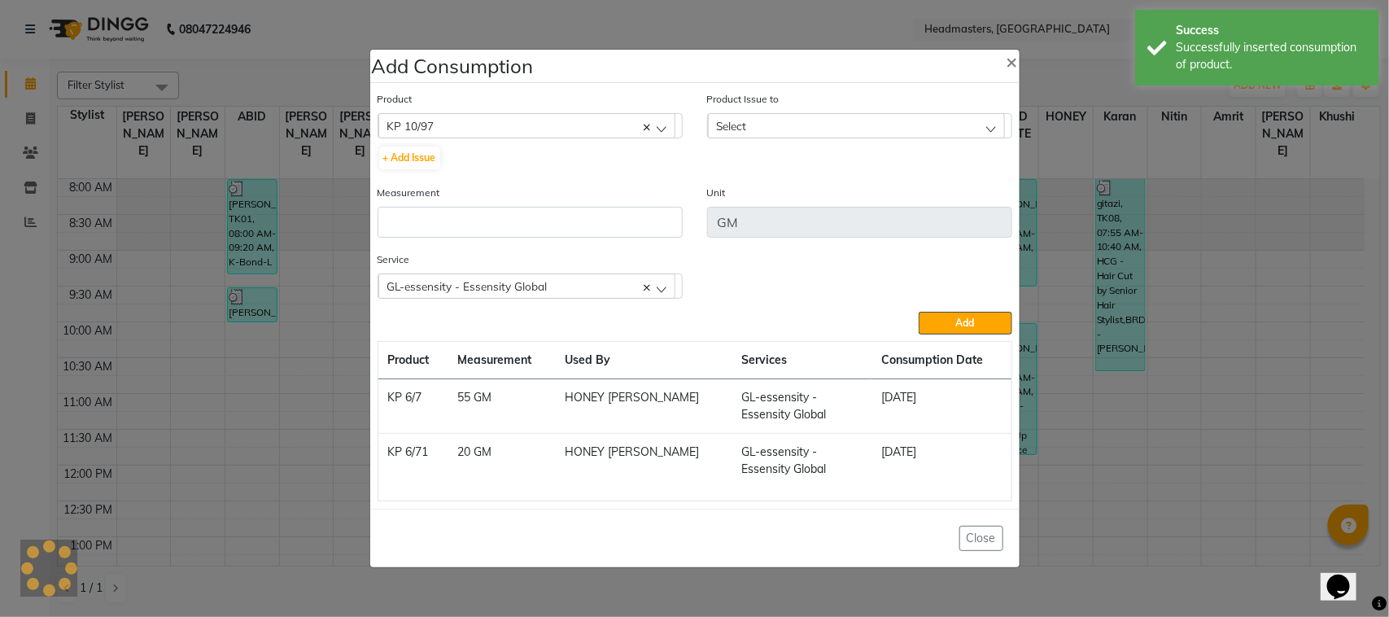
click at [789, 113] on div "Select" at bounding box center [856, 125] width 297 height 24
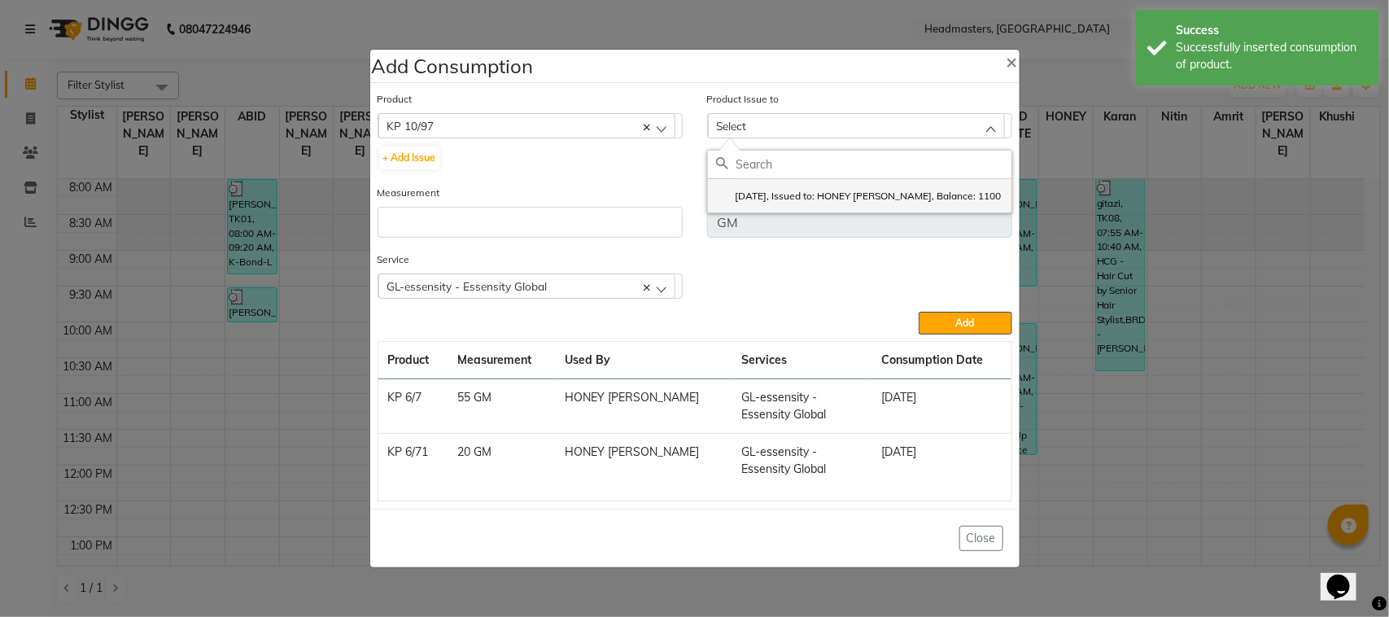
click at [812, 197] on label "[DATE], Issued to: HONEY [PERSON_NAME], Balance: 1100" at bounding box center [859, 196] width 286 height 15
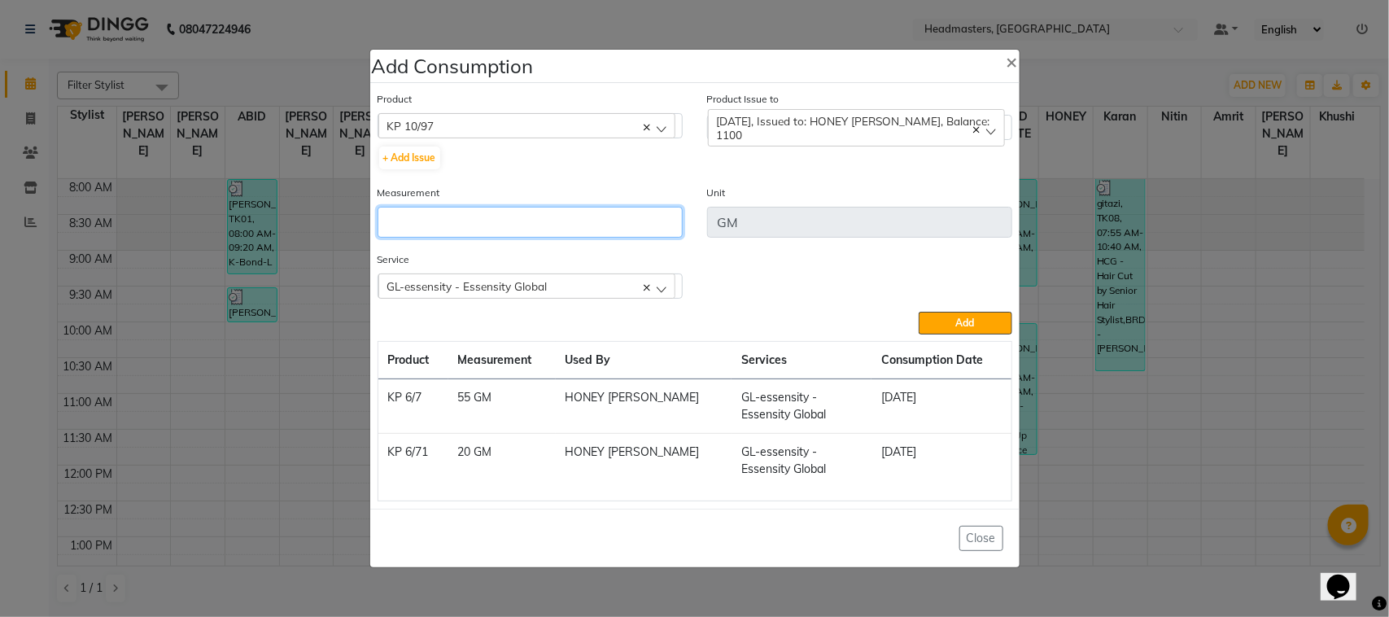
click at [672, 225] on input "number" at bounding box center [530, 222] width 305 height 31
type input "20"
drag, startPoint x: 965, startPoint y: 321, endPoint x: 519, endPoint y: 275, distance: 448.4
click at [521, 275] on div "Product KP 10/97 ALOVERA GEL + Add Issue Product Issue to [DATE], Issued to: HO…" at bounding box center [695, 295] width 643 height 419
click at [505, 287] on span "GL-essensity - Essensity Global" at bounding box center [467, 286] width 160 height 14
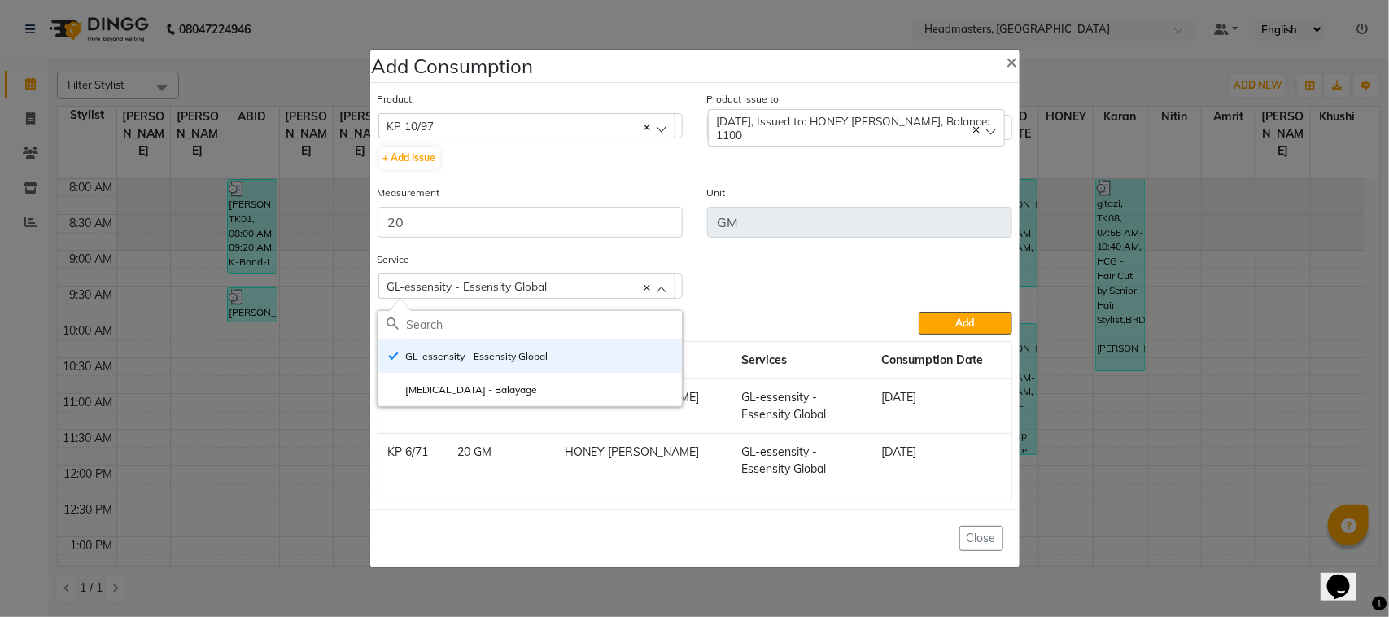
click at [480, 407] on td "55 GM" at bounding box center [501, 406] width 107 height 55
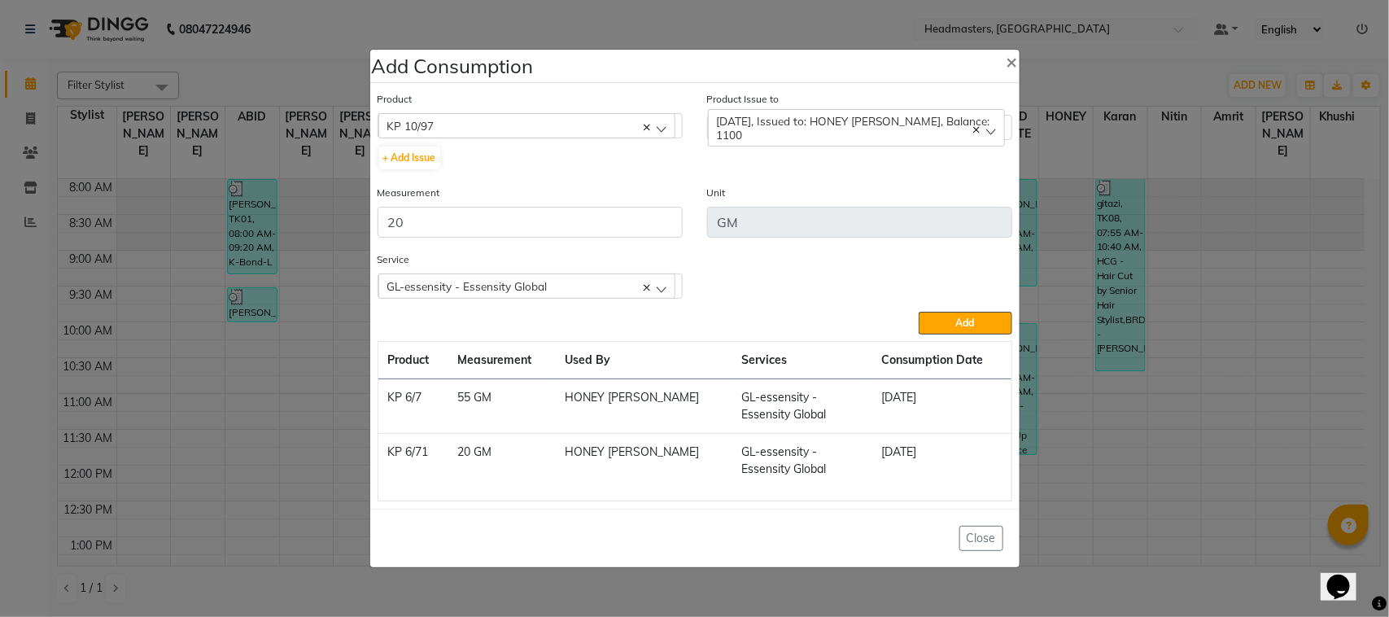
click at [535, 282] on span "GL-essensity - Essensity Global" at bounding box center [467, 286] width 160 height 14
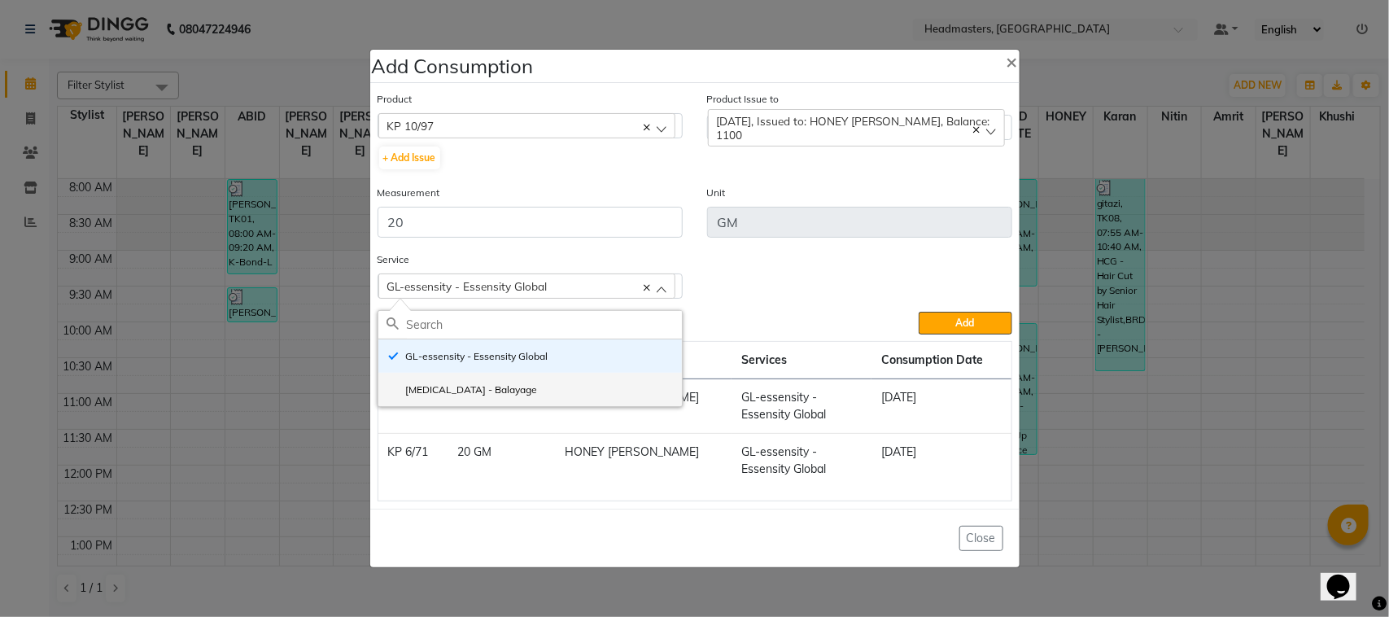
click at [499, 384] on li "[MEDICAL_DATA] - Balayage" at bounding box center [530, 389] width 304 height 33
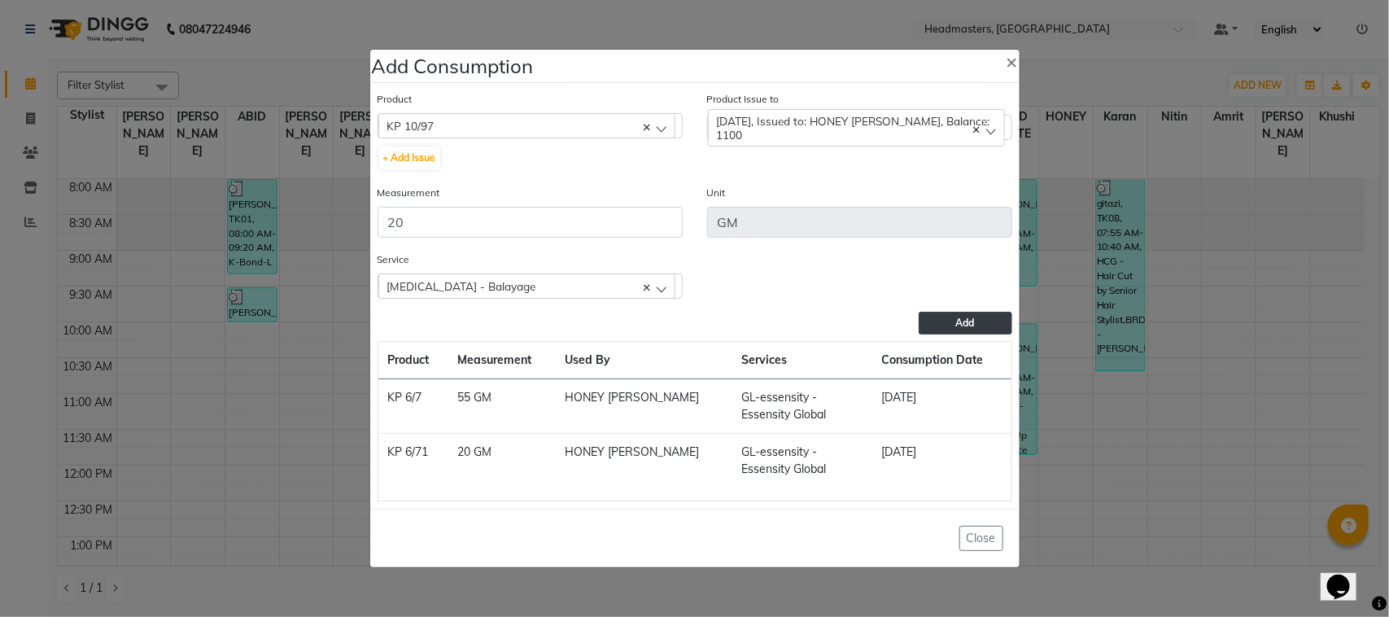
click at [929, 324] on button "Add" at bounding box center [965, 323] width 93 height 23
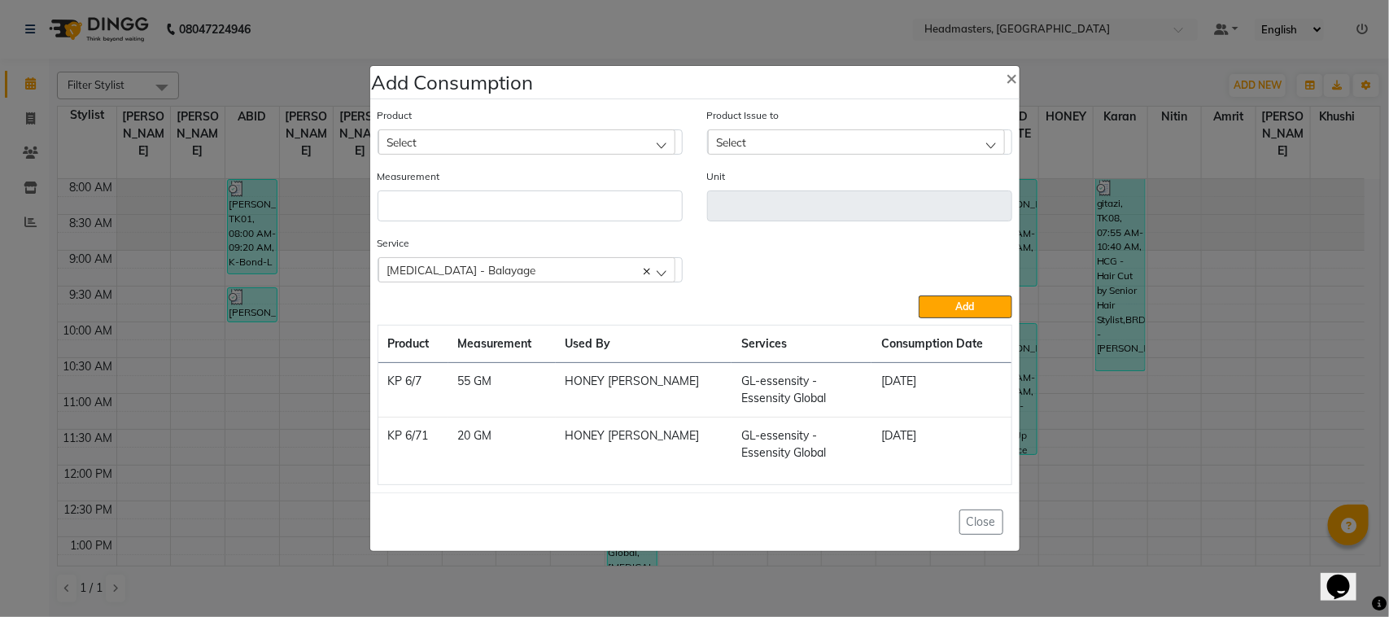
click at [446, 151] on div "Select" at bounding box center [526, 141] width 297 height 24
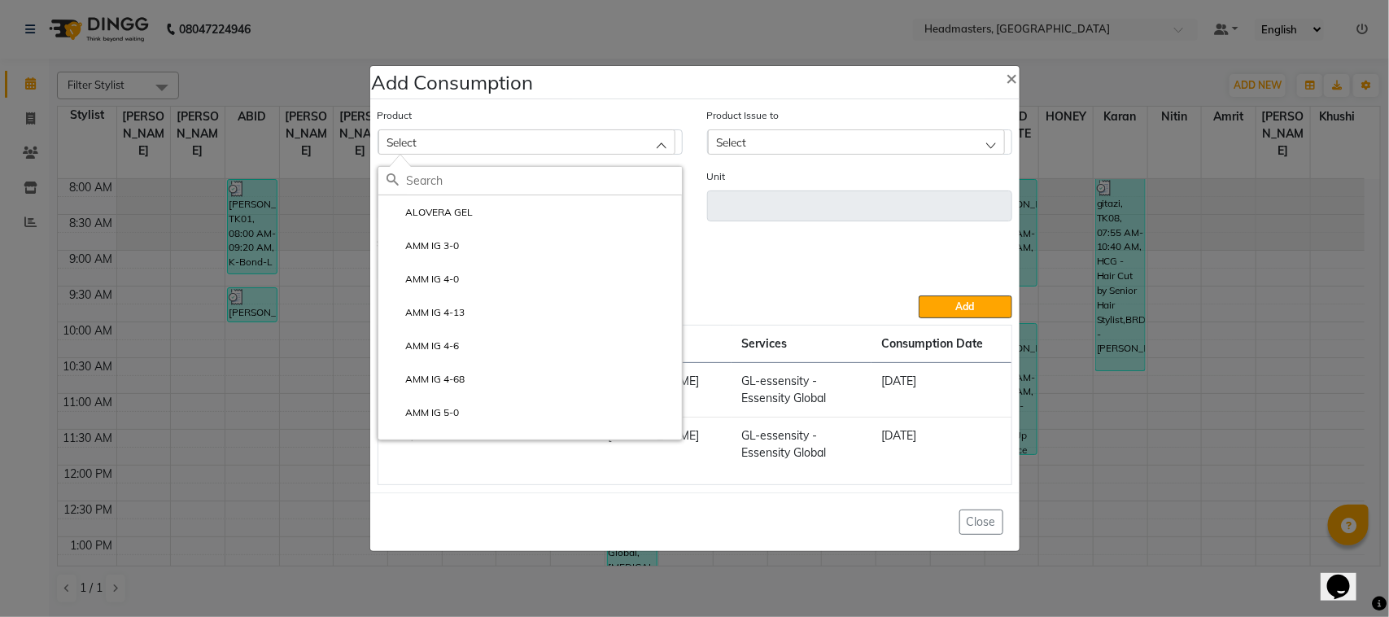
click at [302, 330] on ngb-modal-window "Add Consumption × Product Select ALOVERA GEL AMM IG 3-0 AMM IG 4-0 AMM IG 4-13 …" at bounding box center [694, 308] width 1389 height 617
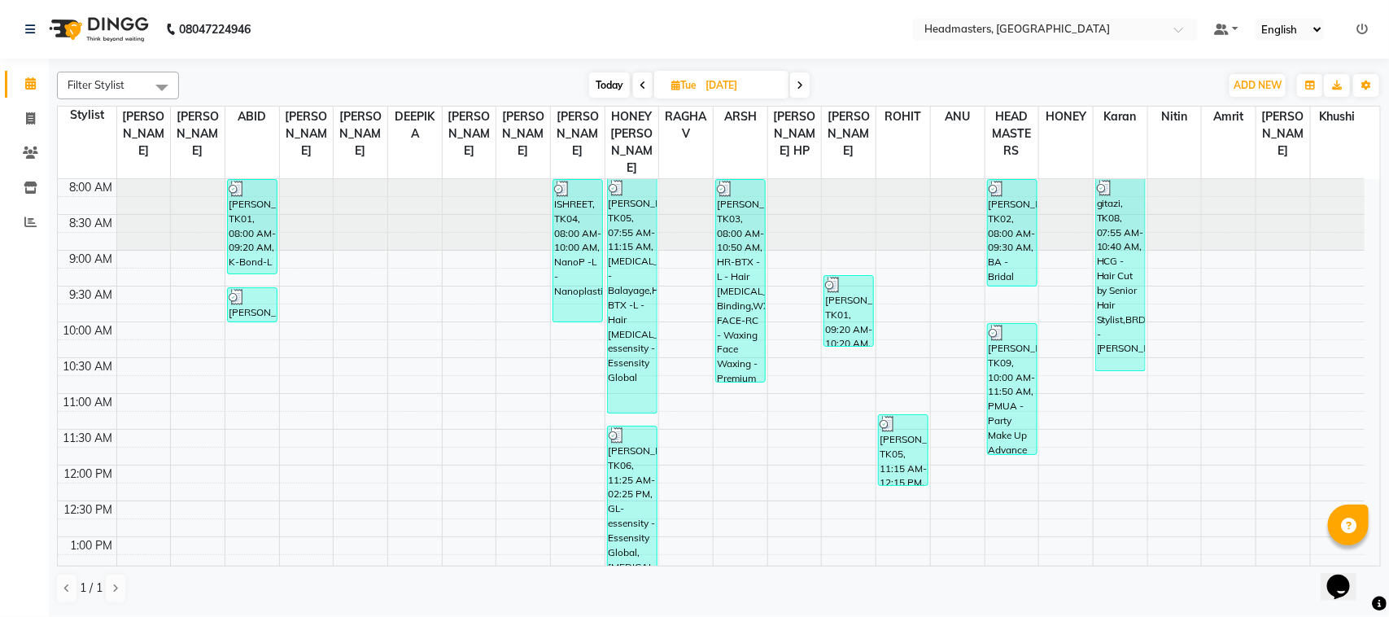
click at [796, 85] on span at bounding box center [800, 84] width 20 height 25
type input "[DATE]"
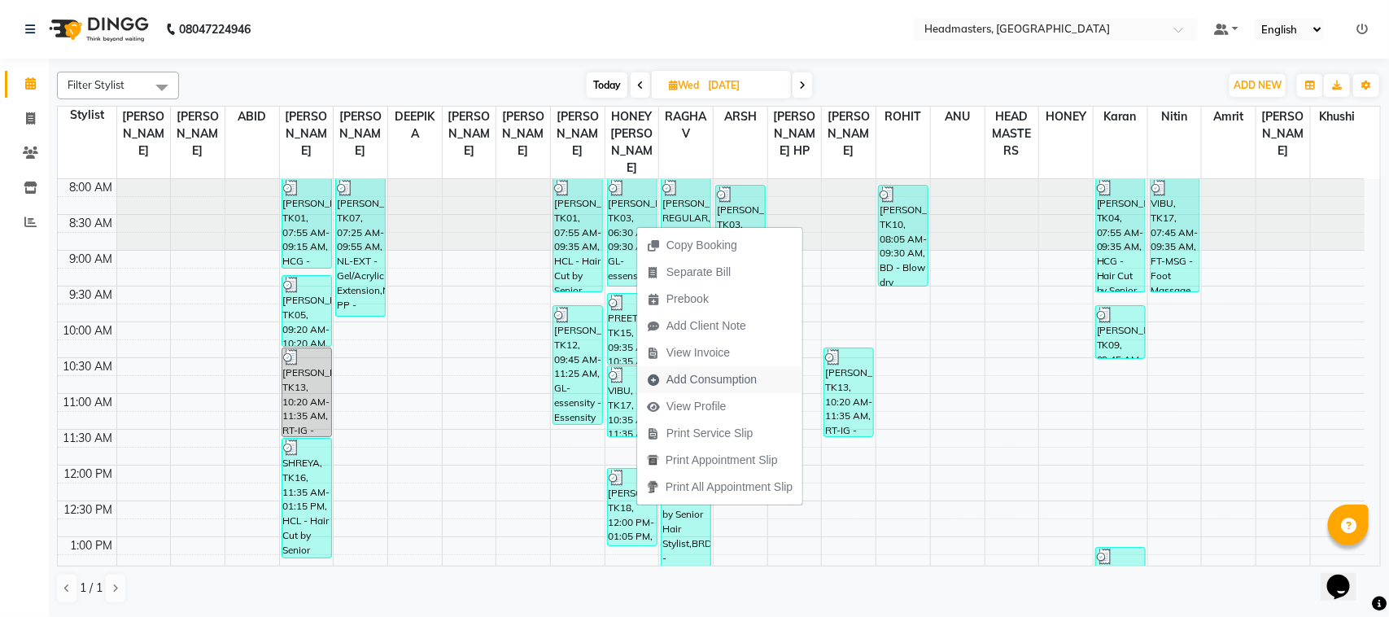
click at [708, 373] on span "Add Consumption" at bounding box center [712, 379] width 90 height 17
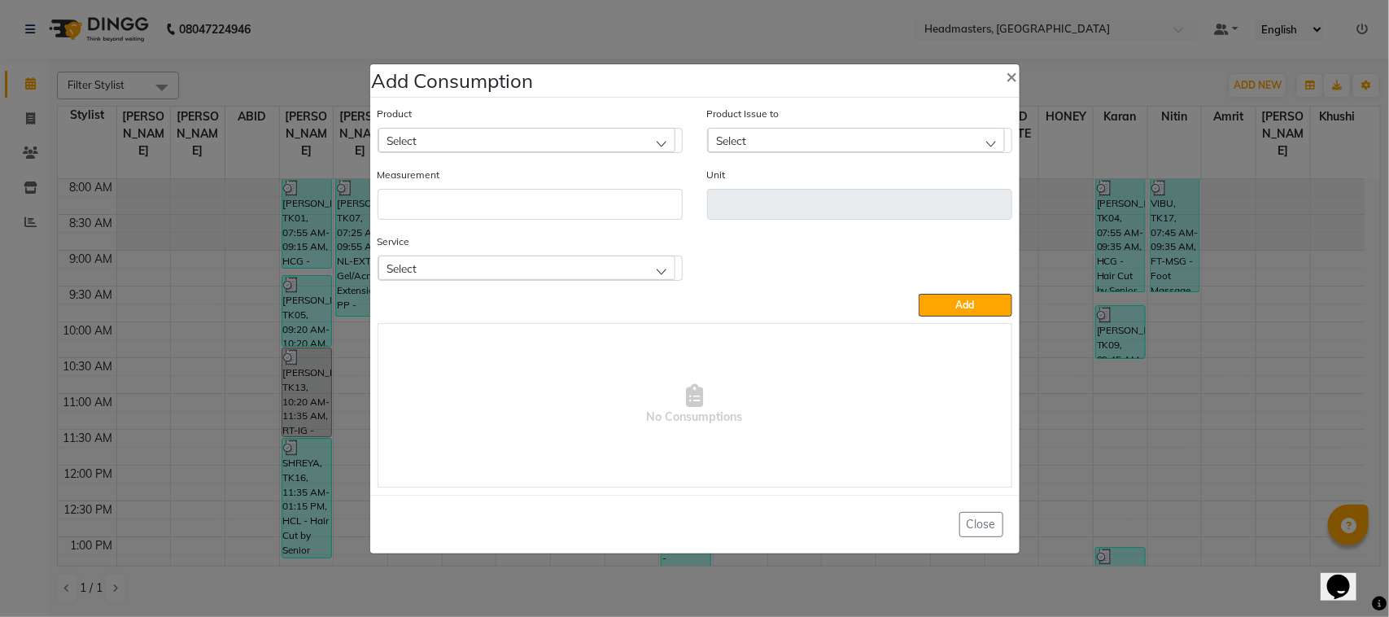
click at [540, 143] on div "Select" at bounding box center [526, 140] width 297 height 24
type input "7/77"
click at [499, 213] on li "KP 7/77" at bounding box center [530, 210] width 304 height 33
type input "GM"
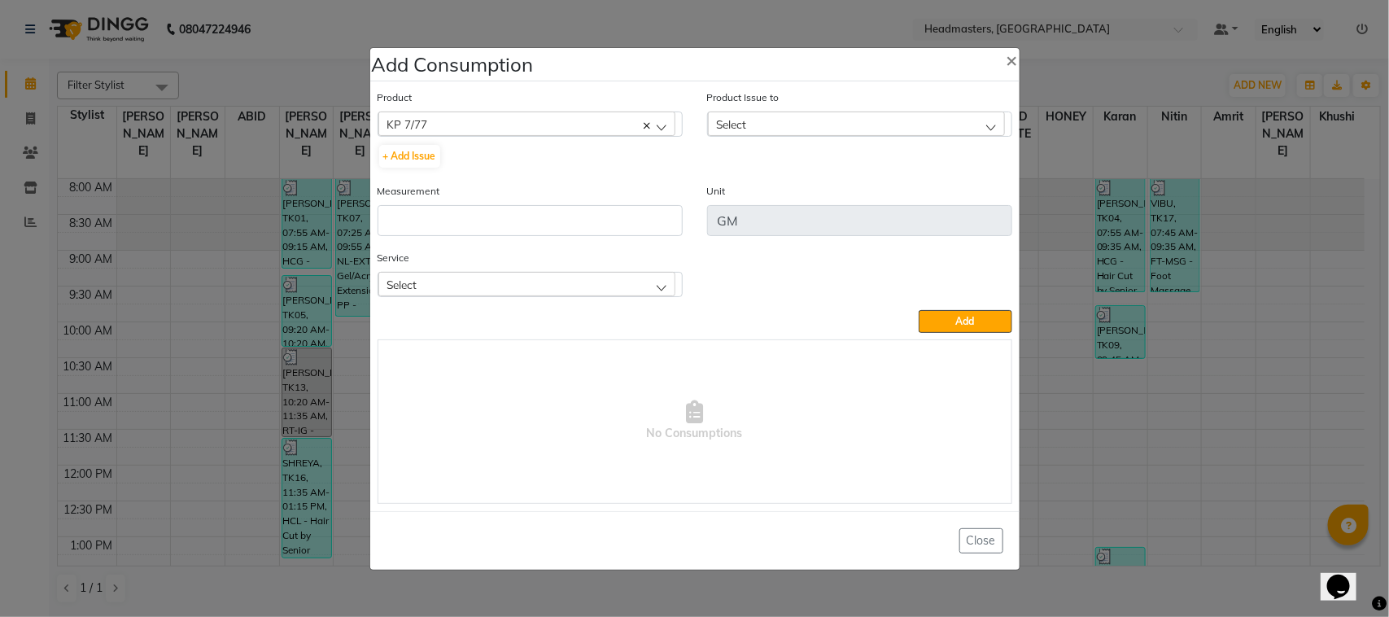
click at [802, 116] on div "Select" at bounding box center [856, 123] width 297 height 24
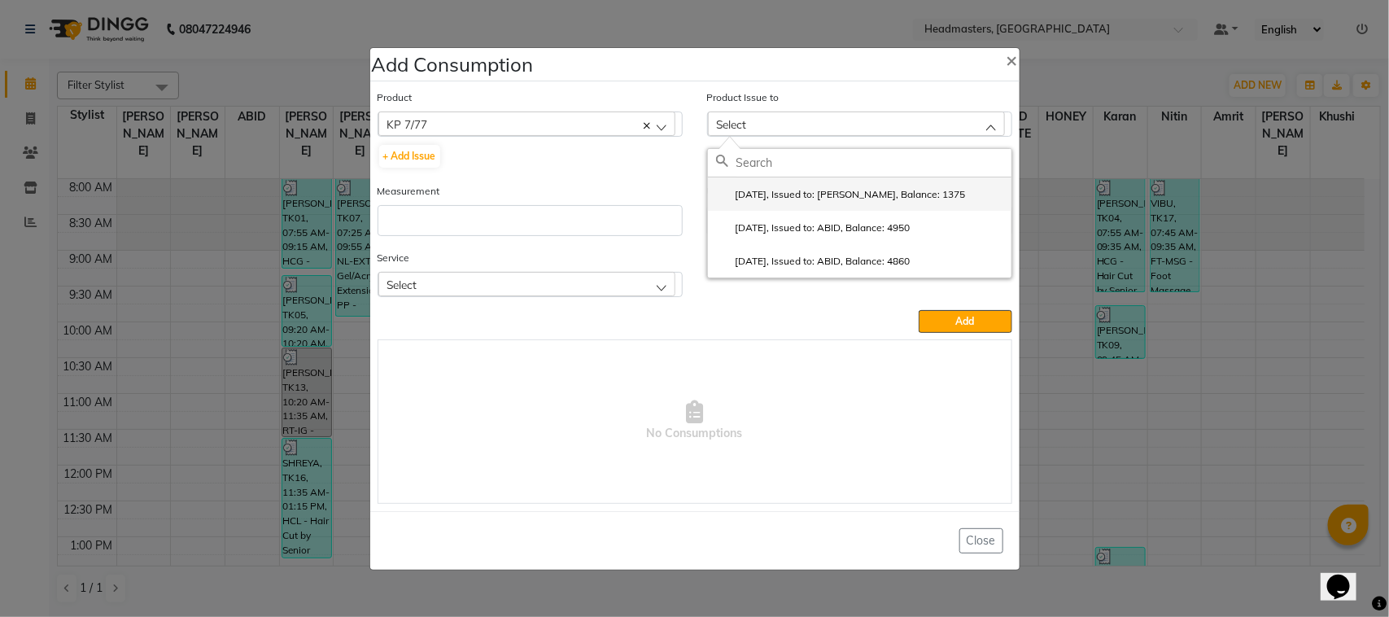
click at [806, 190] on label "[DATE], Issued to: [PERSON_NAME], Balance: 1375" at bounding box center [841, 194] width 250 height 15
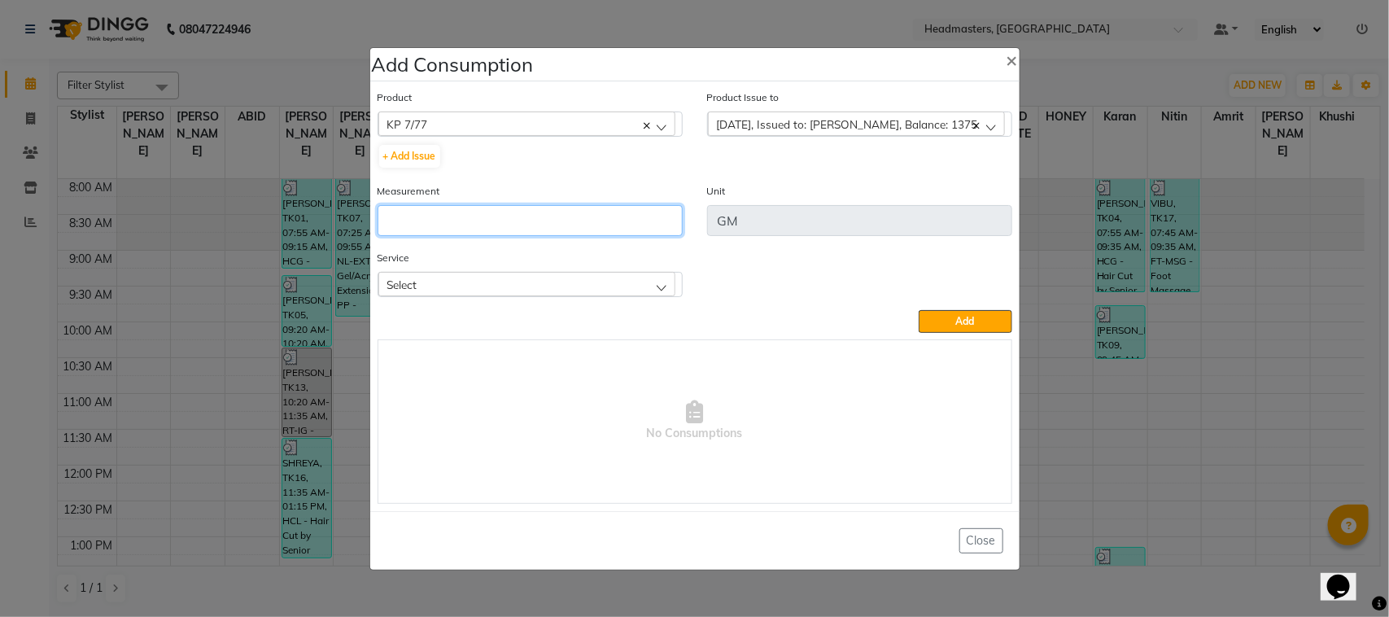
click at [576, 213] on input "number" at bounding box center [530, 220] width 305 height 31
type input "25"
click at [529, 297] on div "Service Select GL-essensity - Essensity Global (₹8000) OPT - Plex Treatment (₹4…" at bounding box center [530, 279] width 330 height 61
click at [519, 291] on div "Select" at bounding box center [526, 284] width 297 height 24
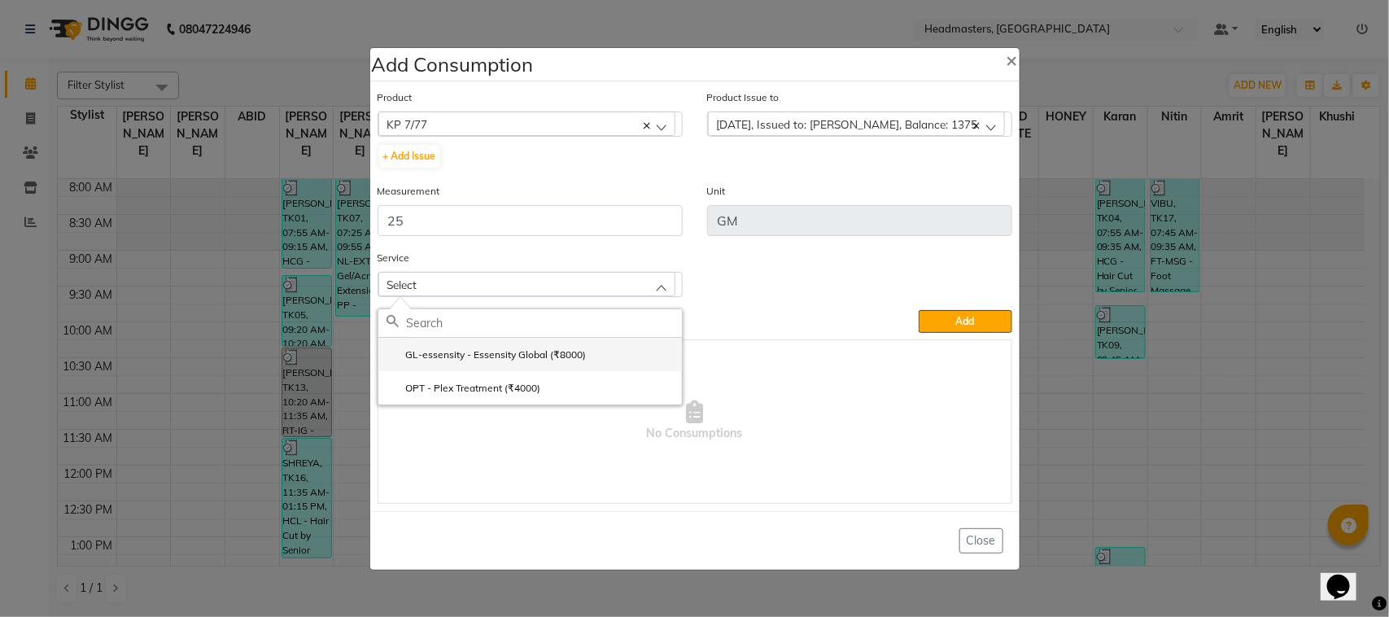
click at [523, 361] on li "GL-essensity - Essensity Global (₹8000)" at bounding box center [530, 354] width 304 height 33
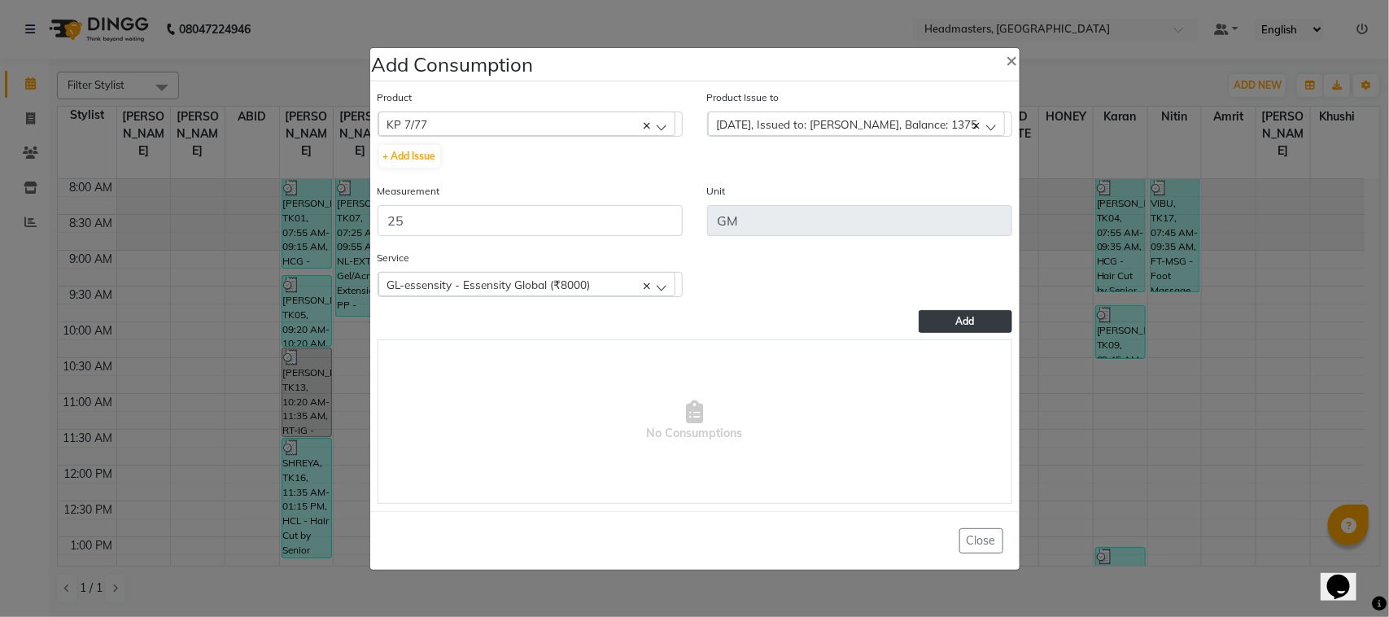
click at [937, 327] on button "Add" at bounding box center [965, 321] width 93 height 23
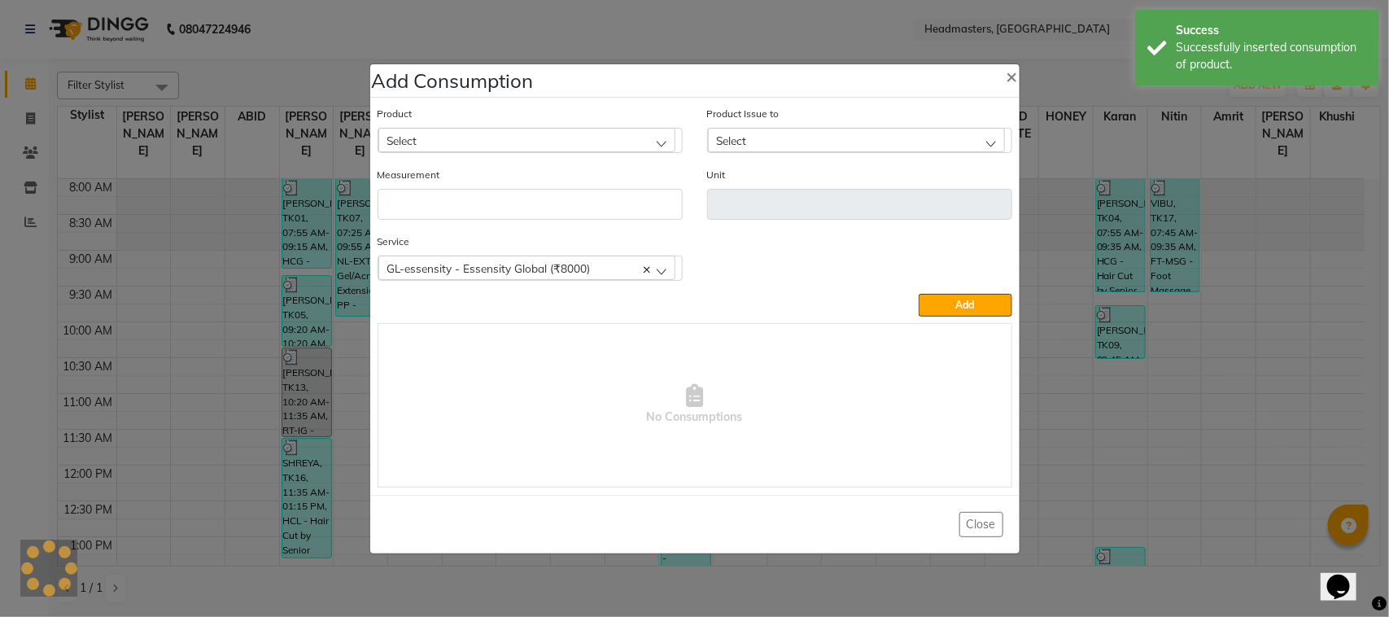
click at [208, 214] on ngb-modal-window "Add Consumption × Product Select ALOVERA GEL Product Issue to Select [DATE], Is…" at bounding box center [694, 308] width 1389 height 617
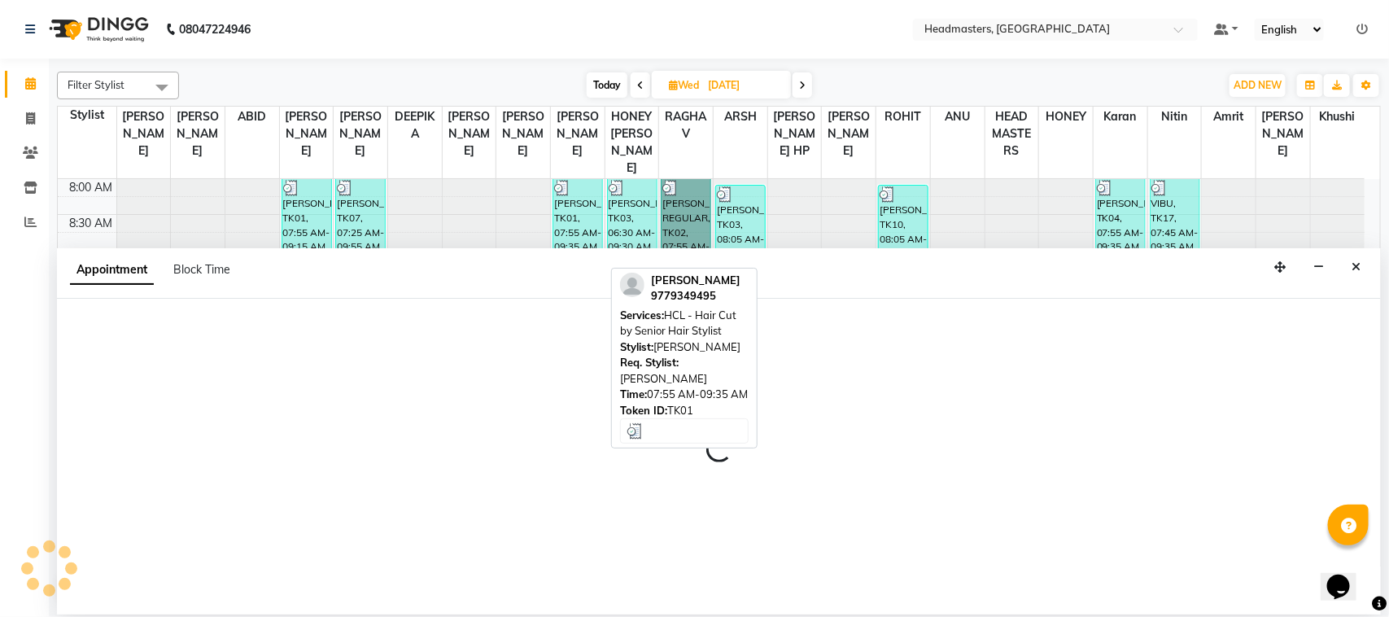
select select "60634"
select select "690"
select select "tentative"
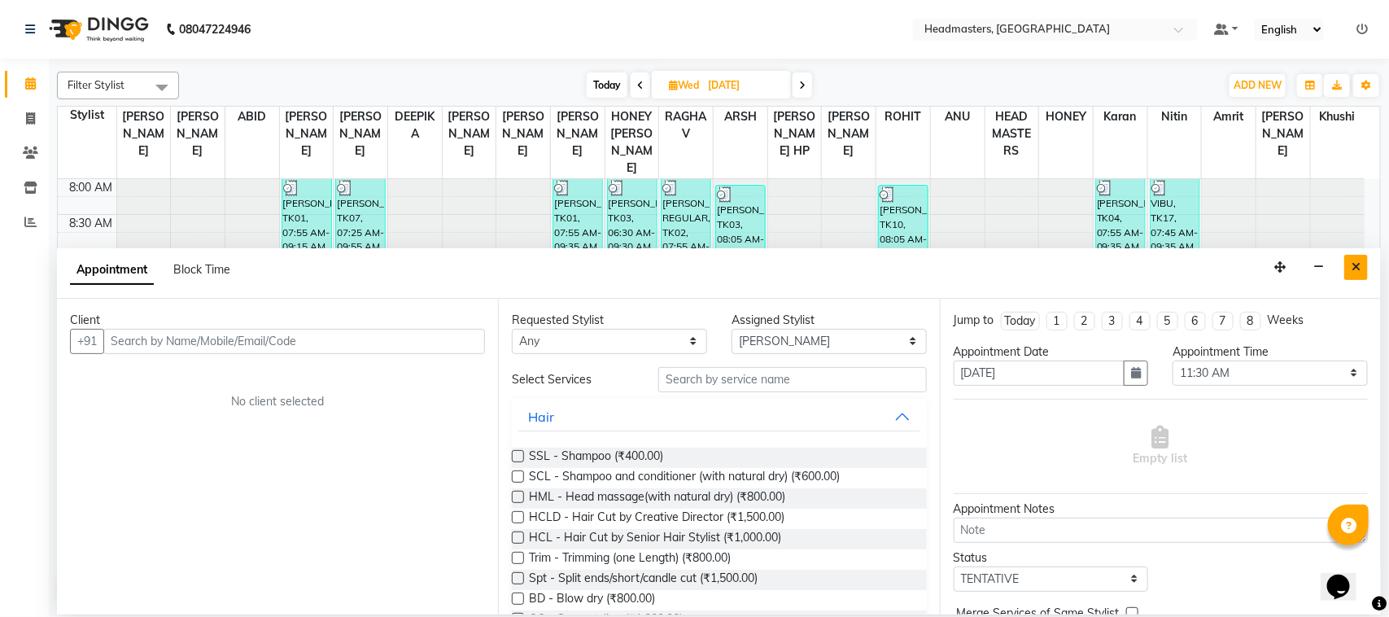
click at [1356, 270] on icon "Close" at bounding box center [1356, 266] width 9 height 11
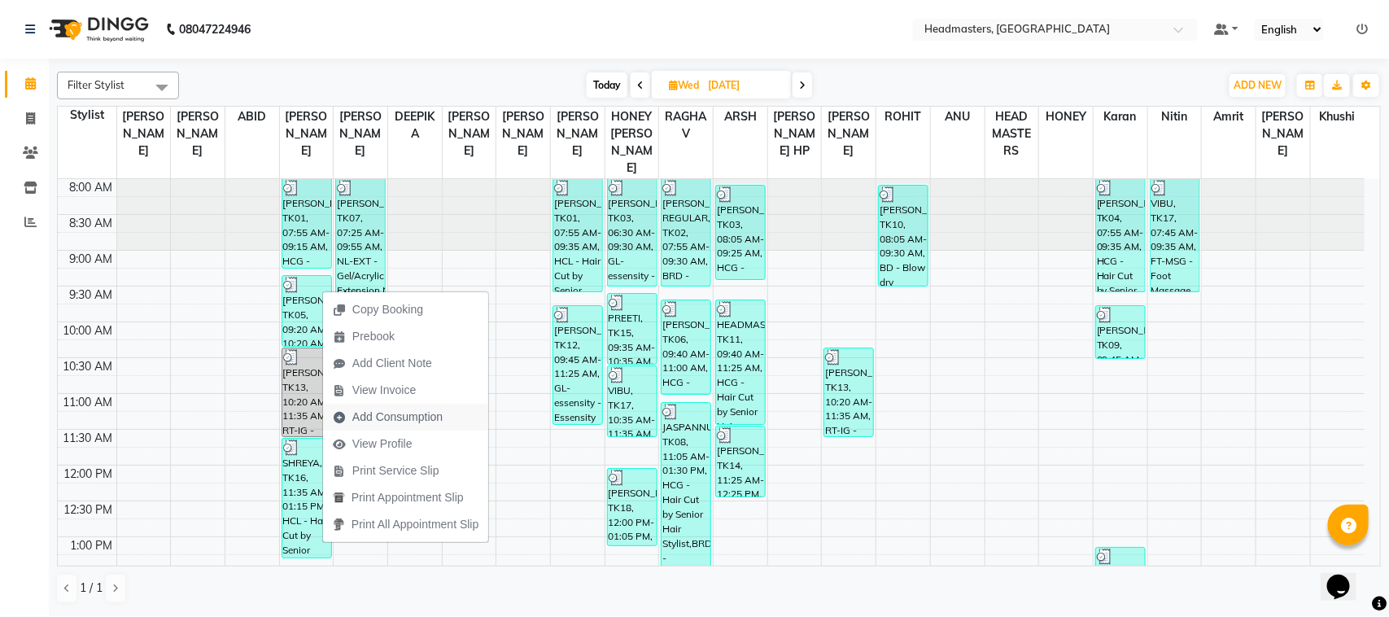
click at [391, 422] on span "Add Consumption" at bounding box center [397, 417] width 90 height 17
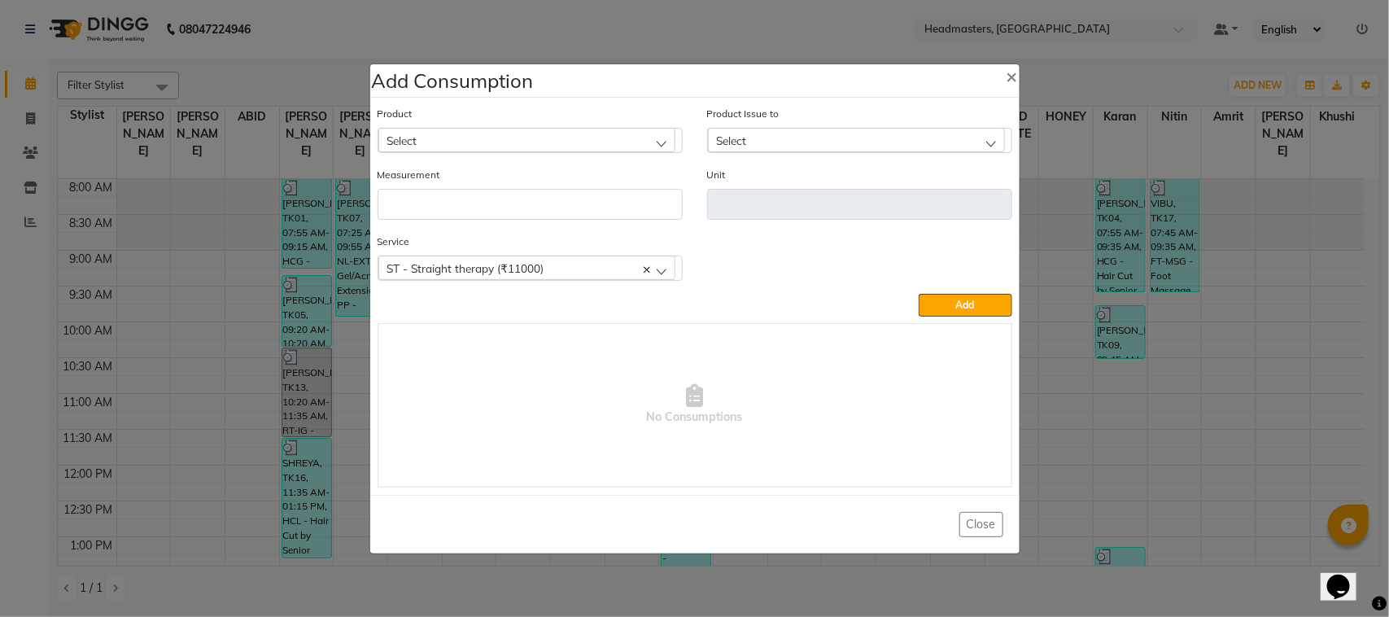
click at [518, 137] on div "Select" at bounding box center [526, 140] width 297 height 24
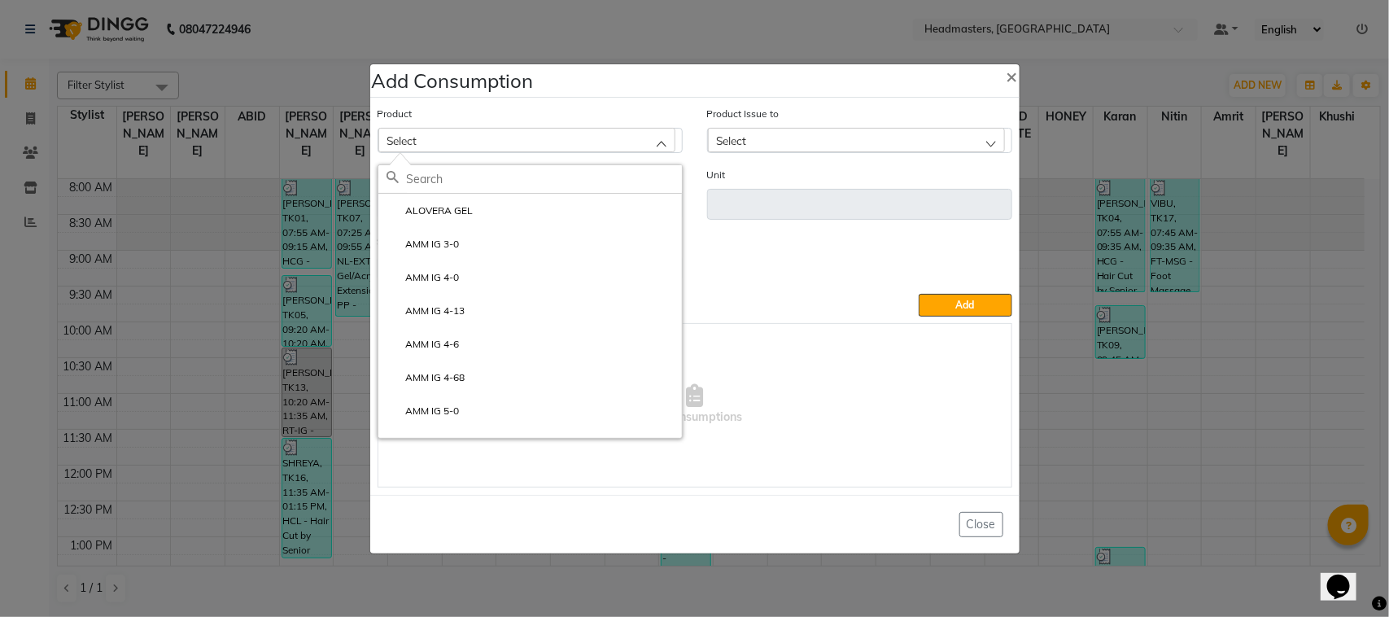
type input "F"
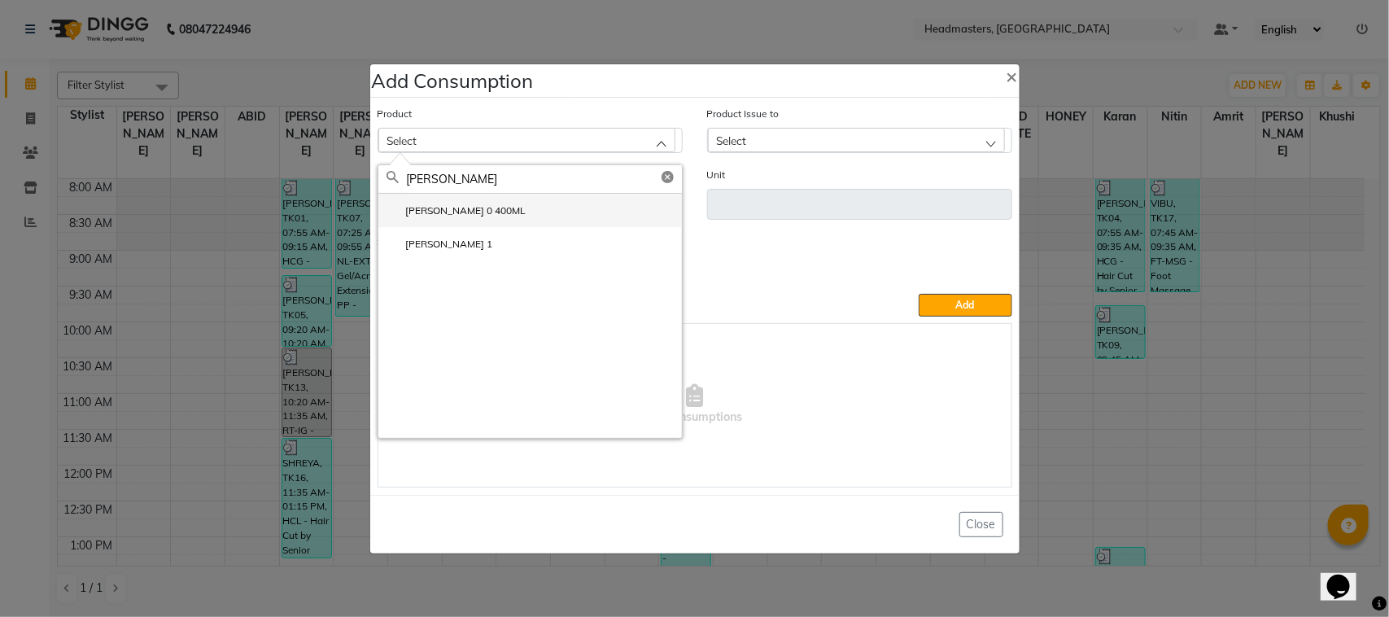
type input "[PERSON_NAME]"
click at [507, 217] on li "[PERSON_NAME] 0 400ML" at bounding box center [530, 210] width 304 height 33
type input "GM"
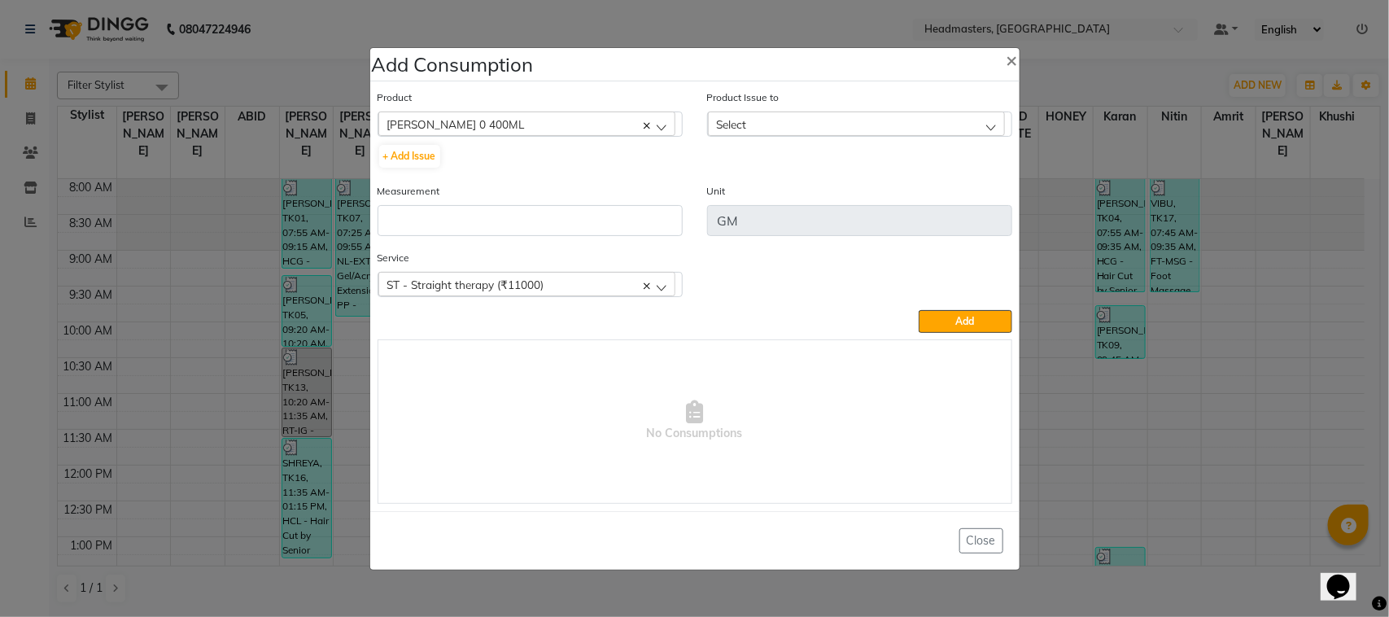
click at [767, 118] on div "Select" at bounding box center [856, 123] width 297 height 24
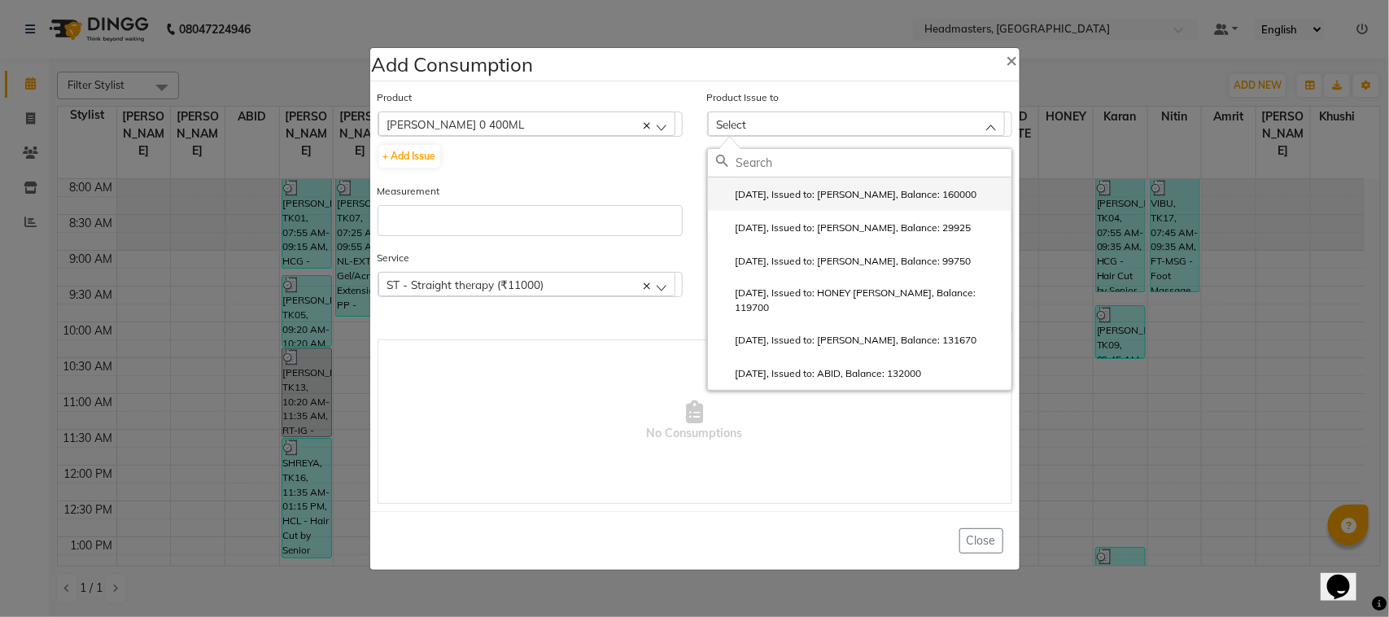
click at [783, 206] on li "[DATE], Issued to: [PERSON_NAME], Balance: 160000" at bounding box center [860, 193] width 304 height 33
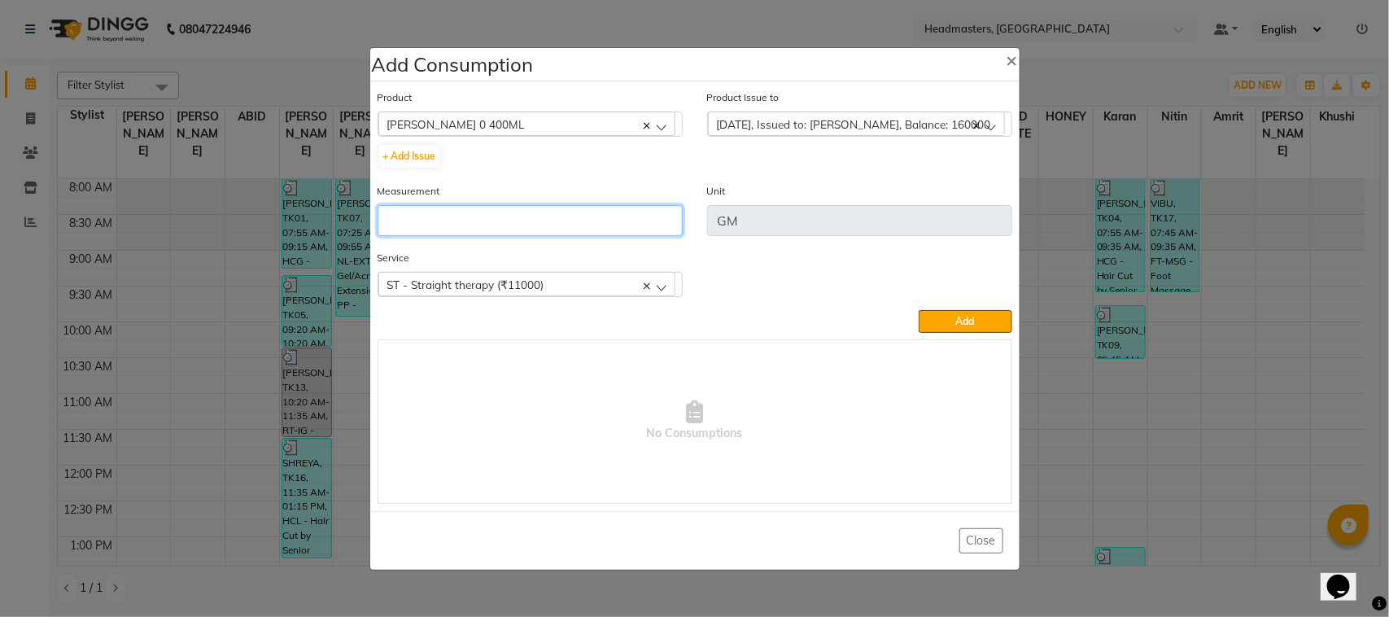
click at [562, 222] on input "number" at bounding box center [530, 220] width 305 height 31
type input "400"
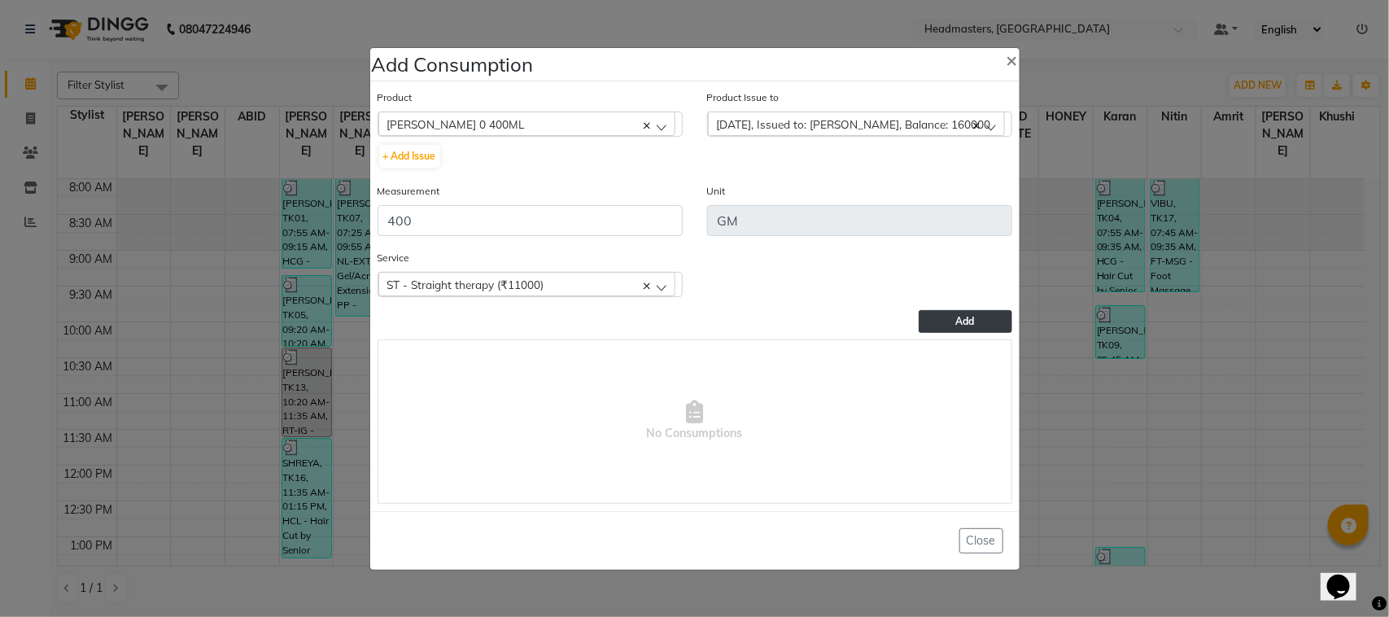
click at [954, 312] on button "Add" at bounding box center [965, 321] width 93 height 23
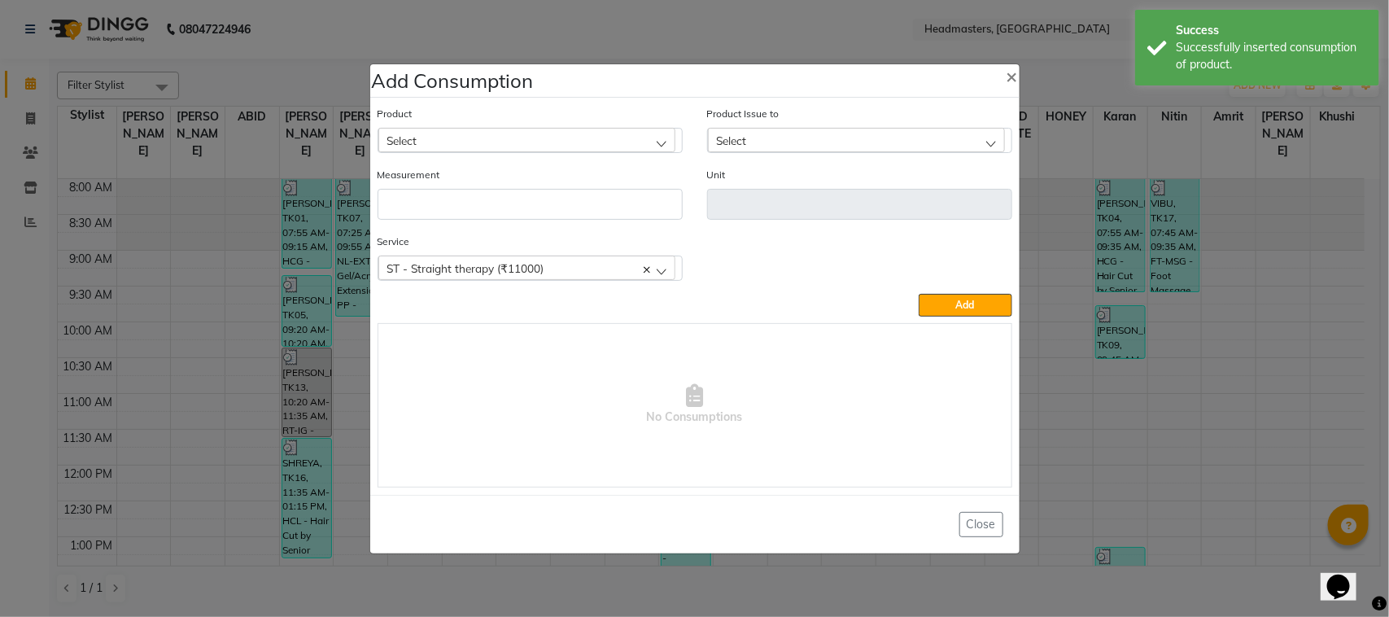
click at [230, 221] on ngb-modal-window "Add Consumption × Product Select ALOVERA GEL Product Issue to Select [DATE], Is…" at bounding box center [694, 308] width 1389 height 617
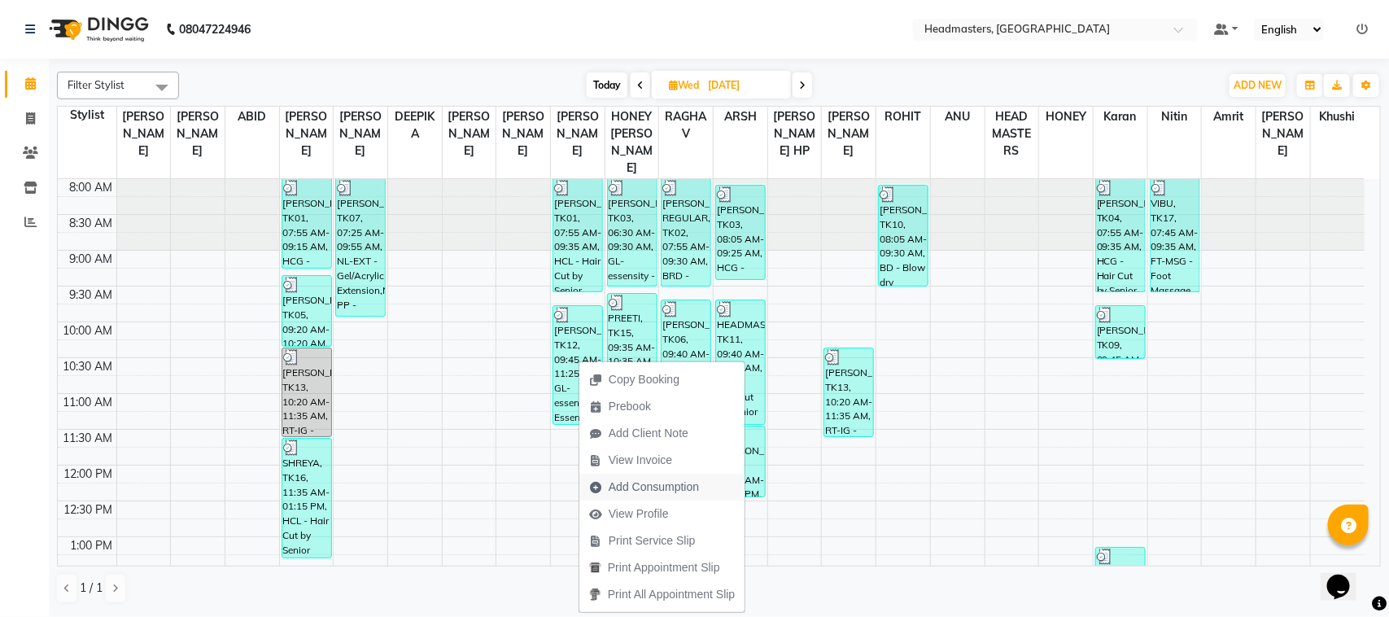
click at [632, 479] on span "Add Consumption" at bounding box center [654, 487] width 90 height 17
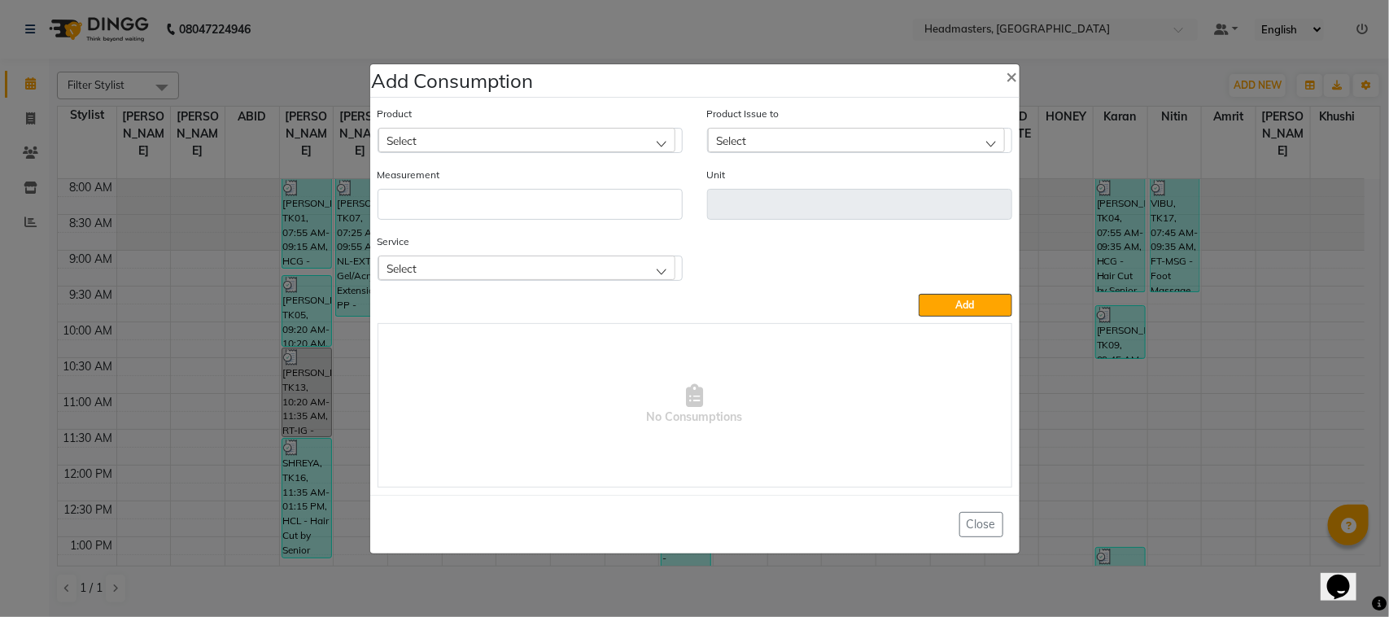
click at [483, 140] on div "Select" at bounding box center [526, 140] width 297 height 24
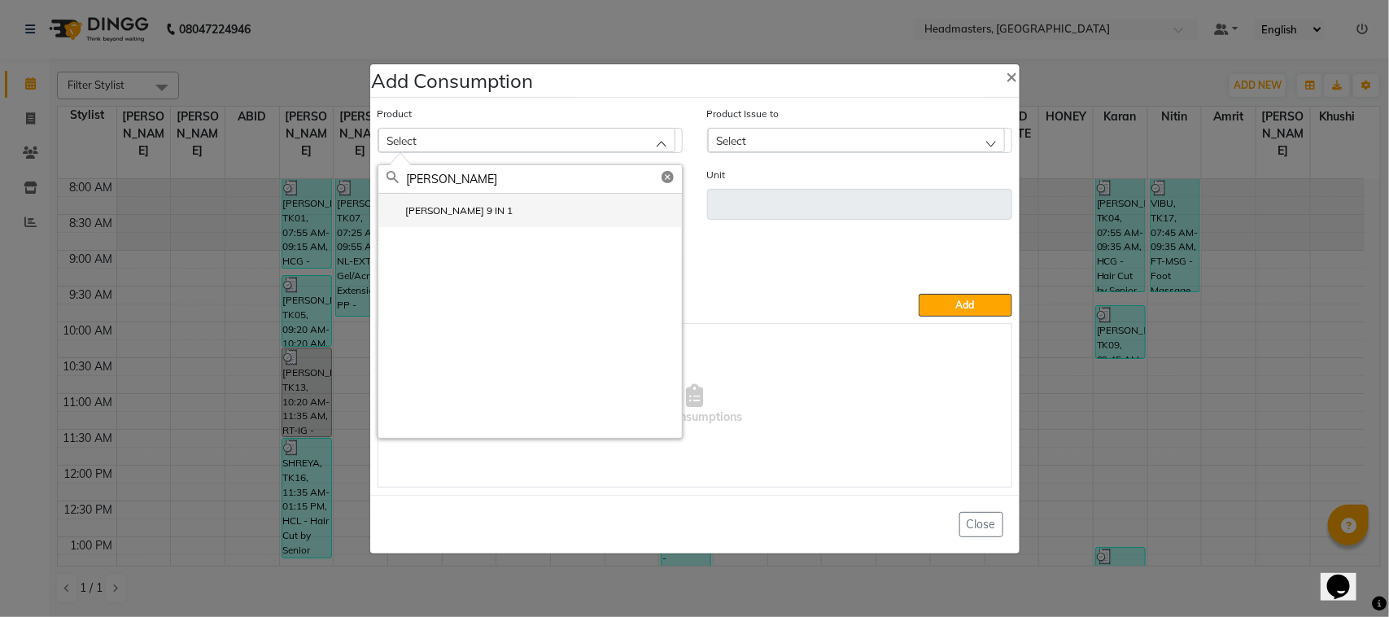
type input "[PERSON_NAME]"
click at [491, 203] on li "[PERSON_NAME] 9 IN 1" at bounding box center [530, 210] width 304 height 33
type input "GM"
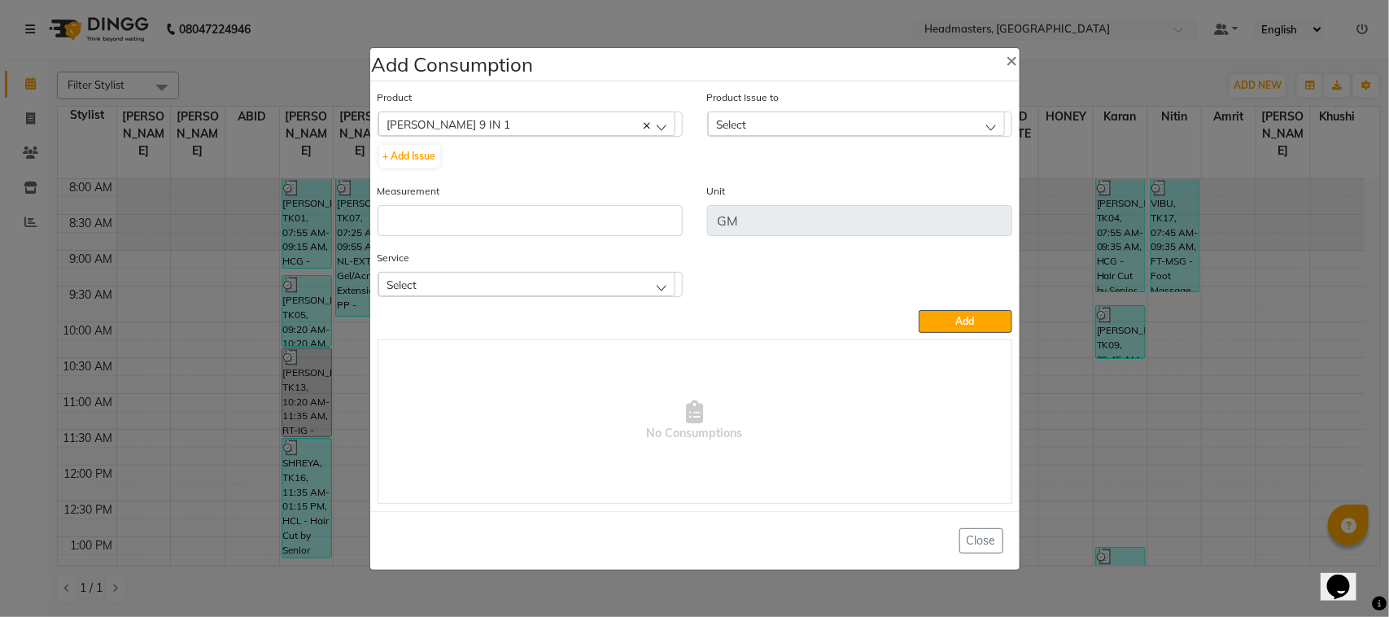
click at [791, 128] on div "Select" at bounding box center [856, 123] width 297 height 24
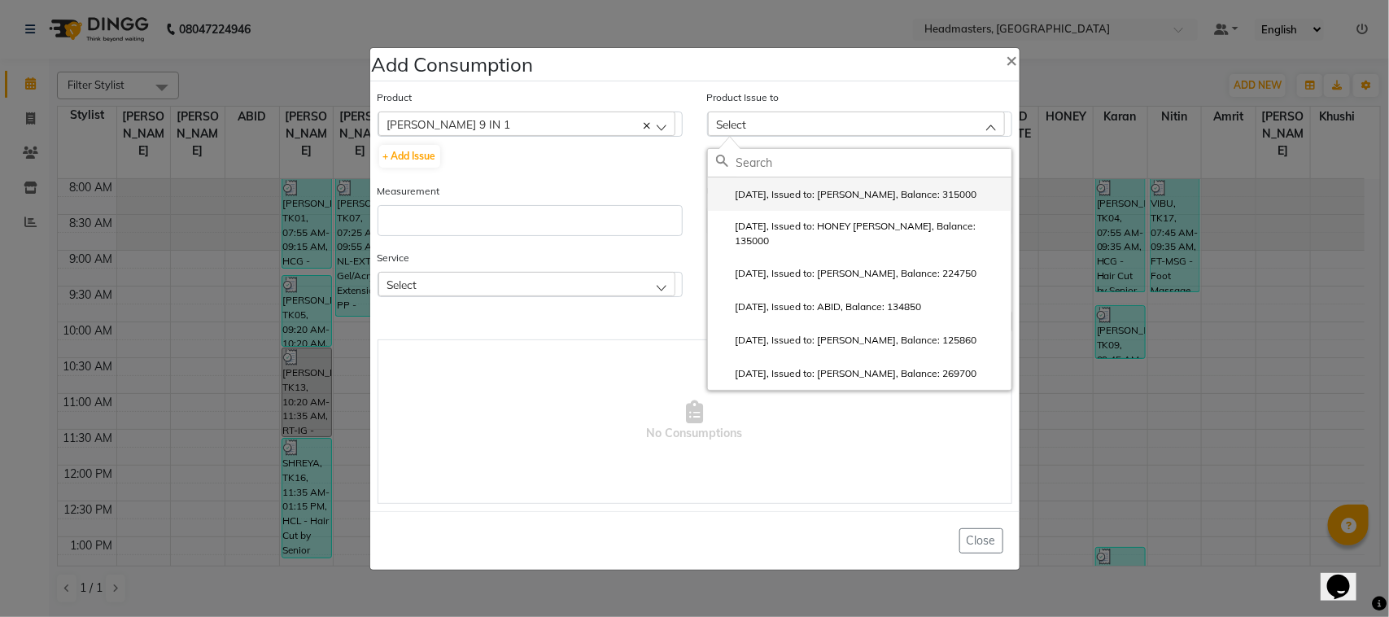
click at [798, 198] on label "[DATE], Issued to: [PERSON_NAME], Balance: 315000" at bounding box center [846, 194] width 261 height 15
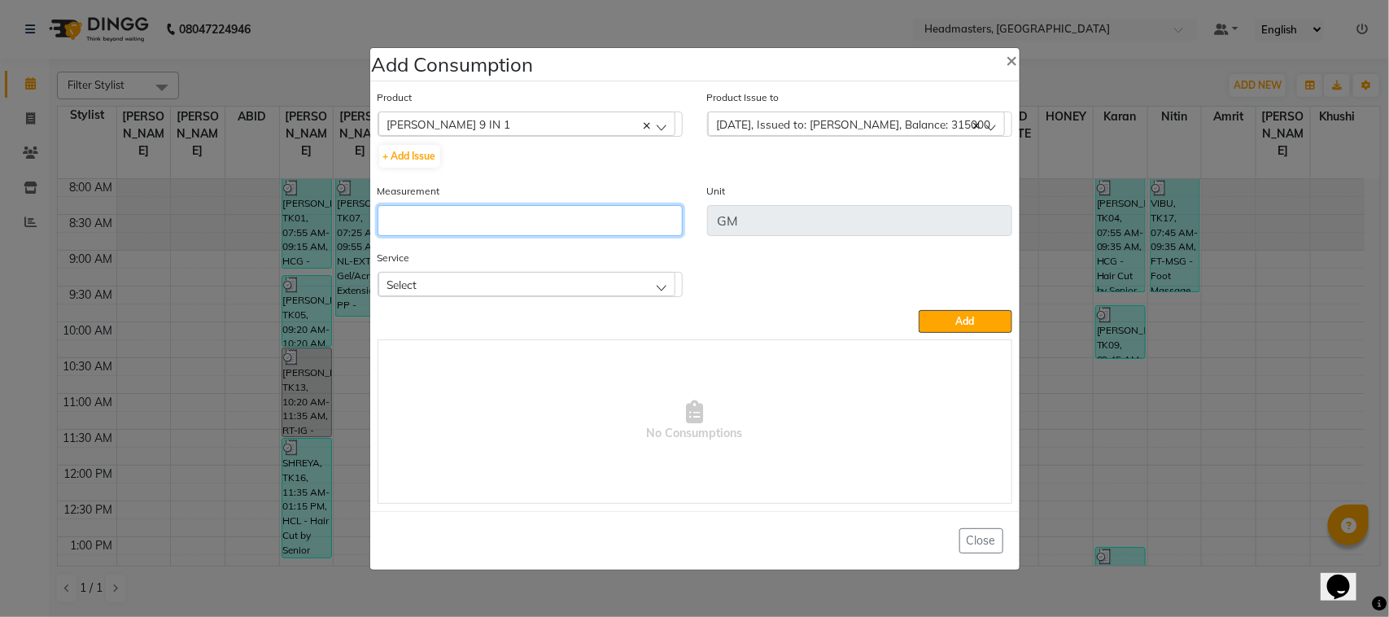
click at [568, 225] on input "number" at bounding box center [530, 220] width 305 height 31
type input "350"
click at [567, 295] on div "Service Select GL-essensity - Essensity Global [MEDICAL_DATA] - Balayage (₹1200…" at bounding box center [530, 279] width 330 height 61
click at [547, 282] on div "Select" at bounding box center [526, 284] width 297 height 24
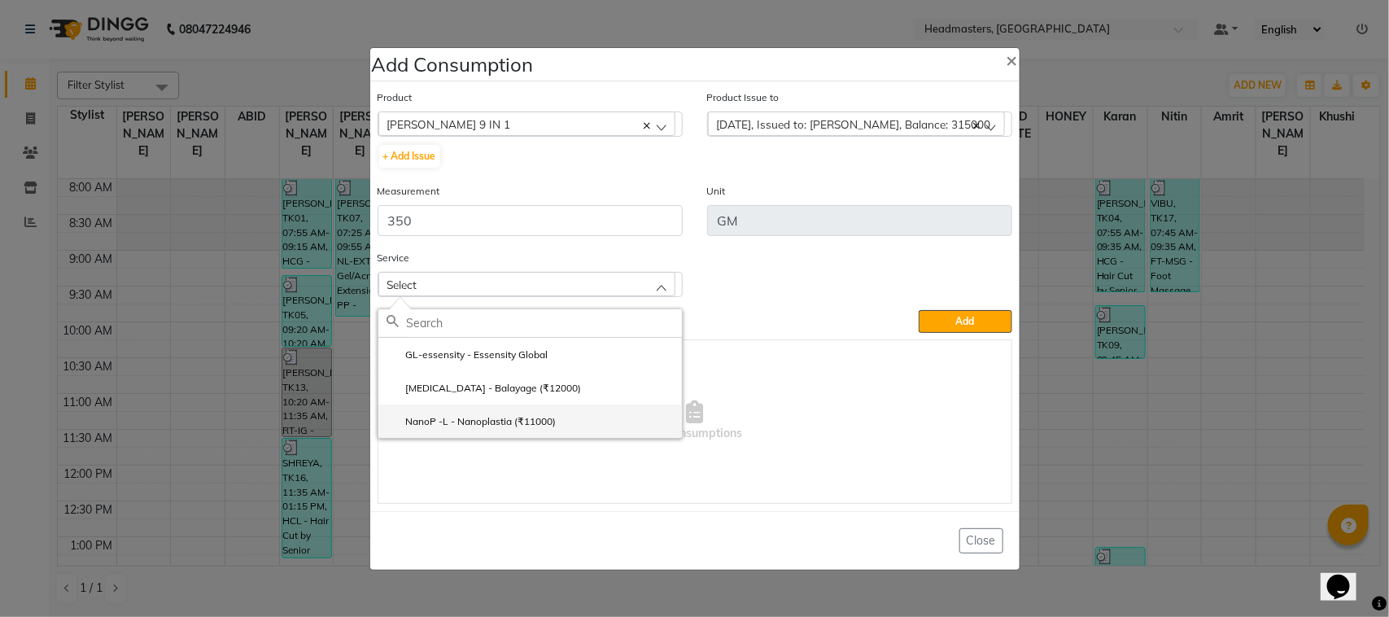
click at [515, 416] on label "NanoP -L - Nanoplastia (₹11000)" at bounding box center [472, 421] width 170 height 15
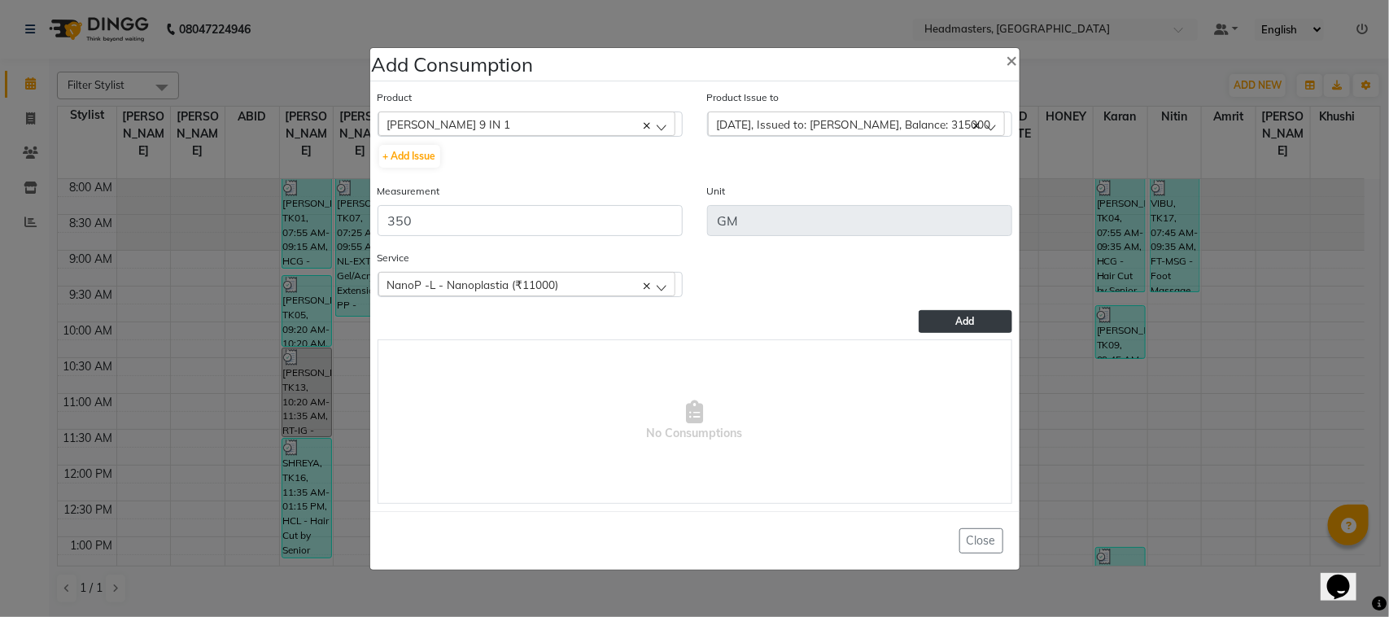
click at [952, 319] on button "Add" at bounding box center [965, 321] width 93 height 23
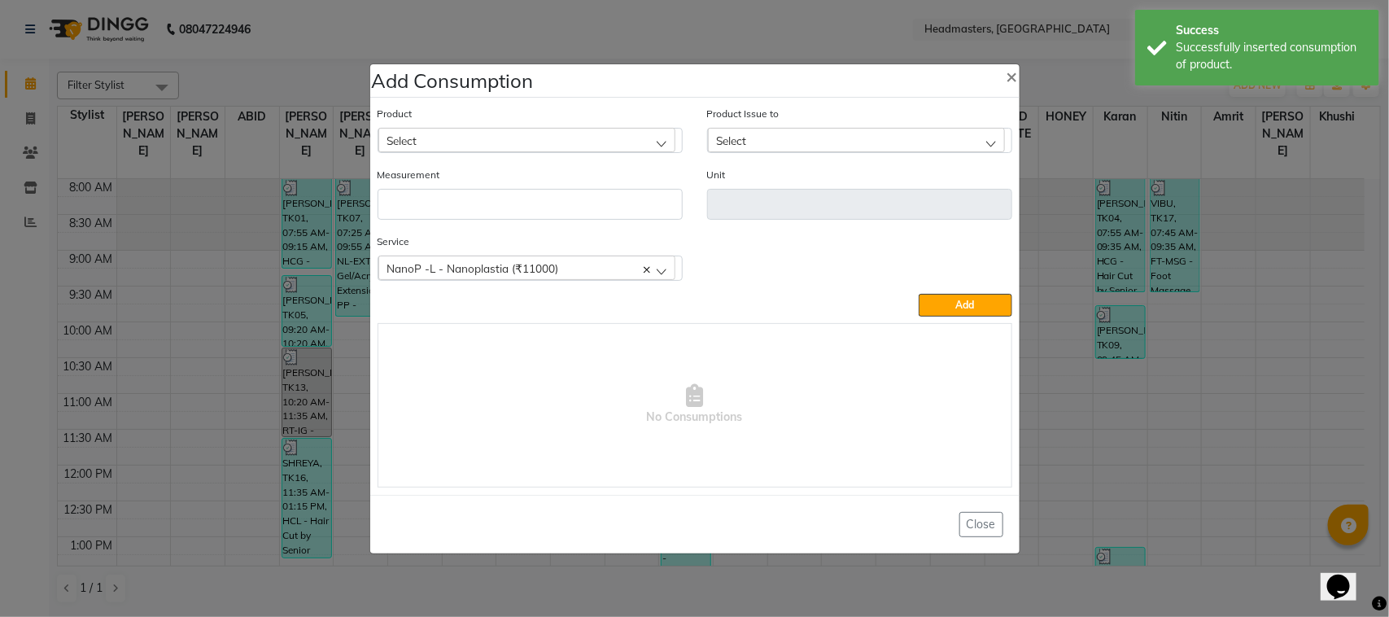
click at [509, 134] on div "Select" at bounding box center [526, 140] width 297 height 24
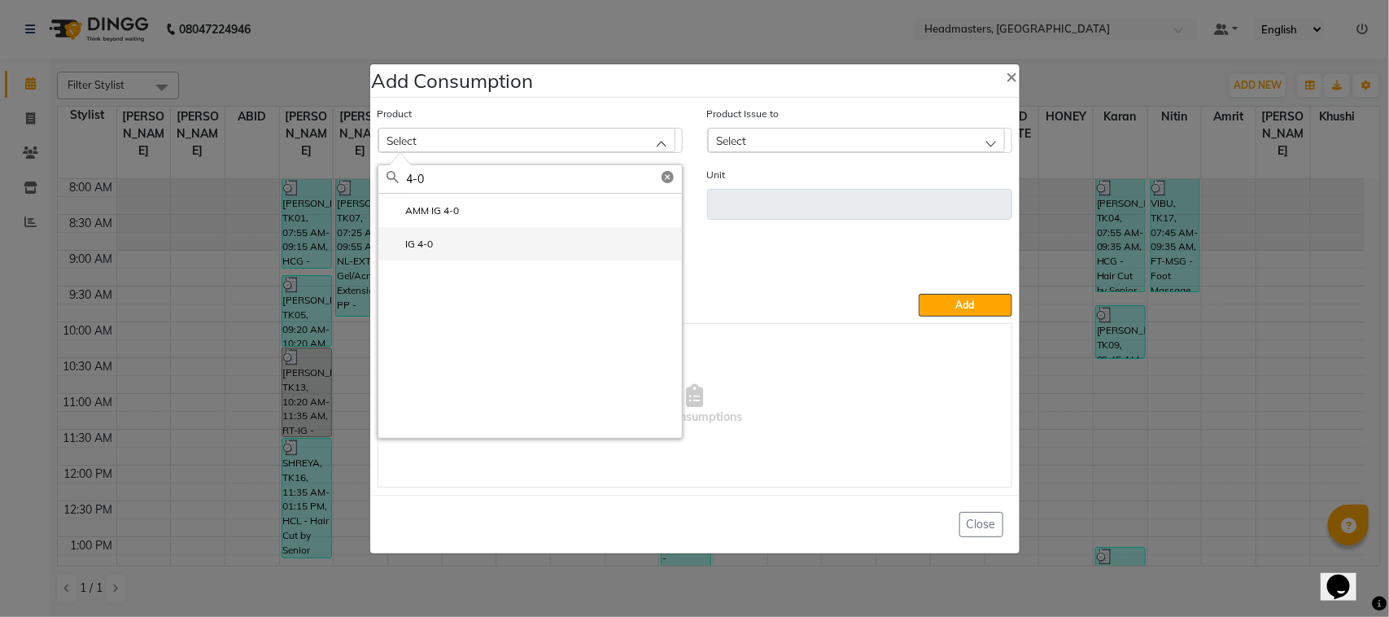
type input "4-0"
click at [489, 241] on li "IG 4-0" at bounding box center [530, 243] width 304 height 33
type input "GM"
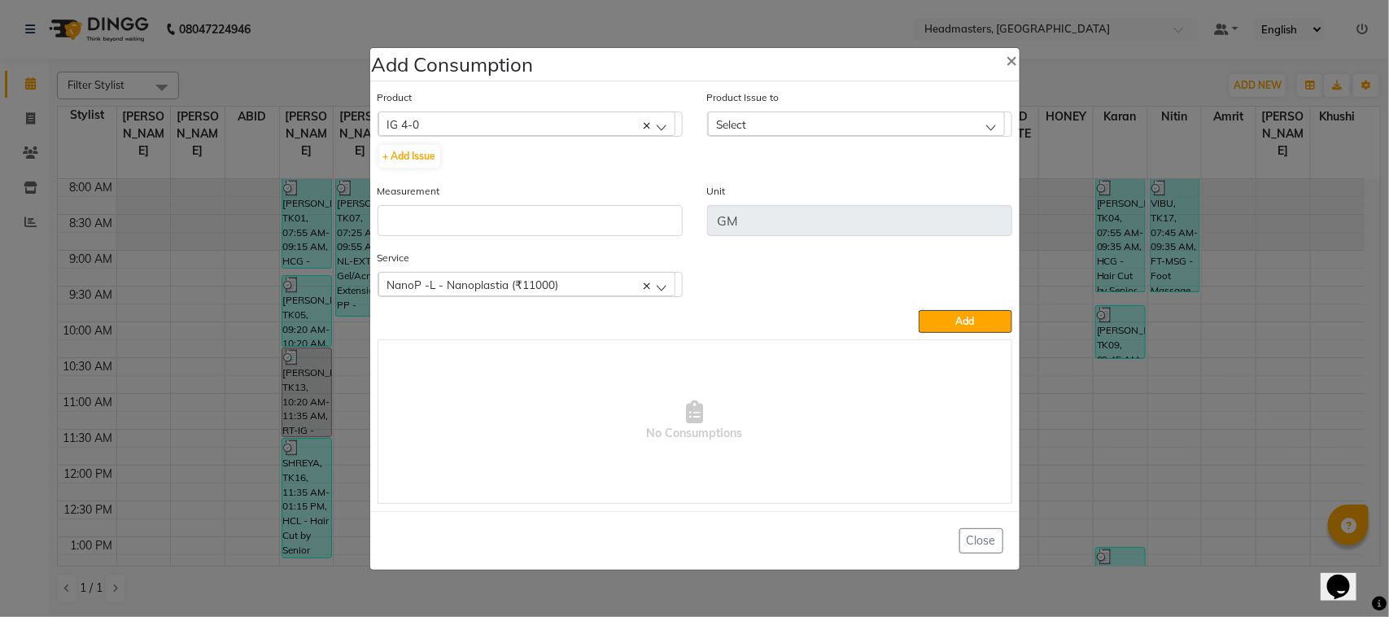
click at [758, 125] on div "Select" at bounding box center [856, 123] width 297 height 24
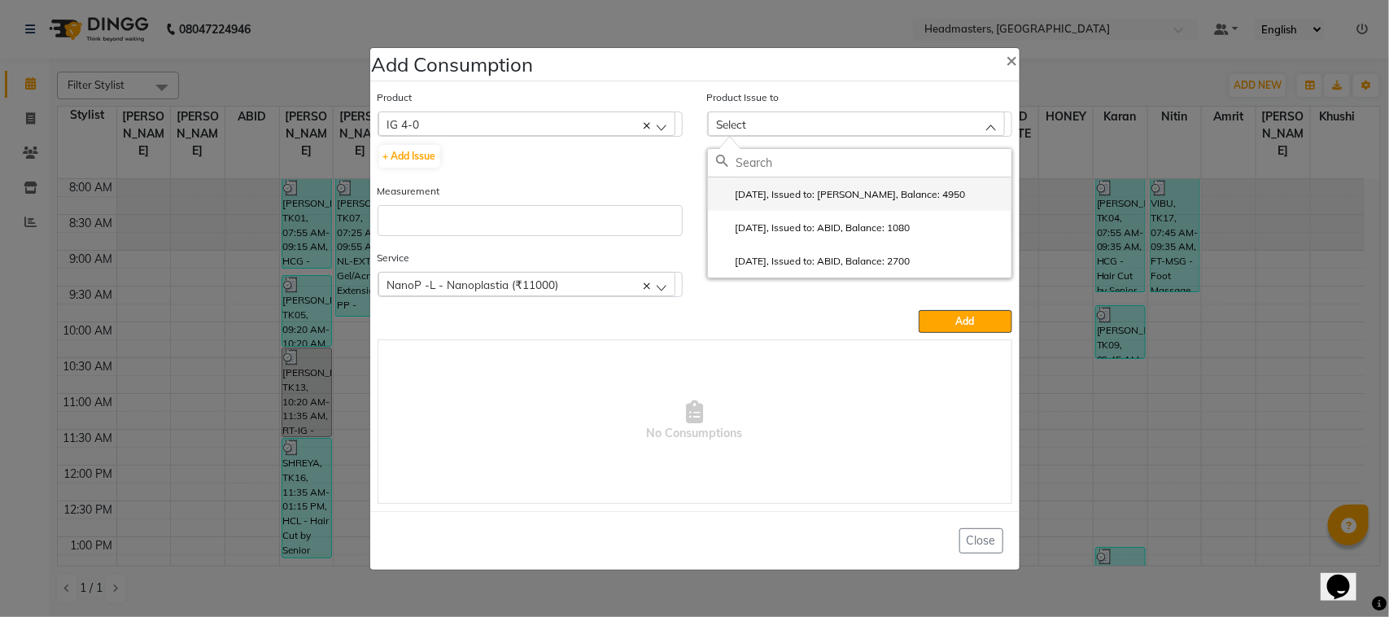
click at [802, 196] on label "[DATE], Issued to: [PERSON_NAME], Balance: 4950" at bounding box center [841, 194] width 250 height 15
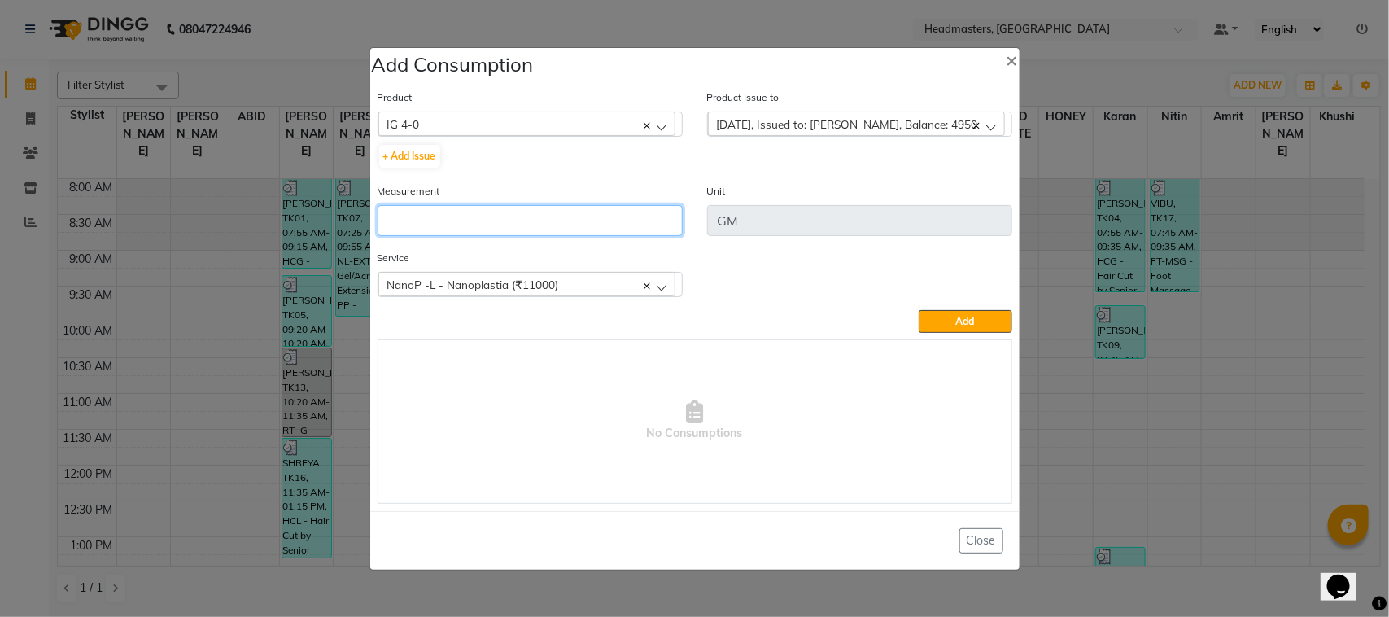
click at [610, 222] on input "number" at bounding box center [530, 220] width 305 height 31
type input "90"
click at [584, 278] on div "NanoP -L - Nanoplastia (₹11000)" at bounding box center [526, 284] width 297 height 24
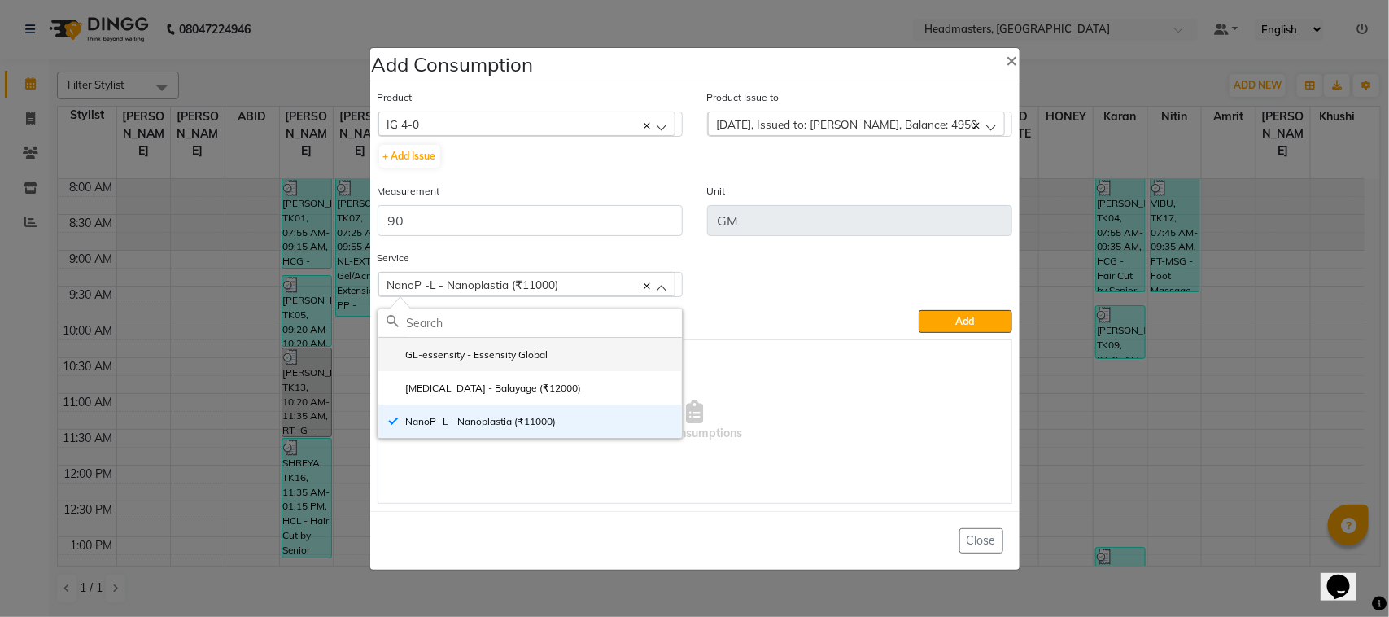
click at [556, 365] on li "GL-essensity - Essensity Global" at bounding box center [530, 354] width 304 height 33
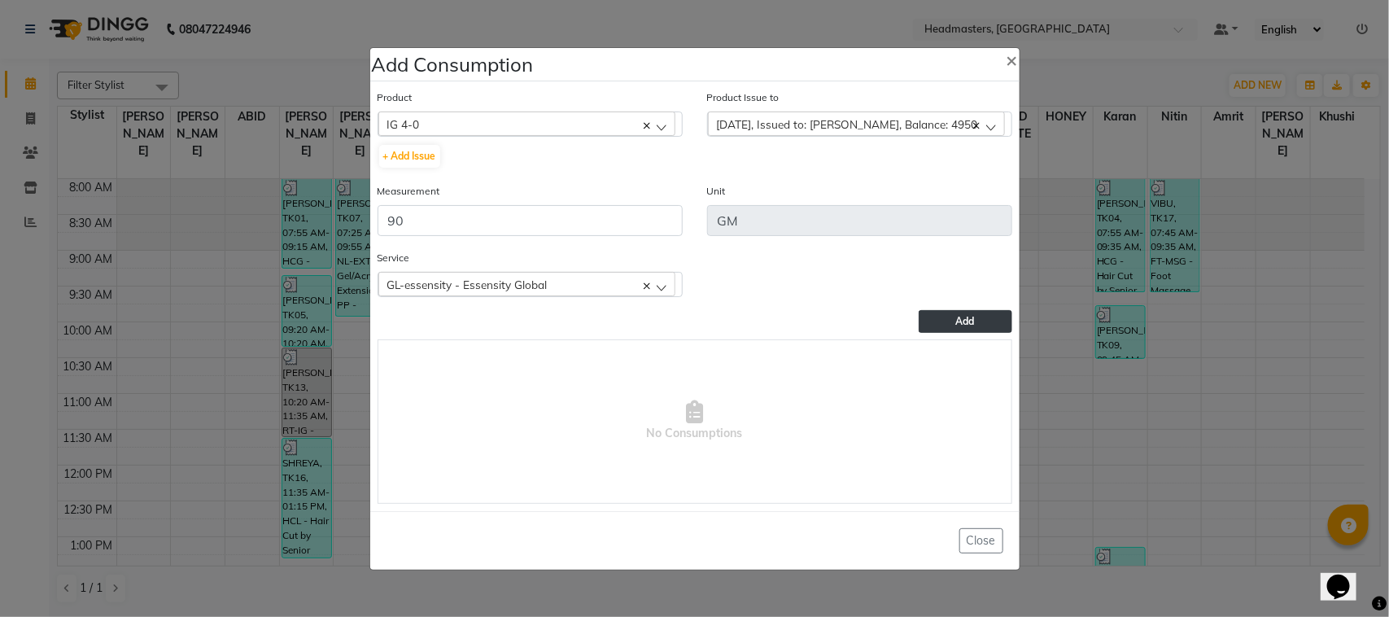
click at [999, 322] on button "Add" at bounding box center [965, 321] width 93 height 23
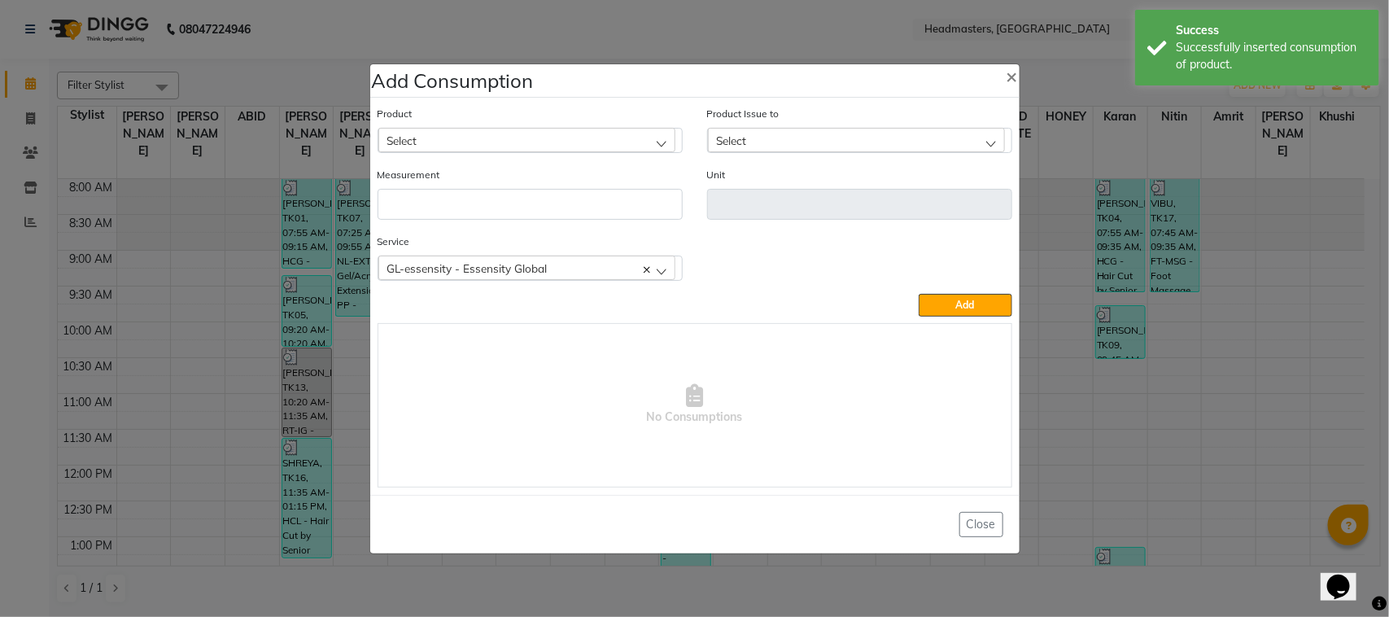
click at [458, 143] on div "Select" at bounding box center [526, 140] width 297 height 24
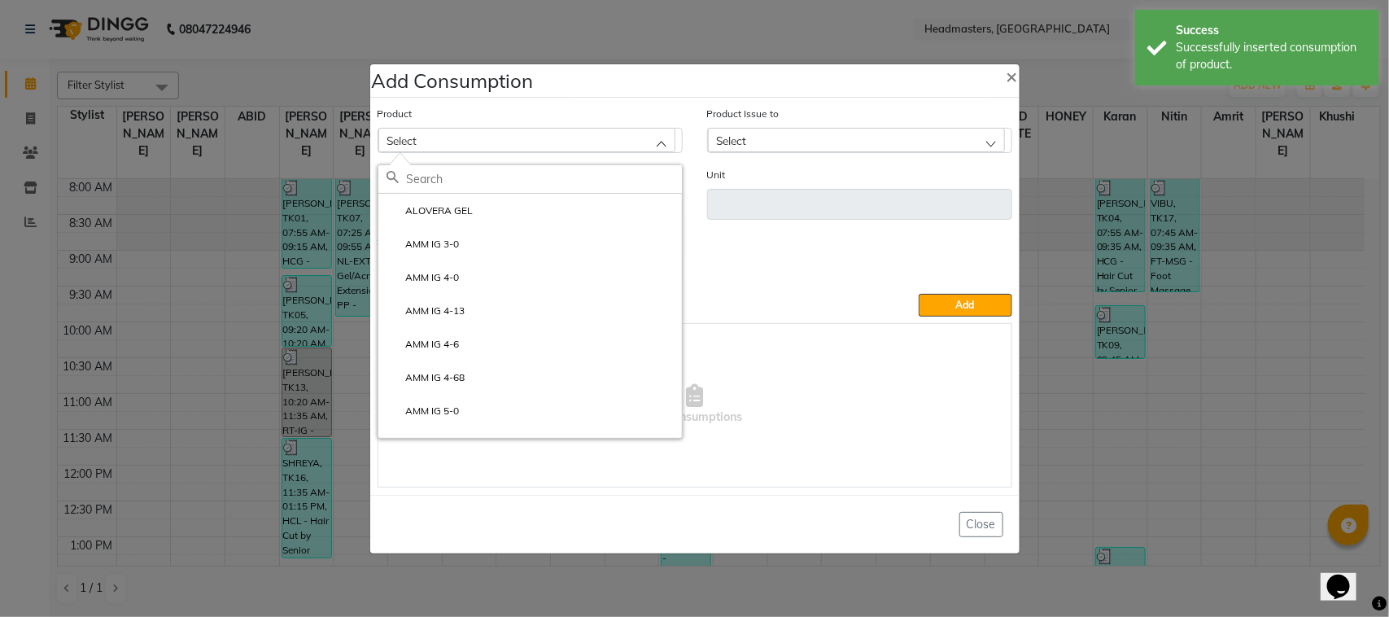
click at [96, 218] on ngb-modal-window "Add Consumption × Product Select ALOVERA GEL AMM IG 3-0 AMM IG 4-0 AMM IG 4-13 …" at bounding box center [694, 308] width 1389 height 617
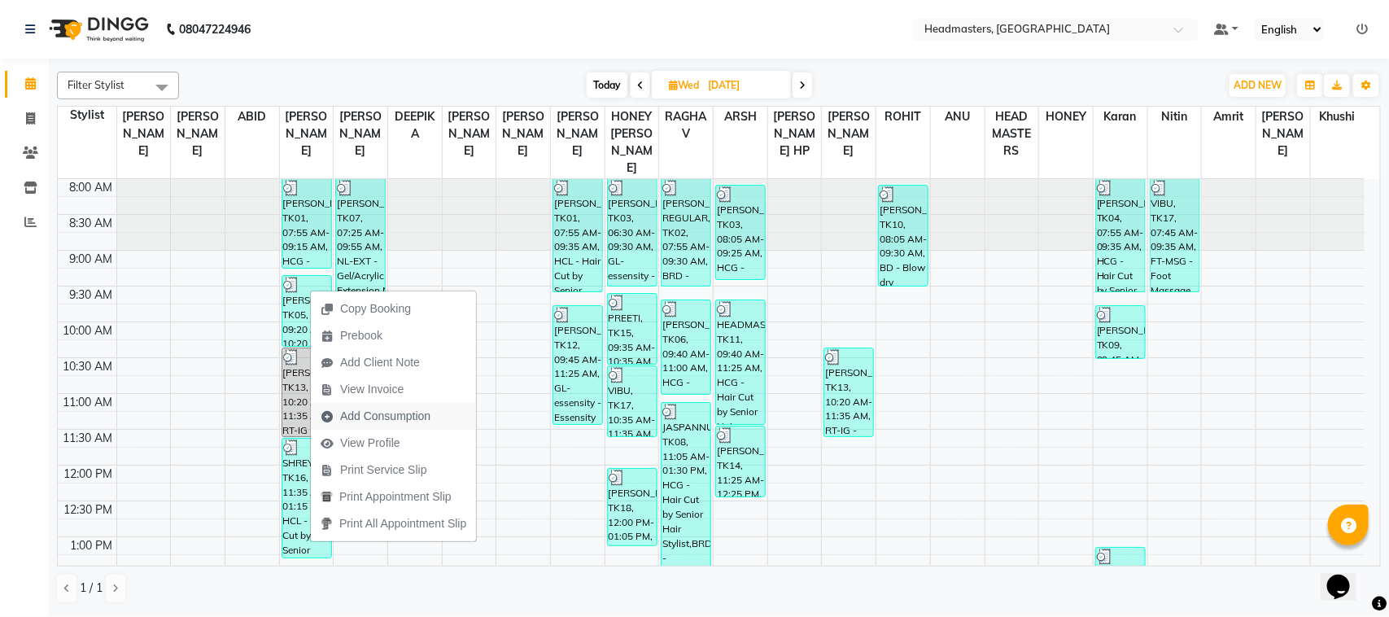
click at [391, 422] on span "Add Consumption" at bounding box center [385, 416] width 90 height 17
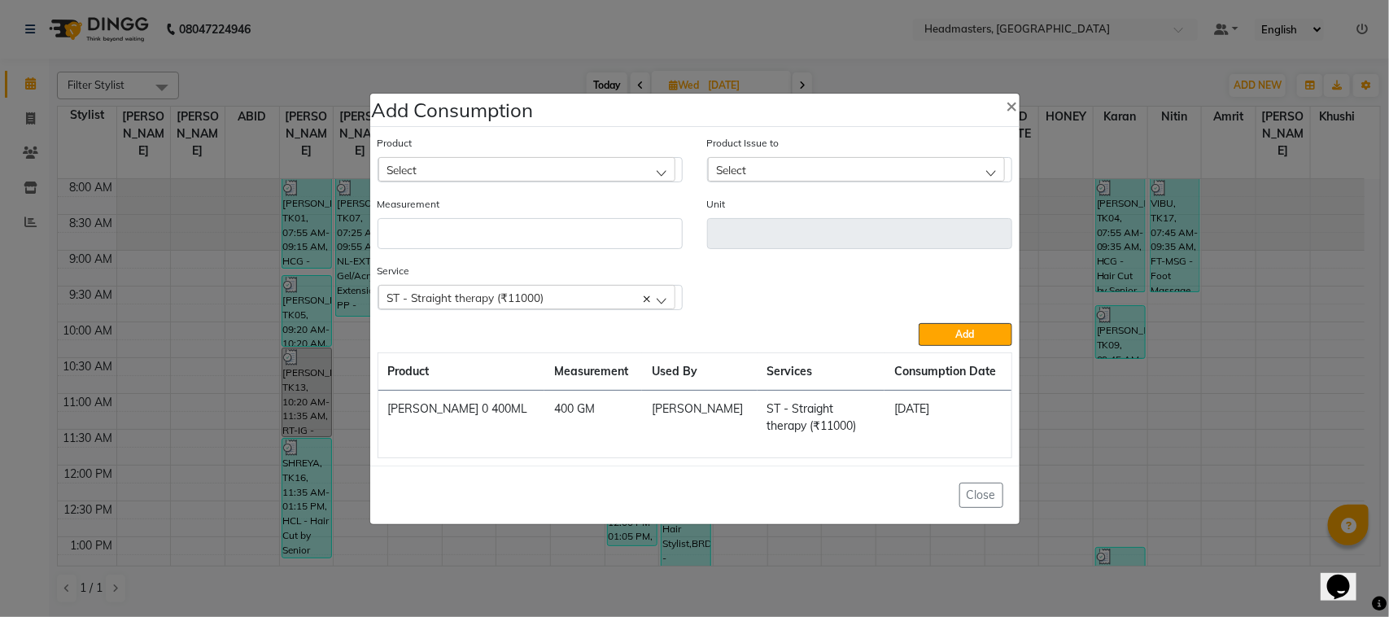
click at [500, 168] on div "Select" at bounding box center [526, 169] width 297 height 24
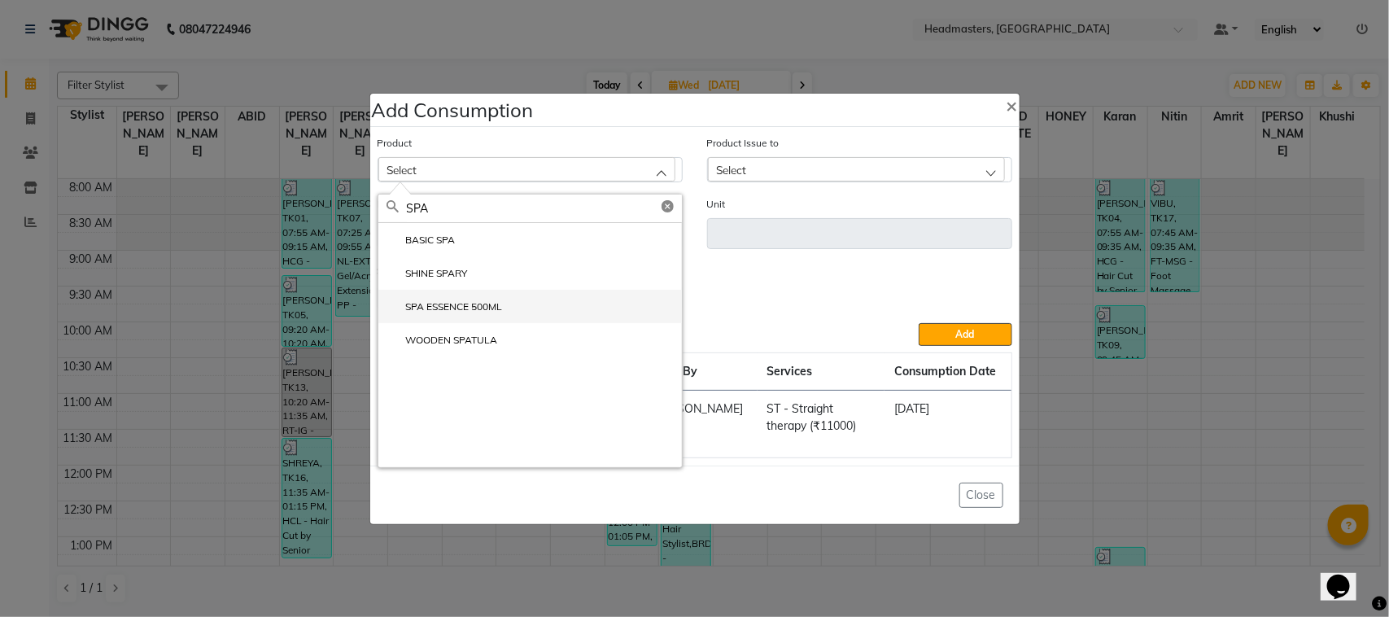
type input "SPA"
click at [492, 312] on label "SPA ESSENCE 500ML" at bounding box center [445, 306] width 116 height 15
type input "ML"
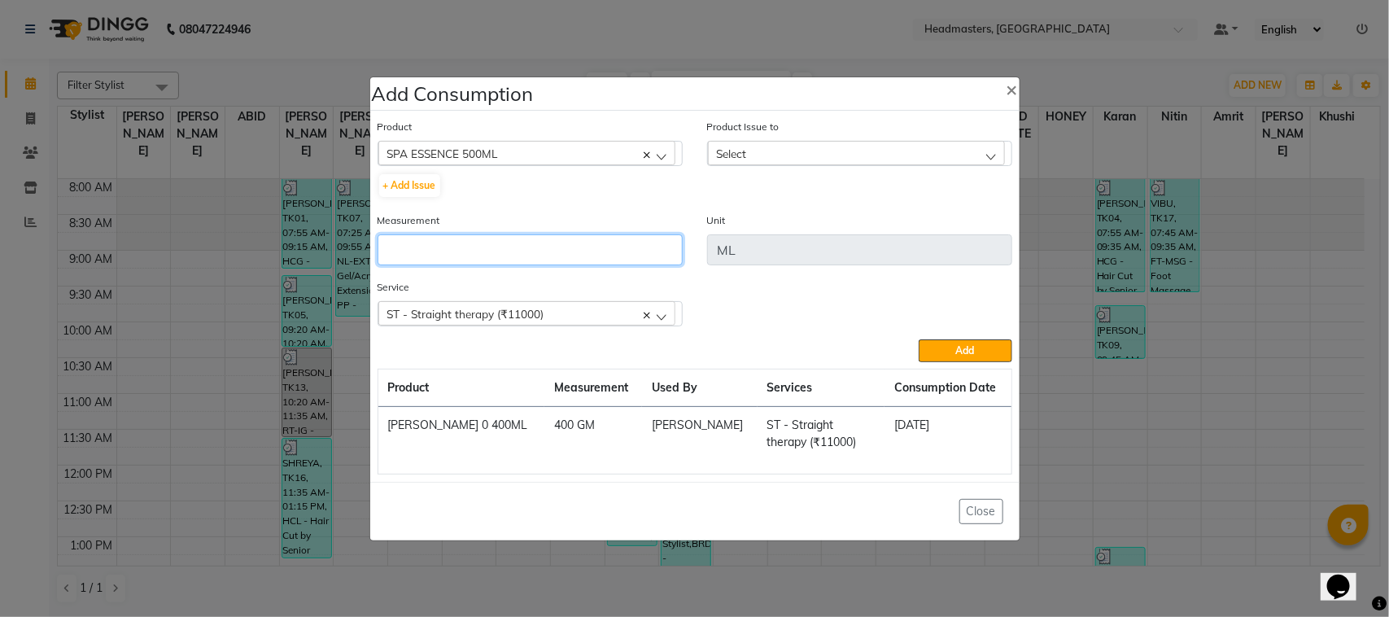
click at [575, 242] on input "number" at bounding box center [530, 249] width 305 height 31
click at [798, 149] on div "Select" at bounding box center [856, 153] width 297 height 24
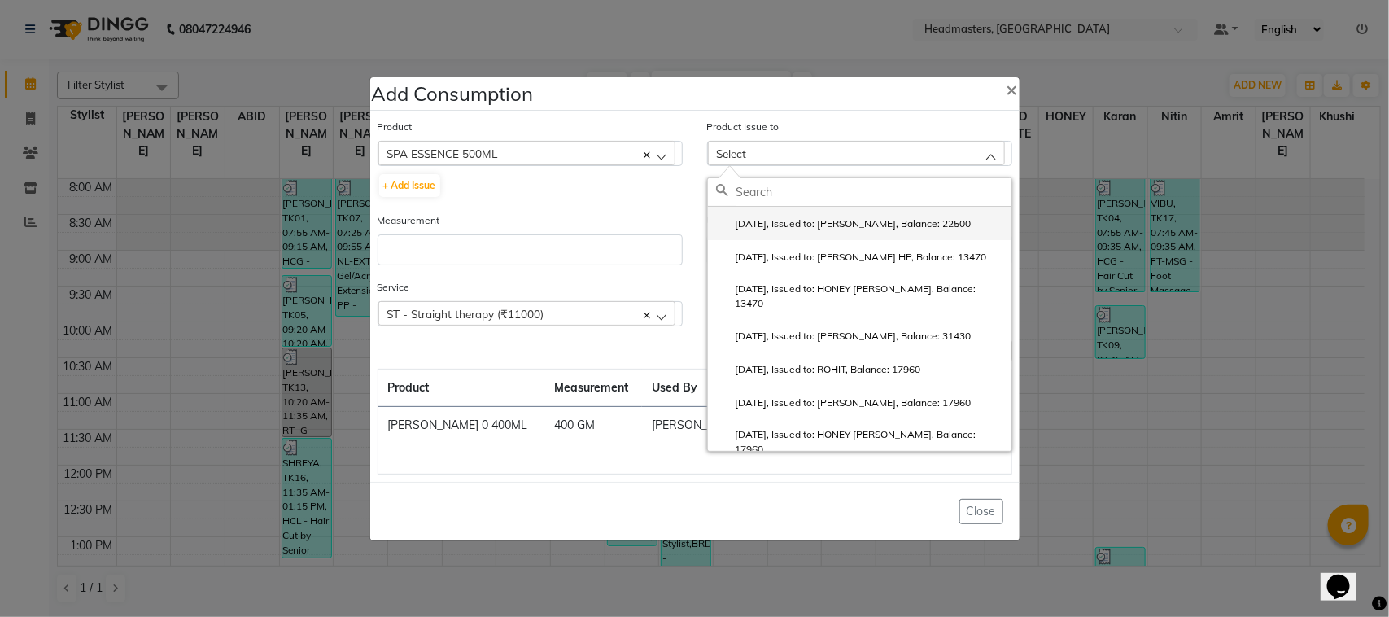
click at [811, 228] on label "[DATE], Issued to: [PERSON_NAME], Balance: 22500" at bounding box center [844, 223] width 256 height 15
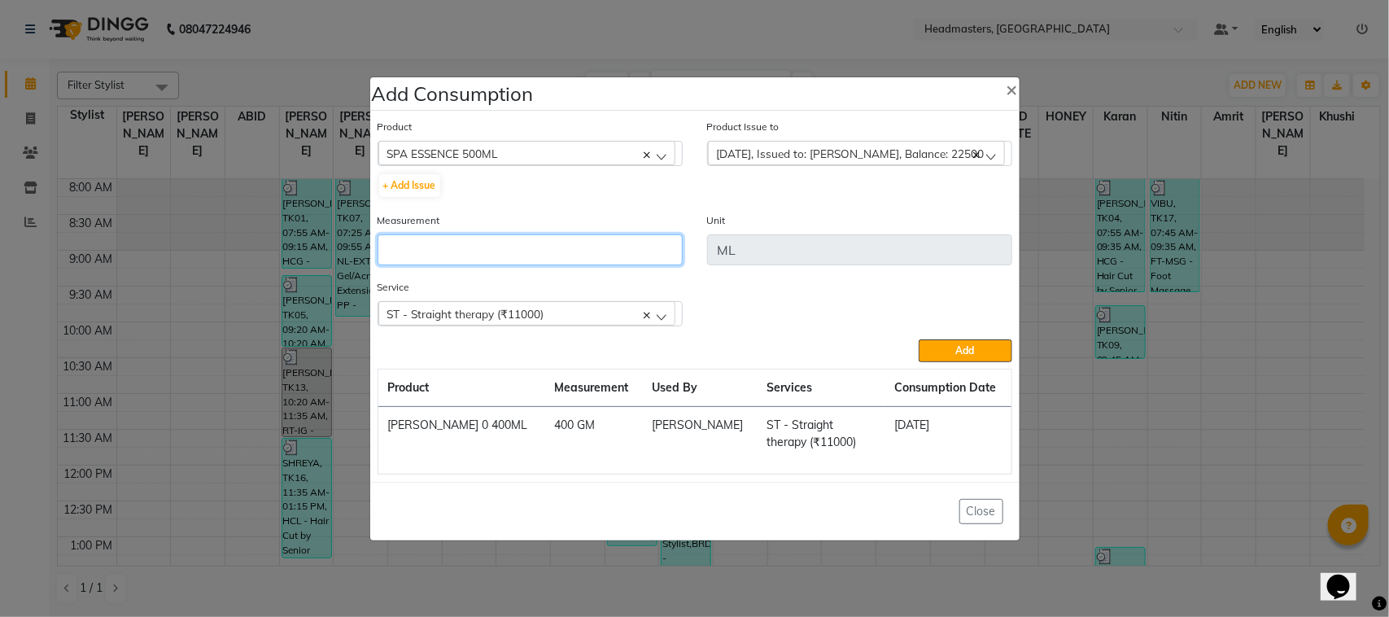
click at [641, 255] on input "number" at bounding box center [530, 249] width 305 height 31
type input "50"
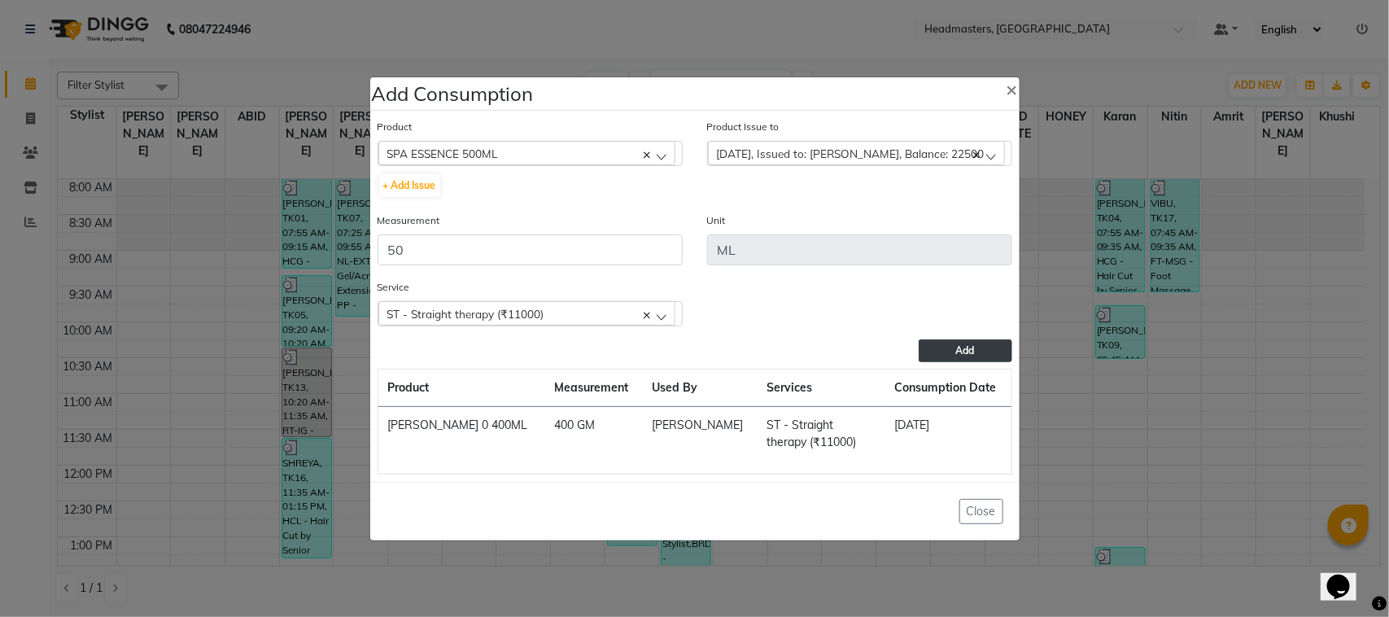
click at [1010, 346] on button "Add" at bounding box center [965, 350] width 93 height 23
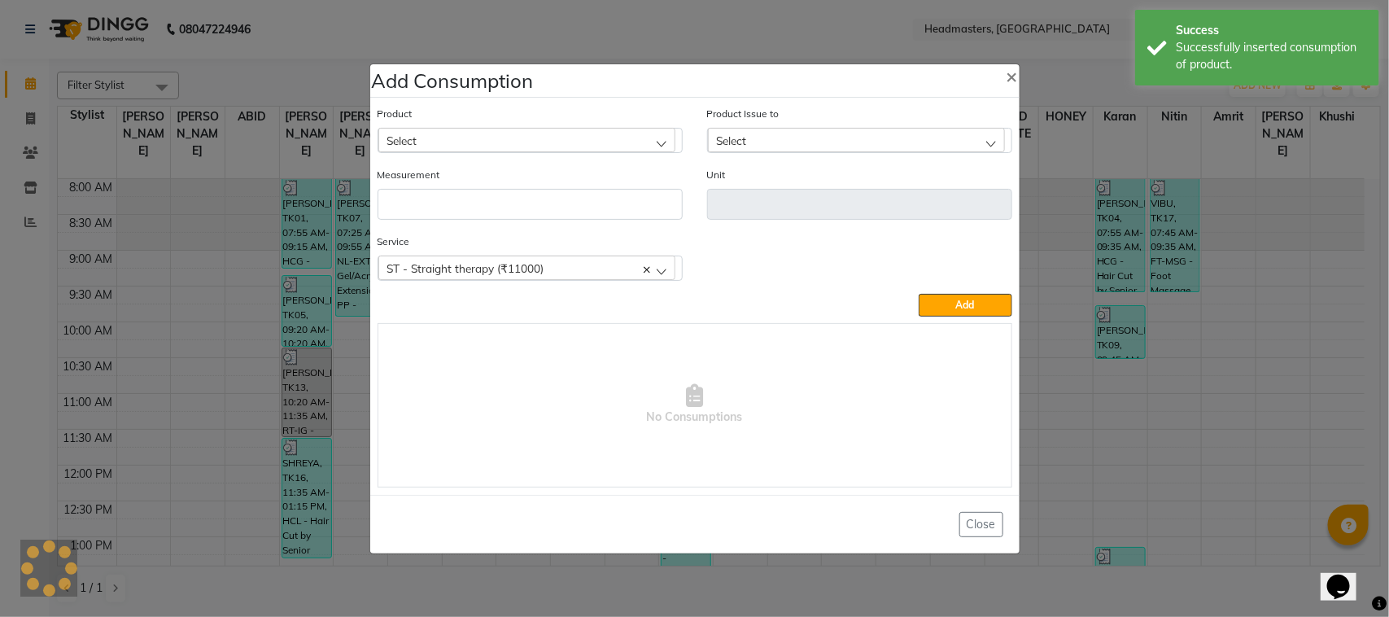
click at [192, 241] on ngb-modal-window "Add Consumption × Product Select ALOVERA GEL Product Issue to Select [DATE], Is…" at bounding box center [694, 308] width 1389 height 617
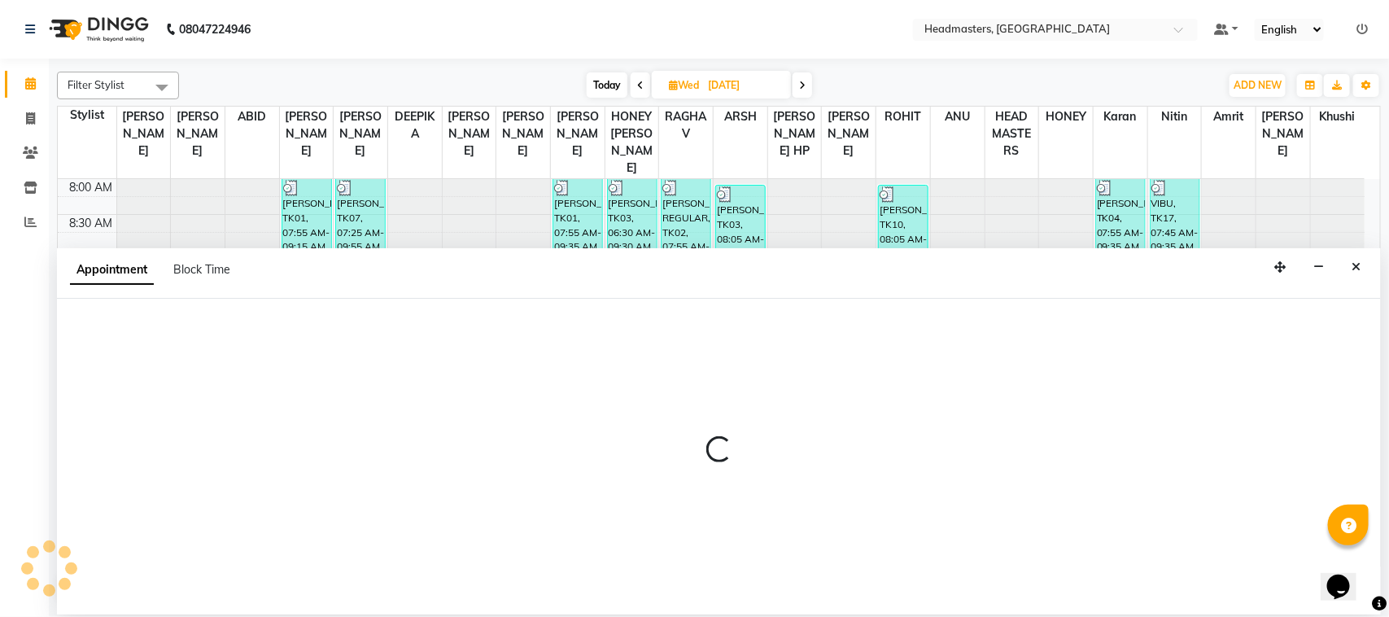
select select "60636"
select select "765"
select select "tentative"
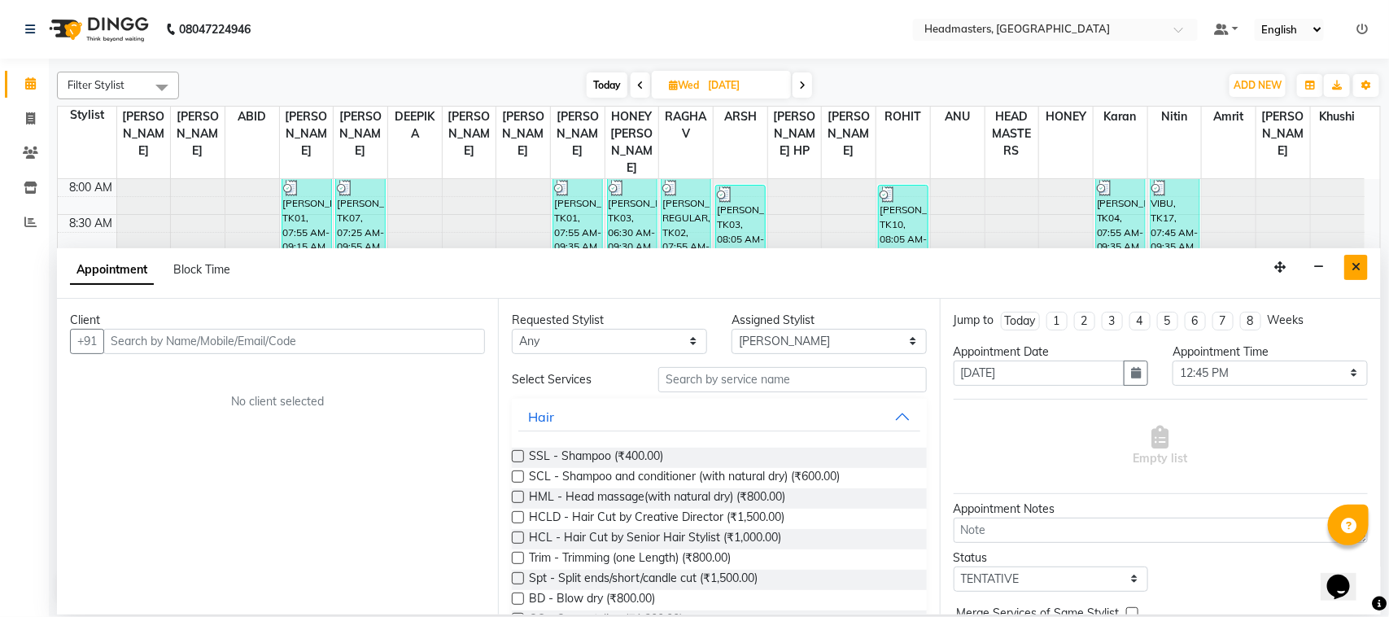
click at [1357, 262] on icon "Close" at bounding box center [1356, 266] width 9 height 11
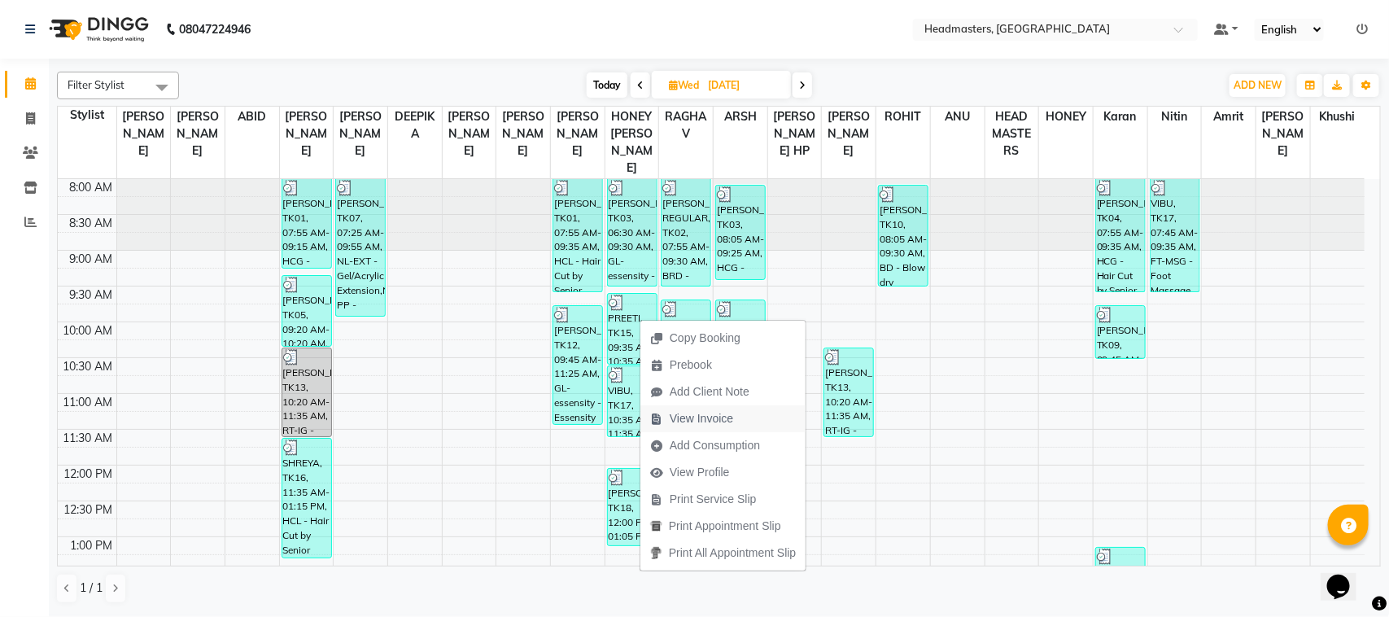
click at [708, 422] on span "View Invoice" at bounding box center [701, 418] width 63 height 17
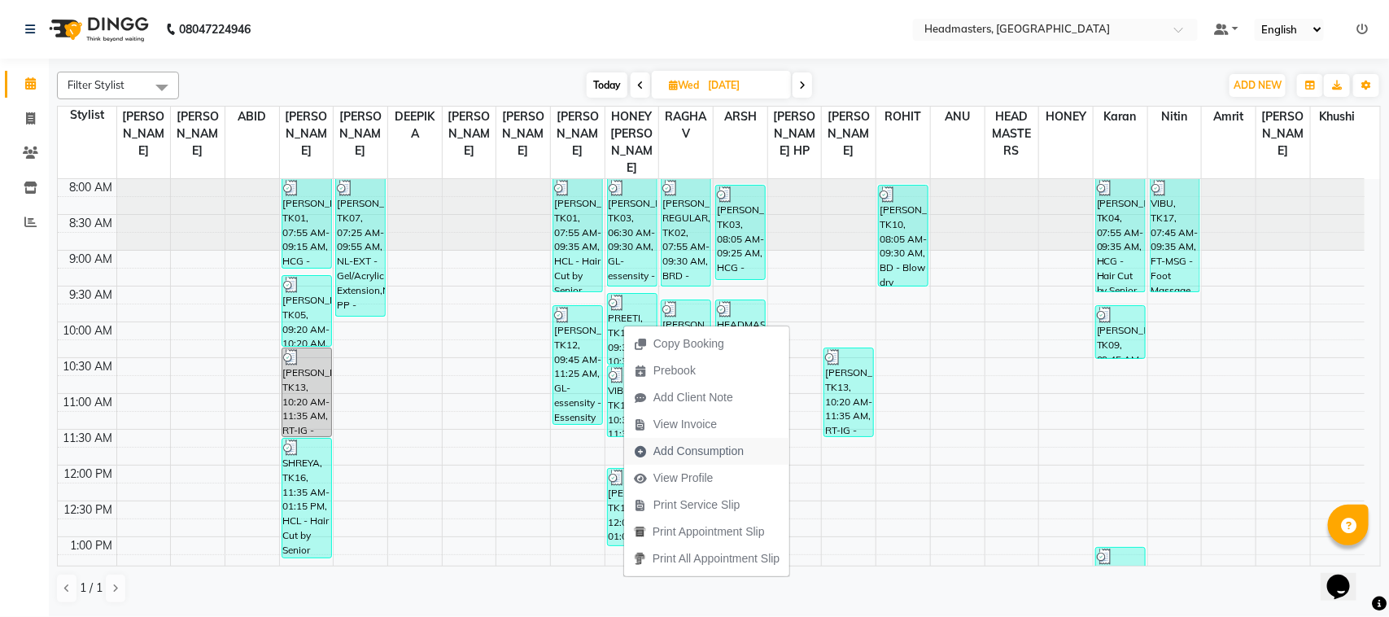
click at [688, 444] on span "Add Consumption" at bounding box center [698, 451] width 90 height 17
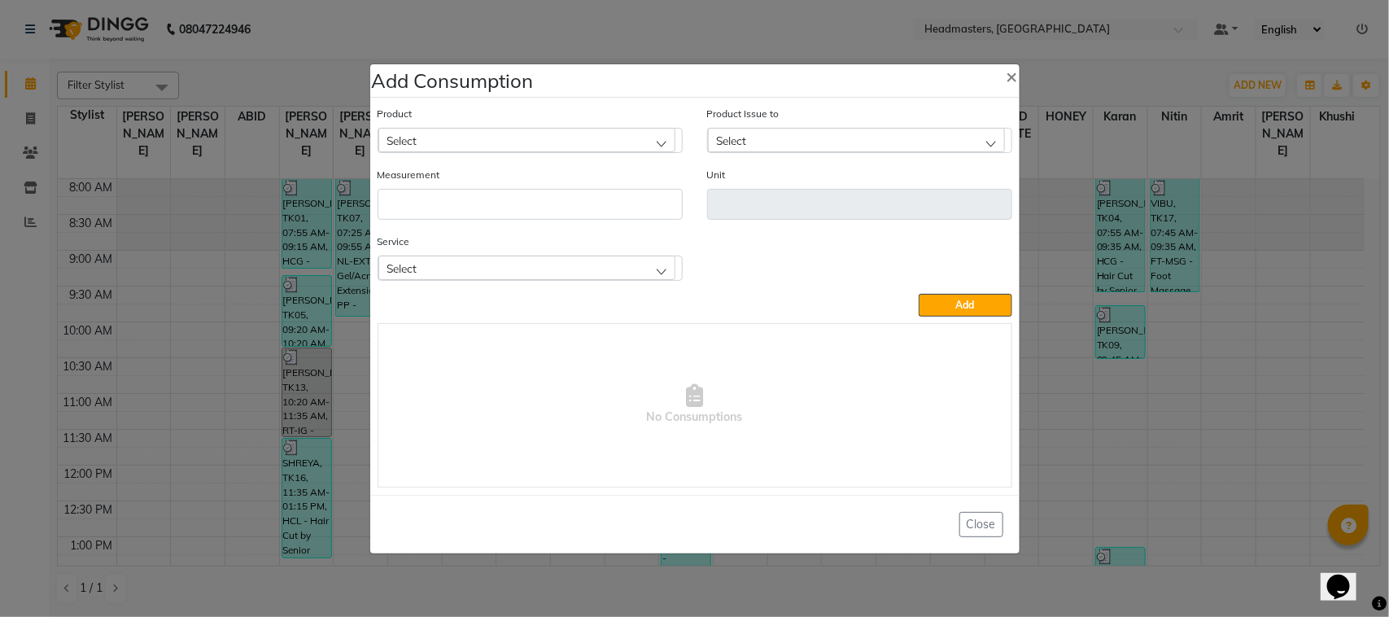
click at [591, 140] on div "Select" at bounding box center [526, 140] width 297 height 24
